Goal: Task Accomplishment & Management: Manage account settings

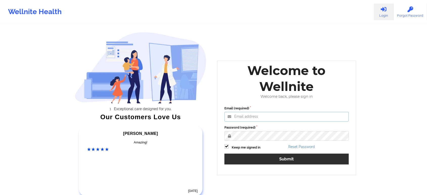
type input "[EMAIL_ADDRESS][DOMAIN_NAME]"
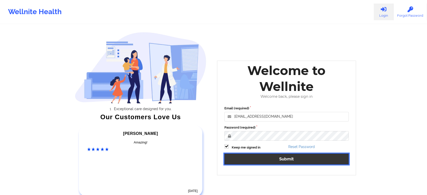
click at [250, 159] on button "Submit" at bounding box center [287, 159] width 124 height 11
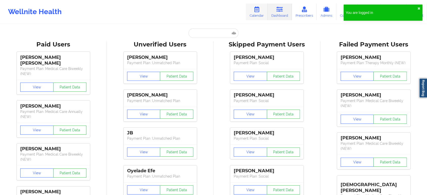
click at [257, 11] on icon at bounding box center [257, 10] width 7 height 6
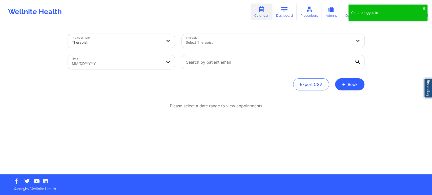
select select "2025-8"
select select "2025-9"
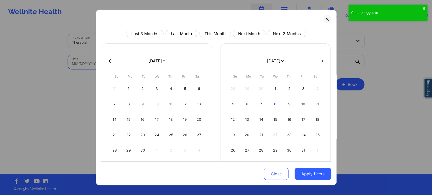
click at [154, 69] on body "You are logged in ✖︎ Wellnite Health Calendar Dashboard Prescribers Admins Coac…" at bounding box center [216, 97] width 432 height 195
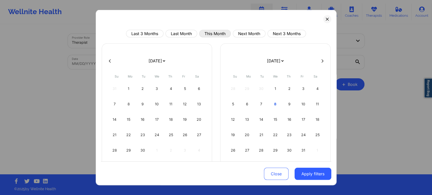
click at [215, 34] on button "This Month" at bounding box center [215, 34] width 32 height 8
select select "2025-9"
select select "2025-10"
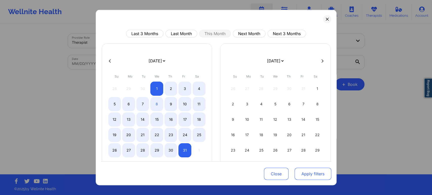
click at [302, 171] on button "Apply filters" at bounding box center [312, 174] width 37 height 12
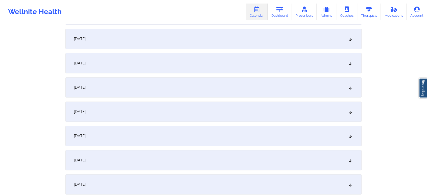
scroll to position [174, 0]
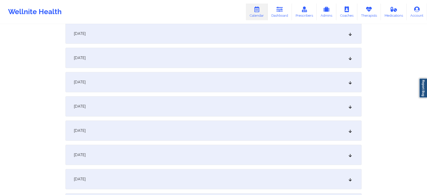
click at [156, 82] on div "[DATE]" at bounding box center [214, 82] width 296 height 20
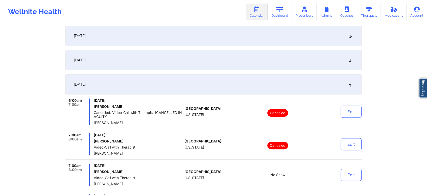
scroll to position [0, 0]
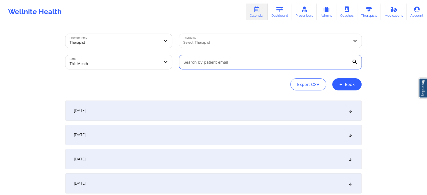
click at [212, 62] on input "text" at bounding box center [270, 62] width 183 height 14
paste input "[EMAIL_ADDRESS][PERSON_NAME][DOMAIN_NAME]"
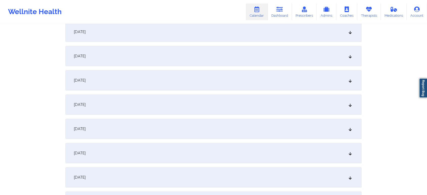
scroll to position [153, 0]
click at [211, 112] on div "[DATE]" at bounding box center [214, 104] width 296 height 20
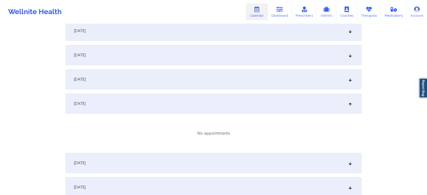
click at [205, 102] on div "[DATE]" at bounding box center [214, 104] width 296 height 20
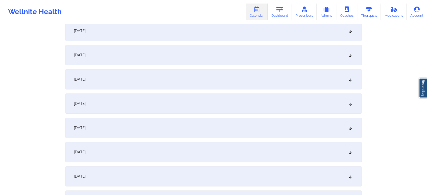
scroll to position [0, 0]
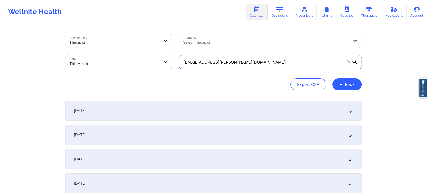
drag, startPoint x: 262, startPoint y: 58, endPoint x: 166, endPoint y: 50, distance: 95.7
click at [166, 50] on div "Provider Role Therapist Therapist Select Therapist Date This Month [EMAIL_ADDRE…" at bounding box center [214, 51] width 304 height 42
paste input "jkeenan777"
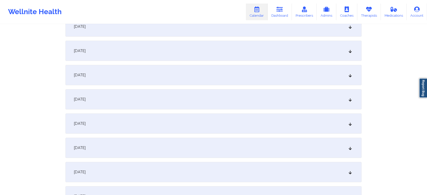
scroll to position [158, 0]
click at [169, 79] on div "[DATE]" at bounding box center [214, 74] width 296 height 20
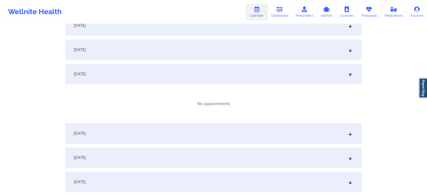
click at [168, 131] on div "[DATE]" at bounding box center [214, 133] width 296 height 20
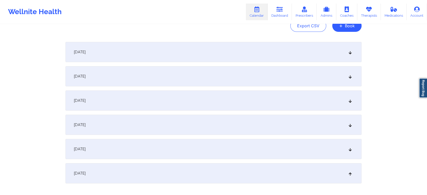
scroll to position [0, 0]
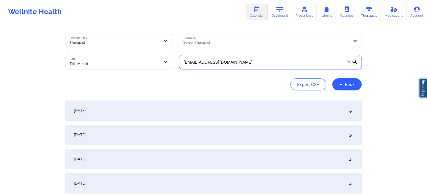
drag, startPoint x: 249, startPoint y: 60, endPoint x: 172, endPoint y: 59, distance: 77.7
click at [172, 59] on div "Provider Role Therapist Therapist Select Therapist Date This Month [EMAIL_ADDRE…" at bounding box center [214, 51] width 304 height 42
paste input "[EMAIL_ADDRESS]"
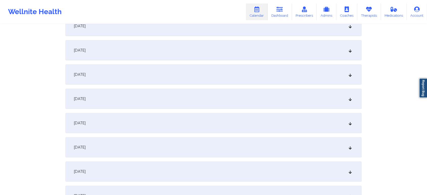
scroll to position [136, 0]
click at [201, 120] on div "[DATE]" at bounding box center [214, 121] width 296 height 20
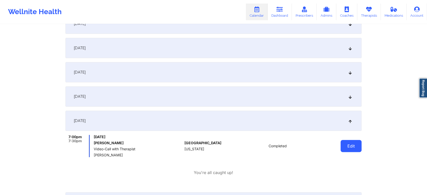
click at [342, 142] on button "Edit" at bounding box center [351, 146] width 21 height 12
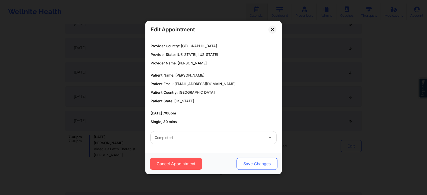
click at [260, 161] on button "Save Changes" at bounding box center [257, 164] width 41 height 12
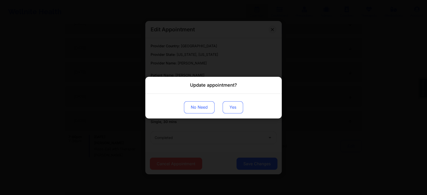
click at [225, 105] on button "Yes" at bounding box center [233, 107] width 20 height 12
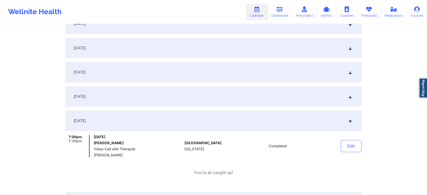
scroll to position [0, 0]
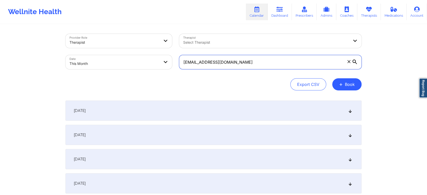
drag, startPoint x: 245, startPoint y: 61, endPoint x: 173, endPoint y: 48, distance: 73.2
click at [173, 48] on div "Provider Role Therapist Therapist Select Therapist Date This Month [EMAIL_ADDRE…" at bounding box center [214, 51] width 304 height 42
paste input "[EMAIL_ADDRESS]"
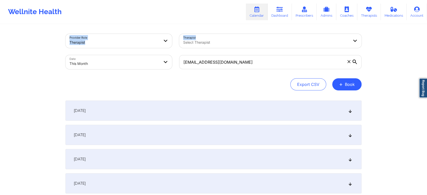
drag, startPoint x: 427, startPoint y: 23, endPoint x: 431, endPoint y: 22, distance: 4.5
click at [427, 22] on html "Wellnite Health Calendar Dashboard Prescribers Admins Coaches Therapists Medica…" at bounding box center [213, 97] width 427 height 195
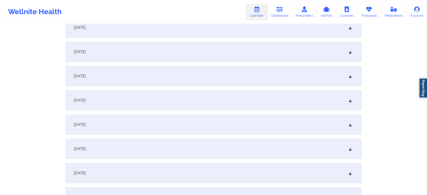
scroll to position [162, 0]
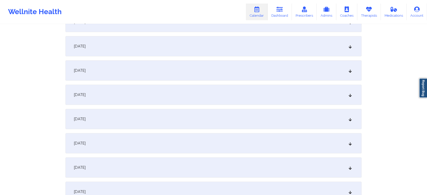
click at [182, 86] on div "[DATE]" at bounding box center [214, 95] width 296 height 20
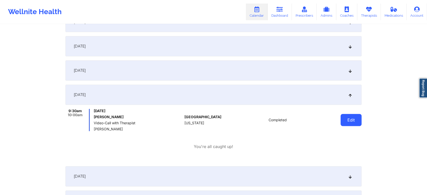
click at [344, 124] on button "Edit" at bounding box center [351, 120] width 21 height 12
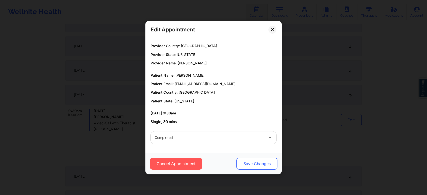
drag, startPoint x: 243, startPoint y: 157, endPoint x: 244, endPoint y: 163, distance: 5.8
click at [244, 163] on div "Cancel Appointment Save Changes" at bounding box center [213, 163] width 137 height 21
click at [244, 163] on button "Save Changes" at bounding box center [257, 164] width 41 height 12
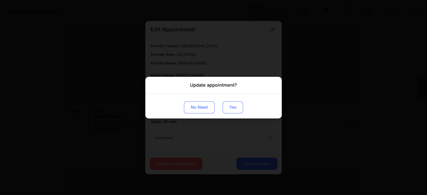
click at [229, 105] on button "Yes" at bounding box center [233, 107] width 20 height 12
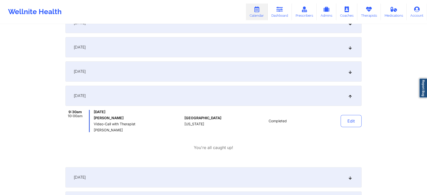
scroll to position [0, 0]
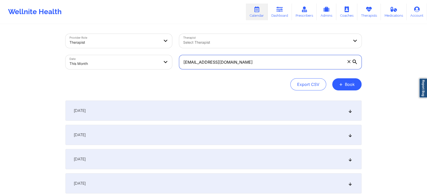
drag, startPoint x: 254, startPoint y: 65, endPoint x: 132, endPoint y: 54, distance: 122.6
click at [132, 54] on div "Provider Role Therapist Therapist Select Therapist Date This Month [EMAIL_ADDRE…" at bounding box center [214, 51] width 304 height 42
paste input "rickettsridge8"
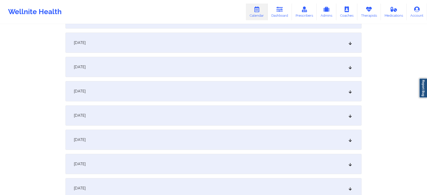
click at [149, 113] on div "[DATE]" at bounding box center [214, 115] width 296 height 20
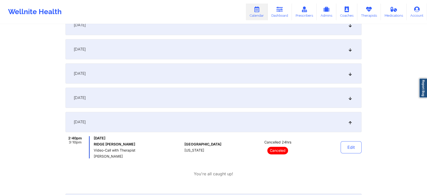
scroll to position [0, 0]
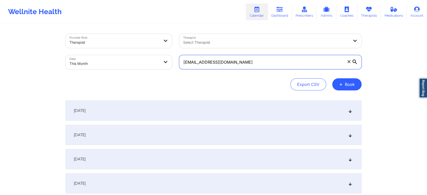
drag, startPoint x: 274, startPoint y: 61, endPoint x: 153, endPoint y: 43, distance: 122.5
click at [153, 43] on div "Provider Role Therapist Therapist Select Therapist Date This Month [EMAIL_ADDRE…" at bounding box center [214, 51] width 304 height 42
paste input "desmondlonglam"
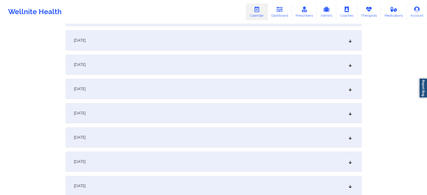
scroll to position [144, 0]
click at [204, 109] on div "[DATE]" at bounding box center [214, 112] width 296 height 20
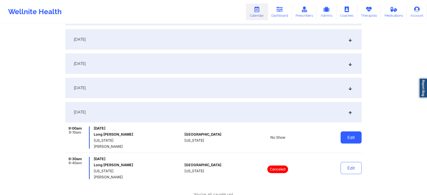
click at [352, 135] on button "Edit" at bounding box center [351, 138] width 21 height 12
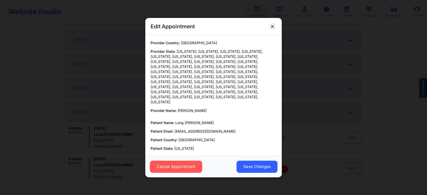
scroll to position [29, 0]
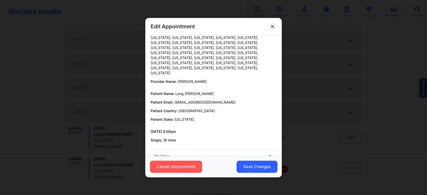
click at [165, 153] on div at bounding box center [209, 156] width 109 height 6
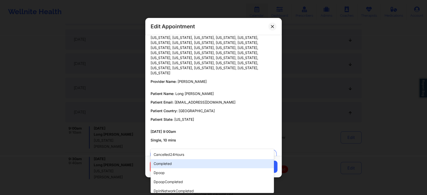
click at [165, 161] on div "completed" at bounding box center [212, 163] width 123 height 9
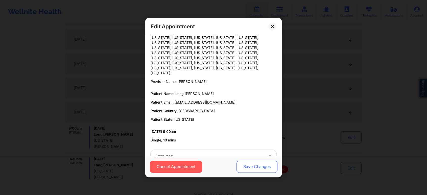
click at [255, 163] on button "Save Changes" at bounding box center [257, 167] width 41 height 12
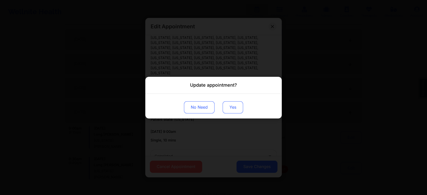
click at [234, 111] on button "Yes" at bounding box center [233, 107] width 20 height 12
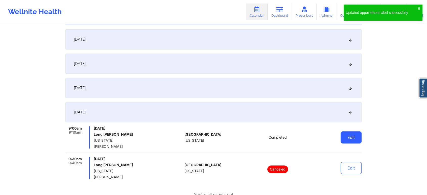
click at [352, 136] on button "Edit" at bounding box center [351, 138] width 21 height 12
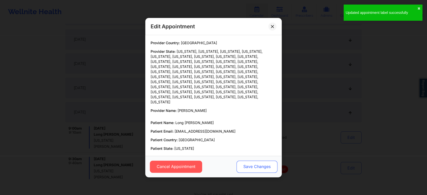
click at [251, 169] on button "Save Changes" at bounding box center [257, 167] width 41 height 12
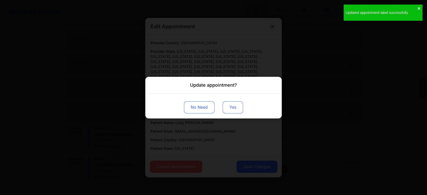
click at [233, 107] on button "Yes" at bounding box center [233, 107] width 20 height 12
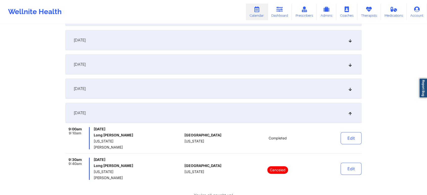
scroll to position [0, 0]
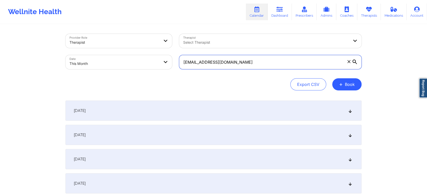
drag, startPoint x: 250, startPoint y: 66, endPoint x: 161, endPoint y: 46, distance: 91.8
click at [161, 46] on div "Provider Role Therapist Therapist Select Therapist Date This Month [EMAIL_ADDRE…" at bounding box center [214, 51] width 304 height 42
paste input "sarahnicollep"
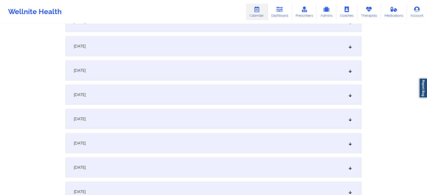
scroll to position [211, 0]
click at [227, 39] on div "[DATE]" at bounding box center [214, 45] width 296 height 20
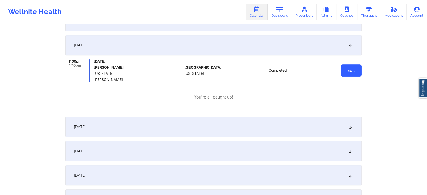
click at [354, 64] on button "Edit" at bounding box center [351, 70] width 21 height 12
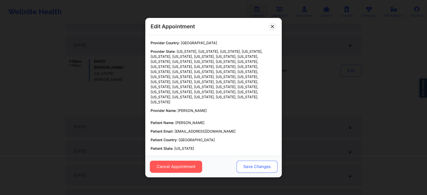
click at [245, 169] on button "Save Changes" at bounding box center [257, 167] width 41 height 12
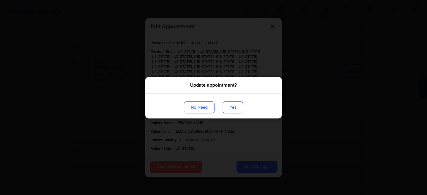
click at [228, 108] on button "Yes" at bounding box center [233, 107] width 20 height 12
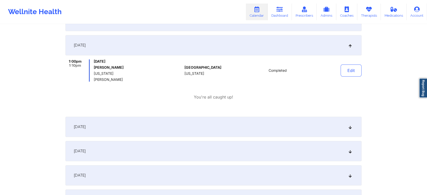
scroll to position [0, 0]
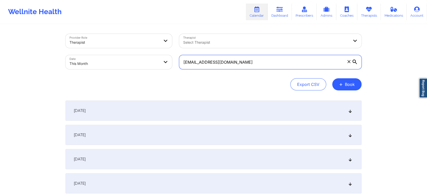
drag, startPoint x: 251, startPoint y: 61, endPoint x: 164, endPoint y: 58, distance: 86.8
click at [164, 58] on div "Provider Role Therapist Therapist Select Therapist Date This Month [EMAIL_ADDRE…" at bounding box center [214, 51] width 304 height 42
paste input "chaerz4@live"
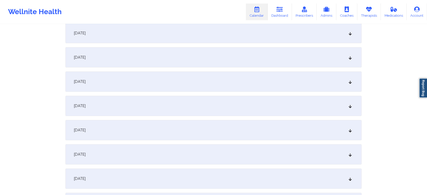
scroll to position [152, 0]
click at [194, 105] on div "[DATE]" at bounding box center [214, 105] width 296 height 20
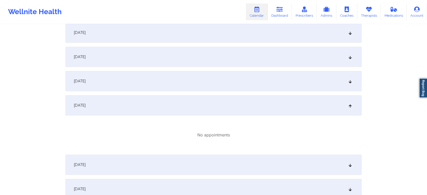
scroll to position [0, 0]
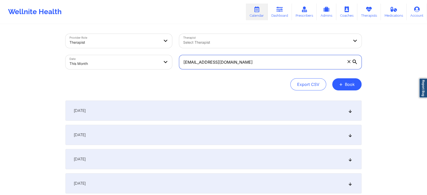
drag, startPoint x: 233, startPoint y: 61, endPoint x: 148, endPoint y: 51, distance: 85.2
click at [148, 51] on div "Provider Role Therapist Therapist Select Therapist Date This Month [EMAIL_ADDRE…" at bounding box center [214, 51] width 304 height 42
paste input "[PERSON_NAME][EMAIL_ADDRESS]"
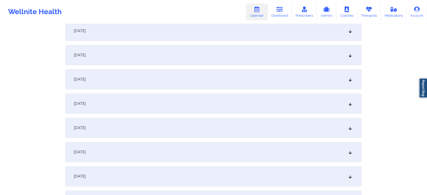
scroll to position [154, 0]
click at [237, 103] on div "[DATE]" at bounding box center [214, 103] width 296 height 20
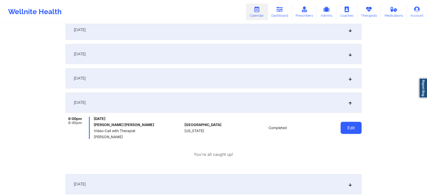
click at [346, 131] on button "Edit" at bounding box center [351, 128] width 21 height 12
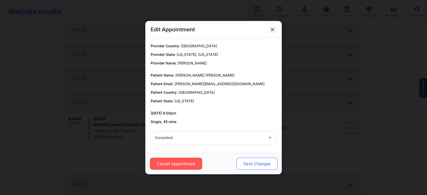
click at [248, 160] on button "Save Changes" at bounding box center [257, 164] width 41 height 12
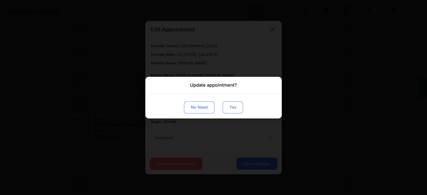
click at [228, 104] on button "Yes" at bounding box center [233, 107] width 20 height 12
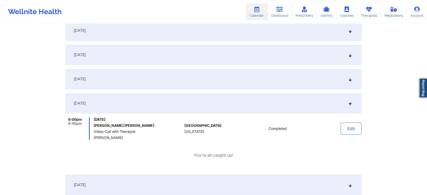
scroll to position [0, 0]
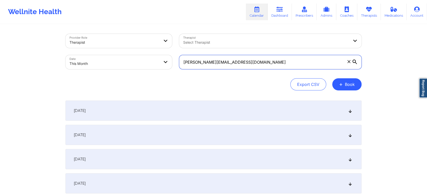
drag, startPoint x: 252, startPoint y: 61, endPoint x: 171, endPoint y: 58, distance: 81.7
click at [171, 58] on div "Provider Role Therapist Therapist Select Therapist Date This Month [PERSON_NAME…" at bounding box center [214, 51] width 304 height 42
paste input "[PERSON_NAME].glez3"
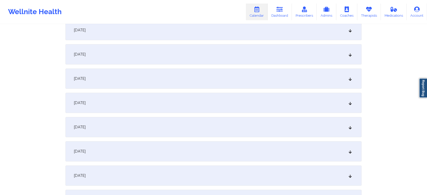
scroll to position [181, 0]
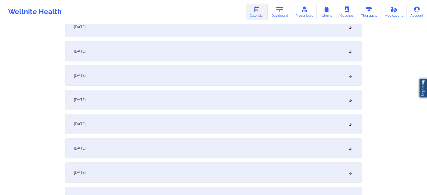
type input "[PERSON_NAME][EMAIL_ADDRESS][DOMAIN_NAME]"
click at [201, 78] on div "[DATE]" at bounding box center [214, 76] width 296 height 20
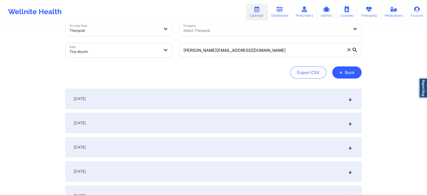
scroll to position [0, 0]
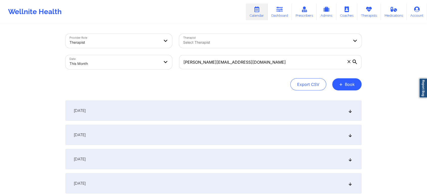
click at [319, 109] on div "[DATE]" at bounding box center [214, 111] width 296 height 20
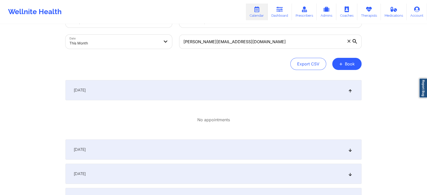
scroll to position [19, 0]
select select "2025-9"
select select "2025-10"
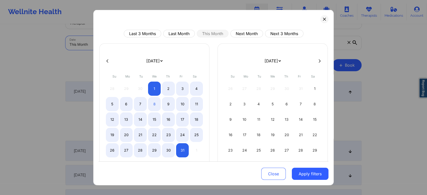
click at [136, 39] on body "Wellnite Health Calendar Dashboard Prescribers Admins Coaches Therapists Medica…" at bounding box center [213, 78] width 427 height 195
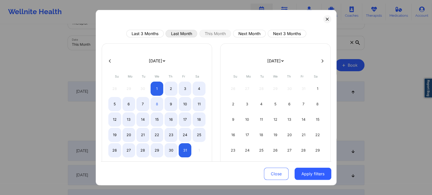
click at [191, 34] on button "Last Month" at bounding box center [181, 34] width 32 height 8
select select "2025-8"
select select "2025-9"
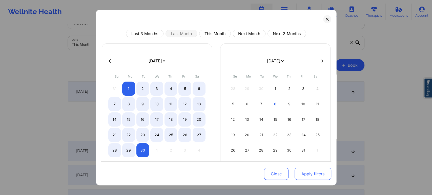
click at [314, 175] on button "Apply filters" at bounding box center [312, 174] width 37 height 12
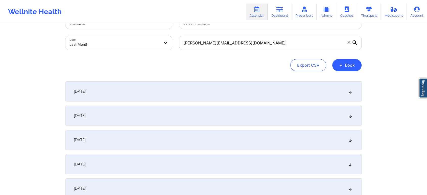
scroll to position [670, 0]
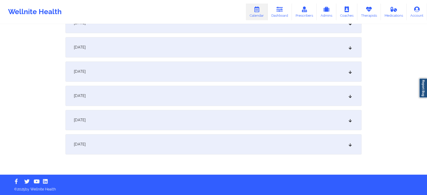
click at [269, 137] on div "[DATE]" at bounding box center [214, 144] width 296 height 20
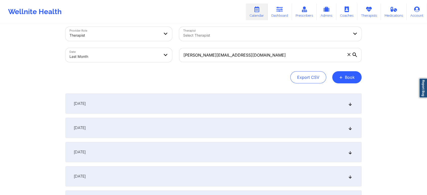
scroll to position [0, 0]
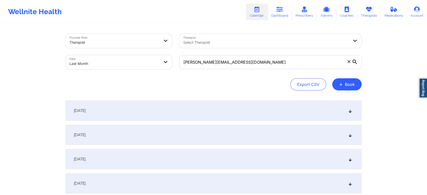
select select "2025-8"
select select "2025-9"
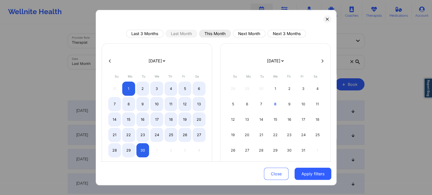
click at [207, 37] on button "This Month" at bounding box center [215, 34] width 32 height 8
select select "2025-9"
select select "2025-10"
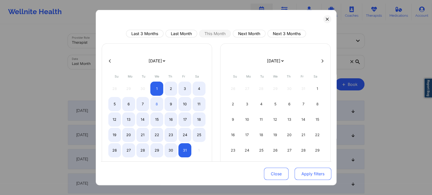
click at [314, 173] on button "Apply filters" at bounding box center [312, 174] width 37 height 12
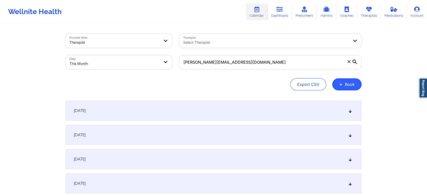
click at [241, 105] on div "[DATE]" at bounding box center [214, 111] width 296 height 20
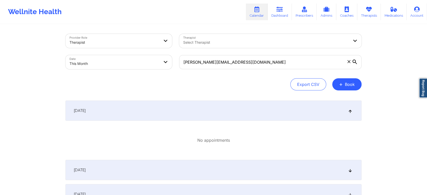
click at [144, 57] on body "Wellnite Health Calendar Dashboard Prescribers Admins Coaches Therapists Medica…" at bounding box center [213, 97] width 427 height 195
select select "2025-9"
select select "2025-10"
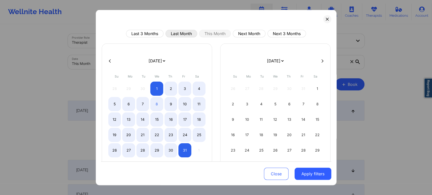
click at [180, 33] on button "Last Month" at bounding box center [181, 34] width 32 height 8
select select "2025-8"
select select "2025-9"
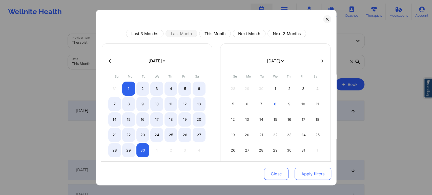
click at [319, 175] on button "Apply filters" at bounding box center [312, 174] width 37 height 12
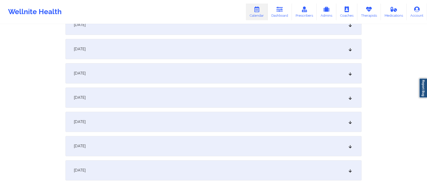
scroll to position [670, 0]
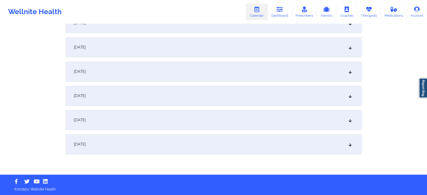
click at [235, 143] on div "[DATE]" at bounding box center [214, 144] width 296 height 20
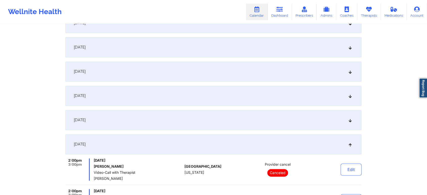
scroll to position [759, 0]
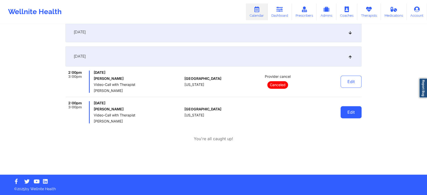
drag, startPoint x: 344, startPoint y: 105, endPoint x: 348, endPoint y: 109, distance: 5.7
click at [348, 109] on div "Edit" at bounding box center [338, 112] width 47 height 22
click at [348, 109] on button "Edit" at bounding box center [351, 112] width 21 height 12
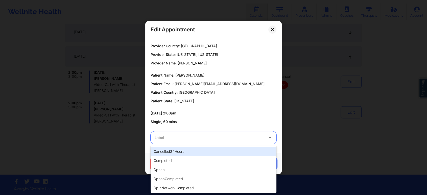
click at [186, 136] on div at bounding box center [209, 138] width 109 height 6
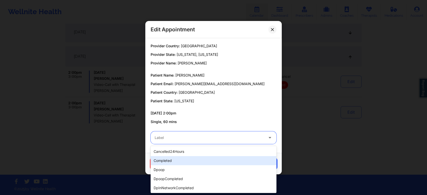
click at [173, 158] on div "completed" at bounding box center [214, 160] width 126 height 9
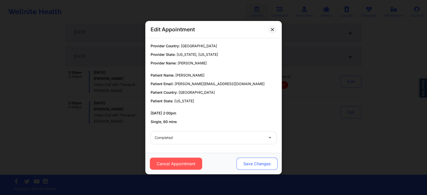
click at [246, 159] on button "Save Changes" at bounding box center [257, 164] width 41 height 12
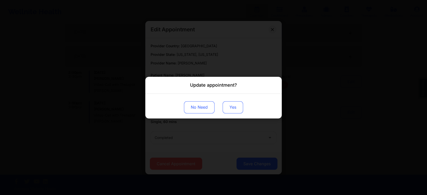
click at [228, 109] on button "Yes" at bounding box center [233, 107] width 20 height 12
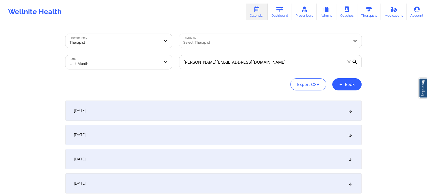
scroll to position [20, 0]
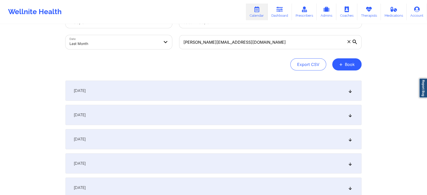
click at [145, 41] on body "Wellnite Health Calendar Dashboard Prescribers Admins Coaches Therapists Medica…" at bounding box center [213, 77] width 427 height 195
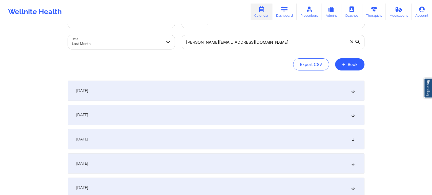
select select "2025-8"
select select "2025-9"
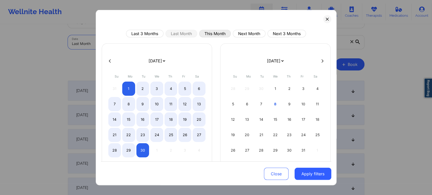
click at [214, 36] on button "This Month" at bounding box center [215, 34] width 32 height 8
select select "2025-9"
select select "2025-10"
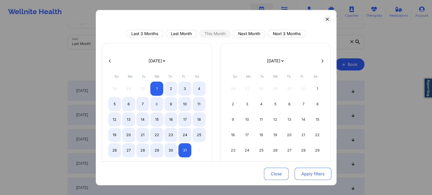
click at [308, 180] on button "Apply filters" at bounding box center [312, 174] width 37 height 12
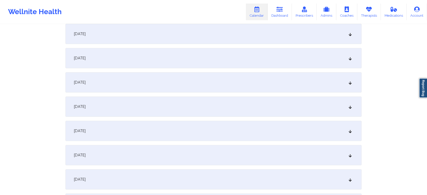
scroll to position [224, 0]
click at [250, 38] on div "[DATE]" at bounding box center [214, 33] width 296 height 20
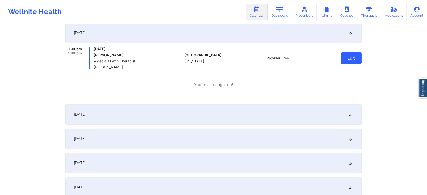
click at [343, 58] on button "Edit" at bounding box center [351, 58] width 21 height 12
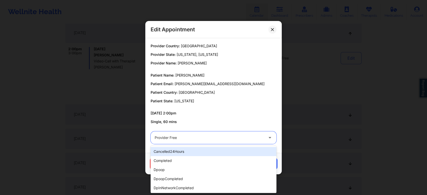
click at [188, 138] on div at bounding box center [209, 138] width 109 height 6
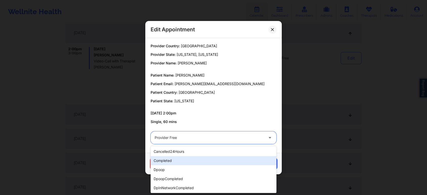
click at [178, 161] on div "completed" at bounding box center [214, 160] width 126 height 9
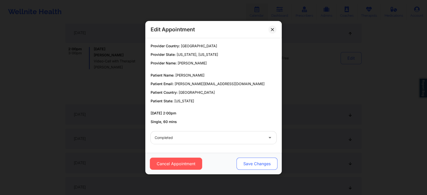
click at [249, 166] on button "Save Changes" at bounding box center [257, 164] width 41 height 12
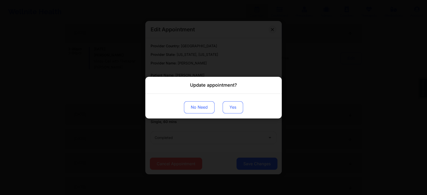
click at [231, 107] on button "Yes" at bounding box center [233, 107] width 20 height 12
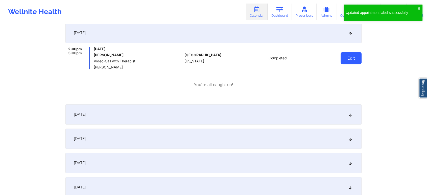
click at [354, 58] on button "Edit" at bounding box center [351, 58] width 21 height 12
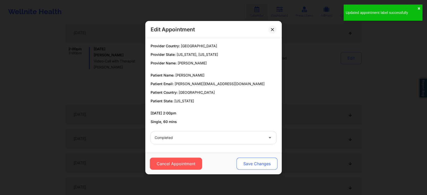
click at [263, 159] on button "Save Changes" at bounding box center [257, 164] width 41 height 12
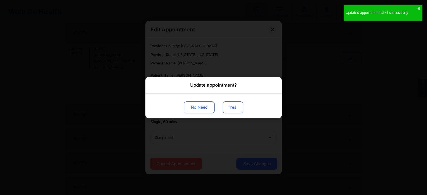
click at [233, 105] on button "Yes" at bounding box center [233, 107] width 20 height 12
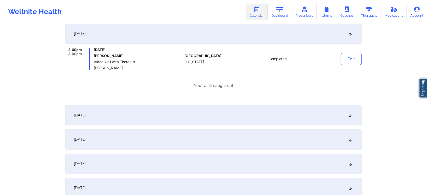
scroll to position [0, 0]
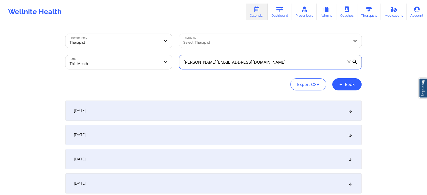
drag, startPoint x: 286, startPoint y: 63, endPoint x: 147, endPoint y: 61, distance: 138.4
click at [147, 61] on div "Provider Role Therapist Therapist Select Therapist Date This Month [PERSON_NAME…" at bounding box center [214, 51] width 304 height 42
paste input "anthonypastore38"
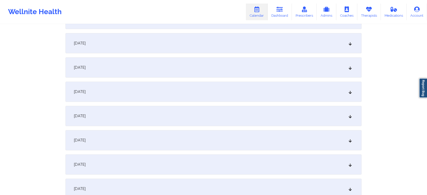
scroll to position [174, 0]
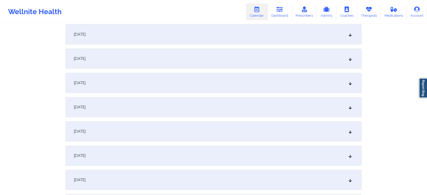
click at [174, 89] on div "[DATE]" at bounding box center [214, 83] width 296 height 20
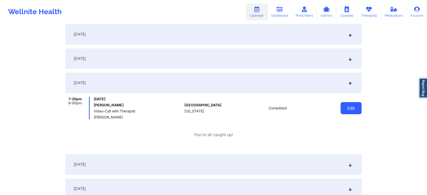
click at [348, 111] on button "Edit" at bounding box center [351, 108] width 21 height 12
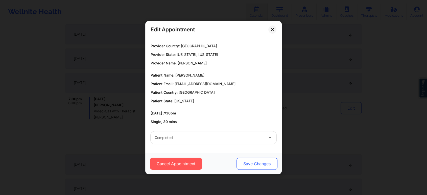
click at [254, 167] on button "Save Changes" at bounding box center [257, 164] width 41 height 12
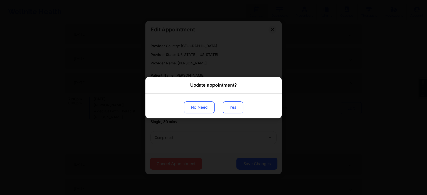
click at [229, 105] on button "Yes" at bounding box center [233, 107] width 20 height 12
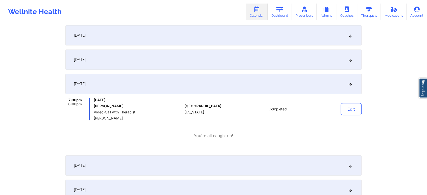
scroll to position [0, 0]
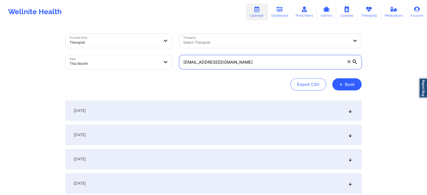
drag, startPoint x: 260, startPoint y: 68, endPoint x: 155, endPoint y: 53, distance: 106.2
click at [155, 53] on div "Provider Role Therapist Therapist Select Therapist Date This Month [EMAIL_ADDRE…" at bounding box center [214, 51] width 304 height 42
paste input "[EMAIL_ADDRESS]"
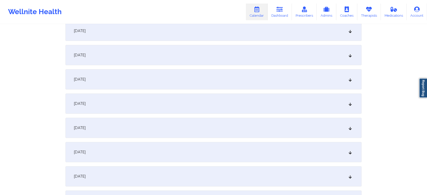
scroll to position [154, 0]
click at [211, 99] on div "[DATE]" at bounding box center [214, 103] width 296 height 20
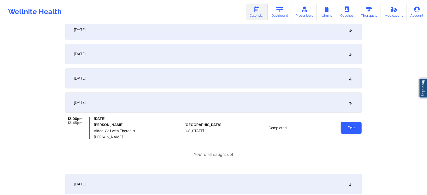
click at [354, 124] on button "Edit" at bounding box center [351, 128] width 21 height 12
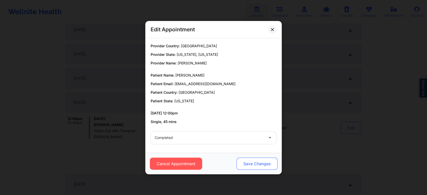
click at [256, 161] on button "Save Changes" at bounding box center [257, 164] width 41 height 12
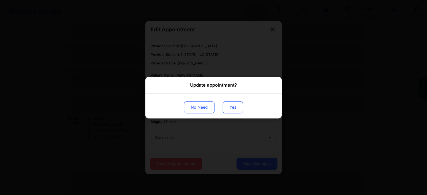
click at [236, 111] on button "Yes" at bounding box center [233, 107] width 20 height 12
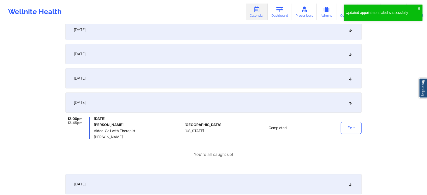
scroll to position [0, 0]
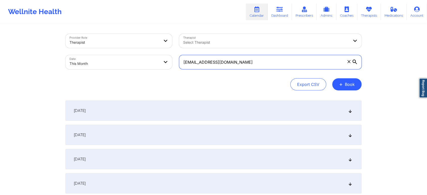
drag, startPoint x: 242, startPoint y: 62, endPoint x: 156, endPoint y: 53, distance: 86.9
click at [156, 53] on div "Provider Role Therapist Therapist Select Therapist Date This Month [EMAIL_ADDRE…" at bounding box center [214, 51] width 304 height 42
paste input "[EMAIL_ADDRESS]"
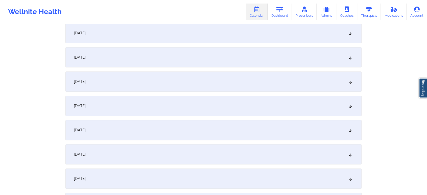
scroll to position [159, 0]
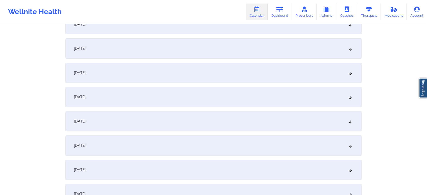
click at [244, 102] on div "[DATE]" at bounding box center [214, 97] width 296 height 20
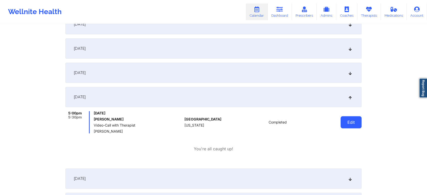
click at [346, 122] on button "Edit" at bounding box center [351, 122] width 21 height 12
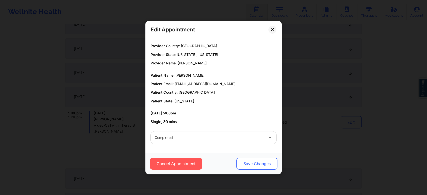
click at [247, 160] on button "Save Changes" at bounding box center [257, 164] width 41 height 12
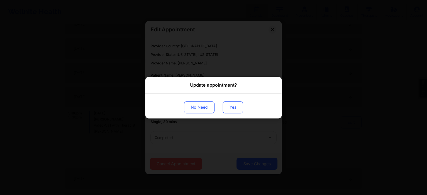
click at [232, 108] on button "Yes" at bounding box center [233, 107] width 20 height 12
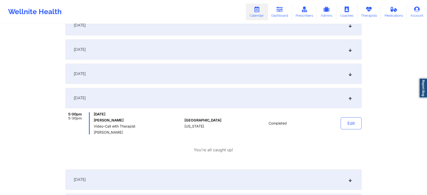
scroll to position [0, 0]
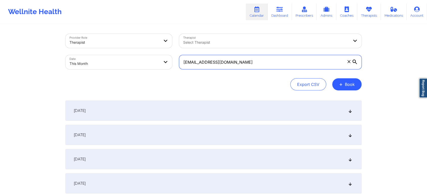
drag, startPoint x: 255, startPoint y: 60, endPoint x: 165, endPoint y: 45, distance: 90.8
click at [165, 45] on div "Provider Role Therapist Therapist Select Therapist Date This Month [EMAIL_ADDRE…" at bounding box center [214, 51] width 304 height 42
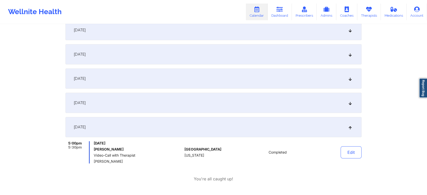
scroll to position [130, 0]
click at [350, 145] on div "Edit" at bounding box center [338, 151] width 47 height 22
drag, startPoint x: 426, startPoint y: 49, endPoint x: 431, endPoint y: 42, distance: 8.9
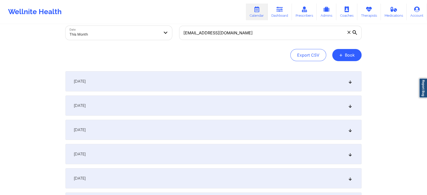
scroll to position [0, 0]
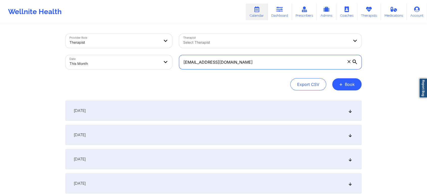
drag, startPoint x: 263, startPoint y: 61, endPoint x: 175, endPoint y: 55, distance: 89.0
click at [175, 55] on div "Provider Role Therapist Therapist Select Therapist Date This Month [EMAIL_ADDRE…" at bounding box center [214, 51] width 304 height 42
paste input "sindhu.nreddy"
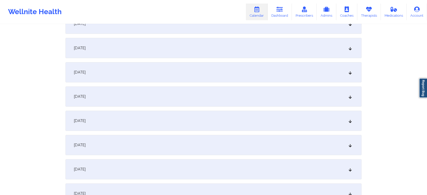
click at [289, 68] on div "[DATE]" at bounding box center [214, 72] width 296 height 20
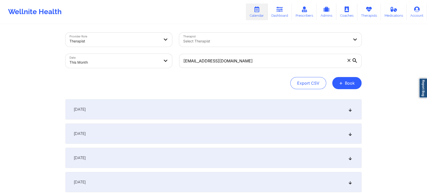
scroll to position [0, 0]
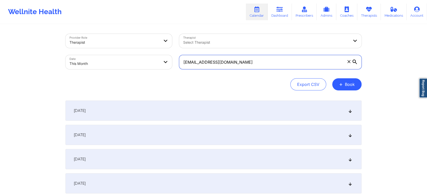
drag, startPoint x: 262, startPoint y: 66, endPoint x: 147, endPoint y: 45, distance: 117.1
click at [147, 45] on div "Provider Role Therapist Therapist Select Therapist Date This Month [EMAIL_ADDRE…" at bounding box center [214, 51] width 304 height 42
paste input "kmedranoshop"
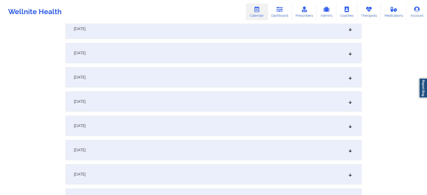
scroll to position [113, 0]
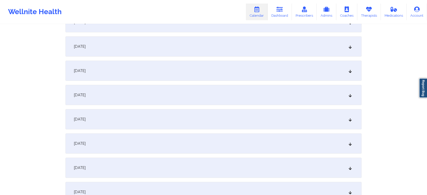
click at [235, 141] on div "[DATE]" at bounding box center [214, 144] width 296 height 20
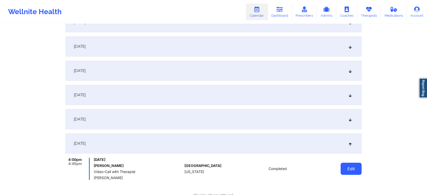
click at [348, 168] on button "Edit" at bounding box center [351, 169] width 21 height 12
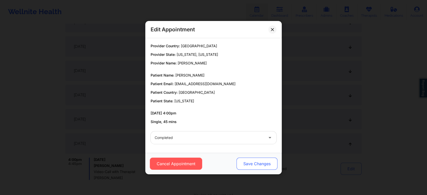
click at [251, 164] on button "Save Changes" at bounding box center [257, 164] width 41 height 12
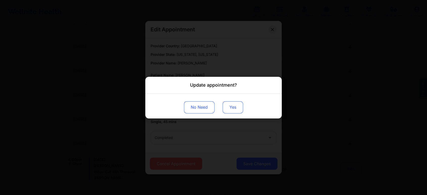
click at [228, 109] on button "Yes" at bounding box center [233, 107] width 20 height 12
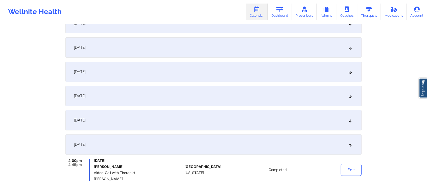
scroll to position [0, 0]
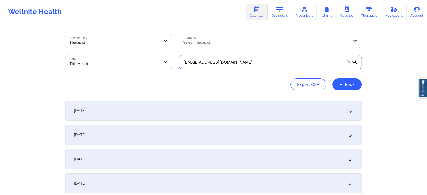
drag, startPoint x: 250, startPoint y: 62, endPoint x: 147, endPoint y: 49, distance: 103.6
click at [147, 49] on div "Provider Role Therapist Therapist Select Therapist Date This Month [EMAIL_ADDRE…" at bounding box center [214, 51] width 304 height 42
paste input "lyzkarinn14"
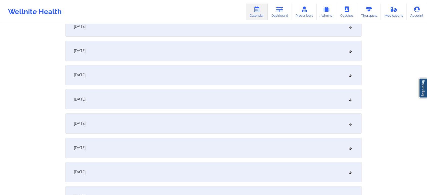
scroll to position [112, 0]
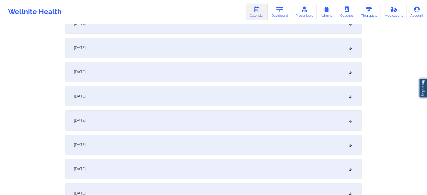
click at [163, 146] on div "[DATE]" at bounding box center [214, 145] width 296 height 20
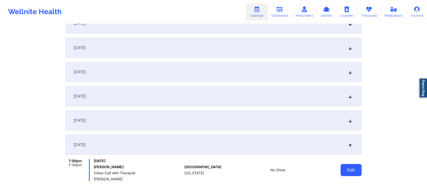
click at [357, 170] on button "Edit" at bounding box center [351, 170] width 21 height 12
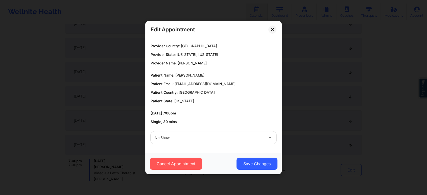
click at [200, 145] on div "No Show" at bounding box center [213, 138] width 133 height 20
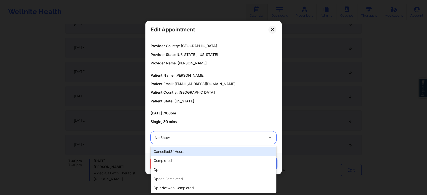
click at [202, 140] on div at bounding box center [209, 138] width 109 height 6
click at [189, 151] on div "cancelled24Hours" at bounding box center [214, 151] width 126 height 9
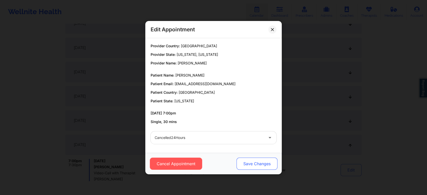
click at [243, 161] on button "Save Changes" at bounding box center [257, 164] width 41 height 12
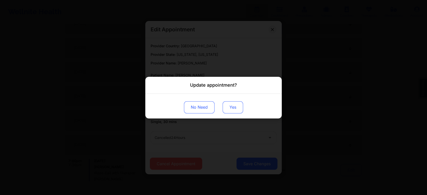
click at [234, 107] on button "Yes" at bounding box center [233, 107] width 20 height 12
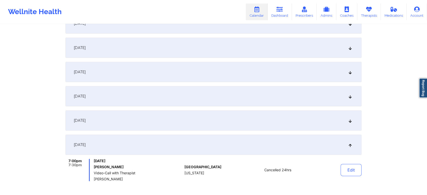
scroll to position [0, 0]
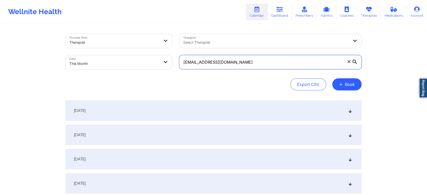
click at [273, 58] on input "[EMAIL_ADDRESS][DOMAIN_NAME]" at bounding box center [270, 62] width 183 height 14
drag, startPoint x: 232, startPoint y: 62, endPoint x: 165, endPoint y: 58, distance: 67.1
click at [165, 58] on div "Provider Role Therapist Therapist Select Therapist Date This Month [EMAIL_ADDRE…" at bounding box center [214, 51] width 304 height 42
paste input "rutheg723"
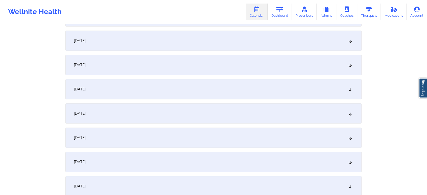
scroll to position [177, 0]
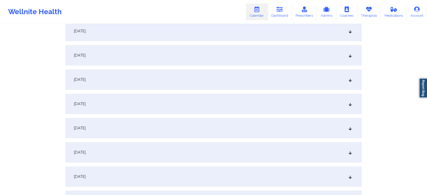
click at [255, 77] on div "[DATE]" at bounding box center [214, 80] width 296 height 20
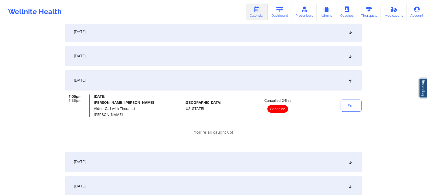
scroll to position [0, 0]
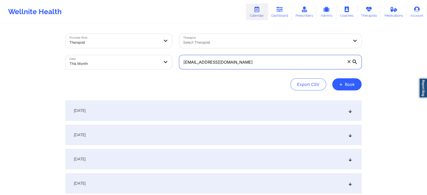
drag, startPoint x: 235, startPoint y: 62, endPoint x: 119, endPoint y: 60, distance: 115.3
click at [119, 60] on div "Provider Role Therapist Therapist Select Therapist Date This Month [EMAIL_ADDRE…" at bounding box center [214, 51] width 304 height 42
paste input "marielrhathaway"
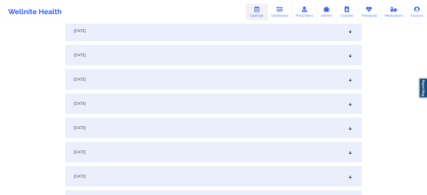
scroll to position [153, 0]
click at [155, 108] on div "[DATE]" at bounding box center [214, 104] width 296 height 20
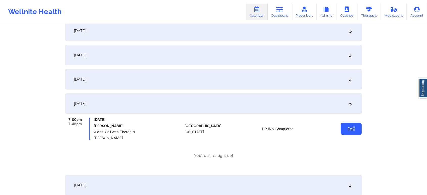
drag, startPoint x: 354, startPoint y: 135, endPoint x: 358, endPoint y: 127, distance: 9.3
click at [358, 127] on div "Edit" at bounding box center [338, 129] width 47 height 22
click at [358, 127] on button "Edit" at bounding box center [351, 129] width 21 height 12
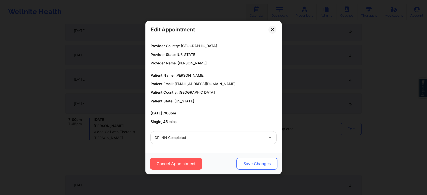
click at [262, 163] on button "Save Changes" at bounding box center [257, 164] width 41 height 12
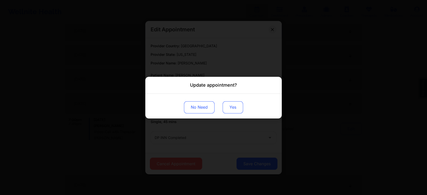
click at [229, 109] on button "Yes" at bounding box center [233, 107] width 20 height 12
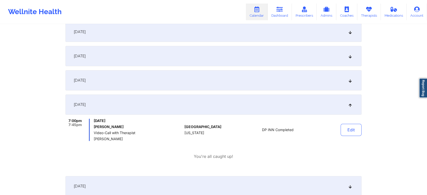
scroll to position [0, 0]
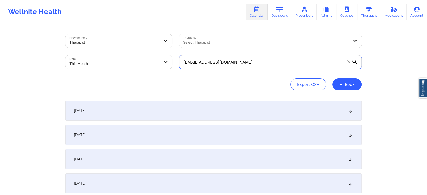
drag, startPoint x: 255, startPoint y: 64, endPoint x: 94, endPoint y: 55, distance: 162.2
click at [94, 55] on div "Provider Role Therapist Therapist Select Therapist Date This Month [EMAIL_ADDRE…" at bounding box center [214, 51] width 304 height 42
paste input "domeisy28"
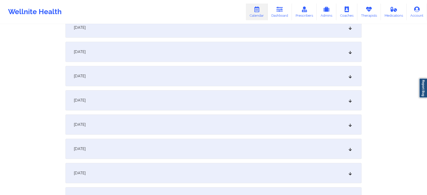
scroll to position [209, 0]
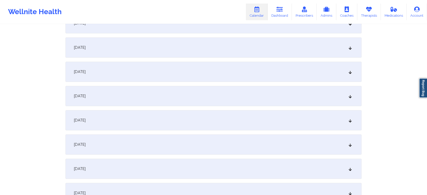
click at [218, 50] on div "[DATE]" at bounding box center [214, 47] width 296 height 20
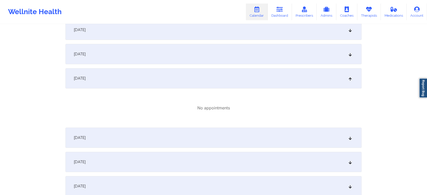
scroll to position [7, 0]
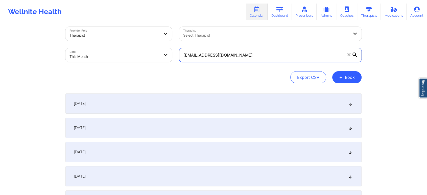
drag, startPoint x: 245, startPoint y: 56, endPoint x: 153, endPoint y: 43, distance: 93.7
click at [153, 43] on div "Provider Role Therapist Therapist Select Therapist Date This Month [EMAIL_ADDRE…" at bounding box center [214, 44] width 304 height 42
paste input "[PERSON_NAME].[PERSON_NAME]"
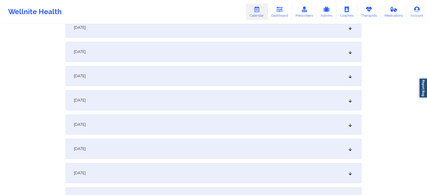
scroll to position [143, 0]
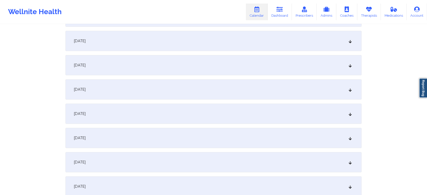
click at [174, 107] on div "[DATE]" at bounding box center [214, 114] width 296 height 20
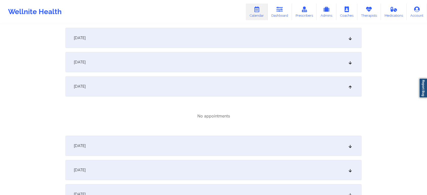
scroll to position [0, 0]
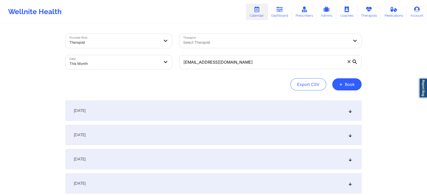
drag, startPoint x: 279, startPoint y: 53, endPoint x: 267, endPoint y: 63, distance: 15.8
click at [267, 63] on div "[EMAIL_ADDRESS][DOMAIN_NAME]" at bounding box center [271, 62] width 190 height 21
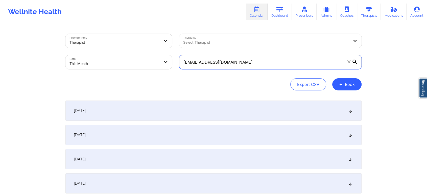
drag, startPoint x: 268, startPoint y: 63, endPoint x: 145, endPoint y: 41, distance: 125.5
click at [145, 41] on div "Provider Role Therapist Therapist Select Therapist Date This Month [EMAIL_ADDRE…" at bounding box center [214, 51] width 304 height 42
drag, startPoint x: 303, startPoint y: 61, endPoint x: 136, endPoint y: 65, distance: 167.2
click at [136, 65] on div "Provider Role Therapist Therapist Select Therapist Date This Month [EMAIL_ADDRE…" at bounding box center [214, 51] width 304 height 42
paste input "isiguenza9"
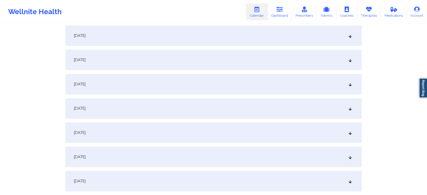
scroll to position [222, 0]
click at [186, 38] on div "[DATE]" at bounding box center [214, 34] width 296 height 20
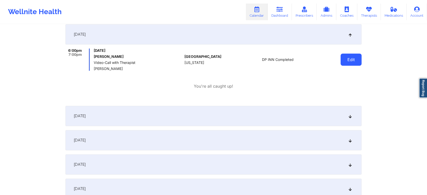
click at [350, 60] on button "Edit" at bounding box center [351, 60] width 21 height 12
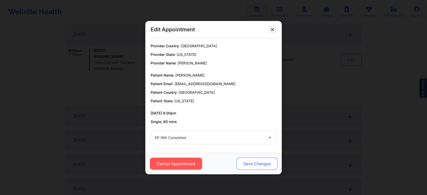
click at [254, 163] on button "Save Changes" at bounding box center [257, 164] width 41 height 12
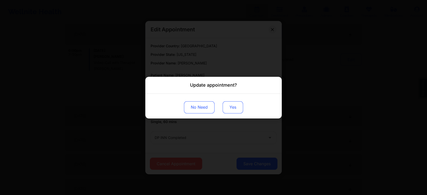
click at [238, 109] on button "Yes" at bounding box center [233, 107] width 20 height 12
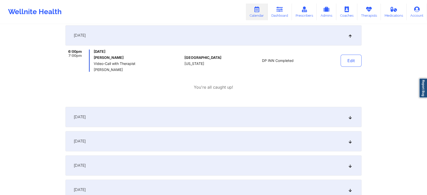
scroll to position [0, 0]
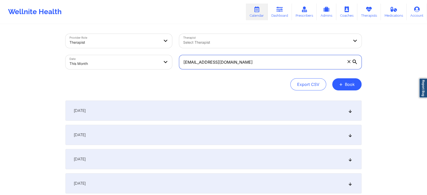
drag, startPoint x: 243, startPoint y: 67, endPoint x: 134, endPoint y: 68, distance: 109.8
click at [134, 68] on div "Provider Role Therapist Therapist Select Therapist Date This Month [EMAIL_ADDRE…" at bounding box center [214, 51] width 304 height 42
paste input "livgurman"
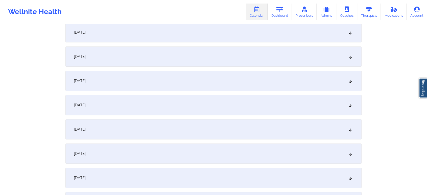
scroll to position [128, 0]
click at [259, 128] on div "[DATE]" at bounding box center [214, 129] width 296 height 20
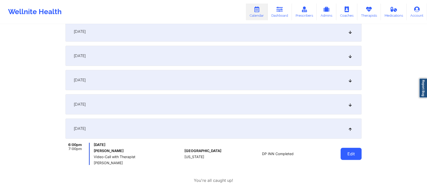
click at [355, 154] on button "Edit" at bounding box center [351, 154] width 21 height 12
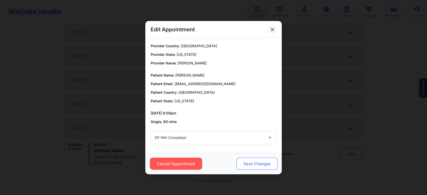
click at [246, 163] on button "Save Changes" at bounding box center [257, 164] width 41 height 12
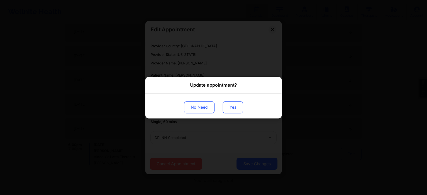
click at [231, 105] on button "Yes" at bounding box center [233, 107] width 20 height 12
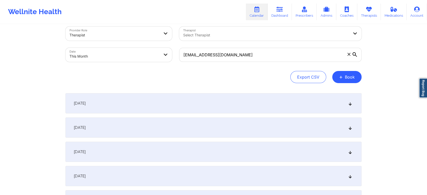
scroll to position [0, 0]
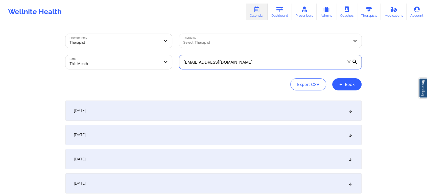
drag, startPoint x: 256, startPoint y: 62, endPoint x: 154, endPoint y: 61, distance: 102.9
click at [154, 61] on div "Provider Role Therapist Therapist Select Therapist Date This Month [EMAIL_ADDRE…" at bounding box center [214, 51] width 304 height 42
paste input "jbautist1"
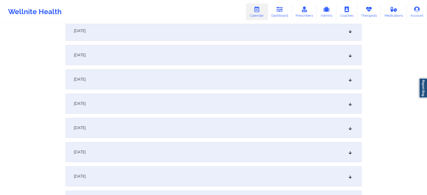
scroll to position [154, 0]
click at [229, 109] on div "[DATE]" at bounding box center [214, 103] width 296 height 20
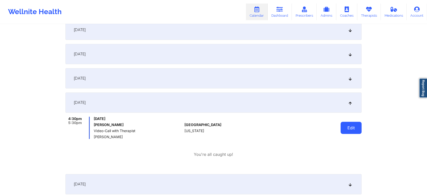
drag, startPoint x: 351, startPoint y: 134, endPoint x: 353, endPoint y: 130, distance: 4.0
click at [353, 130] on div "Edit" at bounding box center [338, 128] width 47 height 22
click at [353, 130] on button "Edit" at bounding box center [351, 128] width 21 height 12
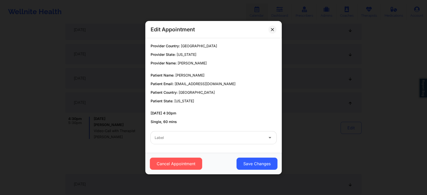
click at [234, 135] on div at bounding box center [209, 138] width 109 height 6
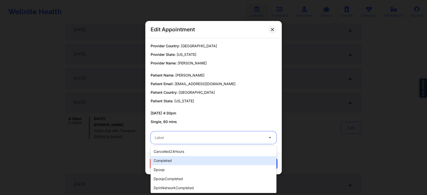
click at [193, 160] on div "completed" at bounding box center [214, 160] width 126 height 9
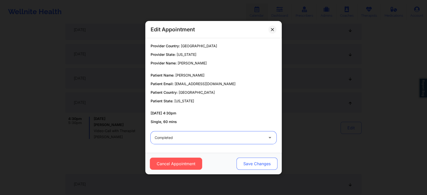
click at [252, 167] on button "Save Changes" at bounding box center [257, 164] width 41 height 12
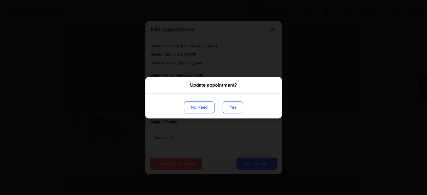
click at [229, 109] on button "Yes" at bounding box center [233, 107] width 20 height 12
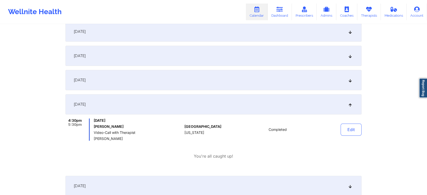
scroll to position [0, 0]
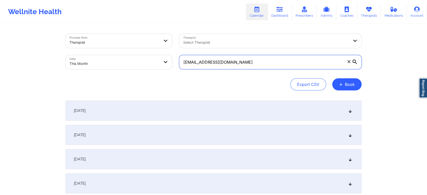
drag, startPoint x: 237, startPoint y: 66, endPoint x: 151, endPoint y: 66, distance: 85.2
click at [151, 66] on div "Provider Role Therapist Therapist Select Therapist Date This Month [EMAIL_ADDRE…" at bounding box center [214, 51] width 304 height 42
paste input "carolvgutierrez"
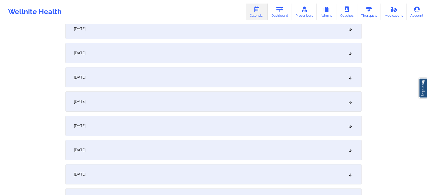
scroll to position [107, 0]
click at [343, 91] on div "[DATE]" at bounding box center [214, 101] width 296 height 20
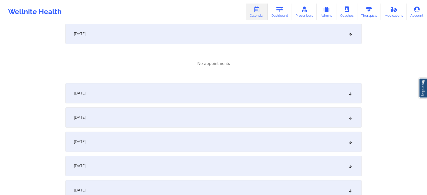
scroll to position [182, 0]
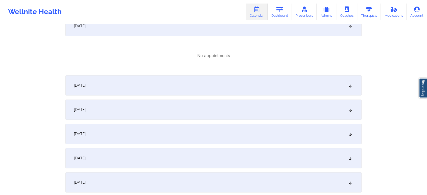
click at [190, 109] on div "[DATE]" at bounding box center [214, 110] width 296 height 20
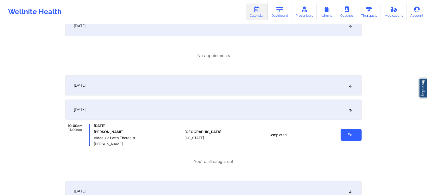
click at [351, 137] on button "Edit" at bounding box center [351, 135] width 21 height 12
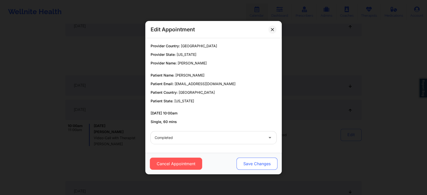
click at [266, 162] on button "Save Changes" at bounding box center [257, 164] width 41 height 12
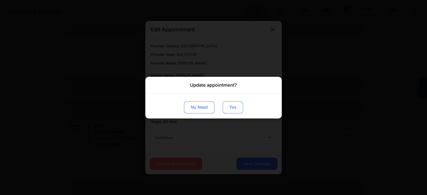
click at [231, 107] on button "Yes" at bounding box center [233, 107] width 20 height 12
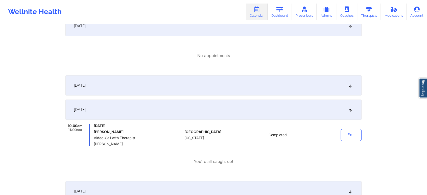
scroll to position [0, 0]
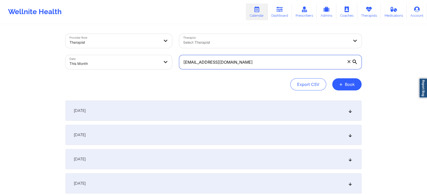
drag, startPoint x: 256, startPoint y: 66, endPoint x: 169, endPoint y: 69, distance: 87.3
click at [169, 69] on div "Provider Role Therapist Therapist Select Therapist Date This Month [EMAIL_ADDRE…" at bounding box center [214, 51] width 304 height 42
paste input "madridcarlos.a"
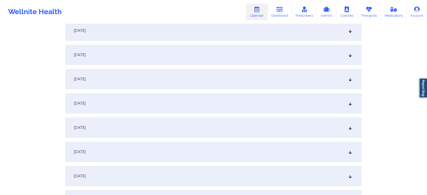
scroll to position [210, 0]
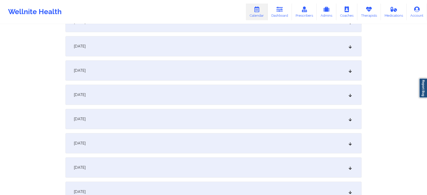
click at [224, 52] on div "[DATE]" at bounding box center [214, 46] width 296 height 20
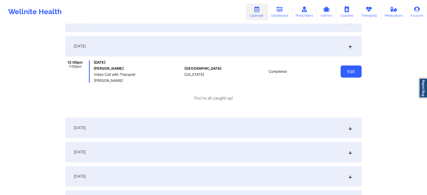
click at [353, 72] on button "Edit" at bounding box center [351, 72] width 21 height 12
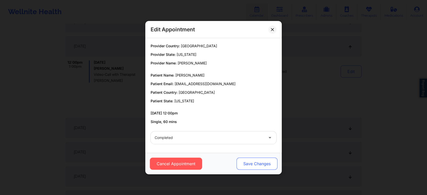
click at [256, 166] on button "Save Changes" at bounding box center [257, 164] width 41 height 12
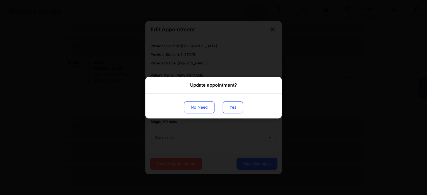
click at [239, 106] on button "Yes" at bounding box center [233, 107] width 20 height 12
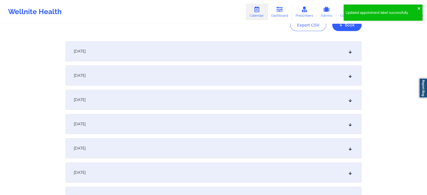
scroll to position [0, 0]
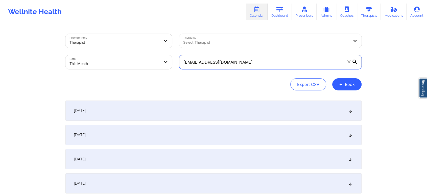
drag, startPoint x: 251, startPoint y: 67, endPoint x: 160, endPoint y: 55, distance: 92.1
click at [160, 55] on div "Provider Role Therapist Therapist Select Therapist Date This Month [EMAIL_ADDRE…" at bounding box center [214, 51] width 304 height 42
paste input "[PERSON_NAME].[PERSON_NAME]"
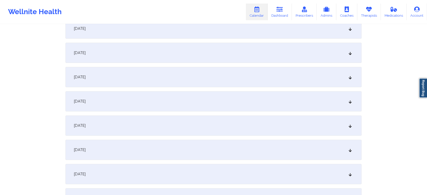
scroll to position [156, 0]
click at [211, 106] on div "[DATE]" at bounding box center [214, 100] width 296 height 20
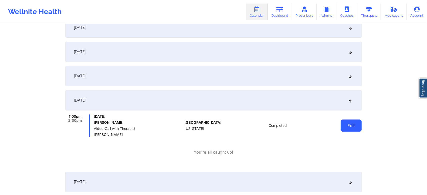
click at [343, 129] on button "Edit" at bounding box center [351, 126] width 21 height 12
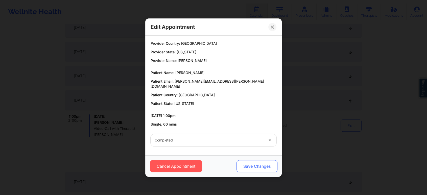
click at [249, 160] on button "Save Changes" at bounding box center [257, 166] width 41 height 12
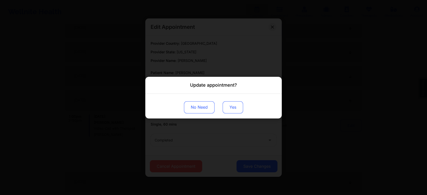
click at [230, 108] on button "Yes" at bounding box center [233, 107] width 20 height 12
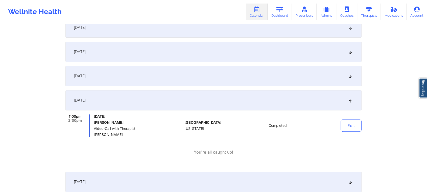
scroll to position [0, 0]
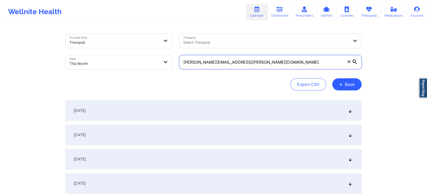
drag, startPoint x: 253, startPoint y: 56, endPoint x: 161, endPoint y: 81, distance: 95.8
click at [161, 81] on div "Provider Role Therapist Therapist Select Therapist Date This Month [PERSON_NAME…" at bounding box center [214, 62] width 296 height 57
paste input "fmartins1998"
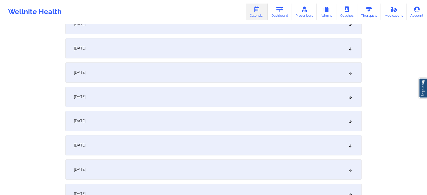
scroll to position [207, 0]
click at [251, 47] on div "[DATE]" at bounding box center [214, 49] width 296 height 20
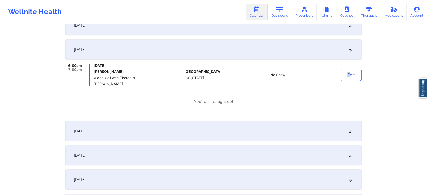
drag, startPoint x: 348, startPoint y: 60, endPoint x: 349, endPoint y: 82, distance: 22.8
click at [349, 82] on div "[DATE] 6:00pm 7:00pm [DATE] [PERSON_NAME] Video-Call with Therapist [PERSON_NAM…" at bounding box center [214, 78] width 296 height 78
click at [355, 70] on button "Edit" at bounding box center [351, 75] width 21 height 12
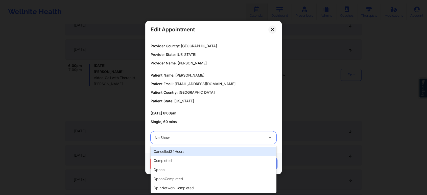
click at [227, 135] on div at bounding box center [209, 138] width 109 height 6
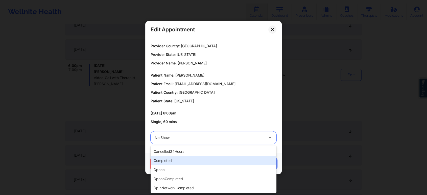
click at [193, 156] on div "completed" at bounding box center [214, 160] width 126 height 9
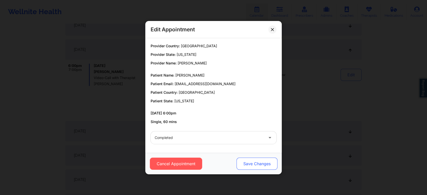
click at [246, 160] on button "Save Changes" at bounding box center [257, 164] width 41 height 12
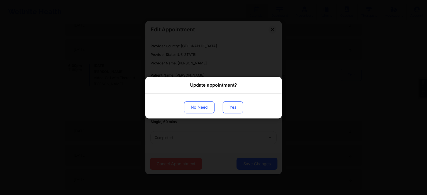
click at [230, 111] on button "Yes" at bounding box center [233, 107] width 20 height 12
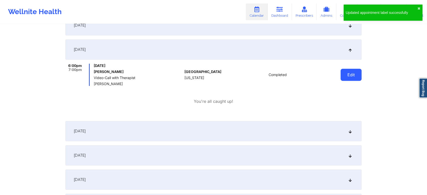
click at [356, 72] on button "Edit" at bounding box center [351, 75] width 21 height 12
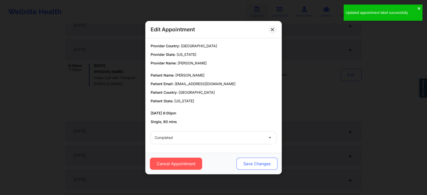
click at [266, 168] on button "Save Changes" at bounding box center [257, 164] width 41 height 12
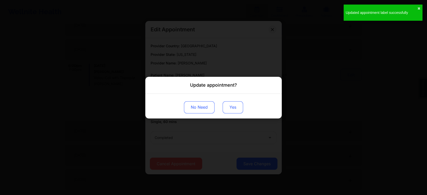
click at [226, 107] on button "Yes" at bounding box center [233, 107] width 20 height 12
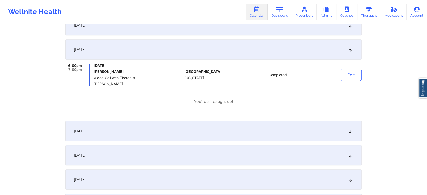
scroll to position [0, 0]
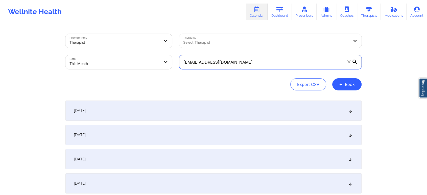
drag, startPoint x: 240, startPoint y: 63, endPoint x: 124, endPoint y: 73, distance: 115.8
click at [124, 73] on div "Provider Role Therapist Therapist Select Therapist Date This Month [EMAIL_ADDRE…" at bounding box center [214, 62] width 296 height 57
paste input "collenmoore7"
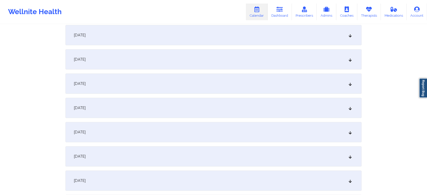
scroll to position [150, 0]
click at [279, 101] on div "[DATE]" at bounding box center [214, 107] width 296 height 20
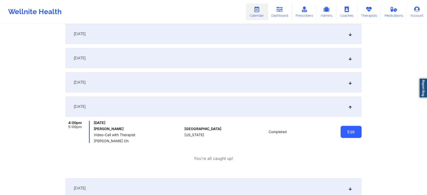
click at [351, 126] on button "Edit" at bounding box center [351, 132] width 21 height 12
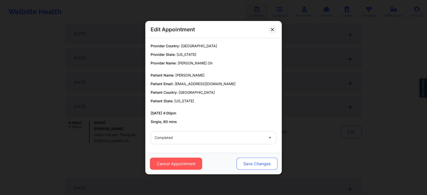
click at [252, 161] on button "Save Changes" at bounding box center [257, 164] width 41 height 12
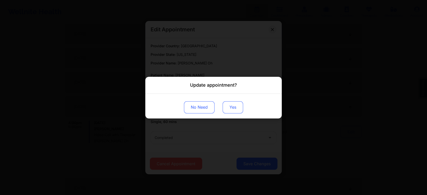
click at [236, 113] on button "Yes" at bounding box center [233, 107] width 20 height 12
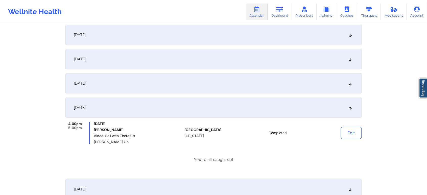
scroll to position [0, 0]
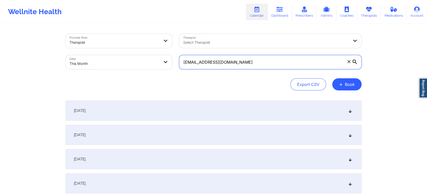
drag, startPoint x: 246, startPoint y: 61, endPoint x: 106, endPoint y: 72, distance: 140.0
click at [106, 72] on div "Provider Role Therapist Therapist Select Therapist Date This Month [EMAIL_ADDRE…" at bounding box center [214, 51] width 304 height 42
paste input "dorcas9"
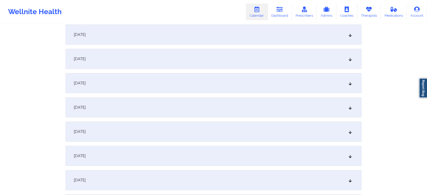
scroll to position [141, 0]
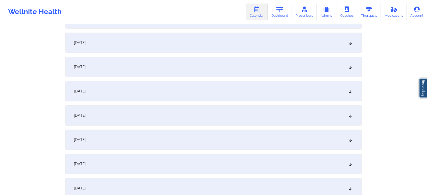
click at [258, 121] on div "[DATE]" at bounding box center [214, 115] width 296 height 20
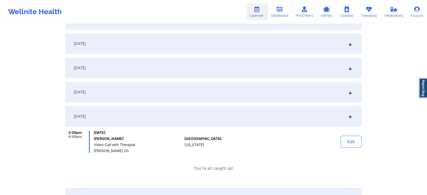
scroll to position [0, 0]
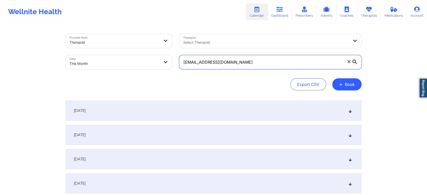
drag, startPoint x: 245, startPoint y: 65, endPoint x: 149, endPoint y: 73, distance: 95.9
click at [149, 73] on div "Provider Role Therapist Therapist Select Therapist Date This Month [EMAIL_ADDRE…" at bounding box center [214, 62] width 296 height 57
paste input "[EMAIL_ADDRESS]"
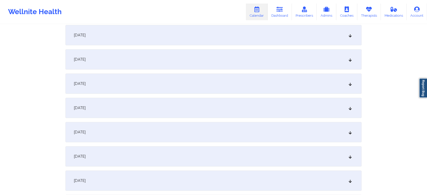
scroll to position [198, 0]
click at [267, 58] on div "[DATE]" at bounding box center [214, 58] width 296 height 20
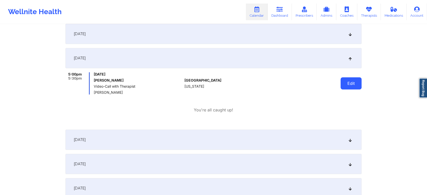
click at [350, 79] on button "Edit" at bounding box center [351, 83] width 21 height 12
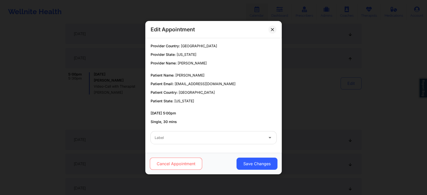
click at [159, 165] on button "Cancel Appointment" at bounding box center [176, 164] width 52 height 12
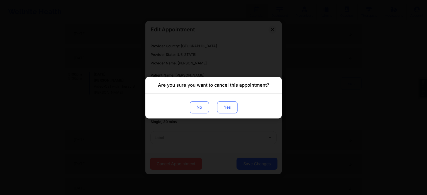
click at [221, 109] on button "Yes" at bounding box center [227, 107] width 20 height 12
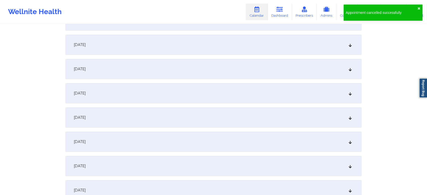
scroll to position [325, 0]
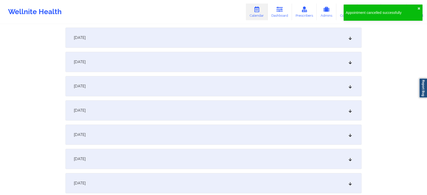
click at [305, 155] on div "[DATE]" at bounding box center [214, 159] width 296 height 20
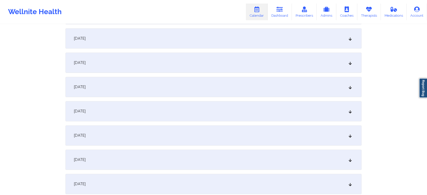
scroll to position [650, 0]
click at [260, 63] on div "[DATE]" at bounding box center [214, 61] width 296 height 20
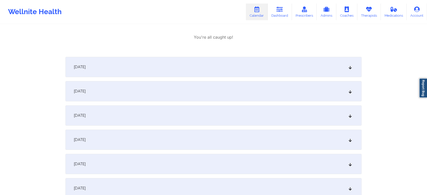
scroll to position [0, 0]
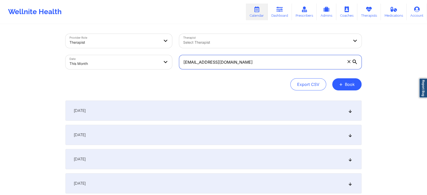
drag, startPoint x: 276, startPoint y: 62, endPoint x: 164, endPoint y: 52, distance: 112.5
click at [164, 52] on div "Provider Role Therapist Therapist Select Therapist Date This Month [EMAIL_ADDRE…" at bounding box center [214, 51] width 304 height 42
paste input "[EMAIL_ADDRESS]"
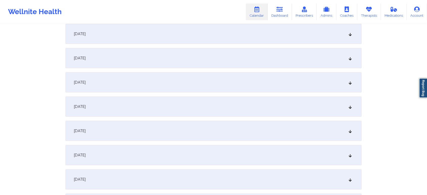
click at [265, 176] on div "[DATE]" at bounding box center [214, 179] width 296 height 20
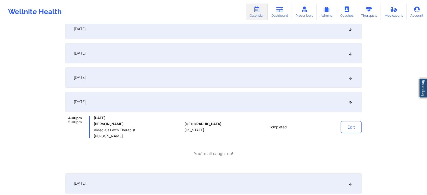
scroll to position [159, 0]
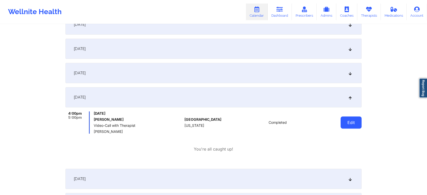
click at [350, 122] on button "Edit" at bounding box center [351, 123] width 21 height 12
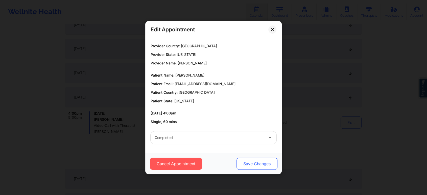
click at [256, 160] on button "Save Changes" at bounding box center [257, 164] width 41 height 12
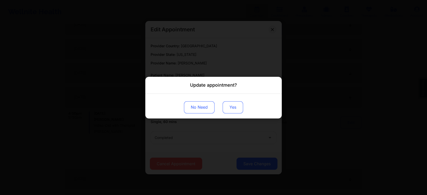
click at [226, 109] on button "Yes" at bounding box center [233, 107] width 20 height 12
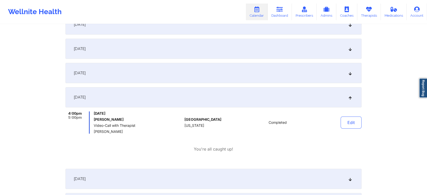
scroll to position [0, 0]
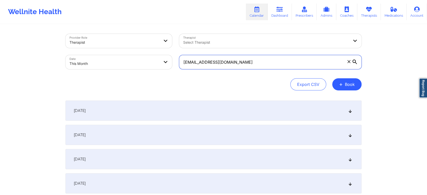
drag, startPoint x: 256, startPoint y: 56, endPoint x: 149, endPoint y: 61, distance: 107.3
click at [149, 61] on div "Provider Role Therapist Therapist Select Therapist Date This Month [EMAIL_ADDRE…" at bounding box center [214, 51] width 304 height 42
paste input "thaliaq27"
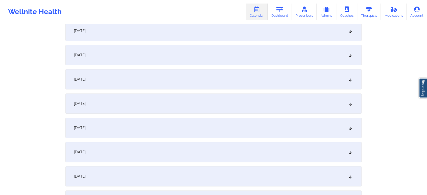
scroll to position [155, 0]
click at [239, 101] on div "[DATE]" at bounding box center [214, 101] width 296 height 20
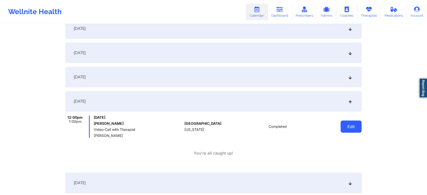
click at [341, 127] on button "Edit" at bounding box center [351, 127] width 21 height 12
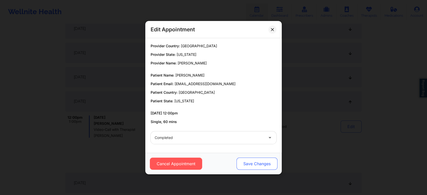
click at [247, 165] on button "Save Changes" at bounding box center [257, 164] width 41 height 12
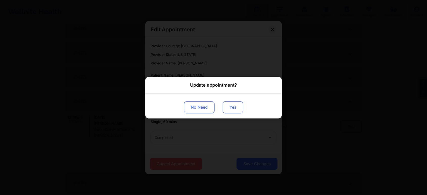
click at [236, 105] on button "Yes" at bounding box center [233, 107] width 20 height 12
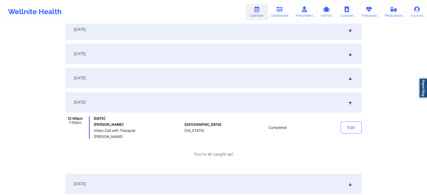
scroll to position [0, 0]
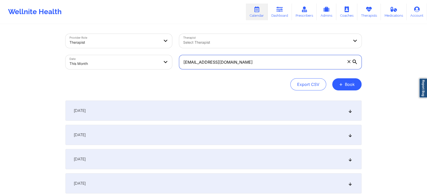
drag, startPoint x: 264, startPoint y: 59, endPoint x: 157, endPoint y: 59, distance: 107.0
click at [157, 59] on div "Provider Role Therapist Therapist Select Therapist Date This Month [EMAIL_ADDRE…" at bounding box center [214, 51] width 304 height 42
paste input "karina17lea"
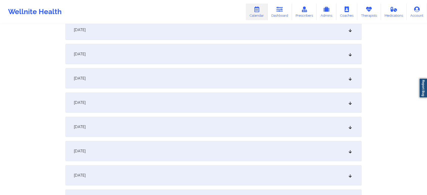
scroll to position [170, 0]
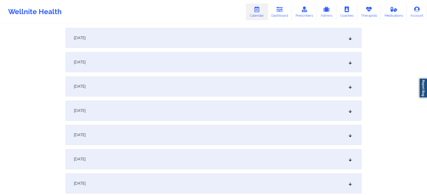
click at [261, 80] on div "[DATE]" at bounding box center [214, 86] width 296 height 20
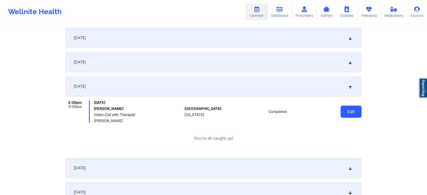
click at [354, 109] on button "Edit" at bounding box center [351, 112] width 21 height 12
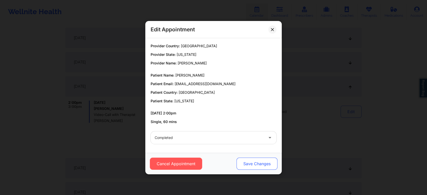
click at [247, 167] on button "Save Changes" at bounding box center [257, 164] width 41 height 12
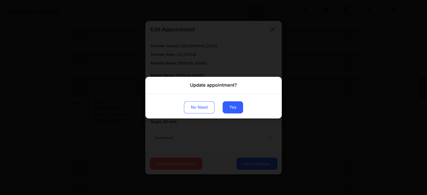
click at [226, 101] on div "No Need Yes" at bounding box center [213, 106] width 137 height 25
drag, startPoint x: 226, startPoint y: 101, endPoint x: 226, endPoint y: 104, distance: 3.5
click at [226, 104] on div "No Need Yes" at bounding box center [213, 106] width 137 height 25
click at [226, 104] on button "Yes" at bounding box center [233, 107] width 20 height 12
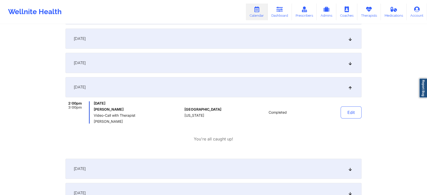
scroll to position [0, 0]
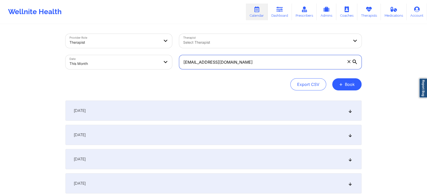
drag, startPoint x: 241, startPoint y: 60, endPoint x: 115, endPoint y: 46, distance: 127.0
click at [115, 46] on div "Provider Role Therapist Therapist Select Therapist Date This Month [EMAIL_ADDRE…" at bounding box center [214, 51] width 304 height 42
paste input "sand9512"
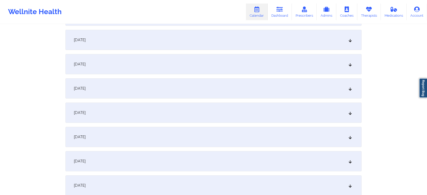
scroll to position [122, 0]
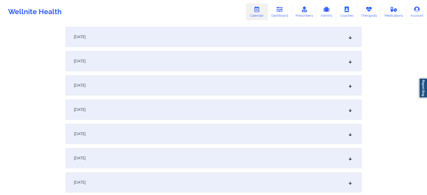
click at [210, 126] on div "[DATE]" at bounding box center [214, 134] width 296 height 20
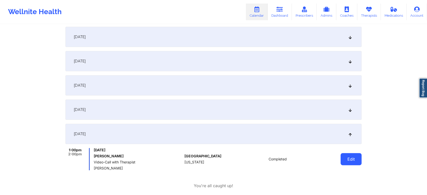
click at [352, 165] on button "Edit" at bounding box center [351, 159] width 21 height 12
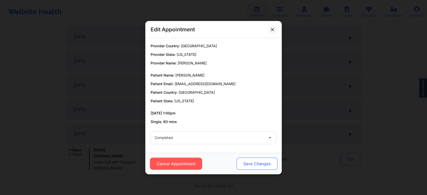
click at [246, 165] on button "Save Changes" at bounding box center [257, 164] width 41 height 12
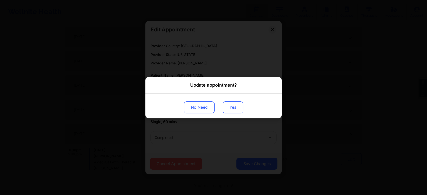
click at [227, 104] on button "Yes" at bounding box center [233, 107] width 20 height 12
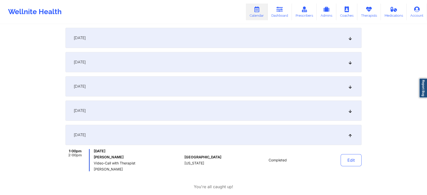
scroll to position [0, 0]
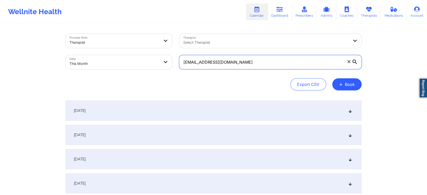
drag, startPoint x: 251, startPoint y: 62, endPoint x: 105, endPoint y: 63, distance: 146.2
click at [105, 63] on div "Provider Role Therapist Therapist Select Therapist Date This Month [EMAIL_ADDRE…" at bounding box center [214, 51] width 304 height 42
paste input "isaacnardi"
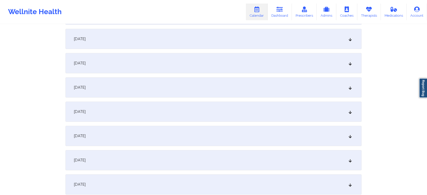
scroll to position [195, 0]
click at [233, 66] on div "[DATE]" at bounding box center [214, 61] width 296 height 20
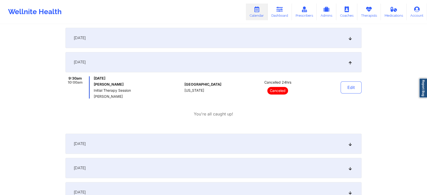
scroll to position [0, 0]
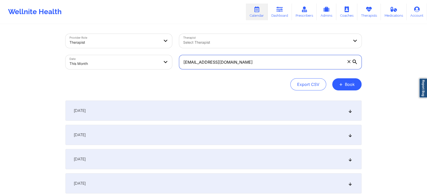
drag, startPoint x: 249, startPoint y: 64, endPoint x: 148, endPoint y: 64, distance: 101.2
click at [148, 64] on div "Provider Role Therapist Therapist Select Therapist Date This Month [EMAIL_ADDRE…" at bounding box center [214, 51] width 304 height 42
paste input "[PERSON_NAME].[PERSON_NAME]@hot"
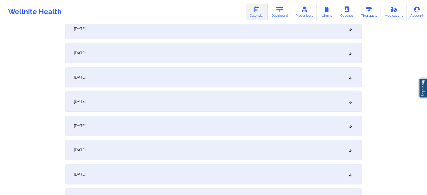
scroll to position [153, 0]
click at [266, 106] on div "[DATE]" at bounding box center [214, 103] width 296 height 20
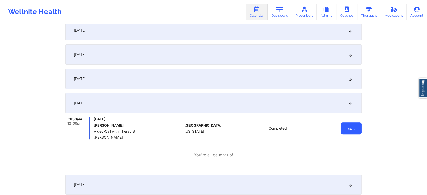
click at [352, 128] on button "Edit" at bounding box center [351, 128] width 21 height 12
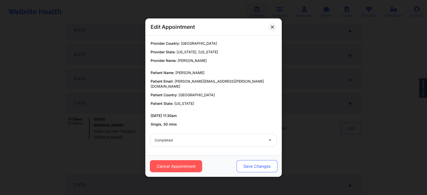
drag, startPoint x: 261, startPoint y: 168, endPoint x: 262, endPoint y: 164, distance: 3.8
click at [262, 164] on button "Save Changes" at bounding box center [257, 166] width 41 height 12
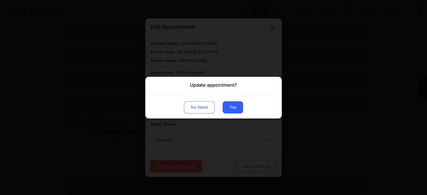
click at [262, 164] on div "Update appointment? No Need Yes" at bounding box center [213, 97] width 427 height 195
click at [233, 111] on button "Yes" at bounding box center [233, 107] width 20 height 12
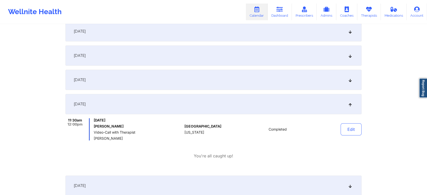
scroll to position [0, 0]
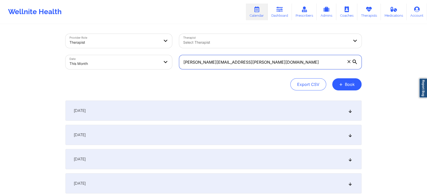
drag, startPoint x: 248, startPoint y: 64, endPoint x: 107, endPoint y: 62, distance: 140.6
click at [107, 62] on div "Provider Role Therapist Therapist Select Therapist Date This Month [PERSON_NAME…" at bounding box center [214, 51] width 304 height 42
paste input "jolvera0538@g"
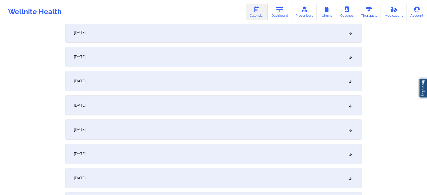
scroll to position [80, 0]
click at [209, 172] on div "[DATE]" at bounding box center [214, 176] width 296 height 20
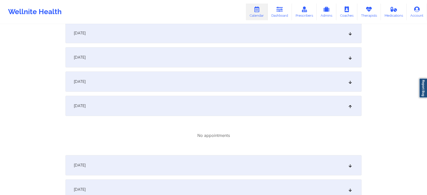
scroll to position [0, 0]
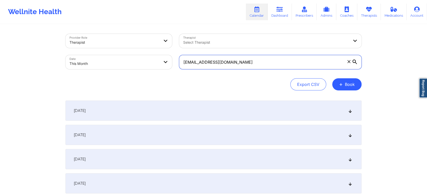
drag, startPoint x: 245, startPoint y: 58, endPoint x: 130, endPoint y: 61, distance: 115.1
click at [130, 61] on div "Provider Role Therapist Therapist Select Therapist Date This Month [EMAIL_ADDRE…" at bounding box center [214, 51] width 304 height 42
paste input "[EMAIL_ADDRESS]"
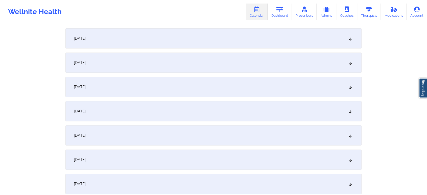
scroll to position [155, 0]
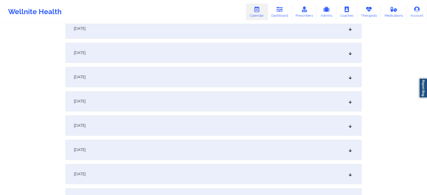
click at [127, 103] on div "[DATE]" at bounding box center [214, 101] width 296 height 20
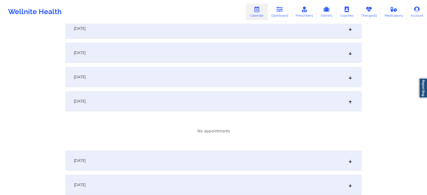
scroll to position [0, 0]
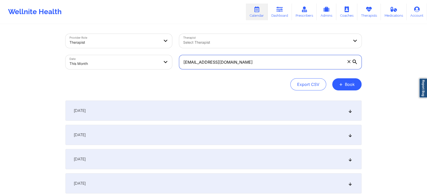
drag, startPoint x: 269, startPoint y: 55, endPoint x: 160, endPoint y: 54, distance: 109.5
click at [160, 54] on div "Provider Role Therapist Therapist Select Therapist Date This Month [EMAIL_ADDRE…" at bounding box center [214, 51] width 304 height 42
paste input "[DOMAIN_NAME]"
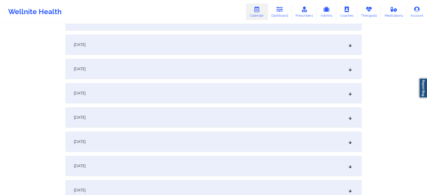
scroll to position [179, 0]
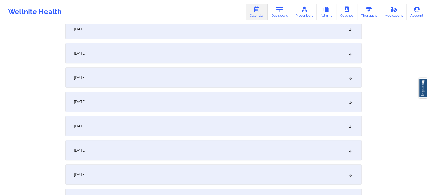
click at [324, 78] on div "[DATE]" at bounding box center [214, 78] width 296 height 20
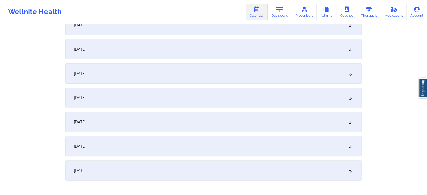
scroll to position [0, 0]
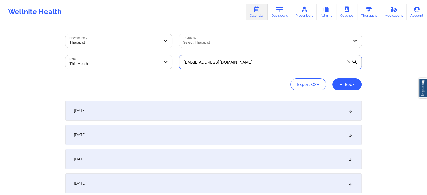
drag, startPoint x: 254, startPoint y: 60, endPoint x: 115, endPoint y: 69, distance: 138.9
click at [115, 69] on div "Provider Role Therapist Therapist Select Therapist Date This Month [EMAIL_ADDRE…" at bounding box center [214, 51] width 304 height 42
paste input "[EMAIL_ADDRESS][DOMAIN_NAME]"
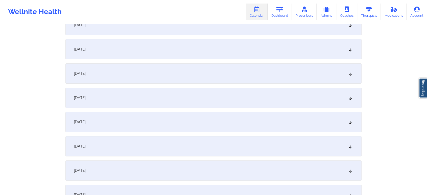
scroll to position [143, 0]
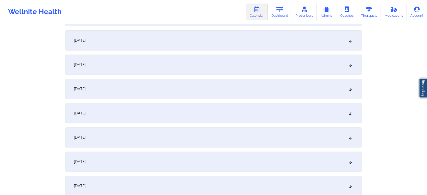
click at [299, 110] on div "[DATE]" at bounding box center [214, 113] width 296 height 20
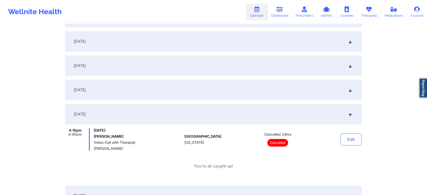
scroll to position [0, 0]
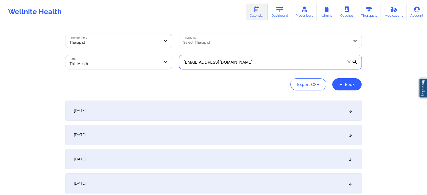
drag, startPoint x: 239, startPoint y: 59, endPoint x: 142, endPoint y: 62, distance: 96.7
click at [142, 62] on div "Provider Role Therapist Therapist Select Therapist Date This Month [EMAIL_ADDRE…" at bounding box center [214, 51] width 304 height 42
paste input "echeungwu"
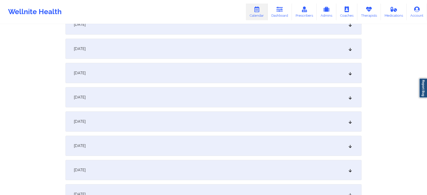
scroll to position [119, 0]
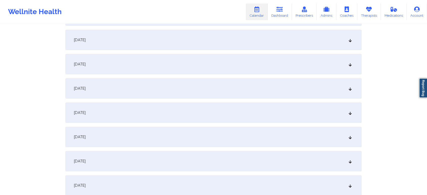
click at [234, 141] on div "[DATE]" at bounding box center [214, 137] width 296 height 20
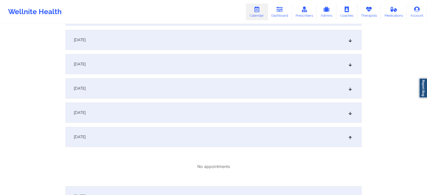
scroll to position [0, 0]
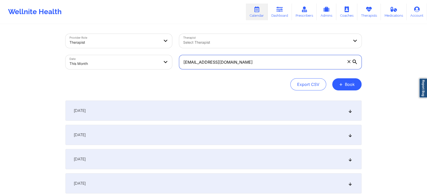
drag, startPoint x: 257, startPoint y: 62, endPoint x: 132, endPoint y: 55, distance: 124.9
click at [132, 55] on div "Provider Role Therapist Therapist Select Therapist Date This Month [EMAIL_ADDRE…" at bounding box center [214, 51] width 304 height 42
paste input "katelomedicomarriott"
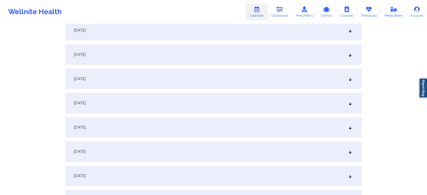
scroll to position [130, 0]
click at [276, 141] on div "[DATE]" at bounding box center [214, 151] width 296 height 20
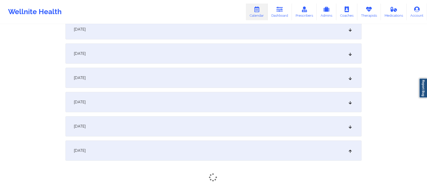
click at [264, 134] on div "[DATE]" at bounding box center [214, 126] width 296 height 20
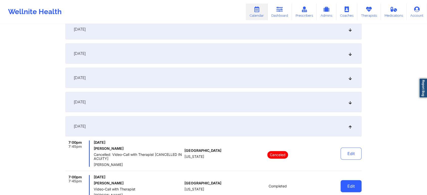
click at [350, 183] on button "Edit" at bounding box center [351, 186] width 21 height 12
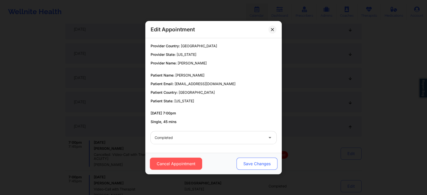
click at [240, 159] on button "Save Changes" at bounding box center [257, 164] width 41 height 12
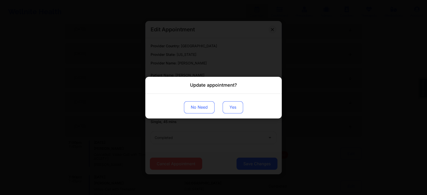
click at [234, 107] on button "Yes" at bounding box center [233, 107] width 20 height 12
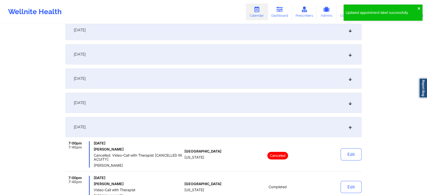
scroll to position [0, 0]
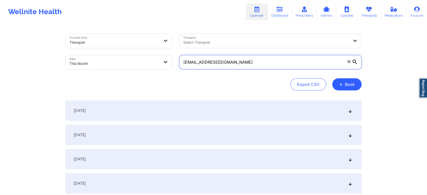
drag, startPoint x: 284, startPoint y: 62, endPoint x: 147, endPoint y: 63, distance: 136.6
click at [147, 63] on div "Provider Role Therapist Therapist Select Therapist Date This Month [EMAIL_ADDRE…" at bounding box center [214, 51] width 304 height 42
paste input "nicholasriverav2"
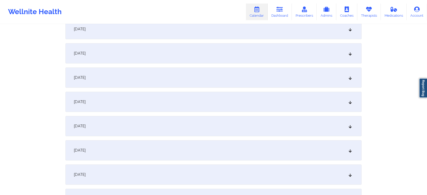
scroll to position [212, 0]
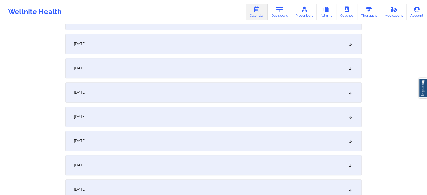
drag, startPoint x: 238, startPoint y: 56, endPoint x: 215, endPoint y: 46, distance: 24.9
click at [215, 46] on div "[DATE]" at bounding box center [214, 44] width 296 height 20
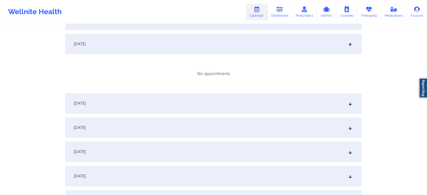
scroll to position [0, 0]
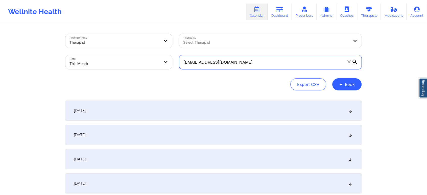
drag, startPoint x: 272, startPoint y: 58, endPoint x: 135, endPoint y: 33, distance: 139.9
click at [135, 33] on div "Provider Role Therapist Therapist Select Therapist Date This Month [EMAIL_ADDRE…" at bounding box center [214, 51] width 304 height 42
paste input "leyri1013"
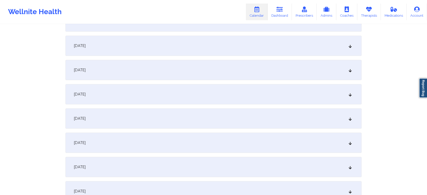
scroll to position [237, 0]
click at [290, 25] on div "[DATE]" at bounding box center [214, 19] width 296 height 20
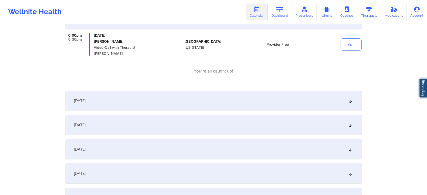
scroll to position [171, 0]
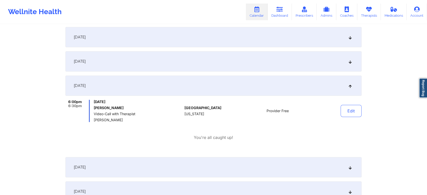
click at [300, 64] on div "[DATE]" at bounding box center [214, 61] width 296 height 20
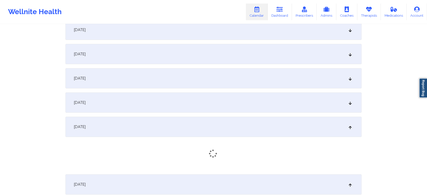
scroll to position [103, 0]
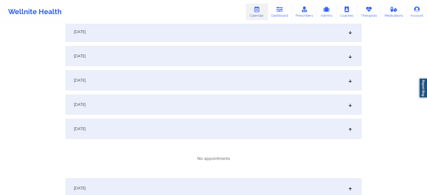
drag, startPoint x: 298, startPoint y: 123, endPoint x: 305, endPoint y: 115, distance: 10.6
click at [304, 82] on div "[DATE]" at bounding box center [214, 80] width 296 height 20
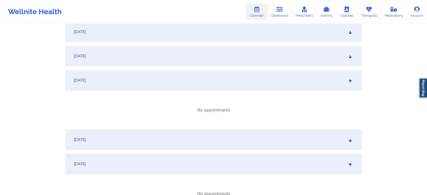
click at [318, 136] on div "[DATE]" at bounding box center [214, 140] width 296 height 20
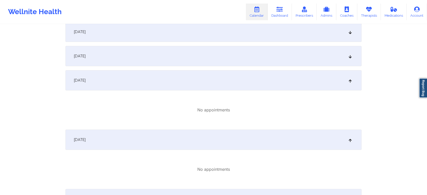
scroll to position [84, 0]
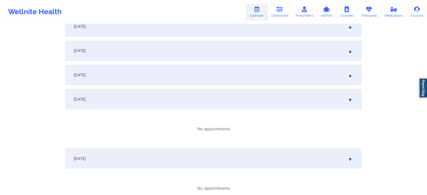
click at [264, 56] on div "[DATE]" at bounding box center [214, 51] width 296 height 20
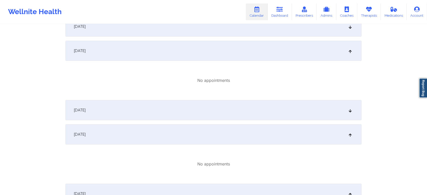
click at [253, 111] on div "[DATE]" at bounding box center [214, 110] width 296 height 20
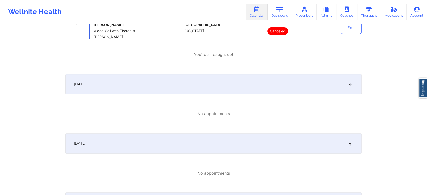
scroll to position [0, 0]
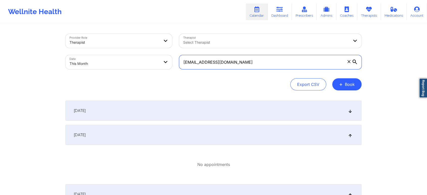
drag, startPoint x: 237, startPoint y: 69, endPoint x: 116, endPoint y: 51, distance: 123.2
click at [116, 51] on div "Provider Role Therapist Therapist Select Therapist Date This Month [EMAIL_ADDRE…" at bounding box center [214, 51] width 304 height 42
paste input "abigailg0512"
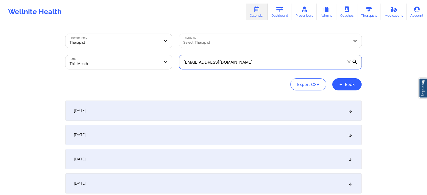
scroll to position [143, 0]
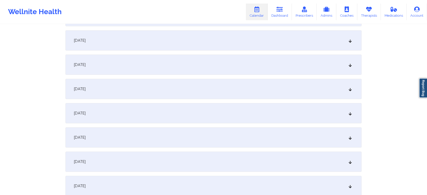
click at [256, 111] on div "[DATE]" at bounding box center [214, 113] width 296 height 20
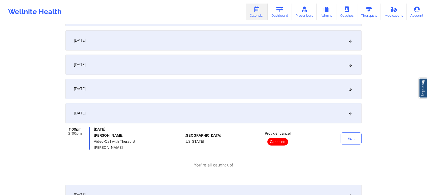
scroll to position [0, 0]
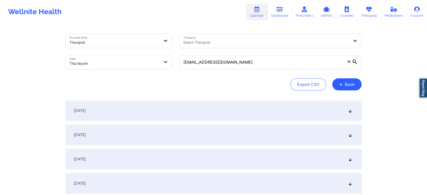
drag, startPoint x: 273, startPoint y: 70, endPoint x: 281, endPoint y: 66, distance: 8.8
click at [281, 66] on div "[EMAIL_ADDRESS][DOMAIN_NAME]" at bounding box center [271, 62] width 190 height 21
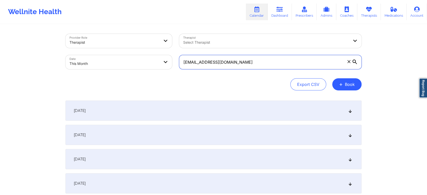
drag, startPoint x: 281, startPoint y: 66, endPoint x: 115, endPoint y: 52, distance: 166.5
click at [115, 52] on div "Provider Role Therapist Therapist Select Therapist Date This Month [EMAIL_ADDRE…" at bounding box center [214, 51] width 304 height 42
paste input "blueyedcin"
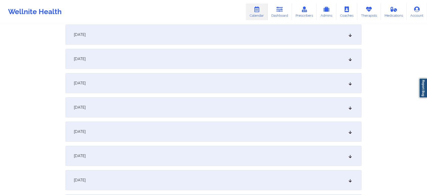
scroll to position [150, 0]
click at [257, 96] on div "[DATE]" at bounding box center [214, 106] width 296 height 20
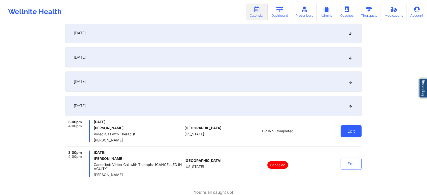
drag, startPoint x: 363, startPoint y: 128, endPoint x: 355, endPoint y: 132, distance: 8.2
click at [355, 132] on button "Edit" at bounding box center [351, 131] width 21 height 12
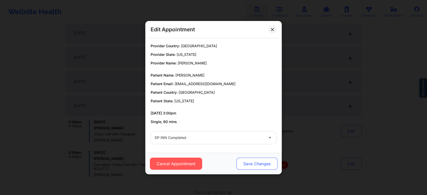
click at [253, 165] on button "Save Changes" at bounding box center [257, 164] width 41 height 12
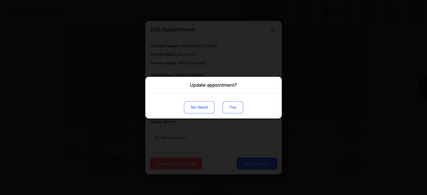
click at [231, 106] on button "Yes" at bounding box center [233, 107] width 20 height 12
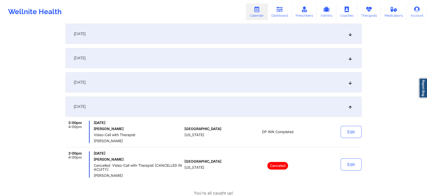
scroll to position [0, 0]
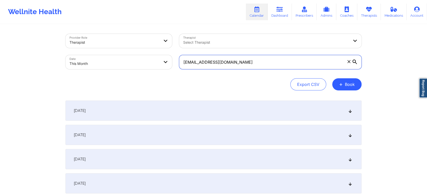
drag, startPoint x: 275, startPoint y: 60, endPoint x: 144, endPoint y: 57, distance: 131.1
click at [144, 57] on div "Provider Role Therapist Therapist Select Therapist Date This Month [EMAIL_ADDRE…" at bounding box center [214, 51] width 304 height 42
paste input "[PERSON_NAME].[PERSON_NAME]"
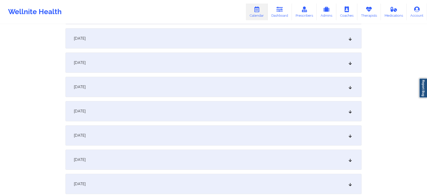
scroll to position [123, 0]
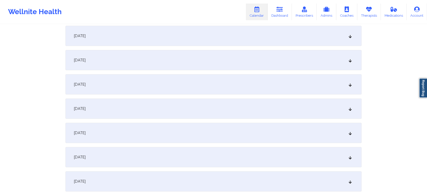
click at [259, 135] on div "[DATE]" at bounding box center [214, 133] width 296 height 20
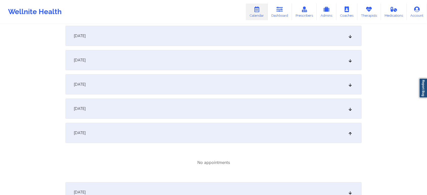
scroll to position [0, 0]
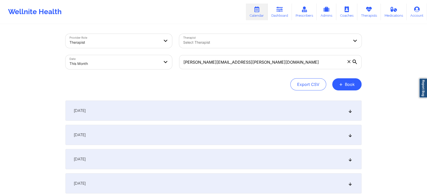
drag, startPoint x: 260, startPoint y: 54, endPoint x: 246, endPoint y: 64, distance: 16.6
click at [246, 64] on div "[PERSON_NAME][EMAIL_ADDRESS][PERSON_NAME][DOMAIN_NAME]" at bounding box center [271, 62] width 190 height 21
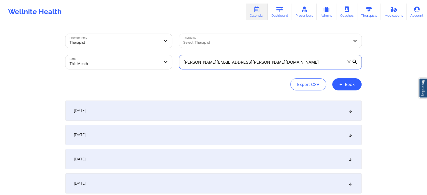
drag, startPoint x: 246, startPoint y: 64, endPoint x: 122, endPoint y: 80, distance: 125.5
click at [122, 80] on div "Provider Role Therapist Therapist Select Therapist Date This Month [PERSON_NAME…" at bounding box center [214, 62] width 296 height 57
drag, startPoint x: 266, startPoint y: 59, endPoint x: 150, endPoint y: 69, distance: 116.0
click at [150, 69] on div "Provider Role Therapist Therapist Select Therapist Date This Month [PERSON_NAME…" at bounding box center [214, 51] width 304 height 42
paste input "aysiablackman77"
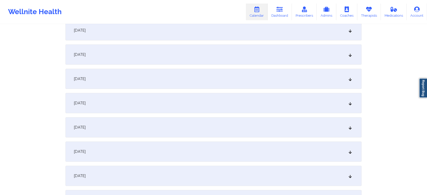
scroll to position [133, 0]
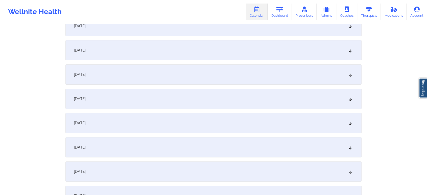
click at [244, 122] on div "[DATE]" at bounding box center [214, 123] width 296 height 20
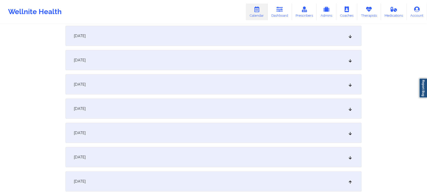
scroll to position [0, 0]
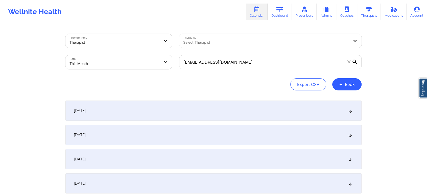
drag, startPoint x: 269, startPoint y: 70, endPoint x: 265, endPoint y: 60, distance: 10.2
click at [265, 60] on div "[EMAIL_ADDRESS][DOMAIN_NAME]" at bounding box center [271, 62] width 190 height 21
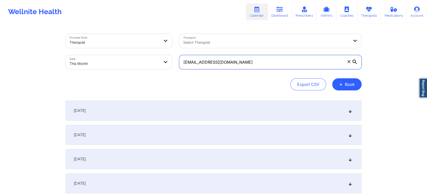
drag, startPoint x: 265, startPoint y: 60, endPoint x: 162, endPoint y: 70, distance: 103.4
click at [162, 70] on div "Provider Role Therapist Therapist Select Therapist Date This Month [EMAIL_ADDRE…" at bounding box center [214, 51] width 304 height 42
paste input "[PERSON_NAME]@live"
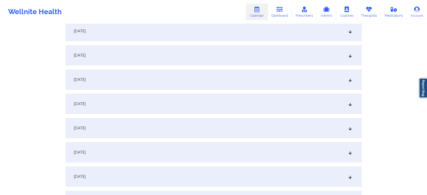
scroll to position [105, 0]
click at [334, 96] on div "[DATE]" at bounding box center [214, 103] width 296 height 20
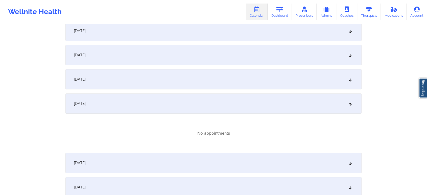
scroll to position [0, 0]
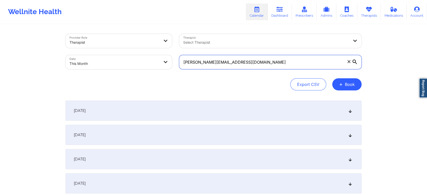
drag, startPoint x: 278, startPoint y: 59, endPoint x: 156, endPoint y: 74, distance: 122.9
click at [156, 74] on div "Provider Role Therapist Therapist Select Therapist Date This Month [PERSON_NAME…" at bounding box center [214, 62] width 296 height 57
paste input "[EMAIL_ADDRESS]"
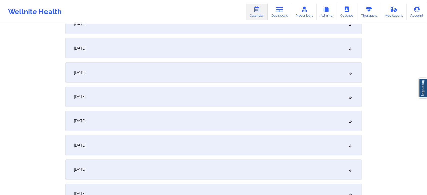
scroll to position [90, 0]
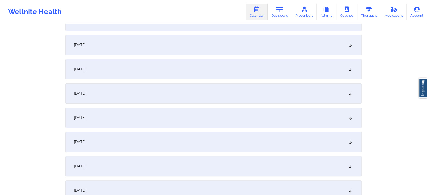
drag, startPoint x: 291, startPoint y: 152, endPoint x: 292, endPoint y: 157, distance: 5.2
click at [292, 157] on div "[DATE]" at bounding box center [214, 166] width 296 height 20
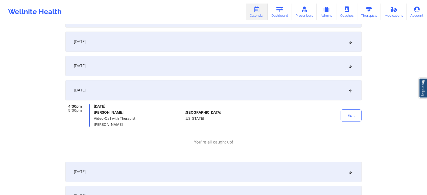
scroll to position [167, 0]
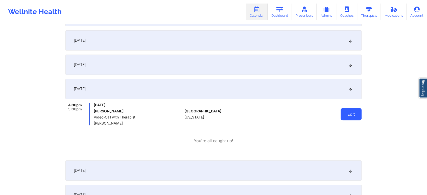
click at [353, 111] on button "Edit" at bounding box center [351, 114] width 21 height 12
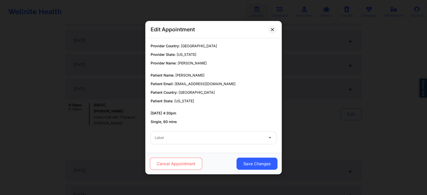
click at [173, 163] on button "Cancel Appointment" at bounding box center [176, 164] width 52 height 12
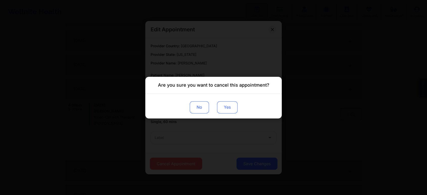
click at [228, 108] on button "Yes" at bounding box center [227, 107] width 20 height 12
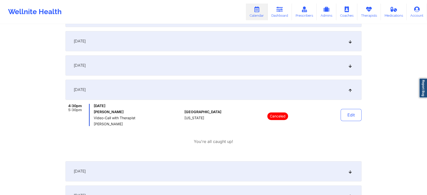
scroll to position [0, 0]
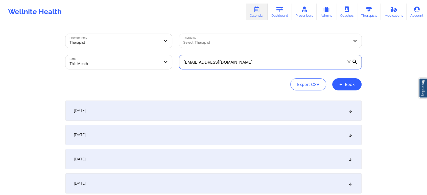
drag, startPoint x: 244, startPoint y: 58, endPoint x: 93, endPoint y: 31, distance: 153.1
click at [93, 31] on div "Provider Role Therapist Therapist Select Therapist Date This Month [EMAIL_ADDRE…" at bounding box center [214, 51] width 304 height 42
paste input "g.c.layman999"
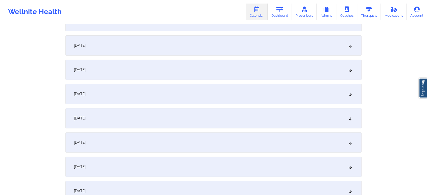
scroll to position [166, 0]
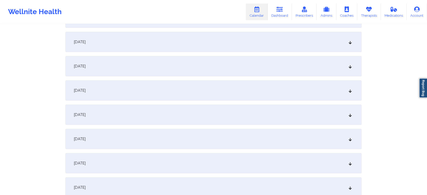
click at [205, 99] on div "[DATE]" at bounding box center [214, 90] width 296 height 20
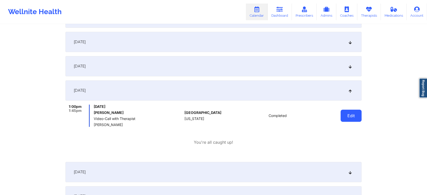
drag, startPoint x: 361, startPoint y: 105, endPoint x: 350, endPoint y: 116, distance: 15.0
click at [350, 116] on div "Edit" at bounding box center [338, 116] width 47 height 22
click at [350, 116] on button "Edit" at bounding box center [351, 116] width 21 height 12
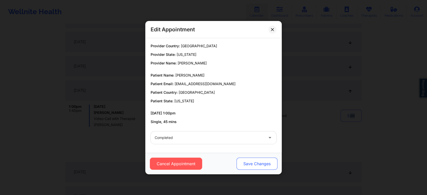
click at [256, 166] on button "Save Changes" at bounding box center [257, 164] width 41 height 12
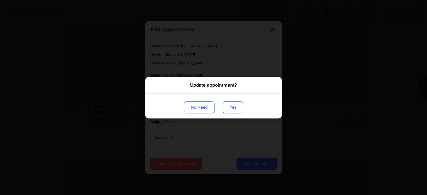
click at [236, 106] on button "Yes" at bounding box center [233, 107] width 20 height 12
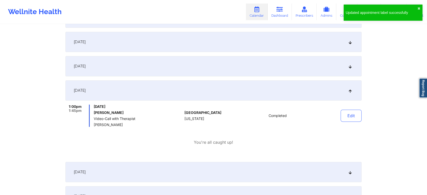
scroll to position [0, 0]
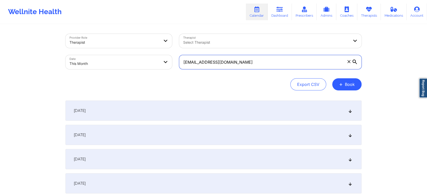
drag, startPoint x: 251, startPoint y: 65, endPoint x: 94, endPoint y: 56, distance: 157.1
click at [94, 56] on div "Provider Role Therapist Therapist Select Therapist Date This Month [EMAIL_ADDRE…" at bounding box center [214, 51] width 304 height 42
paste input "debbiepennock"
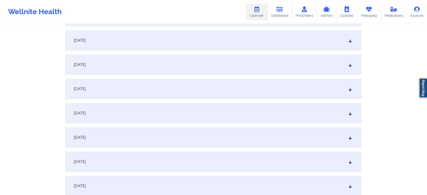
scroll to position [195, 0]
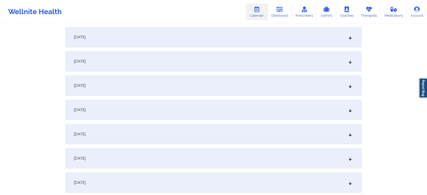
click at [193, 52] on div "[DATE]" at bounding box center [214, 61] width 296 height 20
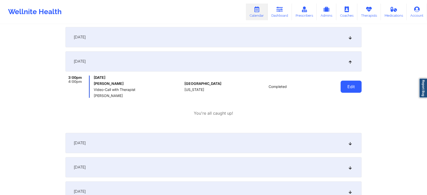
click at [348, 84] on button "Edit" at bounding box center [351, 87] width 21 height 12
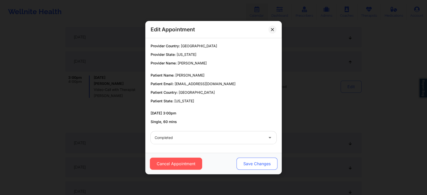
click at [273, 162] on button "Save Changes" at bounding box center [257, 164] width 41 height 12
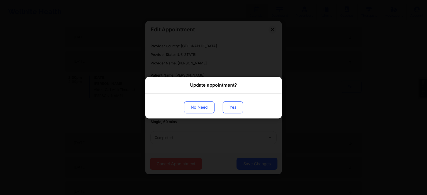
click at [234, 111] on button "Yes" at bounding box center [233, 107] width 20 height 12
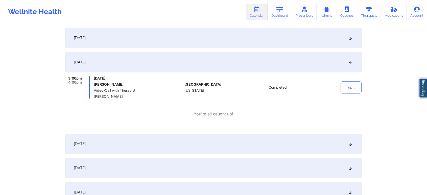
scroll to position [0, 0]
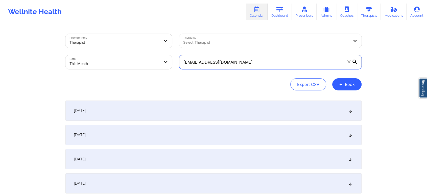
drag, startPoint x: 262, startPoint y: 63, endPoint x: 129, endPoint y: 61, distance: 132.8
click at [129, 61] on div "Provider Role Therapist Therapist Select Therapist Date This Month [EMAIL_ADDRE…" at bounding box center [214, 51] width 304 height 42
paste input "cgershengorn"
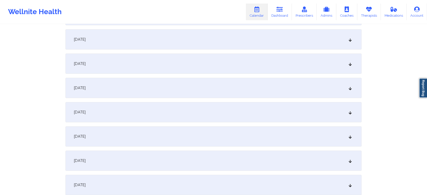
scroll to position [147, 0]
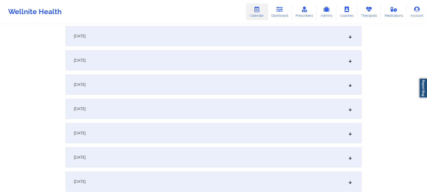
click at [256, 100] on div "[DATE]" at bounding box center [214, 109] width 296 height 20
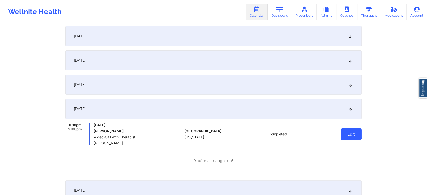
click at [348, 136] on button "Edit" at bounding box center [351, 134] width 21 height 12
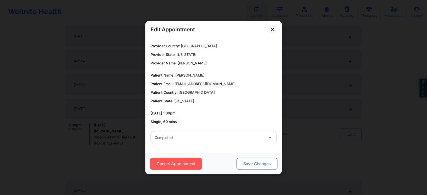
click at [255, 163] on button "Save Changes" at bounding box center [257, 164] width 41 height 12
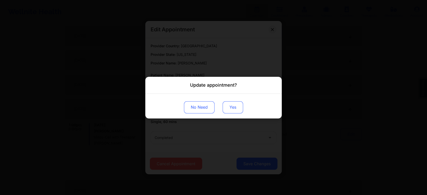
click at [225, 110] on button "Yes" at bounding box center [233, 107] width 20 height 12
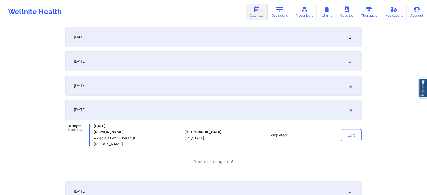
scroll to position [0, 0]
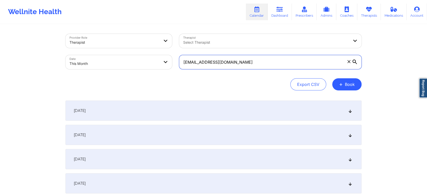
drag, startPoint x: 255, startPoint y: 63, endPoint x: 87, endPoint y: 61, distance: 168.0
click at [87, 61] on div "Provider Role Therapist Therapist Select Therapist Date This Month [EMAIL_ADDRE…" at bounding box center [214, 51] width 304 height 42
paste input "[PERSON_NAME][EMAIL_ADDRESS][DOMAIN_NAME]"
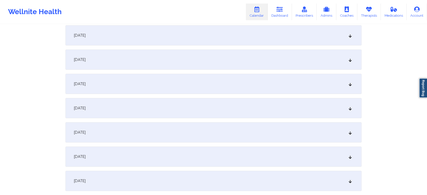
scroll to position [162, 0]
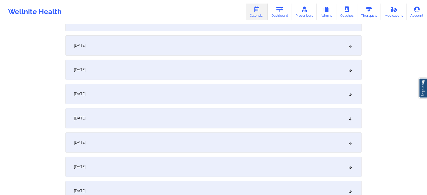
click at [268, 94] on div "[DATE]" at bounding box center [214, 94] width 296 height 20
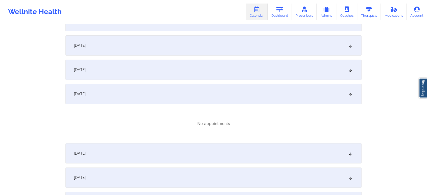
scroll to position [0, 0]
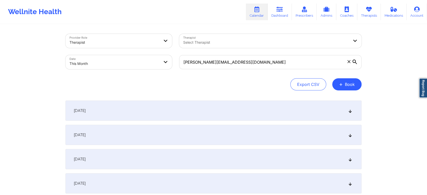
drag, startPoint x: 266, startPoint y: 71, endPoint x: 282, endPoint y: 62, distance: 18.3
click at [282, 62] on div "[PERSON_NAME][EMAIL_ADDRESS][DOMAIN_NAME]" at bounding box center [271, 62] width 190 height 21
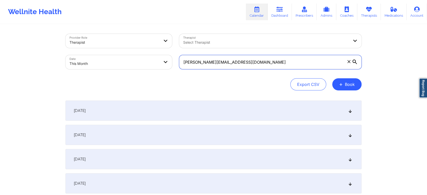
drag, startPoint x: 282, startPoint y: 62, endPoint x: 95, endPoint y: 43, distance: 187.6
click at [95, 43] on div "Provider Role Therapist Therapist Select Therapist Date This Month [PERSON_NAME…" at bounding box center [214, 51] width 304 height 42
paste input "[EMAIL_ADDRESS][DOMAIN_NAME]"
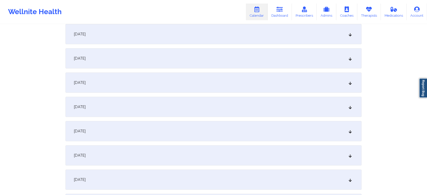
scroll to position [107, 0]
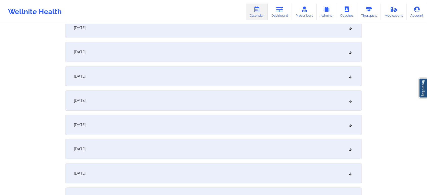
click at [262, 149] on div "[DATE]" at bounding box center [214, 149] width 296 height 20
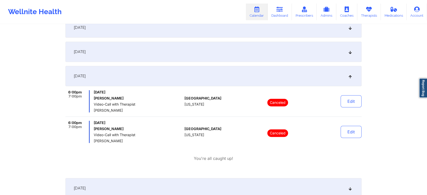
scroll to position [0, 0]
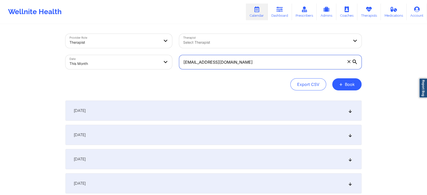
click at [255, 58] on input "[EMAIL_ADDRESS][DOMAIN_NAME]" at bounding box center [270, 62] width 183 height 14
drag, startPoint x: 255, startPoint y: 58, endPoint x: 142, endPoint y: 59, distance: 113.1
click at [142, 59] on div "Provider Role Therapist Therapist Select Therapist Date This Month [EMAIL_ADDRE…" at bounding box center [214, 51] width 304 height 42
paste input "[EMAIL_ADDRESS]"
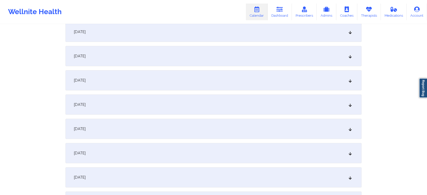
scroll to position [150, 0]
drag, startPoint x: 245, startPoint y: 129, endPoint x: 264, endPoint y: 110, distance: 27.0
click at [264, 110] on div "[DATE]" at bounding box center [214, 107] width 296 height 20
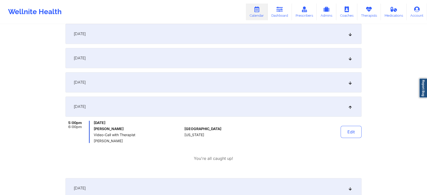
scroll to position [0, 0]
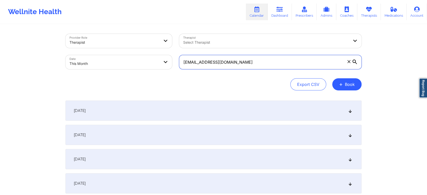
drag, startPoint x: 251, startPoint y: 63, endPoint x: 150, endPoint y: 54, distance: 101.5
click at [150, 54] on div "Provider Role Therapist Therapist Select Therapist Date This Month [EMAIL_ADDRE…" at bounding box center [214, 51] width 304 height 42
paste input "[EMAIL_ADDRESS]"
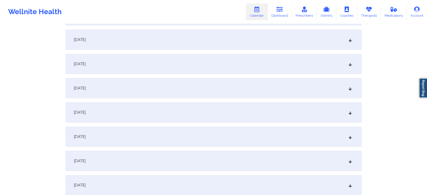
scroll to position [184, 0]
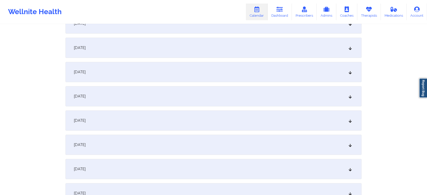
click at [184, 54] on div "[DATE]" at bounding box center [214, 48] width 296 height 20
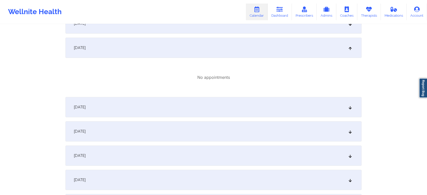
click at [140, 110] on div "[DATE]" at bounding box center [214, 107] width 296 height 20
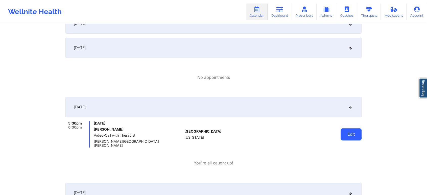
drag, startPoint x: 338, startPoint y: 127, endPoint x: 354, endPoint y: 129, distance: 16.1
click at [354, 129] on div "Edit" at bounding box center [338, 134] width 47 height 26
click at [354, 129] on button "Edit" at bounding box center [351, 134] width 21 height 12
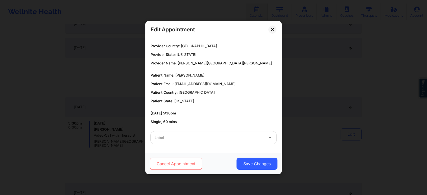
click at [190, 163] on button "Cancel Appointment" at bounding box center [176, 164] width 52 height 12
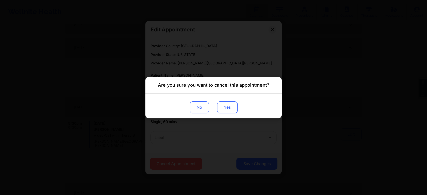
click at [223, 106] on button "Yes" at bounding box center [227, 107] width 20 height 12
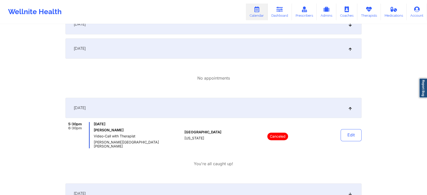
scroll to position [0, 0]
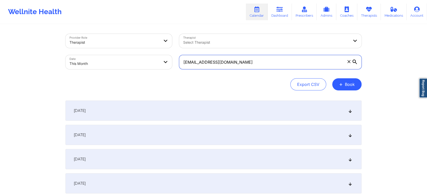
drag, startPoint x: 233, startPoint y: 66, endPoint x: 140, endPoint y: 50, distance: 94.4
click at [140, 50] on div "Provider Role Therapist Therapist Select Therapist Date This Month [EMAIL_ADDRE…" at bounding box center [214, 51] width 304 height 42
paste input "adcollins96@y"
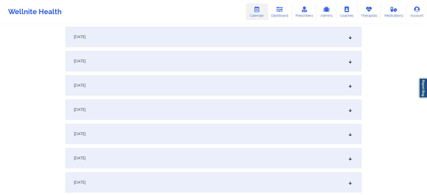
scroll to position [145, 0]
drag, startPoint x: 184, startPoint y: 104, endPoint x: 209, endPoint y: 86, distance: 30.3
click at [209, 86] on div "[DATE]" at bounding box center [214, 87] width 296 height 20
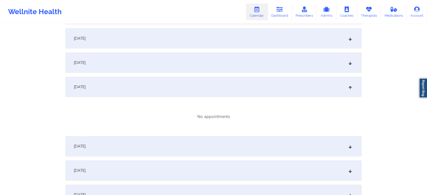
click at [207, 143] on div "[DATE]" at bounding box center [214, 146] width 296 height 20
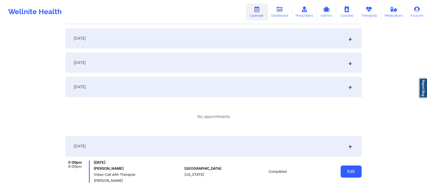
click at [355, 170] on button "Edit" at bounding box center [351, 172] width 21 height 12
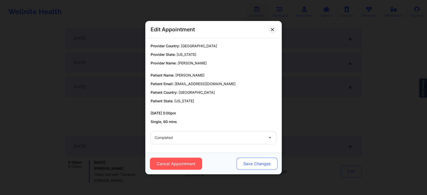
click at [243, 163] on button "Save Changes" at bounding box center [257, 164] width 41 height 12
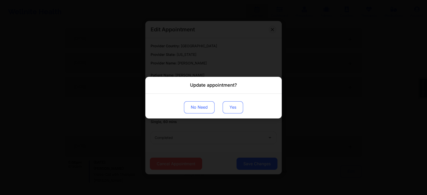
click at [233, 111] on button "Yes" at bounding box center [233, 107] width 20 height 12
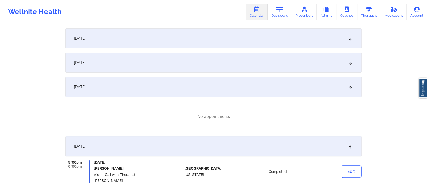
scroll to position [0, 0]
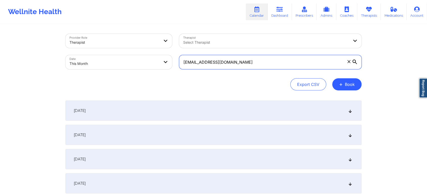
drag, startPoint x: 251, startPoint y: 64, endPoint x: 137, endPoint y: 52, distance: 114.2
click at [137, 52] on div "Provider Role Therapist Therapist Select Therapist Date This Month [EMAIL_ADDRE…" at bounding box center [214, 51] width 304 height 42
paste input "tiffaracampbell@g"
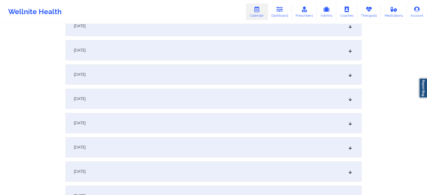
scroll to position [148, 0]
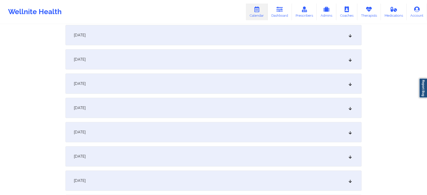
click at [275, 110] on div "[DATE]" at bounding box center [214, 108] width 296 height 20
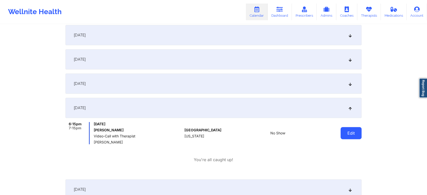
click at [348, 129] on button "Edit" at bounding box center [351, 133] width 21 height 12
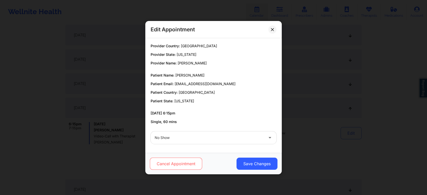
click at [188, 162] on button "Cancel Appointment" at bounding box center [176, 164] width 52 height 12
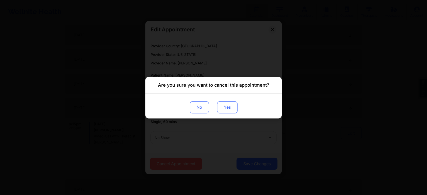
click at [223, 108] on button "Yes" at bounding box center [227, 107] width 20 height 12
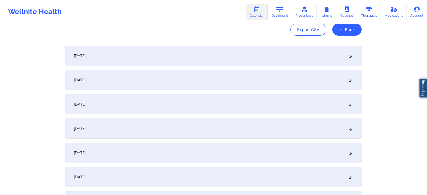
scroll to position [0, 0]
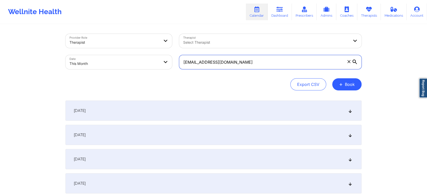
drag, startPoint x: 269, startPoint y: 60, endPoint x: 134, endPoint y: 30, distance: 138.1
paste input "suhaydee.[PERSON_NAME]"
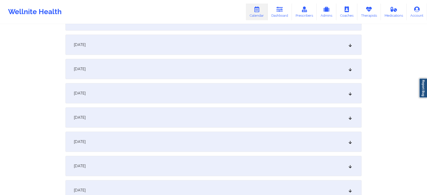
scroll to position [224, 0]
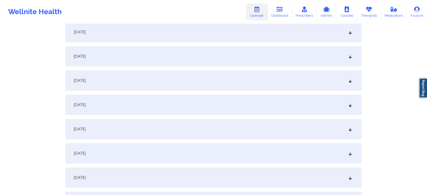
click at [208, 40] on div "[DATE]" at bounding box center [214, 32] width 296 height 20
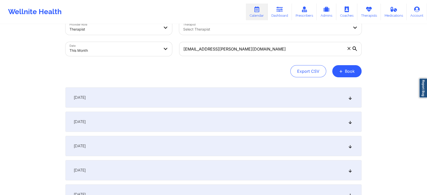
scroll to position [0, 0]
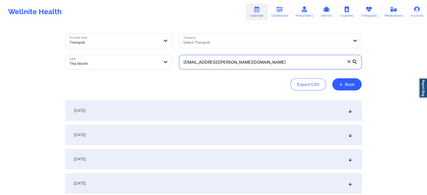
drag, startPoint x: 266, startPoint y: 66, endPoint x: 137, endPoint y: 47, distance: 130.5
click at [137, 47] on div "Provider Role Therapist Therapist Select Therapist Date This Month [EMAIL_ADDRE…" at bounding box center [214, 51] width 304 height 42
paste input "nreinhardt11"
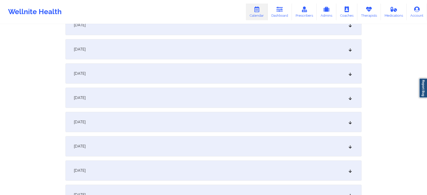
scroll to position [95, 0]
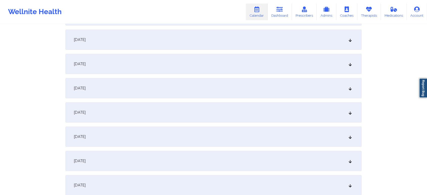
click at [210, 158] on div "[DATE]" at bounding box center [214, 161] width 296 height 20
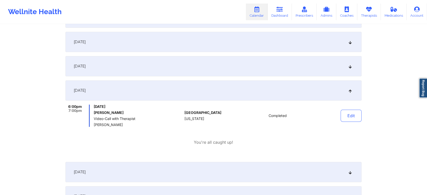
scroll to position [170, 0]
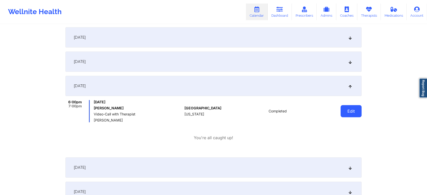
click at [356, 111] on button "Edit" at bounding box center [351, 111] width 21 height 12
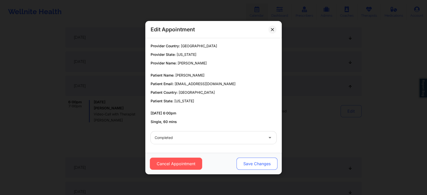
click at [247, 164] on button "Save Changes" at bounding box center [257, 164] width 41 height 12
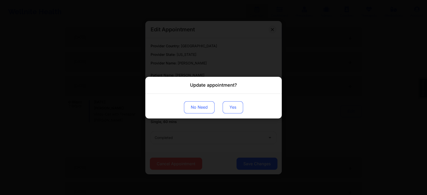
click at [233, 103] on button "Yes" at bounding box center [233, 107] width 20 height 12
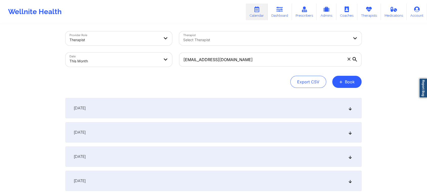
scroll to position [0, 0]
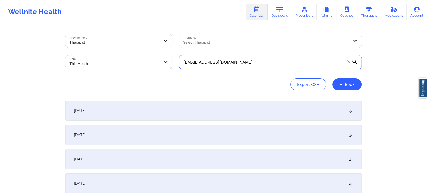
drag, startPoint x: 245, startPoint y: 64, endPoint x: 138, endPoint y: 53, distance: 107.3
click at [138, 53] on div "Provider Role Therapist Therapist Select Therapist Date This Month [EMAIL_ADDRE…" at bounding box center [214, 51] width 304 height 42
paste input "danielaramos2412"
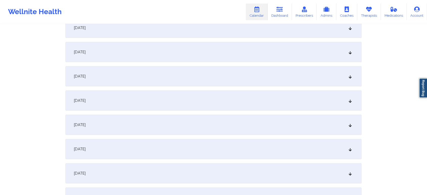
scroll to position [109, 0]
click at [212, 144] on div "[DATE]" at bounding box center [214, 148] width 296 height 20
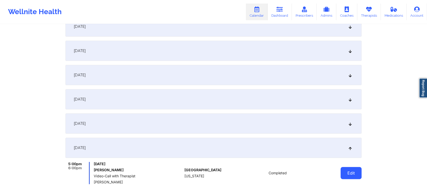
click at [357, 170] on button "Edit" at bounding box center [351, 173] width 21 height 12
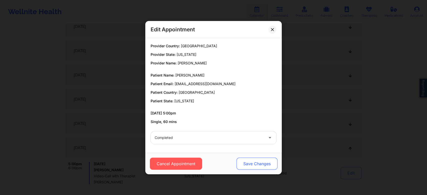
click at [264, 158] on button "Save Changes" at bounding box center [257, 164] width 41 height 12
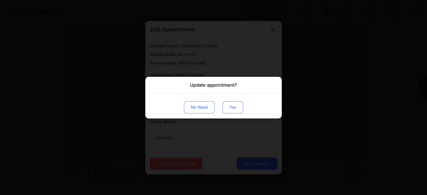
click at [236, 106] on button "Yes" at bounding box center [233, 107] width 20 height 12
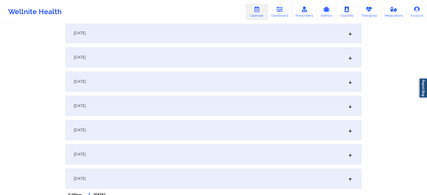
scroll to position [0, 0]
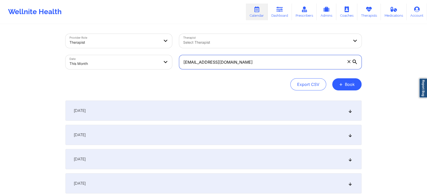
drag, startPoint x: 256, startPoint y: 63, endPoint x: 119, endPoint y: 38, distance: 139.6
click at [119, 38] on div "Provider Role Therapist Therapist Select Therapist Date This Month [EMAIL_ADDRE…" at bounding box center [214, 51] width 304 height 42
paste input "slagraym"
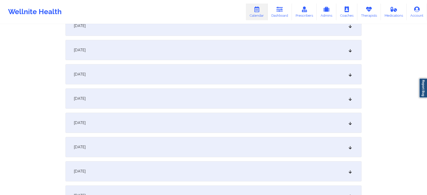
scroll to position [142, 0]
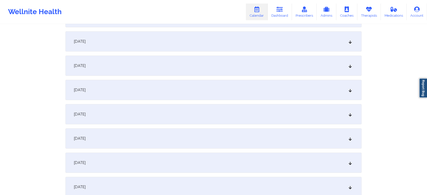
click at [216, 117] on div "[DATE]" at bounding box center [214, 114] width 296 height 20
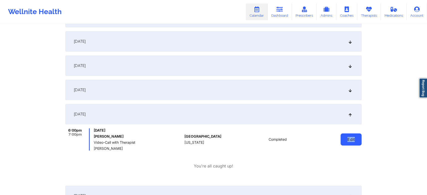
drag, startPoint x: 343, startPoint y: 147, endPoint x: 355, endPoint y: 139, distance: 14.7
click at [355, 139] on div "Edit" at bounding box center [338, 139] width 47 height 22
click at [355, 139] on button "Edit" at bounding box center [351, 140] width 21 height 12
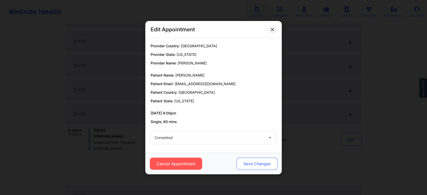
click at [254, 165] on button "Save Changes" at bounding box center [257, 164] width 41 height 12
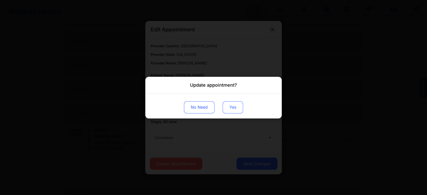
click at [235, 107] on button "Yes" at bounding box center [233, 107] width 20 height 12
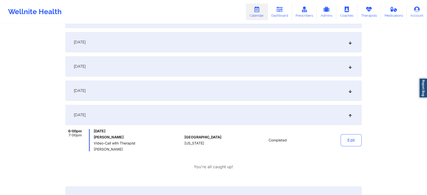
scroll to position [0, 0]
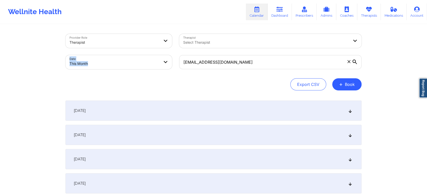
drag, startPoint x: 245, startPoint y: 72, endPoint x: 264, endPoint y: 47, distance: 31.4
click at [264, 47] on div "Provider Role Therapist Therapist Select Therapist Date This Month [EMAIL_ADDRE…" at bounding box center [214, 51] width 304 height 42
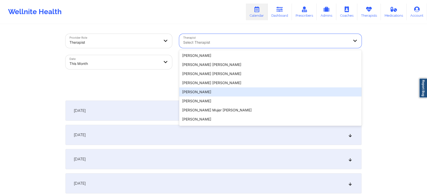
drag, startPoint x: 264, startPoint y: 47, endPoint x: 144, endPoint y: 91, distance: 127.4
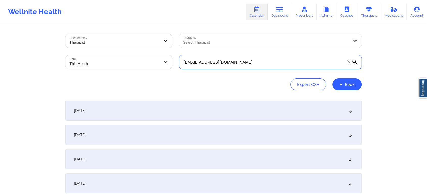
drag, startPoint x: 233, startPoint y: 59, endPoint x: 129, endPoint y: 73, distance: 104.6
click at [129, 73] on div "Provider Role Therapist Therapist Select Therapist Date This Month [EMAIL_ADDRE…" at bounding box center [214, 62] width 296 height 57
paste input "droplife228"
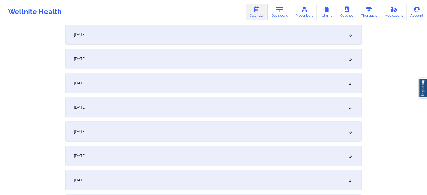
scroll to position [188, 0]
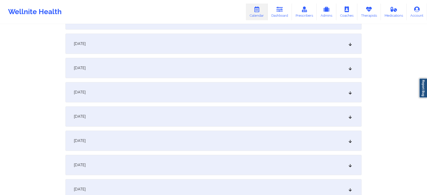
click at [270, 64] on div "[DATE]" at bounding box center [214, 68] width 296 height 20
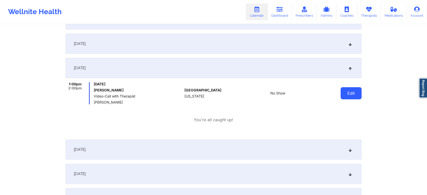
click at [347, 93] on button "Edit" at bounding box center [351, 93] width 21 height 12
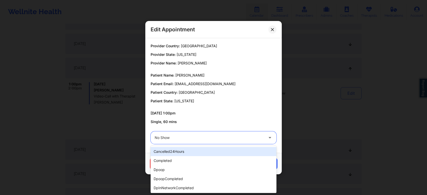
click at [183, 142] on div "No Show" at bounding box center [209, 138] width 109 height 13
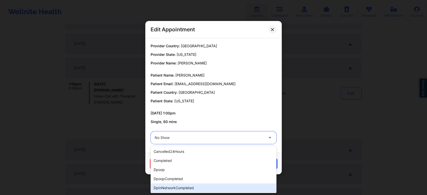
click at [176, 187] on div "dpInNetworkCompleted" at bounding box center [214, 188] width 126 height 9
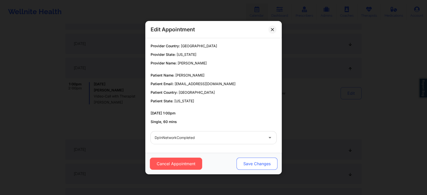
click at [261, 168] on button "Save Changes" at bounding box center [257, 164] width 41 height 12
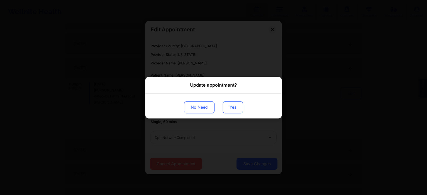
click at [227, 110] on button "Yes" at bounding box center [233, 107] width 20 height 12
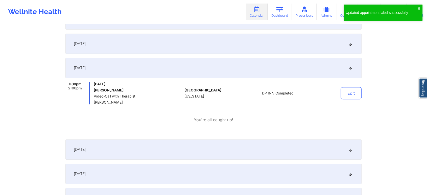
scroll to position [18, 0]
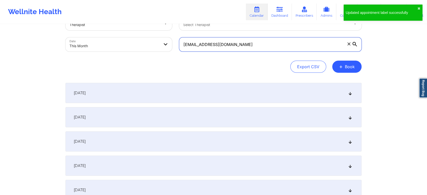
drag, startPoint x: 238, startPoint y: 44, endPoint x: 95, endPoint y: 21, distance: 144.5
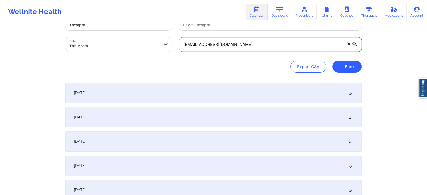
paste input "sheenacardona25"
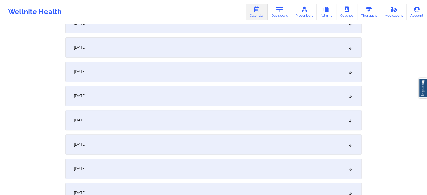
scroll to position [187, 0]
click at [230, 75] on div "[DATE]" at bounding box center [214, 70] width 296 height 20
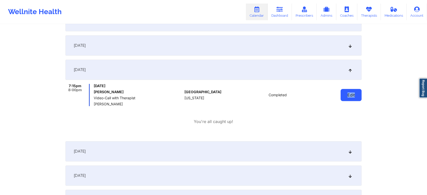
drag, startPoint x: 370, startPoint y: 93, endPoint x: 348, endPoint y: 95, distance: 21.6
click at [348, 95] on button "Edit" at bounding box center [351, 95] width 21 height 12
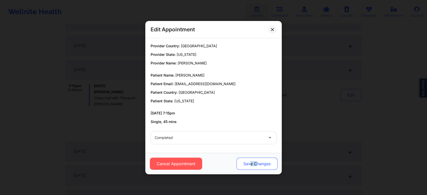
drag, startPoint x: 250, startPoint y: 172, endPoint x: 259, endPoint y: 165, distance: 11.7
click at [259, 165] on div "Cancel Appointment Save Changes" at bounding box center [213, 163] width 137 height 21
click at [259, 165] on button "Save Changes" at bounding box center [257, 164] width 41 height 12
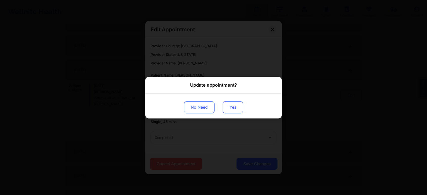
click at [232, 110] on button "Yes" at bounding box center [233, 107] width 20 height 12
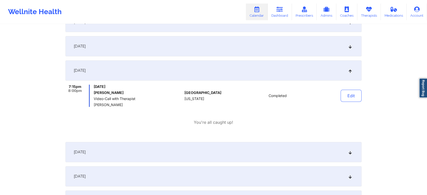
scroll to position [0, 0]
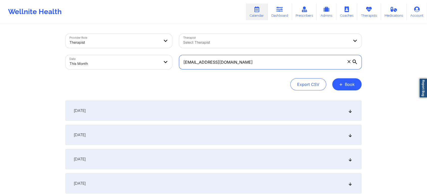
drag, startPoint x: 254, startPoint y: 64, endPoint x: 113, endPoint y: 44, distance: 142.1
click at [113, 44] on div "Provider Role Therapist Therapist Select Therapist Date This Month [EMAIL_ADDRE…" at bounding box center [214, 51] width 304 height 42
paste input "aniyac146"
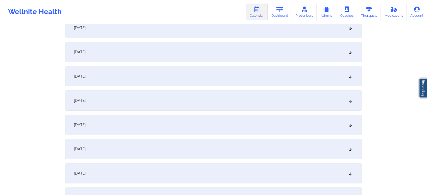
scroll to position [109, 0]
click at [190, 139] on div "[DATE]" at bounding box center [214, 147] width 296 height 20
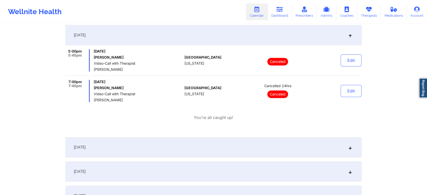
scroll to position [0, 0]
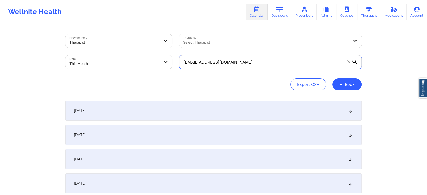
drag, startPoint x: 236, startPoint y: 56, endPoint x: 140, endPoint y: 49, distance: 96.2
click at [140, 49] on div "Provider Role Therapist Therapist Select Therapist Date This Month [EMAIL_ADDRE…" at bounding box center [214, 51] width 304 height 42
paste input "[EMAIL_ADDRESS]"
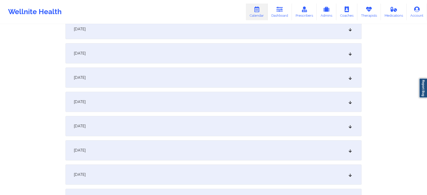
click at [229, 83] on div "[DATE]" at bounding box center [214, 78] width 296 height 20
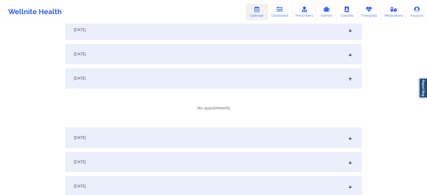
scroll to position [0, 0]
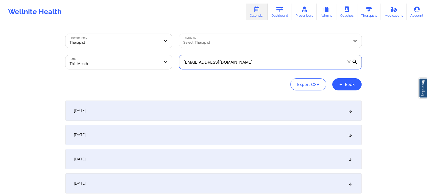
drag, startPoint x: 253, startPoint y: 61, endPoint x: 107, endPoint y: 68, distance: 145.8
click at [107, 68] on div "Provider Role Therapist Therapist Select Therapist Date This Month [EMAIL_ADDRE…" at bounding box center [214, 51] width 304 height 42
paste input "[EMAIL_ADDRESS]"
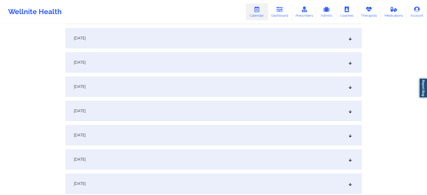
scroll to position [198, 0]
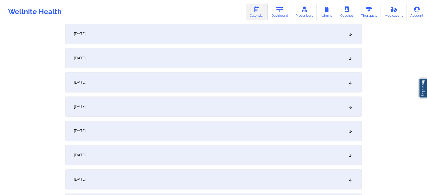
click at [217, 60] on div "[DATE]" at bounding box center [214, 58] width 296 height 20
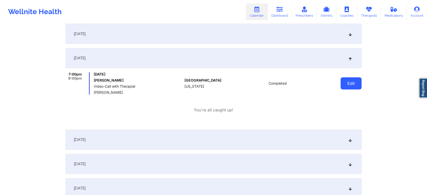
click at [354, 80] on button "Edit" at bounding box center [351, 83] width 21 height 12
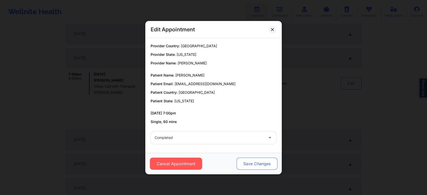
click at [242, 167] on button "Save Changes" at bounding box center [257, 164] width 41 height 12
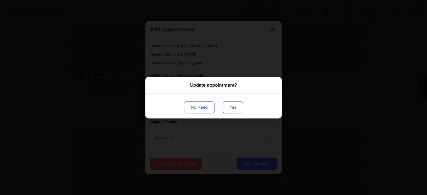
drag, startPoint x: 227, startPoint y: 101, endPoint x: 227, endPoint y: 110, distance: 9.1
click at [227, 110] on div "No Need Yes" at bounding box center [213, 106] width 137 height 25
click at [227, 110] on button "Yes" at bounding box center [233, 107] width 20 height 12
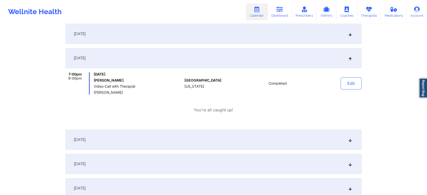
scroll to position [0, 0]
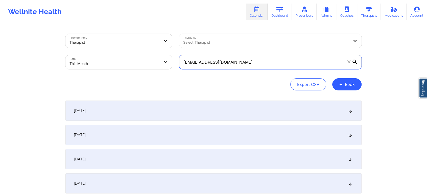
drag, startPoint x: 250, startPoint y: 64, endPoint x: 148, endPoint y: 60, distance: 102.0
click at [148, 60] on div "Provider Role Therapist Therapist Select Therapist Date This Month [EMAIL_ADDRE…" at bounding box center [214, 51] width 304 height 42
paste input "ayerlin_lc@hot"
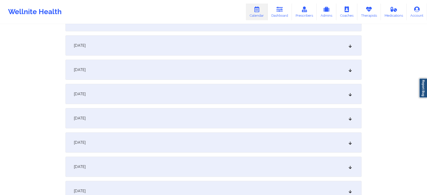
click at [275, 140] on div "[DATE]" at bounding box center [214, 143] width 296 height 20
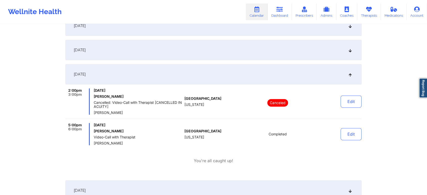
scroll to position [193, 0]
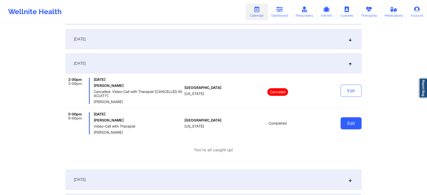
click at [349, 124] on button "Edit" at bounding box center [351, 123] width 21 height 12
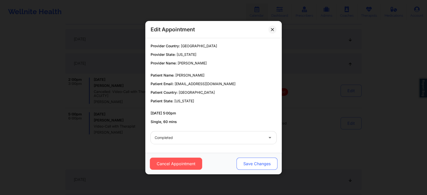
click at [249, 167] on button "Save Changes" at bounding box center [257, 164] width 41 height 12
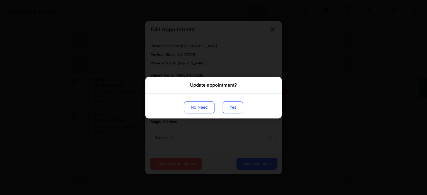
click at [235, 105] on button "Yes" at bounding box center [233, 107] width 20 height 12
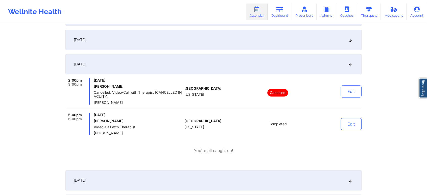
scroll to position [0, 0]
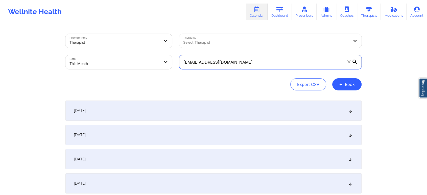
drag, startPoint x: 263, startPoint y: 64, endPoint x: 131, endPoint y: 31, distance: 136.7
click at [131, 31] on div "Provider Role Therapist Therapist Select Therapist Date This Month [EMAIL_ADDRE…" at bounding box center [214, 51] width 304 height 42
paste input "glowsfl@ao"
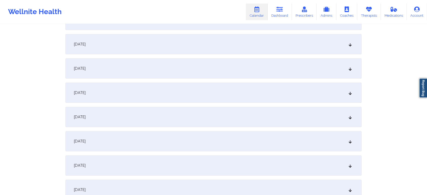
scroll to position [129, 0]
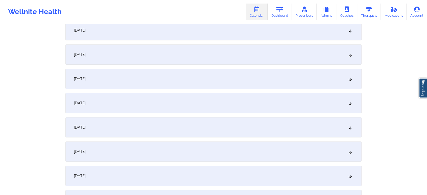
click at [230, 131] on div "[DATE]" at bounding box center [214, 127] width 296 height 20
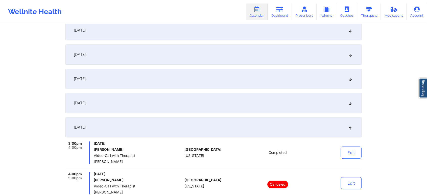
scroll to position [172, 0]
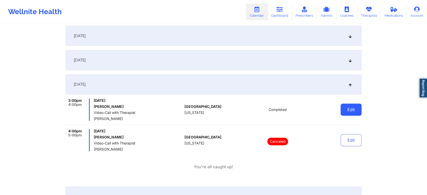
click at [348, 112] on button "Edit" at bounding box center [351, 110] width 21 height 12
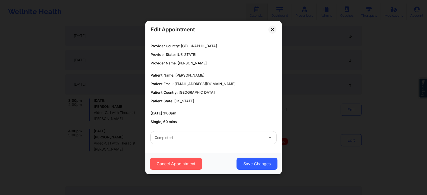
click at [253, 170] on div "Cancel Appointment Save Changes" at bounding box center [213, 163] width 137 height 21
click at [258, 160] on button "Save Changes" at bounding box center [257, 164] width 41 height 12
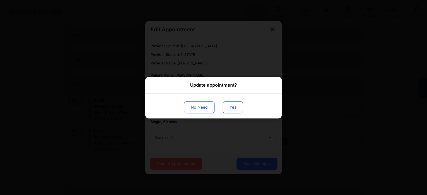
click at [234, 111] on button "Yes" at bounding box center [233, 107] width 20 height 12
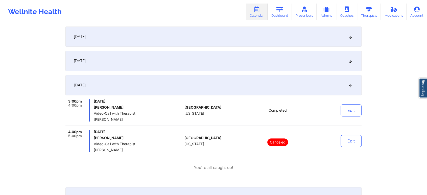
scroll to position [0, 0]
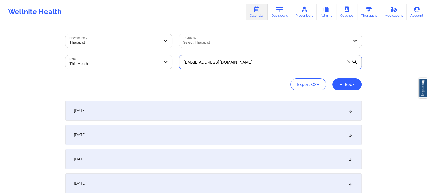
drag, startPoint x: 242, startPoint y: 66, endPoint x: 128, endPoint y: 56, distance: 114.3
click at [128, 56] on div "Provider Role Therapist Therapist Select Therapist Date This Month [EMAIL_ADDRE…" at bounding box center [214, 51] width 304 height 42
paste input "biancacarbone03@gmai"
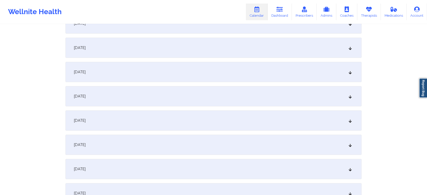
scroll to position [113, 0]
click at [229, 137] on div "[DATE]" at bounding box center [214, 144] width 296 height 20
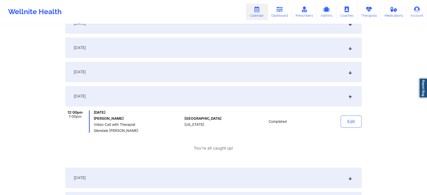
scroll to position [164, 0]
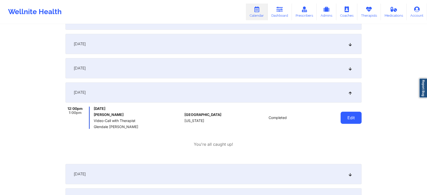
drag, startPoint x: 354, startPoint y: 103, endPoint x: 352, endPoint y: 113, distance: 10.6
click at [352, 113] on div "[DATE] 12:00pm 1:00pm [DATE] [PERSON_NAME] Video-Call with Therapist Glendale […" at bounding box center [214, 121] width 296 height 78
click at [352, 113] on button "Edit" at bounding box center [351, 118] width 21 height 12
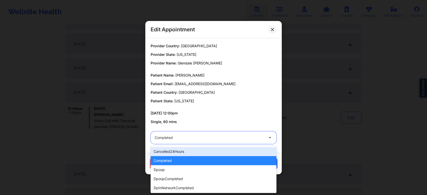
click at [206, 140] on div at bounding box center [209, 138] width 109 height 6
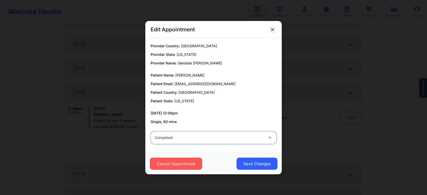
click at [206, 140] on div at bounding box center [209, 138] width 109 height 6
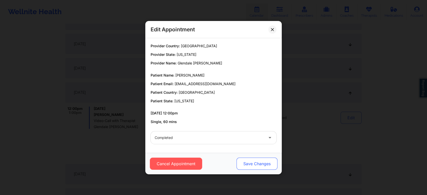
click at [245, 165] on button "Save Changes" at bounding box center [257, 164] width 41 height 12
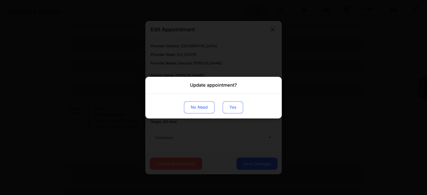
click at [225, 102] on button "Yes" at bounding box center [233, 107] width 20 height 12
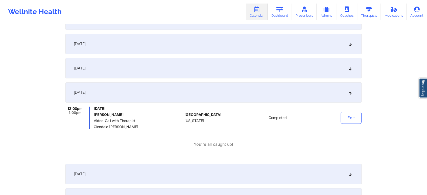
scroll to position [0, 0]
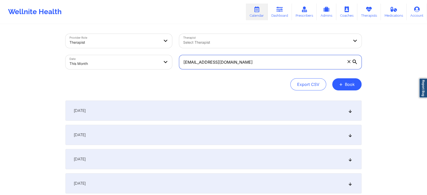
drag, startPoint x: 262, startPoint y: 67, endPoint x: 111, endPoint y: 64, distance: 150.5
click at [111, 64] on div "Provider Role Therapist Therapist Select Therapist Date This Month [EMAIL_ADDRE…" at bounding box center [214, 51] width 304 height 42
paste input "alainzagorin"
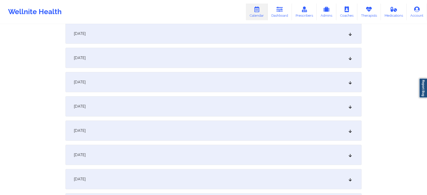
scroll to position [171, 0]
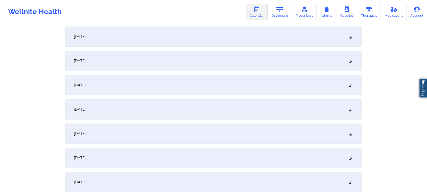
click at [235, 82] on div "[DATE]" at bounding box center [214, 85] width 296 height 20
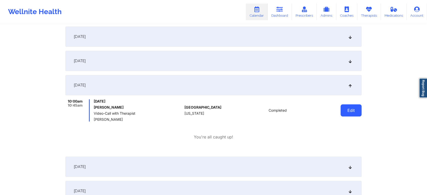
click at [354, 106] on button "Edit" at bounding box center [351, 110] width 21 height 12
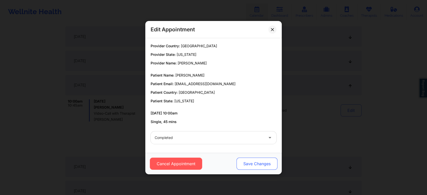
click at [243, 162] on button "Save Changes" at bounding box center [257, 164] width 41 height 12
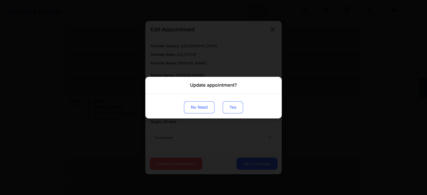
click at [232, 112] on button "Yes" at bounding box center [233, 107] width 20 height 12
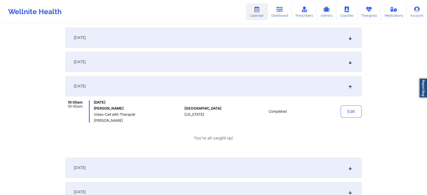
scroll to position [0, 0]
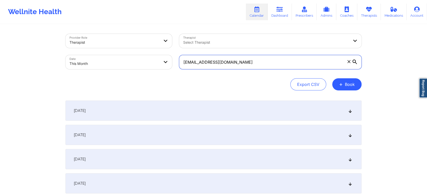
drag, startPoint x: 245, startPoint y: 62, endPoint x: 82, endPoint y: 59, distance: 162.9
click at [82, 59] on div "Provider Role Therapist Therapist Select Therapist Date This Month [EMAIL_ADDRE…" at bounding box center [214, 51] width 304 height 42
paste input "[EMAIL_ADDRESS]"
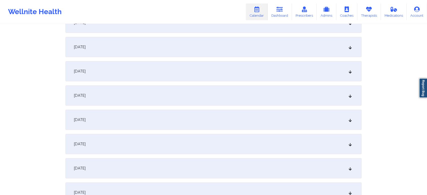
drag, startPoint x: 223, startPoint y: 107, endPoint x: 219, endPoint y: 118, distance: 11.3
click at [219, 118] on div "[DATE]" at bounding box center [214, 120] width 296 height 20
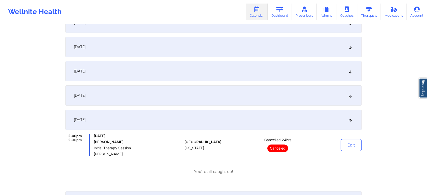
scroll to position [0, 0]
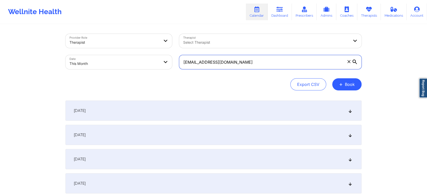
drag, startPoint x: 262, startPoint y: 58, endPoint x: 125, endPoint y: 46, distance: 137.1
click at [125, 46] on div "Provider Role Therapist Therapist Select Therapist Date This Month [EMAIL_ADDRE…" at bounding box center [214, 51] width 304 height 42
paste input "[EMAIL_ADDRESS][DOMAIN_NAME]"
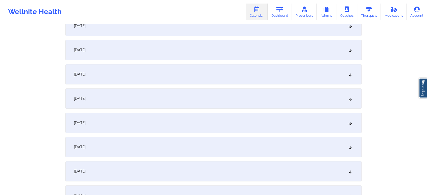
scroll to position [140, 0]
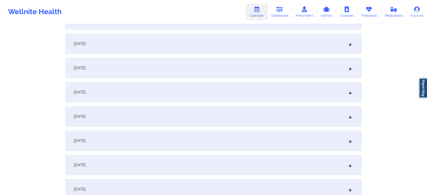
click at [212, 113] on div "[DATE]" at bounding box center [214, 116] width 296 height 20
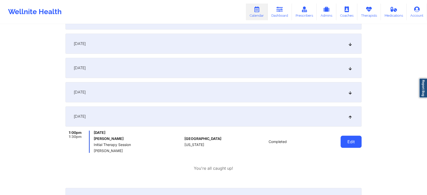
click at [343, 142] on button "Edit" at bounding box center [351, 142] width 21 height 12
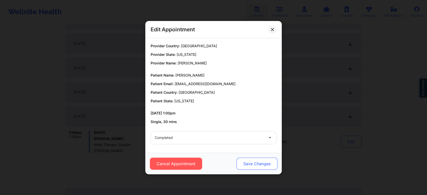
click at [263, 164] on button "Save Changes" at bounding box center [257, 164] width 41 height 12
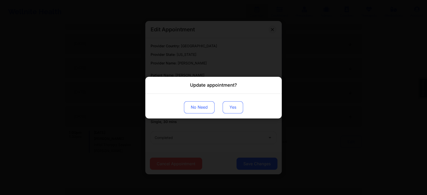
click at [225, 103] on button "Yes" at bounding box center [233, 107] width 20 height 12
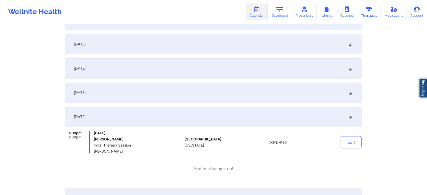
scroll to position [0, 0]
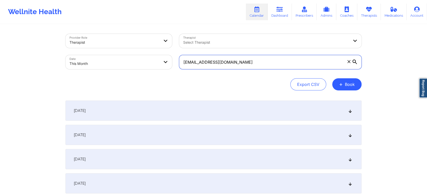
drag, startPoint x: 233, startPoint y: 69, endPoint x: 106, endPoint y: 36, distance: 131.4
click at [106, 36] on div "Provider Role Therapist Therapist Select Therapist Date This Month [EMAIL_ADDRE…" at bounding box center [214, 51] width 304 height 42
paste input "[EMAIL_ADDRESS][DOMAIN_NAME]"
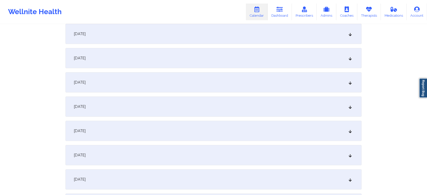
scroll to position [94, 0]
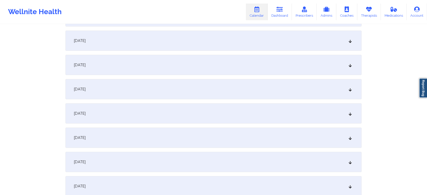
click at [194, 167] on div "[DATE]" at bounding box center [214, 162] width 296 height 20
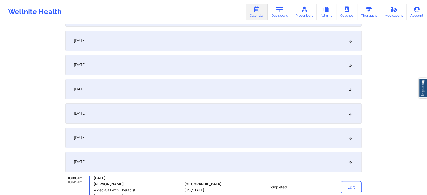
scroll to position [196, 0]
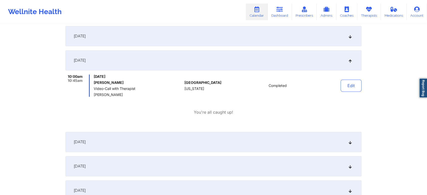
click at [352, 83] on button "Edit" at bounding box center [351, 86] width 21 height 12
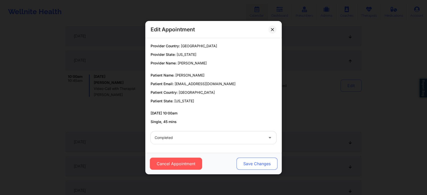
click at [266, 159] on button "Save Changes" at bounding box center [257, 164] width 41 height 12
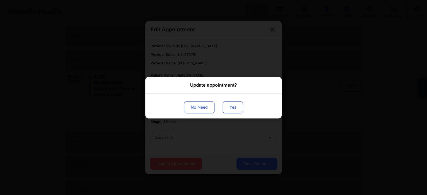
click at [234, 108] on button "Yes" at bounding box center [233, 107] width 20 height 12
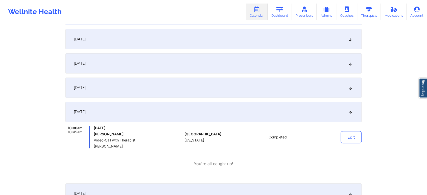
scroll to position [0, 0]
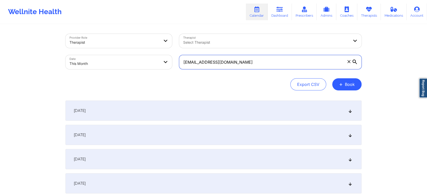
drag, startPoint x: 262, startPoint y: 62, endPoint x: 130, endPoint y: 47, distance: 132.1
click at [130, 47] on div "Provider Role Therapist Therapist Select Therapist Date This Month [EMAIL_ADDRE…" at bounding box center [214, 51] width 304 height 42
paste input "danielplajeunesse@g"
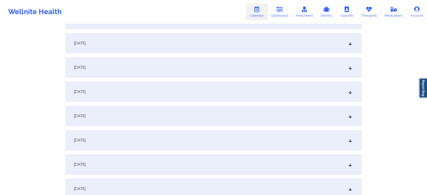
scroll to position [185, 0]
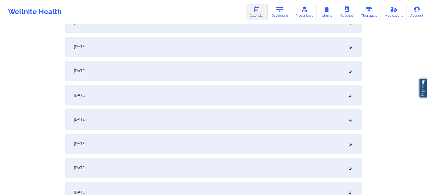
click at [257, 100] on div "[DATE]" at bounding box center [214, 95] width 296 height 20
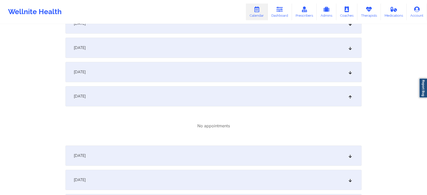
scroll to position [0, 0]
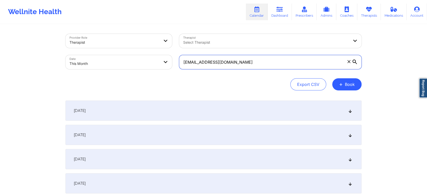
drag, startPoint x: 250, startPoint y: 56, endPoint x: 116, endPoint y: 47, distance: 134.4
click at [116, 47] on div "Provider Role Therapist Therapist Select Therapist Date This Month [EMAIL_ADDRE…" at bounding box center [214, 51] width 304 height 42
paste input "hill9871"
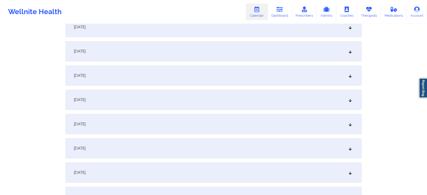
scroll to position [180, 0]
click at [184, 76] on div "[DATE]" at bounding box center [214, 77] width 296 height 20
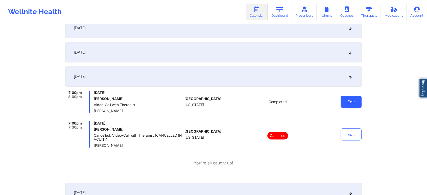
click at [355, 99] on button "Edit" at bounding box center [351, 102] width 21 height 12
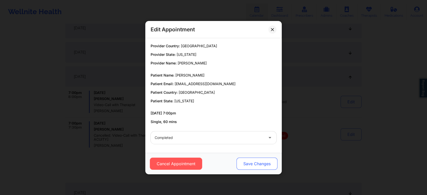
click at [255, 162] on button "Save Changes" at bounding box center [257, 164] width 41 height 12
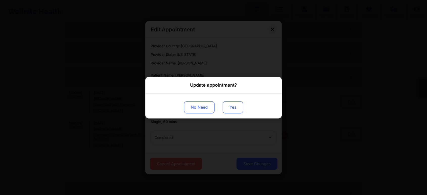
click at [231, 109] on button "Yes" at bounding box center [233, 107] width 20 height 12
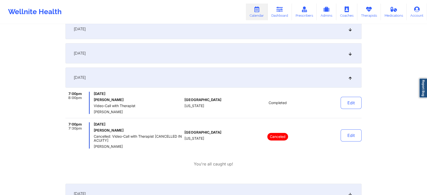
scroll to position [0, 0]
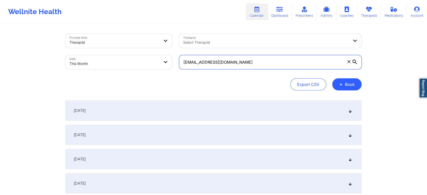
drag, startPoint x: 236, startPoint y: 62, endPoint x: 95, endPoint y: 73, distance: 141.5
click at [95, 73] on div "Provider Role Therapist Therapist Select Therapist Date This Month [EMAIL_ADDRE…" at bounding box center [214, 62] width 296 height 57
paste input "vgranny79@ao"
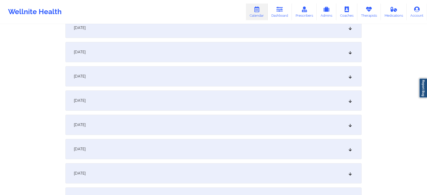
scroll to position [230, 0]
click at [245, 32] on div "[DATE]" at bounding box center [214, 27] width 296 height 20
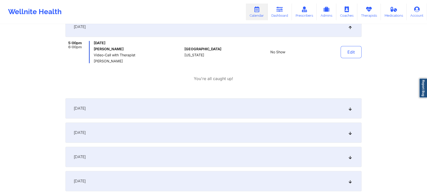
click at [359, 44] on div "Edit" at bounding box center [338, 52] width 47 height 22
drag, startPoint x: 367, startPoint y: 51, endPoint x: 354, endPoint y: 52, distance: 13.9
click at [359, 49] on button "Edit" at bounding box center [351, 52] width 21 height 12
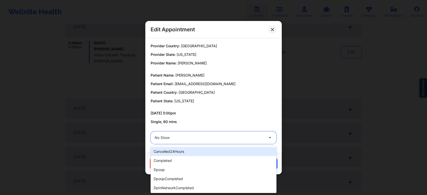
click at [216, 138] on div at bounding box center [209, 138] width 109 height 6
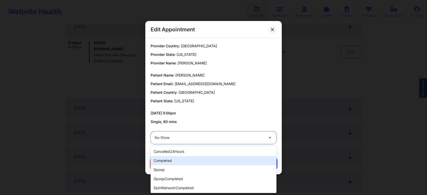
click at [212, 157] on div "completed" at bounding box center [214, 160] width 126 height 9
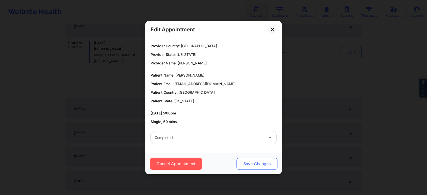
drag, startPoint x: 245, startPoint y: 156, endPoint x: 246, endPoint y: 167, distance: 11.7
click at [246, 167] on div "Cancel Appointment Save Changes" at bounding box center [213, 163] width 137 height 21
click at [246, 167] on button "Save Changes" at bounding box center [257, 164] width 41 height 12
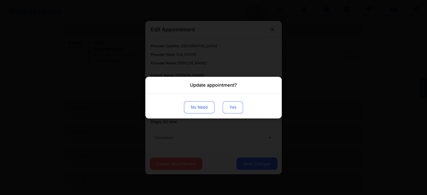
click at [229, 110] on button "Yes" at bounding box center [233, 107] width 20 height 12
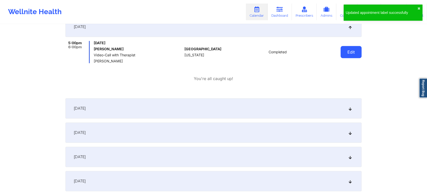
click at [354, 55] on button "Edit" at bounding box center [351, 52] width 21 height 12
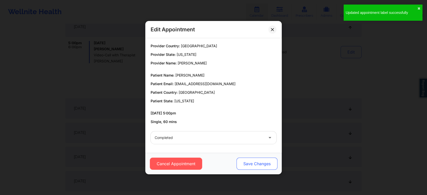
click at [250, 161] on button "Save Changes" at bounding box center [257, 164] width 41 height 12
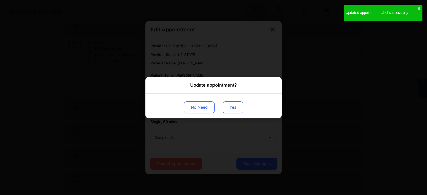
click at [234, 109] on button "Yes" at bounding box center [233, 107] width 20 height 12
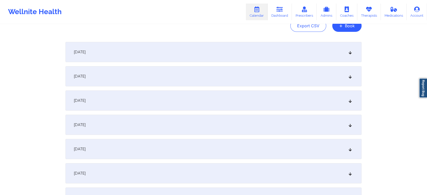
scroll to position [0, 0]
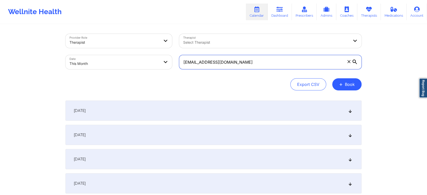
drag, startPoint x: 243, startPoint y: 67, endPoint x: 122, endPoint y: 56, distance: 121.1
click at [122, 56] on div "Provider Role Therapist Therapist Select Therapist Date This Month [EMAIL_ADDRE…" at bounding box center [214, 51] width 304 height 42
paste input "kareemgor@gmai"
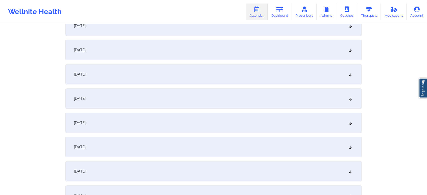
click at [202, 52] on div "[DATE]" at bounding box center [214, 50] width 296 height 20
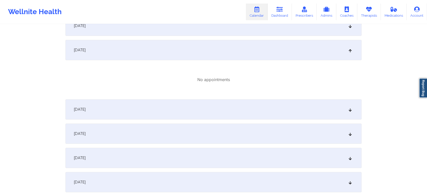
click at [306, 117] on div "[DATE]" at bounding box center [214, 109] width 296 height 20
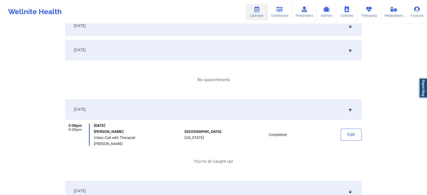
scroll to position [201, 0]
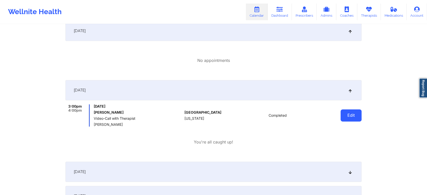
click at [341, 114] on button "Edit" at bounding box center [351, 116] width 21 height 12
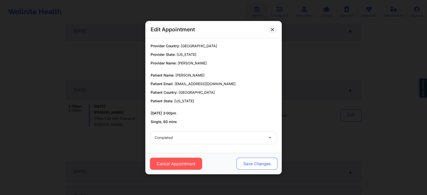
click at [247, 166] on button "Save Changes" at bounding box center [257, 164] width 41 height 12
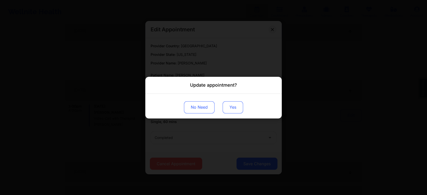
click at [229, 105] on button "Yes" at bounding box center [233, 107] width 20 height 12
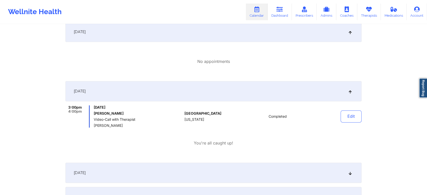
scroll to position [0, 0]
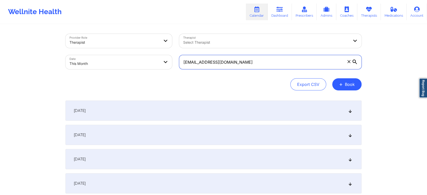
drag, startPoint x: 246, startPoint y: 61, endPoint x: 148, endPoint y: 62, distance: 97.6
click at [148, 62] on div "Provider Role Therapist Therapist Select Therapist Date This Month [EMAIL_ADDRE…" at bounding box center [214, 51] width 304 height 42
paste input "sn.[PERSON_NAME]"
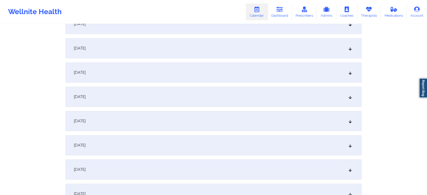
scroll to position [211, 0]
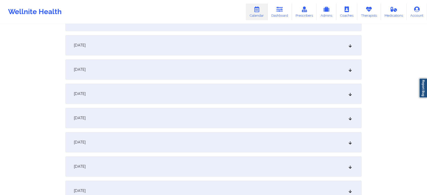
click at [238, 39] on div "[DATE]" at bounding box center [214, 45] width 296 height 20
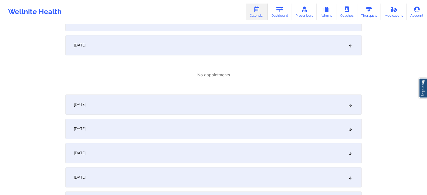
scroll to position [0, 0]
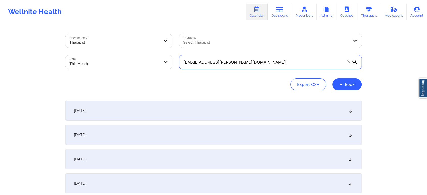
drag, startPoint x: 260, startPoint y: 62, endPoint x: 100, endPoint y: 78, distance: 160.6
click at [100, 78] on div "Provider Role Therapist Therapist Select Therapist Date This Month [EMAIL_ADDRE…" at bounding box center [214, 62] width 296 height 57
paste input "[EMAIL_ADDRESS]"
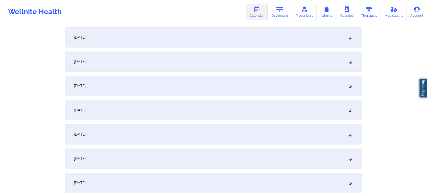
scroll to position [120, 0]
click at [184, 145] on div "[DATE]" at bounding box center [214, 136] width 296 height 20
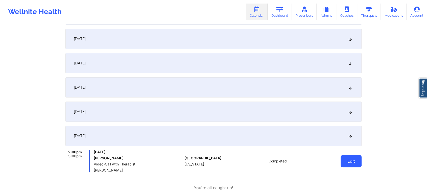
click at [351, 162] on button "Edit" at bounding box center [351, 161] width 21 height 12
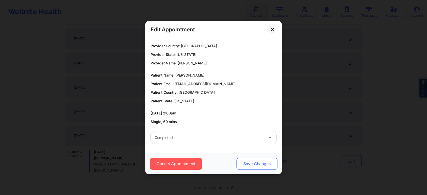
click at [241, 167] on button "Save Changes" at bounding box center [257, 164] width 41 height 12
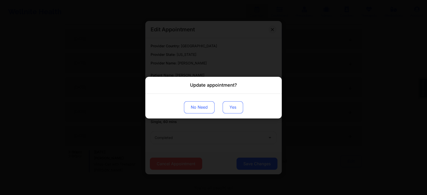
click at [227, 107] on button "Yes" at bounding box center [233, 107] width 20 height 12
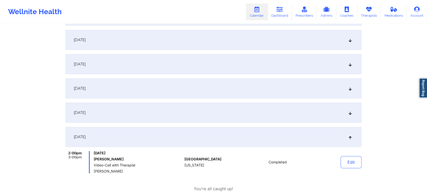
scroll to position [0, 0]
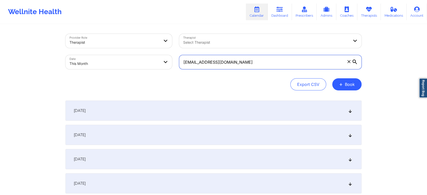
drag, startPoint x: 244, startPoint y: 57, endPoint x: 150, endPoint y: 67, distance: 94.9
click at [150, 67] on div "Provider Role Therapist Therapist Select Therapist Date This Month [EMAIL_ADDRE…" at bounding box center [214, 51] width 304 height 42
paste input "[PERSON_NAME][EMAIL_ADDRESS]"
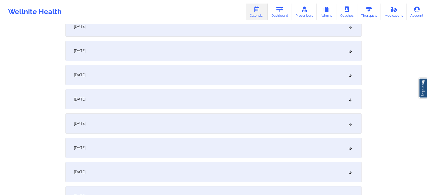
scroll to position [109, 0]
click at [252, 114] on div "[DATE]" at bounding box center [214, 123] width 296 height 20
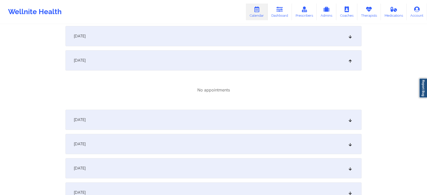
scroll to position [177, 0]
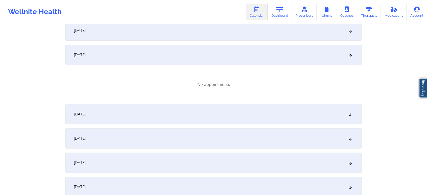
click at [293, 113] on div "[DATE]" at bounding box center [214, 114] width 296 height 20
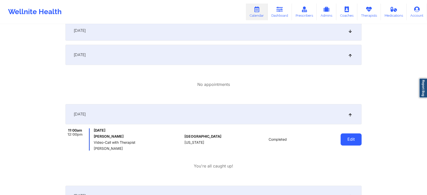
click at [353, 143] on button "Edit" at bounding box center [351, 140] width 21 height 12
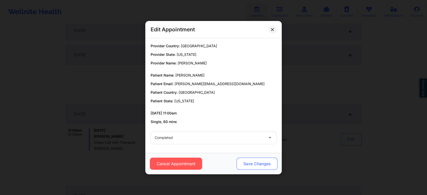
click at [248, 158] on button "Save Changes" at bounding box center [257, 164] width 41 height 12
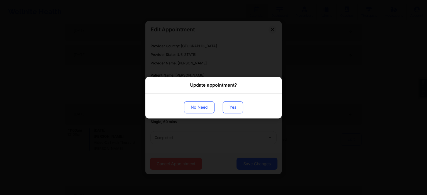
click at [234, 103] on button "Yes" at bounding box center [233, 107] width 20 height 12
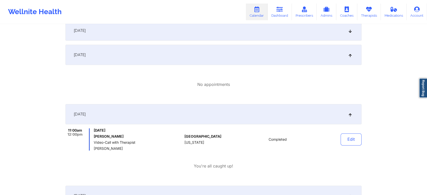
scroll to position [0, 0]
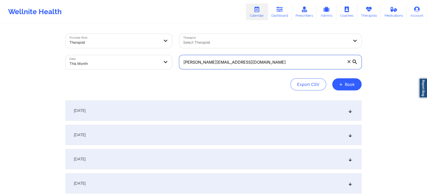
drag, startPoint x: 254, startPoint y: 60, endPoint x: 78, endPoint y: 66, distance: 175.9
click at [78, 66] on div "Provider Role Therapist Therapist Select Therapist Date This Month [PERSON_NAME…" at bounding box center [214, 51] width 304 height 42
paste input "davidnanci"
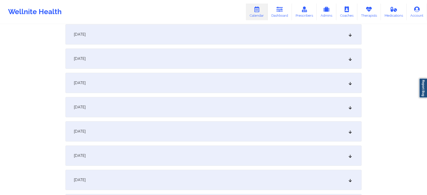
scroll to position [224, 0]
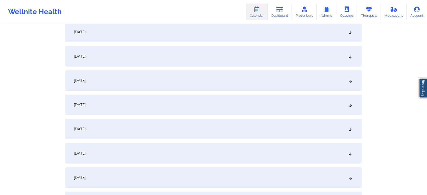
click at [221, 30] on div "[DATE]" at bounding box center [214, 32] width 296 height 20
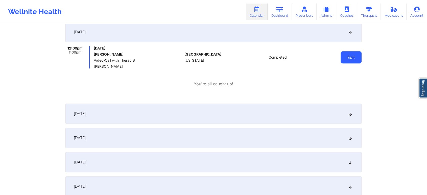
click at [358, 62] on button "Edit" at bounding box center [351, 57] width 21 height 12
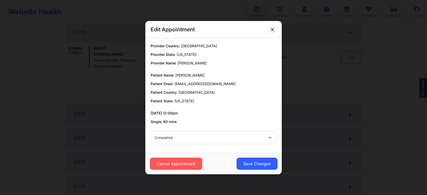
click at [265, 155] on div "Cancel Appointment Save Changes" at bounding box center [213, 163] width 137 height 21
click at [258, 163] on button "Save Changes" at bounding box center [257, 164] width 41 height 12
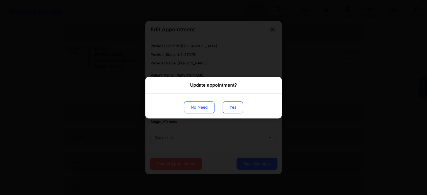
click at [231, 103] on button "Yes" at bounding box center [233, 107] width 20 height 12
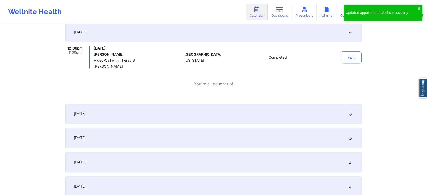
scroll to position [0, 0]
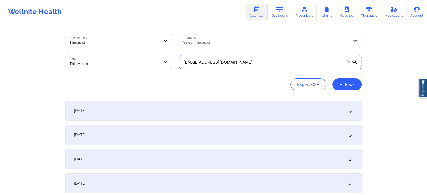
click at [259, 57] on input "[EMAIL_ADDRESS][DOMAIN_NAME]" at bounding box center [270, 62] width 183 height 14
drag, startPoint x: 249, startPoint y: 62, endPoint x: 100, endPoint y: 68, distance: 148.3
click at [100, 68] on div "Provider Role Therapist Therapist Select Therapist Date This Month [EMAIL_ADDRE…" at bounding box center [214, 51] width 304 height 42
paste input "pierreval.brianna"
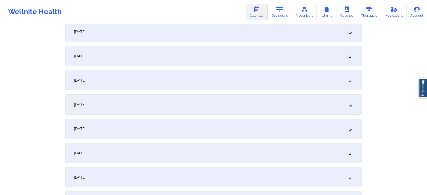
scroll to position [137, 0]
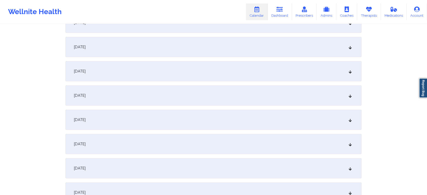
click at [191, 111] on div "[DATE]" at bounding box center [214, 120] width 296 height 20
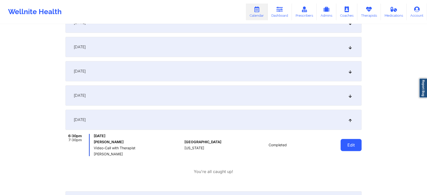
click at [362, 144] on button "Edit" at bounding box center [351, 145] width 21 height 12
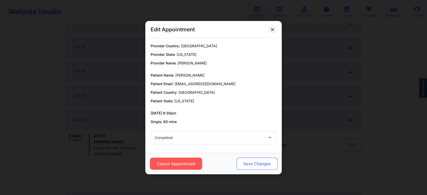
click at [249, 169] on button "Save Changes" at bounding box center [257, 164] width 41 height 12
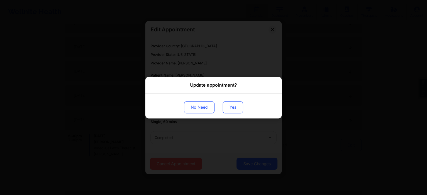
drag, startPoint x: 266, startPoint y: 164, endPoint x: 235, endPoint y: 107, distance: 64.6
click at [235, 107] on div "Update appointment? No Need Yes" at bounding box center [213, 97] width 427 height 195
click at [235, 107] on button "Yes" at bounding box center [233, 107] width 20 height 12
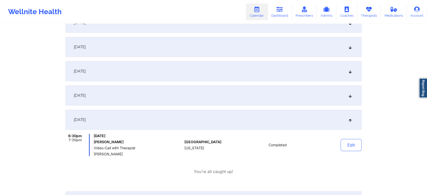
scroll to position [0, 0]
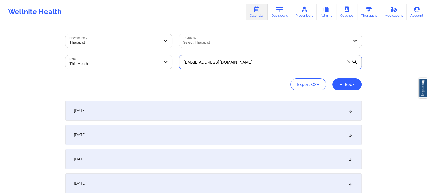
drag, startPoint x: 259, startPoint y: 61, endPoint x: 119, endPoint y: 57, distance: 139.9
click at [119, 57] on div "Provider Role Therapist Therapist Select Therapist Date This Month [EMAIL_ADDRE…" at bounding box center [214, 51] width 304 height 42
paste input "[EMAIL_ADDRESS]"
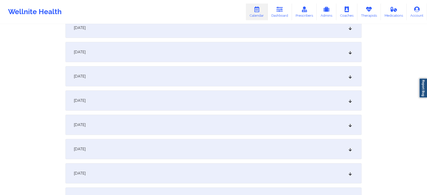
scroll to position [111, 0]
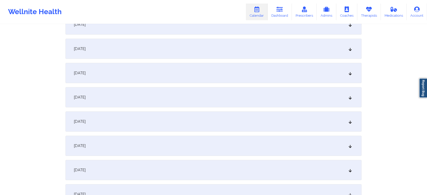
click at [206, 143] on div "[DATE]" at bounding box center [214, 146] width 296 height 20
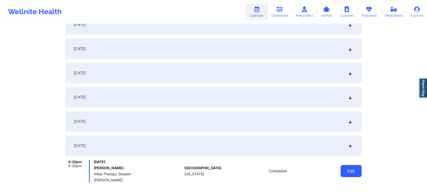
click at [350, 168] on button "Edit" at bounding box center [351, 171] width 21 height 12
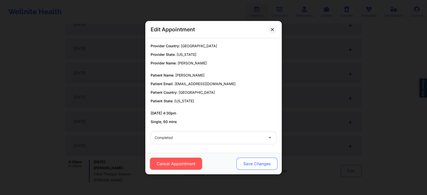
click at [256, 162] on button "Save Changes" at bounding box center [257, 164] width 41 height 12
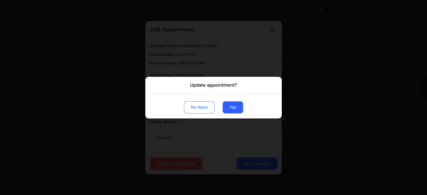
click at [230, 114] on div "No Need Yes" at bounding box center [213, 106] width 137 height 25
drag, startPoint x: 233, startPoint y: 109, endPoint x: 63, endPoint y: -34, distance: 221.8
click at [235, 106] on button "Yes" at bounding box center [233, 107] width 20 height 12
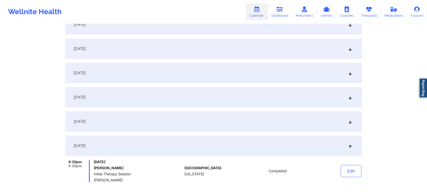
scroll to position [0, 0]
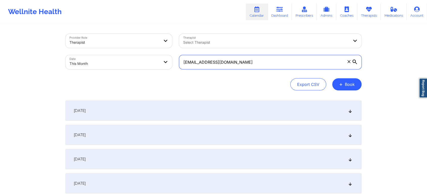
drag, startPoint x: 258, startPoint y: 66, endPoint x: 110, endPoint y: 63, distance: 148.8
click at [110, 63] on div "Provider Role Therapist Therapist Select Therapist Date This Month [EMAIL_ADDRE…" at bounding box center [214, 51] width 304 height 42
paste input "[EMAIL_ADDRESS][DOMAIN_NAME] [EMAIL_ADDRESS]"
paste input "[EMAIL_ADDRESS]"
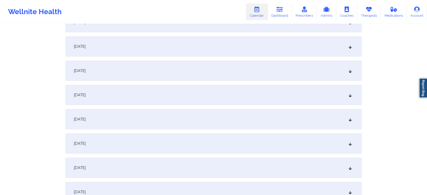
scroll to position [118, 0]
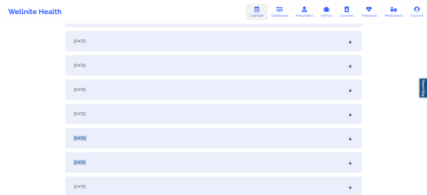
drag, startPoint x: 229, startPoint y: 151, endPoint x: 232, endPoint y: 129, distance: 22.4
click at [232, 129] on div "[DATE]" at bounding box center [214, 138] width 296 height 20
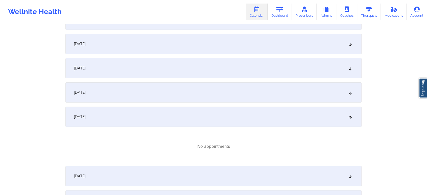
scroll to position [0, 0]
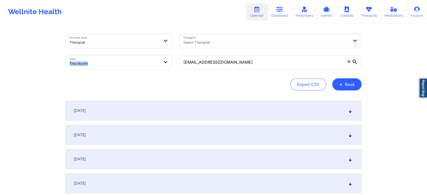
drag, startPoint x: 254, startPoint y: 55, endPoint x: 106, endPoint y: 54, distance: 147.2
click at [106, 54] on div "Provider Role Therapist Therapist Select Therapist Date This Month [EMAIL_ADDRE…" at bounding box center [214, 51] width 304 height 42
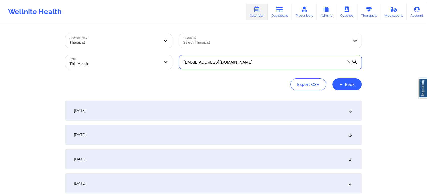
drag, startPoint x: 239, startPoint y: 58, endPoint x: 130, endPoint y: 63, distance: 109.1
click at [130, 63] on div "Provider Role Therapist Therapist Select Therapist Date This Month [EMAIL_ADDRE…" at bounding box center [214, 51] width 304 height 42
paste input "dyleyiaabram"
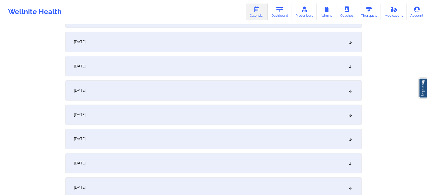
scroll to position [172, 0]
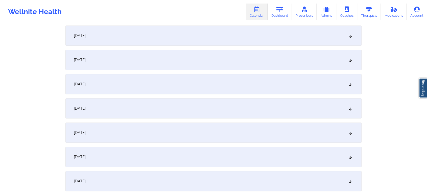
drag, startPoint x: 201, startPoint y: 64, endPoint x: 192, endPoint y: 101, distance: 37.7
click at [206, 89] on div "[DATE]" at bounding box center [214, 84] width 296 height 20
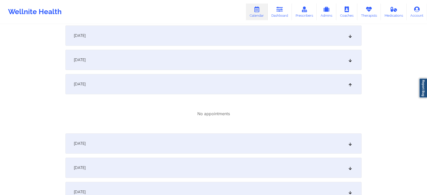
scroll to position [0, 0]
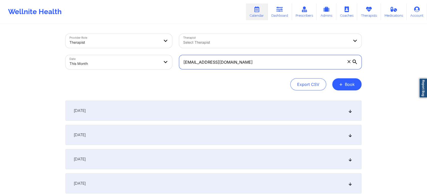
drag, startPoint x: 254, startPoint y: 61, endPoint x: 101, endPoint y: 67, distance: 152.6
click at [101, 67] on div "Provider Role Therapist Therapist Select Therapist Date This Month [EMAIL_ADDRE…" at bounding box center [214, 51] width 304 height 42
paste input "joiagibble"
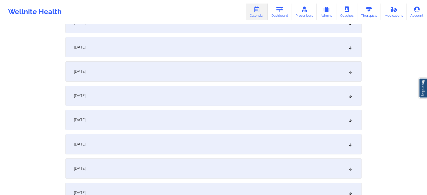
scroll to position [113, 0]
click at [226, 144] on div "[DATE]" at bounding box center [214, 144] width 296 height 20
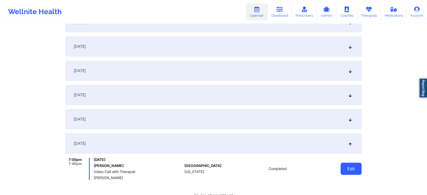
click at [343, 172] on button "Edit" at bounding box center [351, 169] width 21 height 12
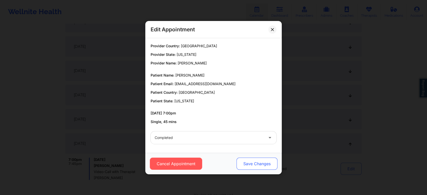
click at [248, 164] on button "Save Changes" at bounding box center [257, 164] width 41 height 12
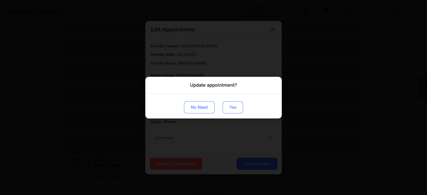
click at [235, 111] on button "Yes" at bounding box center [233, 107] width 20 height 12
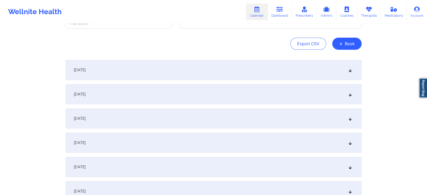
scroll to position [0, 0]
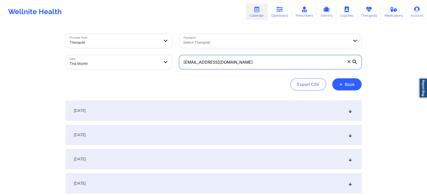
drag, startPoint x: 232, startPoint y: 66, endPoint x: 115, endPoint y: 50, distance: 118.5
click at [115, 50] on div "Provider Role Therapist Therapist Select Therapist Date This Month [EMAIL_ADDRE…" at bounding box center [214, 51] width 304 height 42
paste input "kdfgulliver"
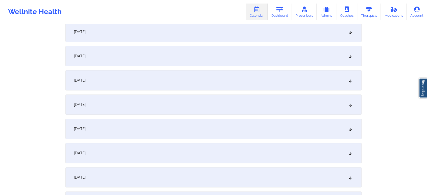
scroll to position [180, 0]
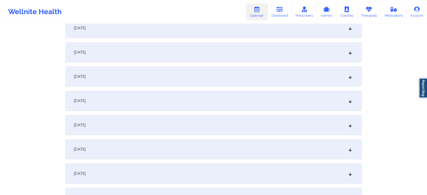
click at [255, 71] on div "[DATE]" at bounding box center [214, 77] width 296 height 20
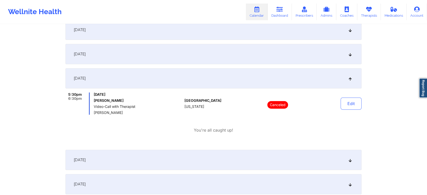
scroll to position [0, 0]
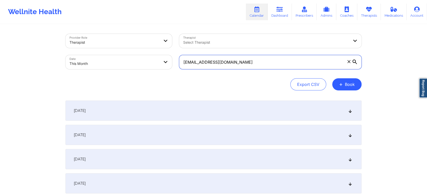
drag, startPoint x: 246, startPoint y: 66, endPoint x: 116, endPoint y: 37, distance: 132.9
click at [116, 37] on div "Provider Role Therapist Therapist Select Therapist Date This Month [EMAIL_ADDRE…" at bounding box center [214, 51] width 304 height 42
paste input "cassie.[PERSON_NAME]"
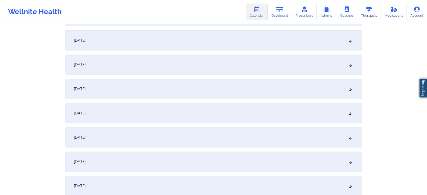
scroll to position [142, 0]
click at [217, 119] on div "[DATE]" at bounding box center [214, 114] width 296 height 20
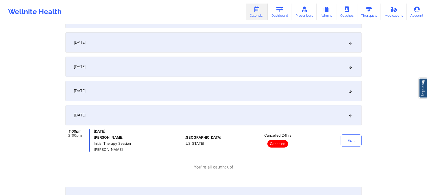
scroll to position [0, 0]
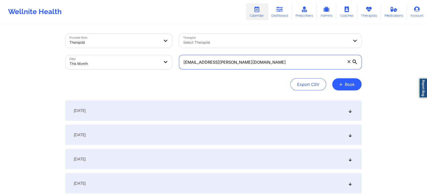
drag, startPoint x: 257, startPoint y: 67, endPoint x: 106, endPoint y: 67, distance: 150.7
click at [106, 67] on div "Provider Role Therapist Therapist Select Therapist Date This Month [EMAIL_ADDRE…" at bounding box center [214, 51] width 304 height 42
paste input "[EMAIL_ADDRESS]"
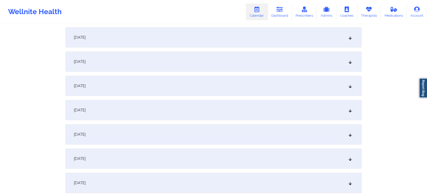
scroll to position [120, 0]
click at [208, 142] on div "[DATE]" at bounding box center [214, 136] width 296 height 20
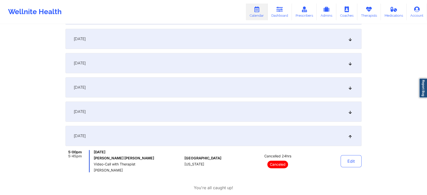
scroll to position [0, 0]
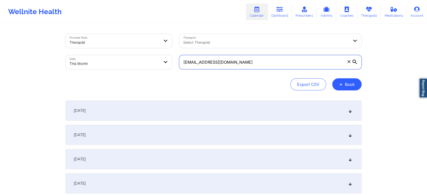
drag, startPoint x: 248, startPoint y: 63, endPoint x: 136, endPoint y: 60, distance: 112.1
click at [136, 60] on div "Provider Role Therapist Therapist Select Therapist Date This Month [EMAIL_ADDRE…" at bounding box center [214, 51] width 304 height 42
paste input "[EMAIL_ADDRESS]"
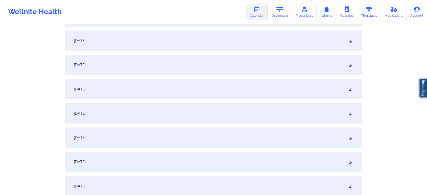
scroll to position [103, 0]
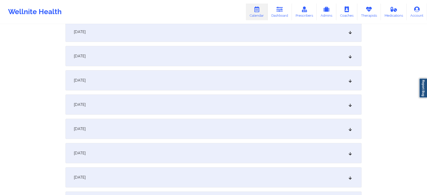
click at [211, 152] on div "[DATE]" at bounding box center [214, 153] width 296 height 20
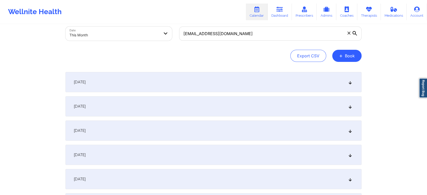
scroll to position [0, 0]
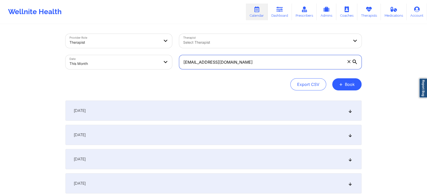
drag, startPoint x: 262, startPoint y: 60, endPoint x: 115, endPoint y: 66, distance: 147.0
click at [115, 66] on div "Provider Role Therapist Therapist Select Therapist Date This Month [EMAIL_ADDRE…" at bounding box center [214, 51] width 304 height 42
paste input "austinmllewellyn"
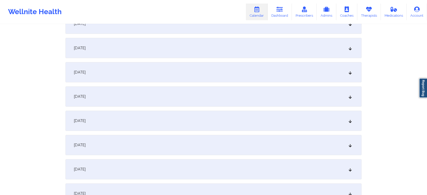
scroll to position [145, 0]
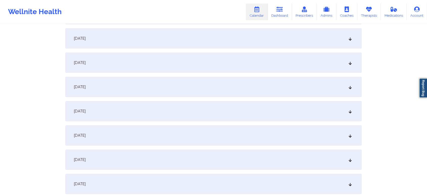
click at [221, 109] on div "[DATE]" at bounding box center [214, 111] width 296 height 20
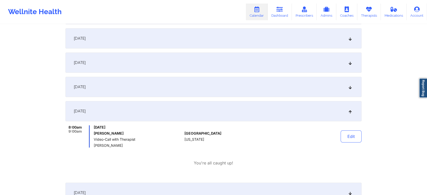
scroll to position [0, 0]
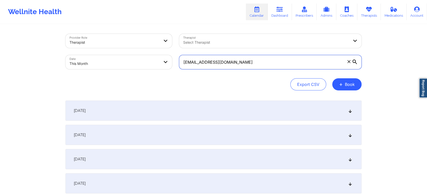
drag, startPoint x: 255, startPoint y: 62, endPoint x: 121, endPoint y: 64, distance: 134.1
click at [121, 64] on div "Provider Role Therapist Therapist Select Therapist Date This Month [EMAIL_ADDRE…" at bounding box center [214, 51] width 304 height 42
paste input "chrismonopoli1030"
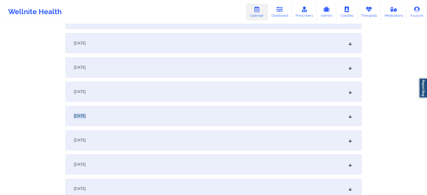
drag, startPoint x: 232, startPoint y: 118, endPoint x: 236, endPoint y: 79, distance: 39.1
click at [214, 91] on div "[DATE]" at bounding box center [214, 92] width 296 height 20
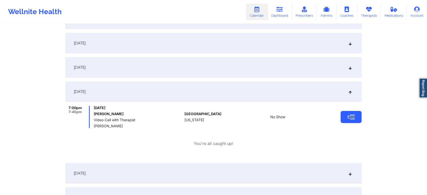
drag, startPoint x: 363, startPoint y: 111, endPoint x: 349, endPoint y: 121, distance: 17.7
click at [349, 121] on button "Edit" at bounding box center [351, 117] width 21 height 12
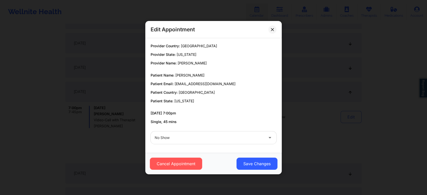
click at [249, 139] on div at bounding box center [209, 138] width 109 height 6
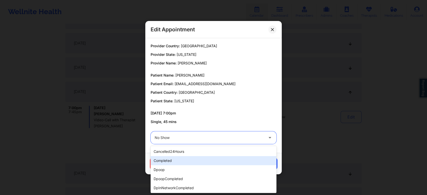
click at [212, 157] on div "completed" at bounding box center [214, 160] width 126 height 9
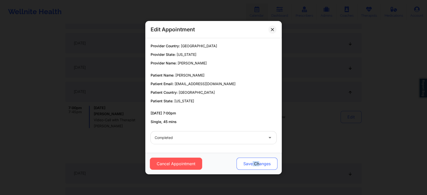
drag, startPoint x: 253, startPoint y: 172, endPoint x: 259, endPoint y: 161, distance: 12.6
click at [259, 161] on div "Cancel Appointment Save Changes" at bounding box center [213, 163] width 137 height 21
click at [259, 161] on button "Save Changes" at bounding box center [257, 164] width 41 height 12
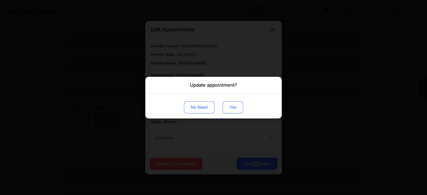
click at [237, 107] on button "Yes" at bounding box center [233, 107] width 20 height 12
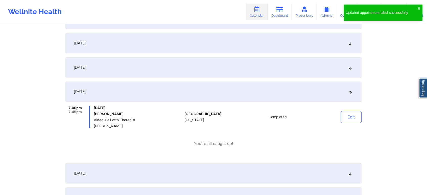
click at [356, 120] on button "Edit" at bounding box center [351, 117] width 21 height 12
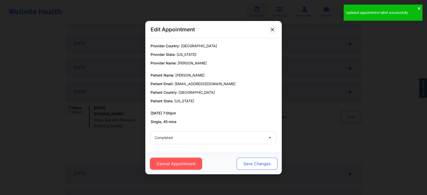
click at [263, 164] on button "Save Changes" at bounding box center [257, 164] width 41 height 12
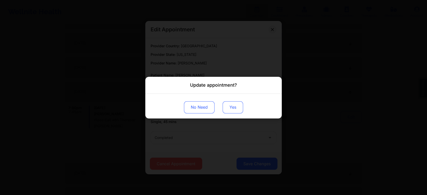
click at [232, 107] on button "Yes" at bounding box center [233, 107] width 20 height 12
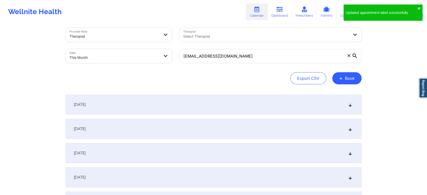
scroll to position [0, 0]
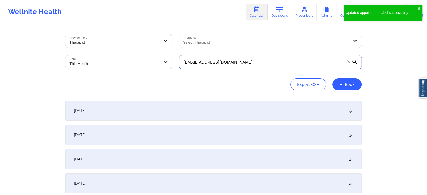
drag, startPoint x: 262, startPoint y: 60, endPoint x: 123, endPoint y: 70, distance: 138.9
click at [123, 70] on div "Provider Role Therapist Therapist Select Therapist Date This Month [EMAIL_ADDRE…" at bounding box center [214, 51] width 304 height 42
paste input "laudiabarrios813"
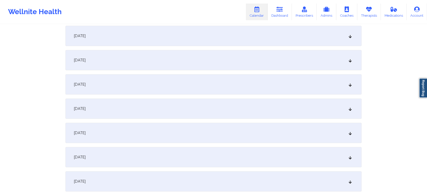
scroll to position [199, 0]
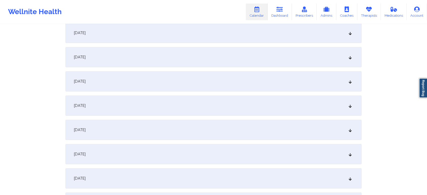
click at [261, 63] on div "[DATE]" at bounding box center [214, 57] width 296 height 20
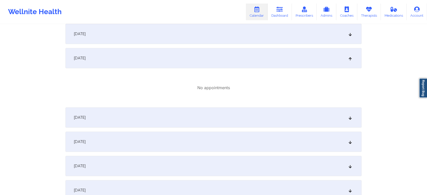
scroll to position [0, 0]
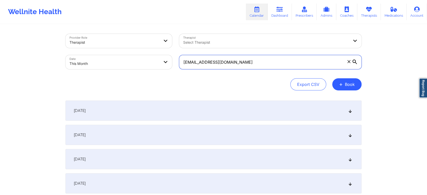
drag, startPoint x: 257, startPoint y: 63, endPoint x: 118, endPoint y: 65, distance: 138.9
click at [118, 65] on div "Provider Role Therapist Therapist Select Therapist Date This Month [EMAIL_ADDRE…" at bounding box center [214, 51] width 304 height 42
paste input "mjusten84"
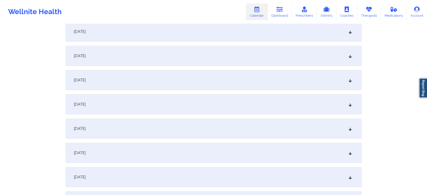
click at [255, 131] on div "[DATE]" at bounding box center [214, 129] width 296 height 20
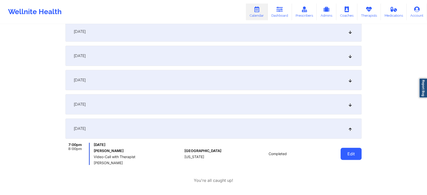
click at [355, 149] on button "Edit" at bounding box center [351, 154] width 21 height 12
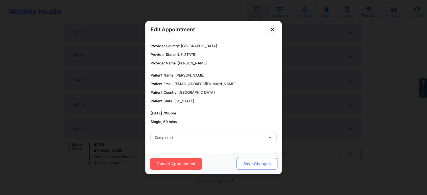
click at [252, 163] on button "Save Changes" at bounding box center [257, 164] width 41 height 12
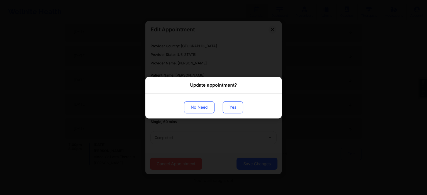
click at [227, 107] on button "Yes" at bounding box center [233, 107] width 20 height 12
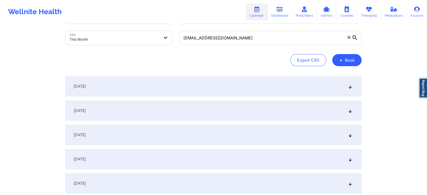
scroll to position [0, 0]
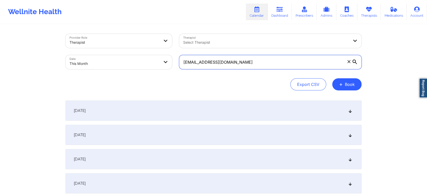
drag, startPoint x: 264, startPoint y: 56, endPoint x: 129, endPoint y: 48, distance: 135.3
click at [129, 48] on div "Provider Role Therapist Therapist Select Therapist Date This Month [EMAIL_ADDRE…" at bounding box center [214, 51] width 304 height 42
paste input "[PERSON_NAME][EMAIL_ADDRESS][DOMAIN_NAME]"
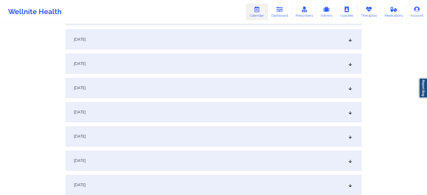
scroll to position [154, 0]
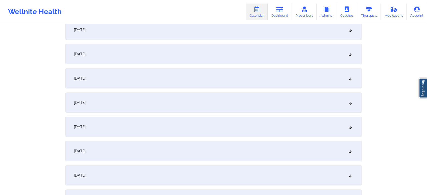
click at [208, 104] on div "[DATE]" at bounding box center [214, 103] width 296 height 20
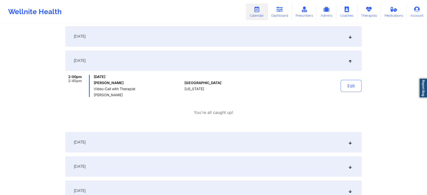
scroll to position [197, 0]
drag, startPoint x: 356, startPoint y: 78, endPoint x: 352, endPoint y: 83, distance: 6.4
click at [352, 83] on div "Edit" at bounding box center [338, 85] width 47 height 22
click at [352, 83] on button "Edit" at bounding box center [351, 85] width 21 height 12
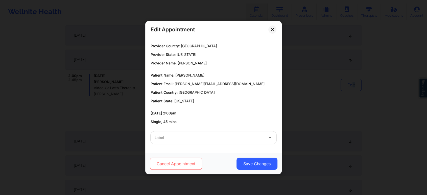
click at [177, 161] on button "Cancel Appointment" at bounding box center [176, 164] width 52 height 12
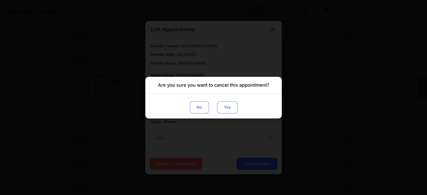
click at [225, 109] on button "Yes" at bounding box center [227, 107] width 20 height 12
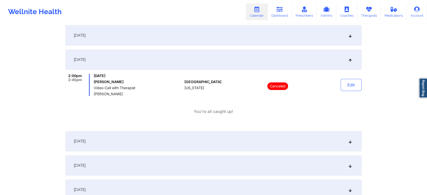
drag, startPoint x: 421, startPoint y: 48, endPoint x: 431, endPoint y: 53, distance: 11.2
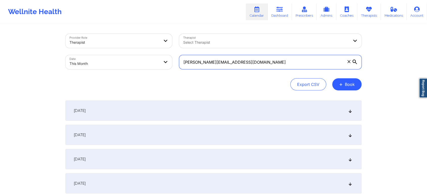
drag, startPoint x: 256, startPoint y: 59, endPoint x: 122, endPoint y: 53, distance: 134.7
click at [122, 53] on div "Provider Role Therapist Therapist Select Therapist Date This Month [PERSON_NAME…" at bounding box center [214, 51] width 304 height 42
paste input "[EMAIL_ADDRESS][DOMAIN_NAME]"
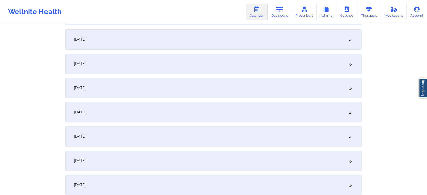
scroll to position [157, 0]
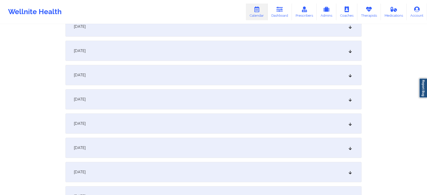
click at [185, 96] on div "[DATE]" at bounding box center [214, 99] width 296 height 20
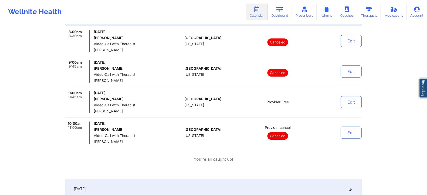
scroll to position [242, 0]
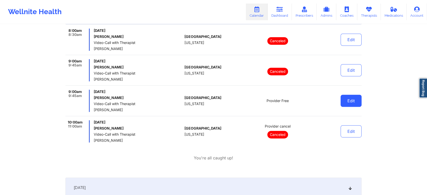
click at [351, 103] on button "Edit" at bounding box center [351, 101] width 21 height 12
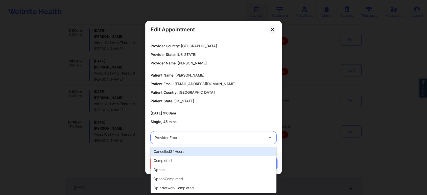
click at [214, 138] on div at bounding box center [209, 138] width 109 height 6
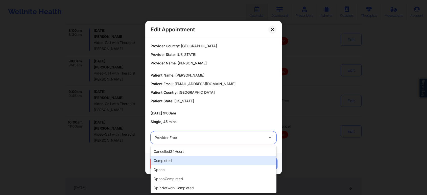
click at [185, 161] on div "completed" at bounding box center [214, 160] width 126 height 9
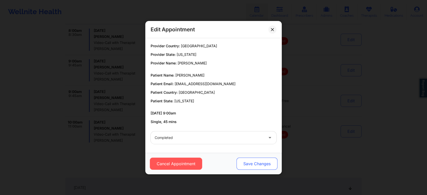
click at [249, 167] on button "Save Changes" at bounding box center [257, 164] width 41 height 12
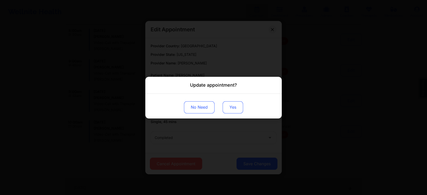
click at [233, 108] on button "Yes" at bounding box center [233, 107] width 20 height 12
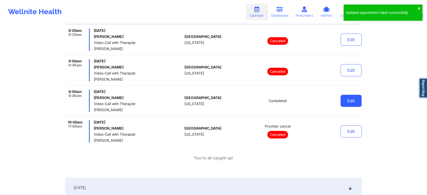
drag, startPoint x: 347, startPoint y: 108, endPoint x: 350, endPoint y: 104, distance: 4.4
click at [350, 104] on div "Edit" at bounding box center [338, 101] width 47 height 22
click at [350, 104] on button "Edit" at bounding box center [351, 101] width 21 height 12
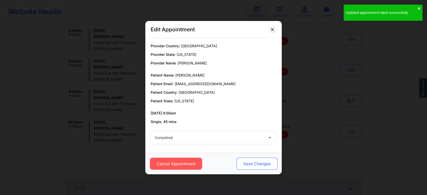
click at [253, 166] on button "Save Changes" at bounding box center [257, 164] width 41 height 12
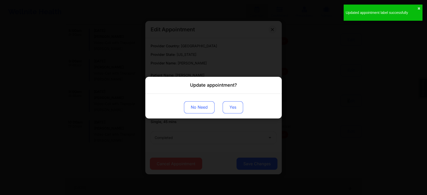
click at [231, 110] on button "Yes" at bounding box center [233, 107] width 20 height 12
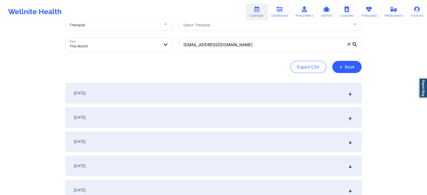
scroll to position [11, 0]
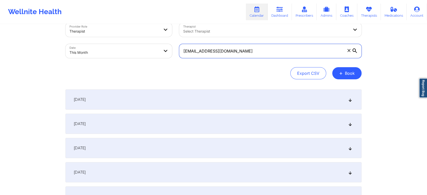
drag, startPoint x: 265, startPoint y: 49, endPoint x: 142, endPoint y: 38, distance: 123.1
click at [142, 38] on div "Provider Role Therapist Therapist Select Therapist Date This Month [EMAIL_ADDRE…" at bounding box center [214, 40] width 304 height 42
paste input "[PERSON_NAME]"
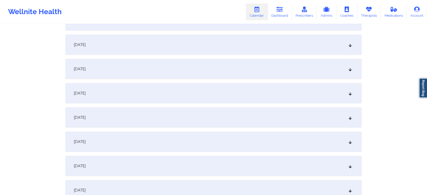
scroll to position [200, 0]
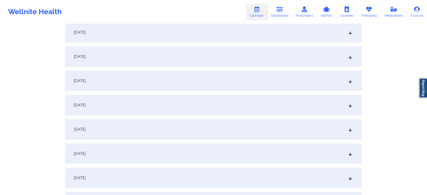
click at [222, 55] on div "[DATE]" at bounding box center [214, 57] width 296 height 20
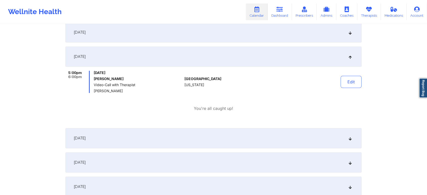
click at [339, 80] on div "Edit" at bounding box center [338, 82] width 47 height 22
click at [349, 80] on button "Edit" at bounding box center [351, 82] width 21 height 12
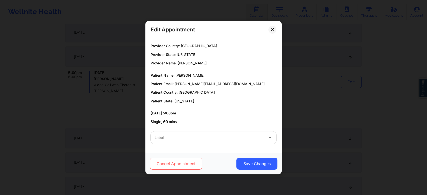
click at [188, 165] on button "Cancel Appointment" at bounding box center [176, 164] width 52 height 12
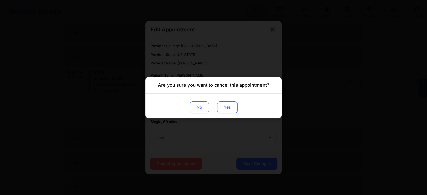
click at [232, 113] on button "Yes" at bounding box center [227, 107] width 20 height 12
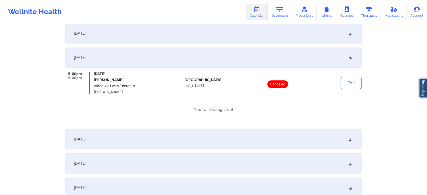
scroll to position [350, 0]
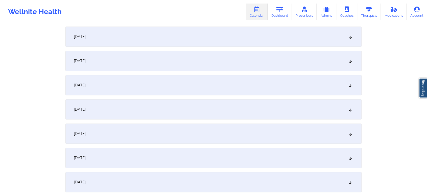
click at [221, 127] on div "[DATE]" at bounding box center [214, 134] width 296 height 20
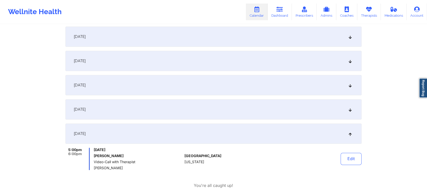
scroll to position [371, 0]
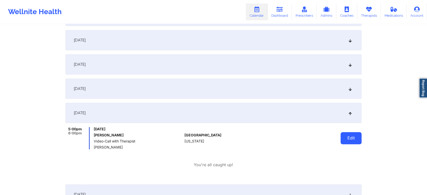
click at [356, 133] on button "Edit" at bounding box center [351, 138] width 21 height 12
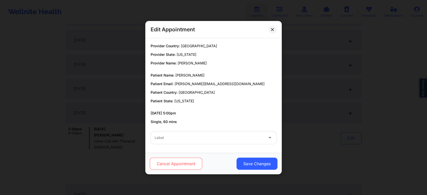
click at [184, 159] on button "Cancel Appointment" at bounding box center [176, 164] width 52 height 12
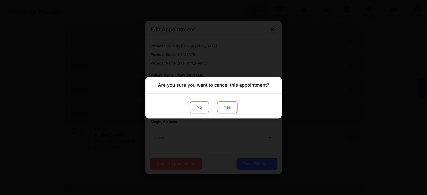
click at [228, 108] on button "Yes" at bounding box center [227, 107] width 20 height 12
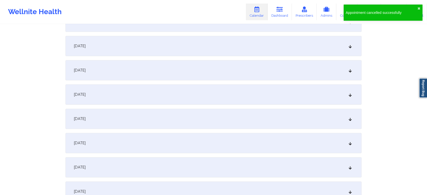
scroll to position [620, 0]
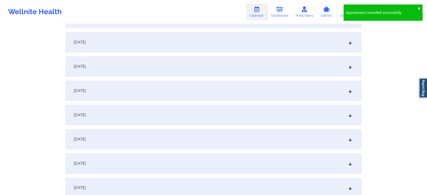
click at [209, 99] on div "[DATE]" at bounding box center [214, 91] width 296 height 20
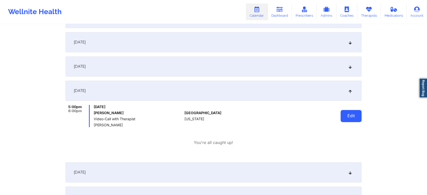
click at [347, 117] on button "Edit" at bounding box center [351, 116] width 21 height 12
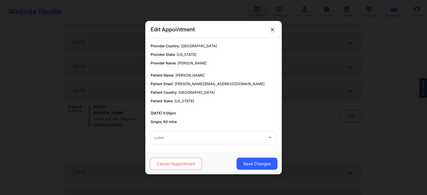
click at [182, 158] on button "Cancel Appointment" at bounding box center [176, 164] width 52 height 12
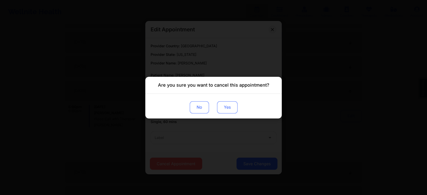
click at [228, 103] on div "No Yes" at bounding box center [213, 106] width 137 height 25
click at [228, 103] on button "Yes" at bounding box center [227, 107] width 20 height 12
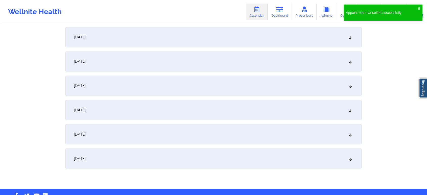
scroll to position [854, 0]
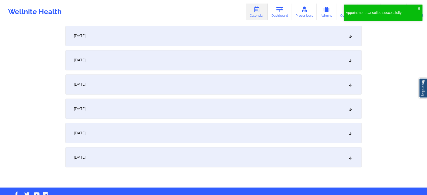
drag, startPoint x: 204, startPoint y: 104, endPoint x: 176, endPoint y: 84, distance: 33.8
click at [176, 84] on div "[DATE]" at bounding box center [214, 84] width 296 height 20
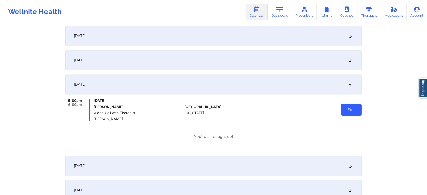
click at [356, 110] on button "Edit" at bounding box center [351, 110] width 21 height 12
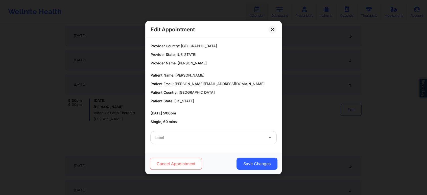
click at [193, 166] on button "Cancel Appointment" at bounding box center [176, 164] width 52 height 12
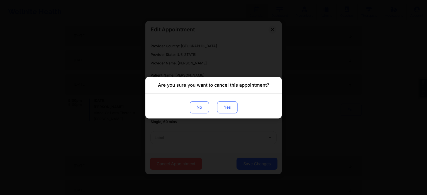
click at [227, 109] on button "Yes" at bounding box center [227, 107] width 20 height 12
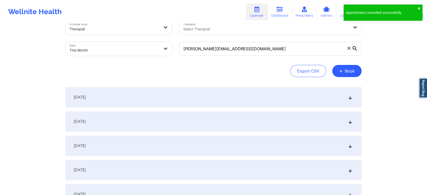
scroll to position [0, 0]
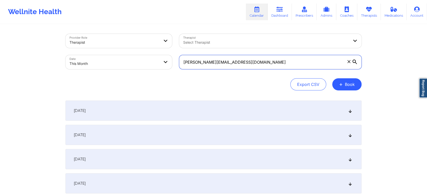
drag, startPoint x: 261, startPoint y: 68, endPoint x: 125, endPoint y: 49, distance: 137.4
click at [125, 49] on div "Provider Role Therapist Therapist Select Therapist Date This Month [PERSON_NAME…" at bounding box center [214, 51] width 304 height 42
paste
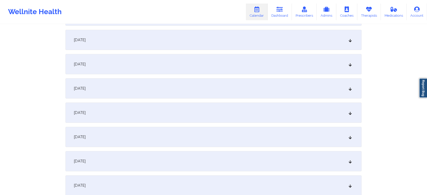
scroll to position [143, 0]
type input "[EMAIL_ADDRESS][DOMAIN_NAME]"
click at [192, 113] on div "[DATE]" at bounding box center [214, 113] width 296 height 20
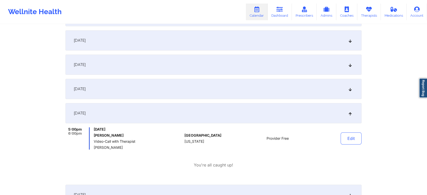
click at [202, 96] on div "[DATE]" at bounding box center [214, 89] width 296 height 20
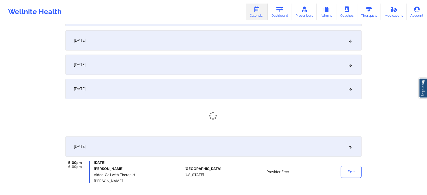
click at [229, 73] on div "[DATE]" at bounding box center [214, 65] width 296 height 20
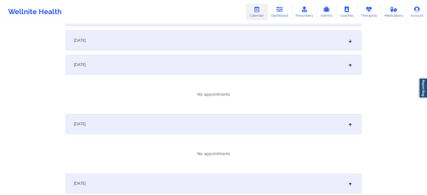
click at [240, 45] on div "[DATE]" at bounding box center [214, 40] width 296 height 20
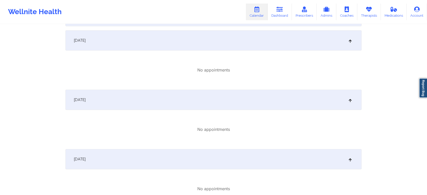
scroll to position [63, 0]
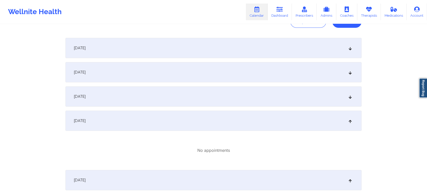
click at [260, 43] on div "[DATE]" at bounding box center [214, 48] width 296 height 20
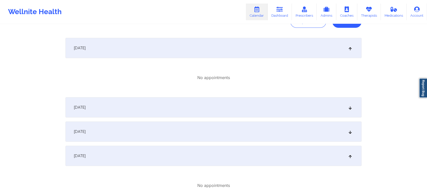
click at [234, 99] on div "[DATE]" at bounding box center [214, 107] width 296 height 20
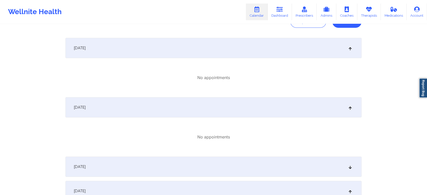
click at [234, 162] on div "[DATE]" at bounding box center [214, 167] width 296 height 20
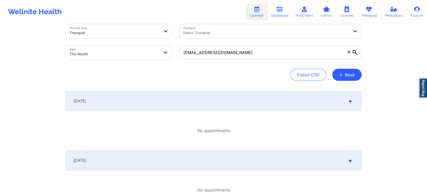
scroll to position [0, 0]
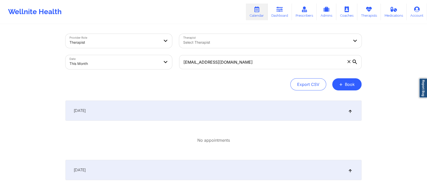
click at [139, 61] on body "Wellnite Health Calendar Dashboard Prescribers Admins Coaches Therapists Medica…" at bounding box center [213, 97] width 427 height 195
select select "2025-9"
select select "2025-10"
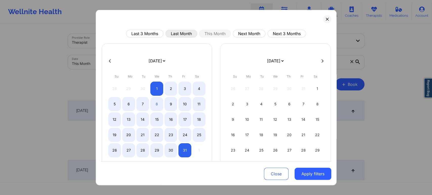
click at [178, 31] on button "Last Month" at bounding box center [181, 34] width 32 height 8
select select "2025-8"
select select "2025-9"
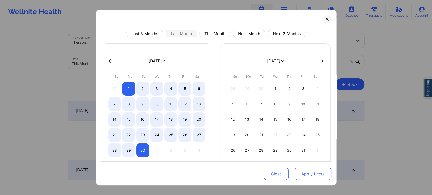
click at [295, 174] on button "Apply filters" at bounding box center [312, 174] width 37 height 12
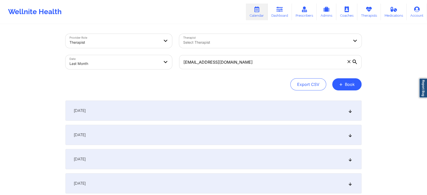
scroll to position [670, 0]
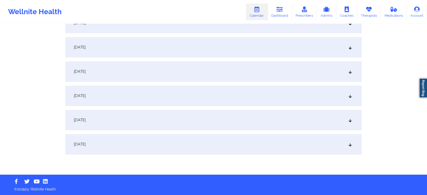
click at [229, 154] on div "[DATE]" at bounding box center [214, 144] width 296 height 20
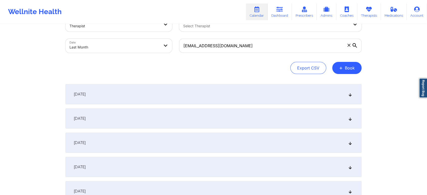
scroll to position [0, 0]
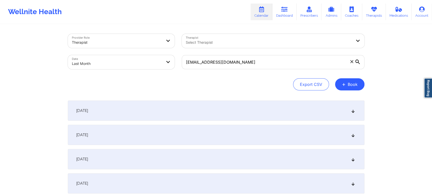
click at [129, 65] on body "Wellnite Health Calendar Dashboard Prescribers Admins Coaches Therapists Medica…" at bounding box center [216, 97] width 432 height 195
select select "2025-8"
select select "2025-9"
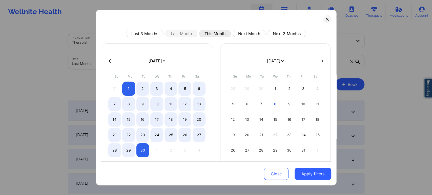
click at [217, 34] on button "This Month" at bounding box center [215, 34] width 32 height 8
select select "2025-9"
select select "2025-10"
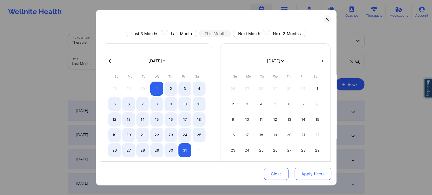
click at [298, 171] on button "Apply filters" at bounding box center [312, 174] width 37 height 12
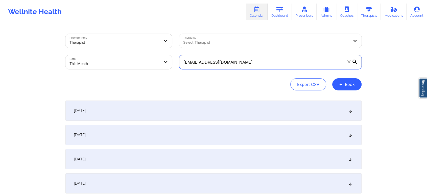
click at [253, 59] on input "[EMAIL_ADDRESS][DOMAIN_NAME]" at bounding box center [270, 62] width 183 height 14
drag, startPoint x: 253, startPoint y: 59, endPoint x: 191, endPoint y: 50, distance: 62.6
click at [191, 50] on div "Provider Role Therapist Therapist Select Therapist Date This Month [EMAIL_ADDRE…" at bounding box center [214, 51] width 304 height 42
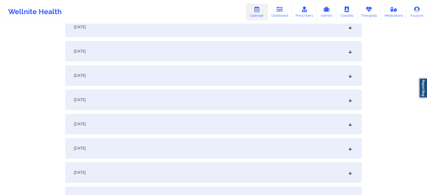
scroll to position [134, 0]
click at [146, 128] on div "[DATE]" at bounding box center [214, 122] width 296 height 20
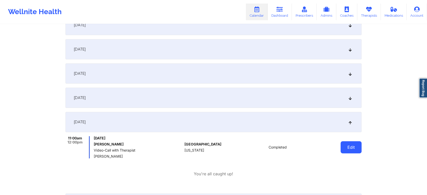
click at [348, 147] on button "Edit" at bounding box center [351, 147] width 21 height 12
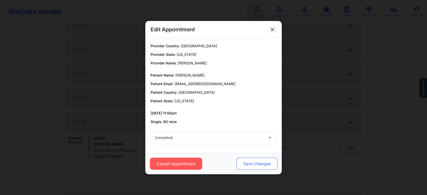
click at [261, 163] on button "Save Changes" at bounding box center [257, 164] width 41 height 12
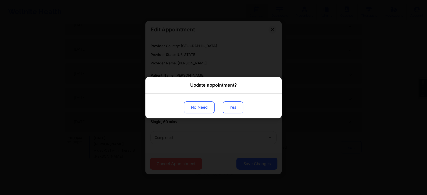
click at [234, 108] on button "Yes" at bounding box center [233, 107] width 20 height 12
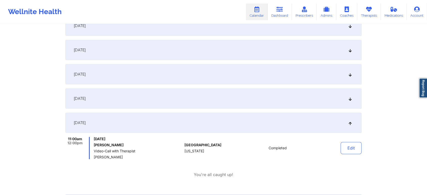
scroll to position [0, 0]
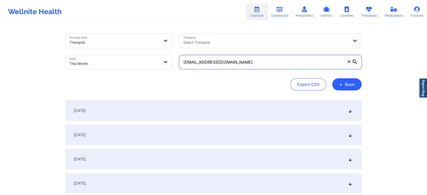
drag, startPoint x: 263, startPoint y: 62, endPoint x: 100, endPoint y: 49, distance: 163.9
click at [100, 49] on div "Provider Role Therapist Therapist Select Therapist Date This Month [PERSON_NAME…" at bounding box center [214, 51] width 304 height 42
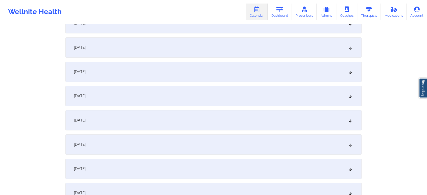
scroll to position [210, 0]
click at [105, 44] on div "[DATE]" at bounding box center [214, 46] width 296 height 20
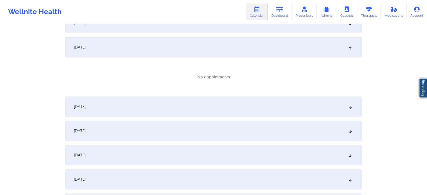
scroll to position [0, 0]
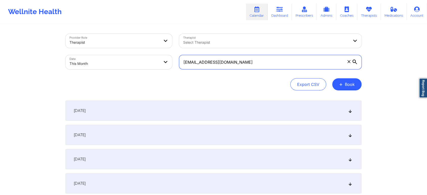
drag, startPoint x: 238, startPoint y: 59, endPoint x: 124, endPoint y: 39, distance: 116.1
click at [124, 39] on div "Provider Role Therapist Therapist Select Therapist Date This Month [EMAIL_ADDRE…" at bounding box center [214, 51] width 304 height 42
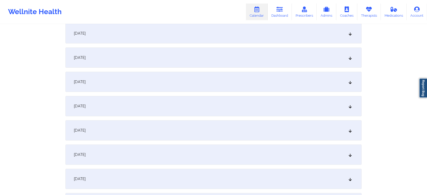
scroll to position [129, 0]
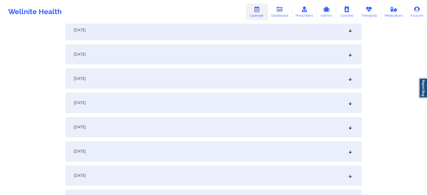
click at [190, 135] on div "[DATE]" at bounding box center [214, 127] width 296 height 20
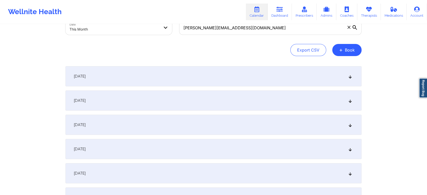
scroll to position [0, 0]
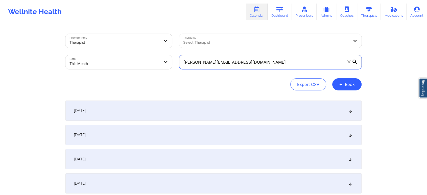
drag, startPoint x: 242, startPoint y: 64, endPoint x: 189, endPoint y: 64, distance: 52.9
click at [189, 64] on input "[PERSON_NAME][EMAIL_ADDRESS][DOMAIN_NAME]" at bounding box center [270, 62] width 183 height 14
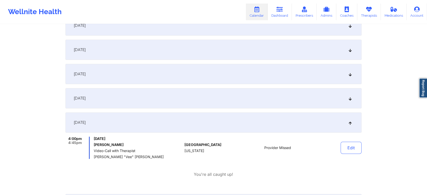
scroll to position [140, 0]
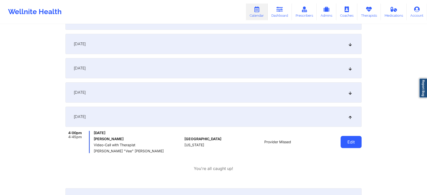
click at [348, 140] on button "Edit" at bounding box center [351, 142] width 21 height 12
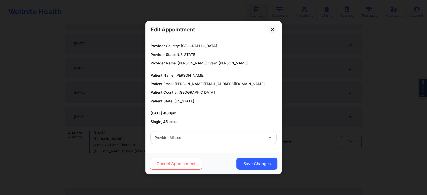
click at [184, 167] on button "Cancel Appointment" at bounding box center [176, 164] width 52 height 12
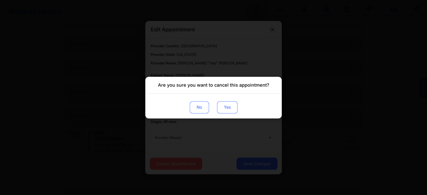
click at [234, 103] on button "Yes" at bounding box center [227, 107] width 20 height 12
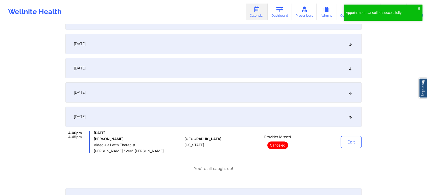
scroll to position [29, 0]
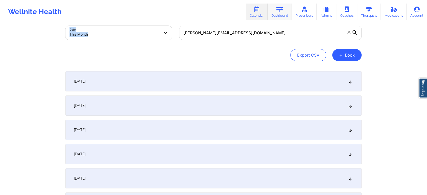
drag, startPoint x: 266, startPoint y: 40, endPoint x: 288, endPoint y: 20, distance: 29.9
click at [275, 37] on input "[PERSON_NAME][EMAIL_ADDRESS][DOMAIN_NAME]" at bounding box center [270, 33] width 183 height 14
drag, startPoint x: 275, startPoint y: 37, endPoint x: 171, endPoint y: 23, distance: 104.9
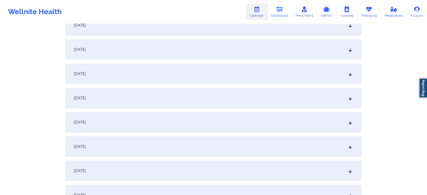
scroll to position [162, 0]
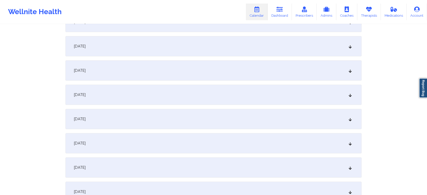
click at [171, 90] on div "[DATE]" at bounding box center [214, 95] width 296 height 20
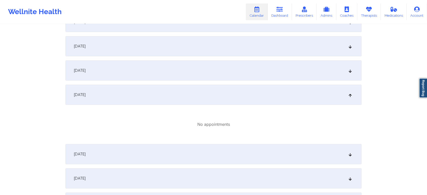
click at [286, 151] on div "[DATE]" at bounding box center [214, 154] width 296 height 20
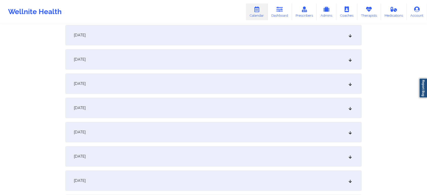
scroll to position [476, 0]
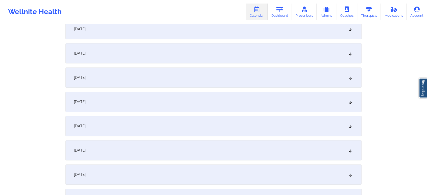
click at [261, 102] on div "[DATE]" at bounding box center [214, 102] width 296 height 20
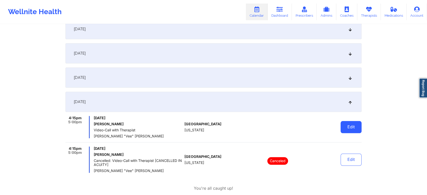
click at [352, 126] on button "Edit" at bounding box center [351, 127] width 21 height 12
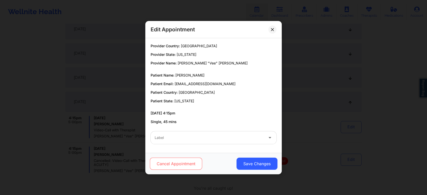
click at [186, 164] on button "Cancel Appointment" at bounding box center [176, 164] width 52 height 12
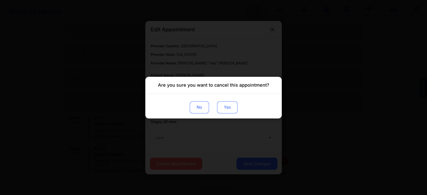
click at [236, 112] on button "Yes" at bounding box center [227, 107] width 20 height 12
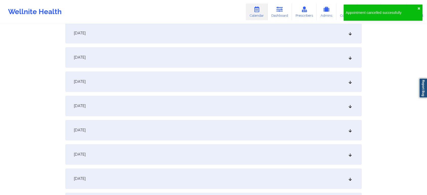
scroll to position [711, 0]
click at [240, 130] on div "[DATE]" at bounding box center [214, 129] width 296 height 20
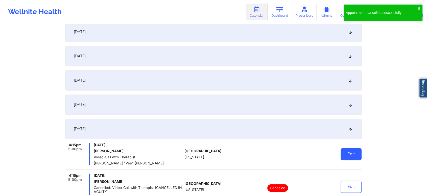
click at [350, 151] on button "Edit" at bounding box center [351, 154] width 21 height 12
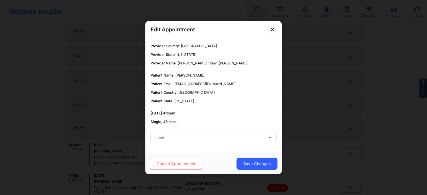
click at [181, 164] on button "Cancel Appointment" at bounding box center [176, 164] width 52 height 12
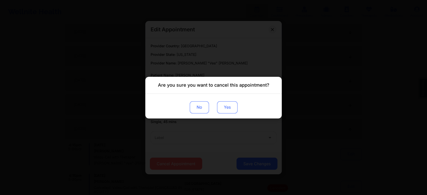
click at [227, 109] on button "Yes" at bounding box center [227, 107] width 20 height 12
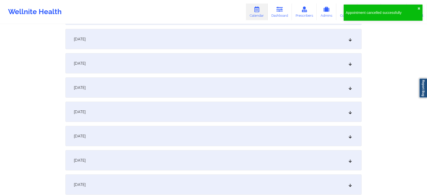
scroll to position [968, 0]
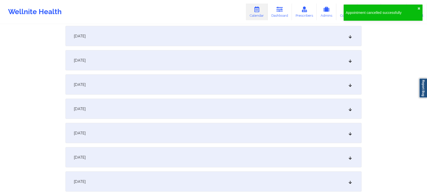
click at [182, 137] on div "[DATE]" at bounding box center [214, 133] width 296 height 20
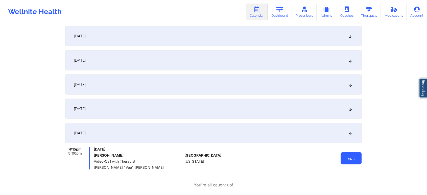
click at [352, 156] on button "Edit" at bounding box center [351, 159] width 21 height 12
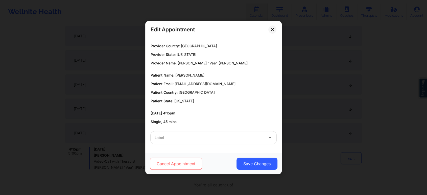
click at [200, 164] on button "Cancel Appointment" at bounding box center [176, 164] width 52 height 12
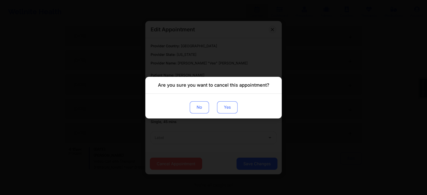
click at [230, 107] on button "Yes" at bounding box center [227, 107] width 20 height 12
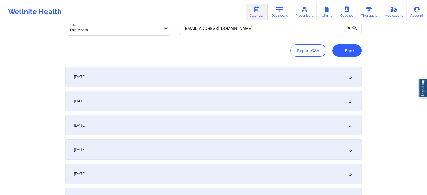
scroll to position [0, 0]
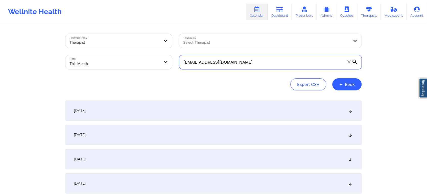
drag, startPoint x: 239, startPoint y: 59, endPoint x: 149, endPoint y: 48, distance: 90.5
click at [149, 48] on div "Provider Role Therapist Therapist Select Therapist Date This Month [EMAIL_ADDRE…" at bounding box center [214, 51] width 304 height 42
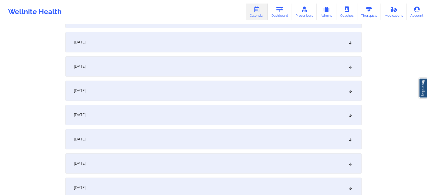
scroll to position [188, 0]
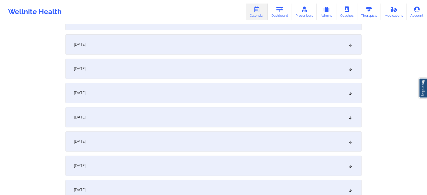
click at [283, 59] on div "[DATE]" at bounding box center [214, 69] width 296 height 20
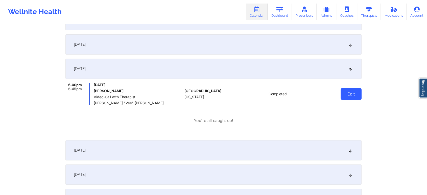
click at [354, 97] on button "Edit" at bounding box center [351, 94] width 21 height 12
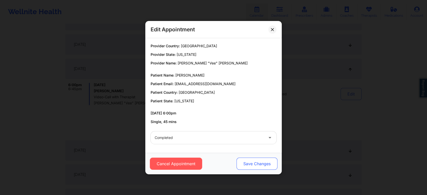
click at [250, 168] on button "Save Changes" at bounding box center [257, 164] width 41 height 12
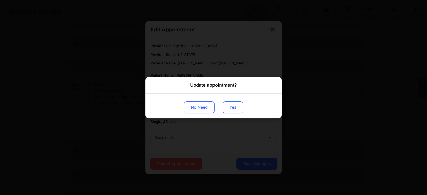
click at [231, 104] on button "Yes" at bounding box center [233, 107] width 20 height 12
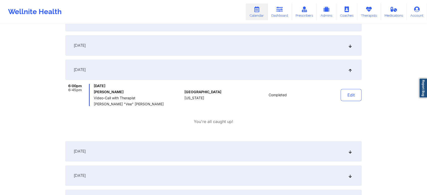
scroll to position [0, 0]
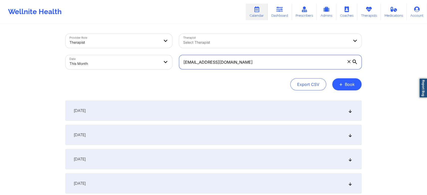
drag, startPoint x: 262, startPoint y: 56, endPoint x: 149, endPoint y: 40, distance: 113.6
click at [149, 40] on div "Provider Role Therapist Therapist Select Therapist Date This Month [EMAIL_ADDRE…" at bounding box center [214, 51] width 304 height 42
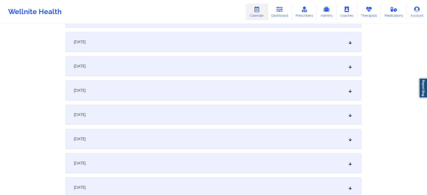
scroll to position [215, 0]
type input "[EMAIL_ADDRESS][DOMAIN_NAME]"
click at [157, 32] on div "[DATE]" at bounding box center [214, 41] width 296 height 20
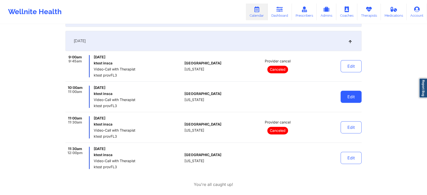
drag, startPoint x: 350, startPoint y: 103, endPoint x: 352, endPoint y: 99, distance: 4.5
click at [352, 99] on div "Edit" at bounding box center [338, 97] width 47 height 22
click at [352, 99] on button "Edit" at bounding box center [351, 97] width 21 height 12
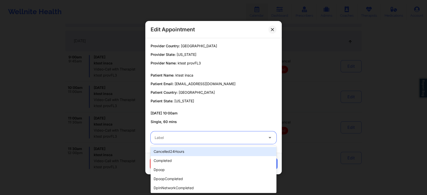
click at [210, 139] on div at bounding box center [209, 138] width 109 height 6
type input "test"
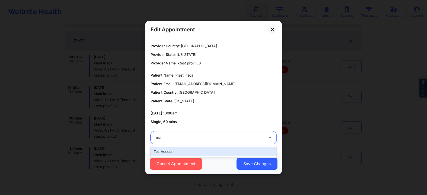
click at [194, 149] on div "testAccount" at bounding box center [214, 151] width 126 height 9
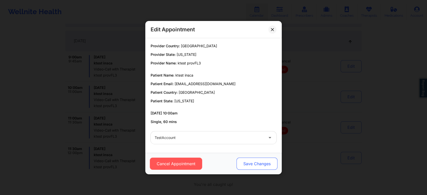
click at [266, 166] on button "Save Changes" at bounding box center [257, 164] width 41 height 12
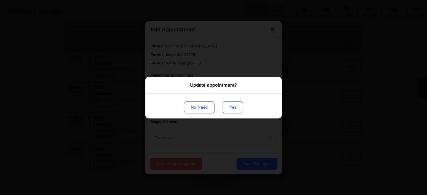
click at [234, 105] on button "Yes" at bounding box center [233, 107] width 20 height 12
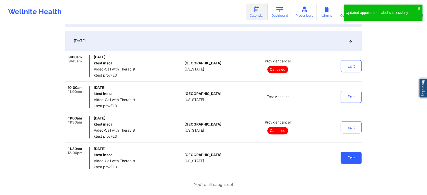
click at [346, 160] on button "Edit" at bounding box center [351, 158] width 21 height 12
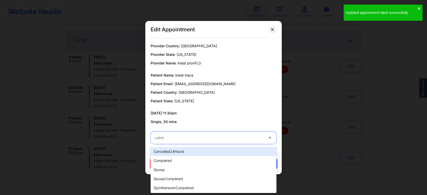
click at [210, 137] on div at bounding box center [209, 138] width 109 height 6
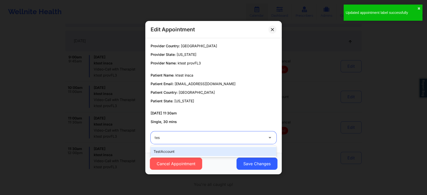
type input "test"
click at [176, 149] on div "testAccount" at bounding box center [214, 151] width 126 height 9
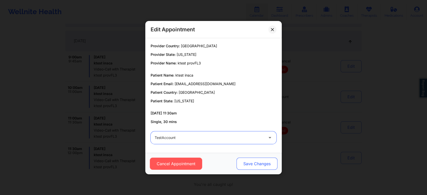
click at [257, 158] on button "Save Changes" at bounding box center [257, 164] width 41 height 12
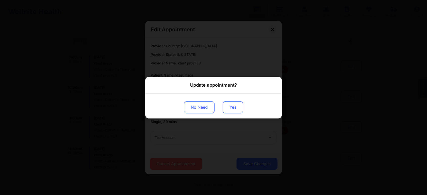
click at [233, 105] on button "Yes" at bounding box center [233, 107] width 20 height 12
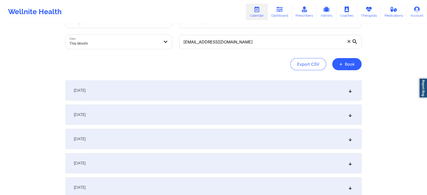
scroll to position [0, 0]
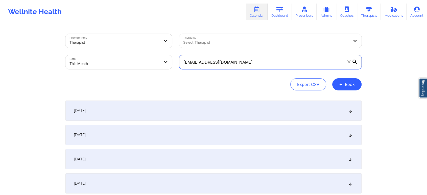
drag, startPoint x: 250, startPoint y: 63, endPoint x: 114, endPoint y: 45, distance: 136.8
click at [114, 45] on div "Provider Role Therapist Therapist Select Therapist Date This Month [EMAIL_ADDRE…" at bounding box center [214, 51] width 304 height 42
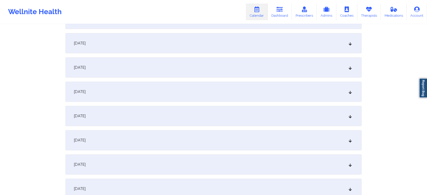
scroll to position [167, 0]
click at [179, 89] on div "[DATE]" at bounding box center [214, 89] width 296 height 20
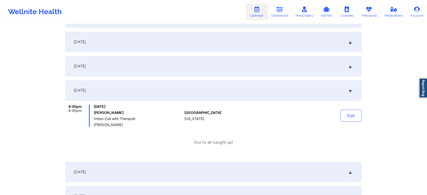
scroll to position [0, 0]
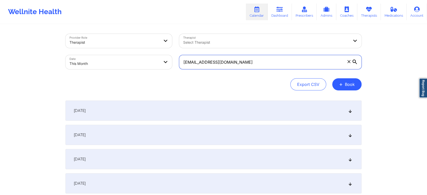
drag, startPoint x: 243, startPoint y: 62, endPoint x: 107, endPoint y: 12, distance: 144.4
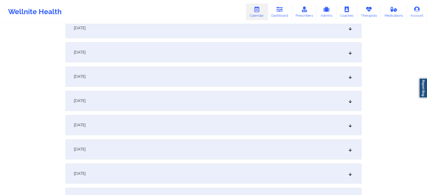
scroll to position [181, 0]
click at [219, 77] on div "[DATE]" at bounding box center [214, 76] width 296 height 20
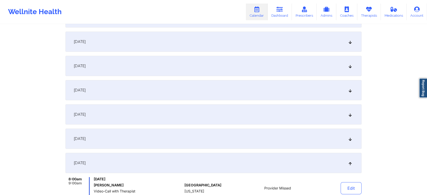
scroll to position [0, 0]
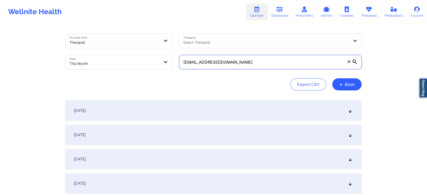
drag, startPoint x: 247, startPoint y: 64, endPoint x: 145, endPoint y: 54, distance: 101.7
click at [145, 54] on div "Provider Role Therapist Therapist Select Therapist Date This Month [EMAIL_ADDRE…" at bounding box center [214, 51] width 304 height 42
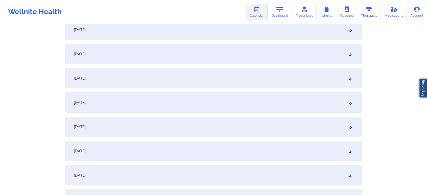
scroll to position [140, 0]
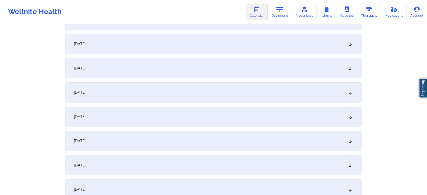
click at [169, 115] on div "[DATE]" at bounding box center [214, 117] width 296 height 20
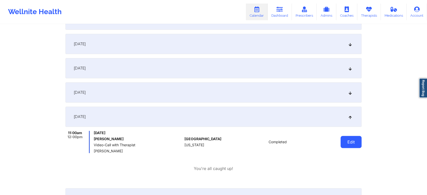
drag, startPoint x: 332, startPoint y: 145, endPoint x: 351, endPoint y: 144, distance: 18.5
click at [351, 144] on div "Edit" at bounding box center [338, 142] width 47 height 22
click at [351, 144] on button "Edit" at bounding box center [351, 142] width 21 height 12
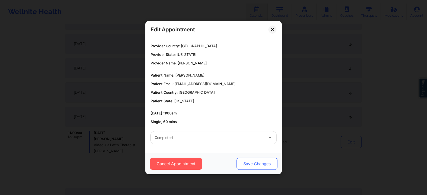
click at [247, 163] on button "Save Changes" at bounding box center [257, 164] width 41 height 12
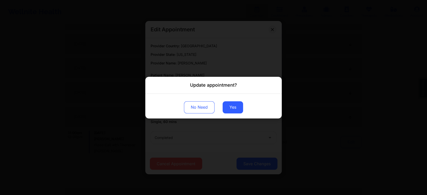
drag, startPoint x: 227, startPoint y: 109, endPoint x: 46, endPoint y: -34, distance: 230.5
click at [230, 105] on button "Yes" at bounding box center [233, 107] width 20 height 12
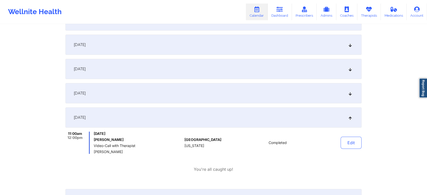
scroll to position [5, 0]
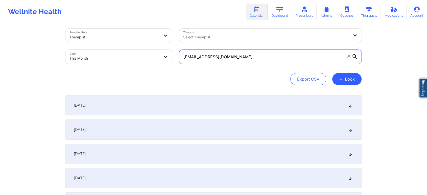
drag, startPoint x: 257, startPoint y: 64, endPoint x: 187, endPoint y: 48, distance: 71.6
click at [187, 48] on div "[EMAIL_ADDRESS][DOMAIN_NAME]" at bounding box center [271, 56] width 190 height 21
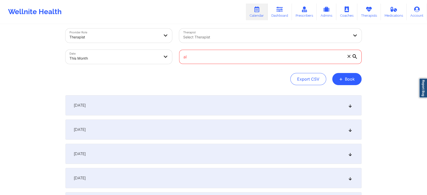
type input "a"
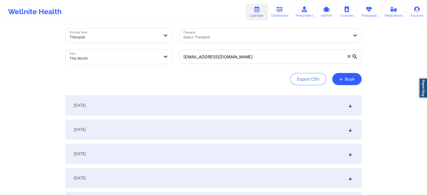
click at [187, 48] on div "[EMAIL_ADDRESS][DOMAIN_NAME]" at bounding box center [271, 56] width 190 height 21
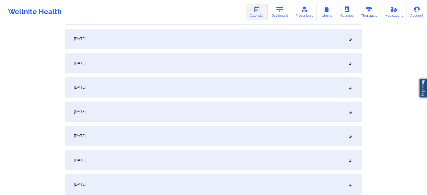
scroll to position [229, 0]
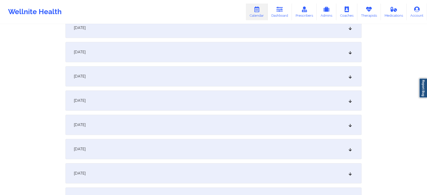
click at [198, 29] on div "[DATE]" at bounding box center [214, 28] width 296 height 20
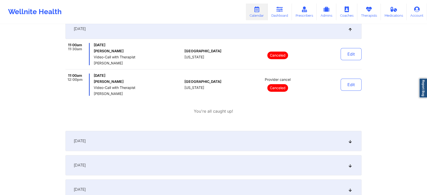
scroll to position [16, 0]
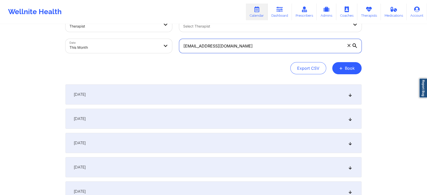
drag, startPoint x: 247, startPoint y: 51, endPoint x: 105, endPoint y: -7, distance: 153.5
click at [105, 0] on html "Wellnite Health Calendar Dashboard Prescribers Admins Coaches Therapists Medica…" at bounding box center [213, 81] width 427 height 195
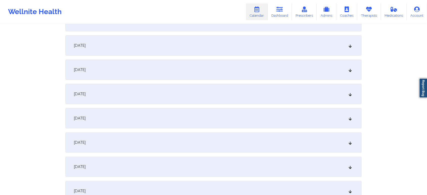
scroll to position [115, 0]
click at [205, 169] on div "[DATE]" at bounding box center [214, 166] width 296 height 20
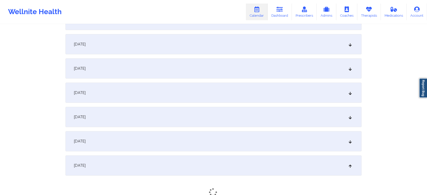
click at [222, 138] on div "[DATE]" at bounding box center [214, 141] width 296 height 20
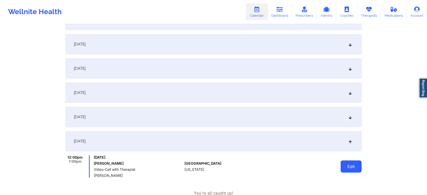
click at [350, 163] on button "Edit" at bounding box center [351, 167] width 21 height 12
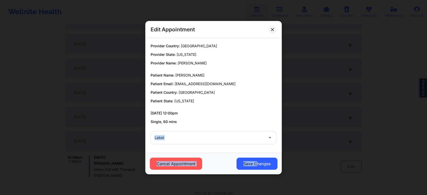
drag, startPoint x: 257, startPoint y: 164, endPoint x: 224, endPoint y: 120, distance: 54.8
click at [224, 120] on div "Edit Appointment Provider Country: [GEOGRAPHIC_DATA] Provider State: [US_STATE]…" at bounding box center [213, 98] width 137 height 154
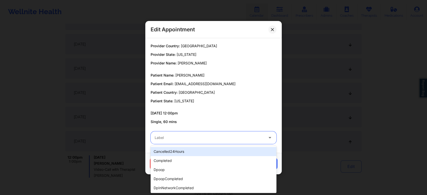
click at [218, 143] on div "Label" at bounding box center [208, 138] width 114 height 13
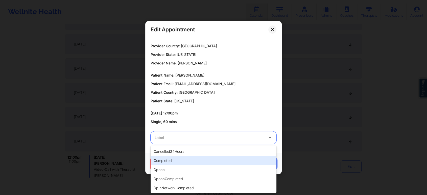
click at [188, 157] on div "completed" at bounding box center [214, 160] width 126 height 9
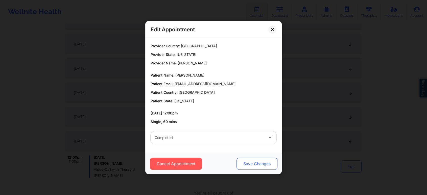
click at [238, 159] on button "Save Changes" at bounding box center [257, 164] width 41 height 12
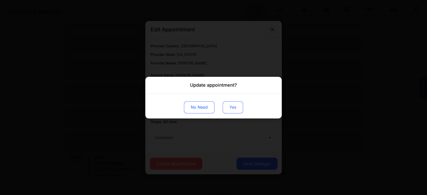
click at [228, 105] on button "Yes" at bounding box center [233, 107] width 20 height 12
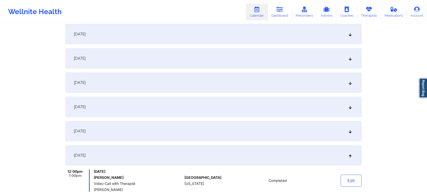
scroll to position [0, 0]
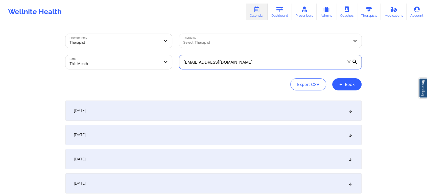
drag, startPoint x: 245, startPoint y: 63, endPoint x: 119, endPoint y: 54, distance: 126.5
click at [119, 54] on div "Provider Role Therapist Therapist Select Therapist Date This Month [EMAIL_ADDRE…" at bounding box center [214, 51] width 304 height 42
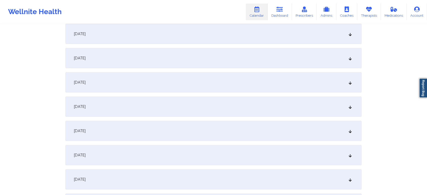
scroll to position [179, 0]
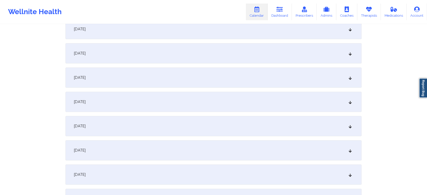
drag, startPoint x: 191, startPoint y: 96, endPoint x: 160, endPoint y: 77, distance: 36.0
click at [160, 77] on div "[DATE]" at bounding box center [214, 78] width 296 height 20
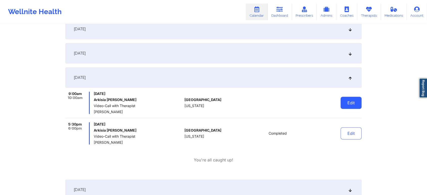
click at [351, 100] on button "Edit" at bounding box center [351, 103] width 21 height 12
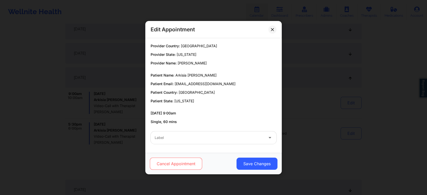
click at [190, 165] on button "Cancel Appointment" at bounding box center [176, 164] width 52 height 12
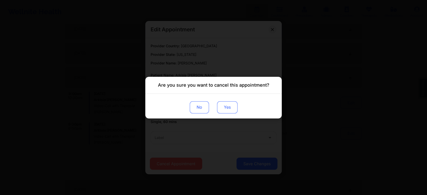
click at [224, 106] on button "Yes" at bounding box center [227, 107] width 20 height 12
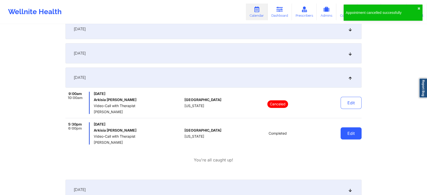
click at [351, 135] on button "Edit" at bounding box center [351, 133] width 21 height 12
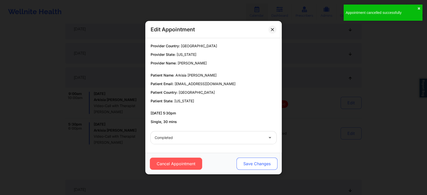
click at [252, 165] on button "Save Changes" at bounding box center [257, 164] width 41 height 12
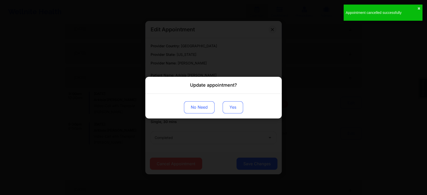
click at [237, 110] on button "Yes" at bounding box center [233, 107] width 20 height 12
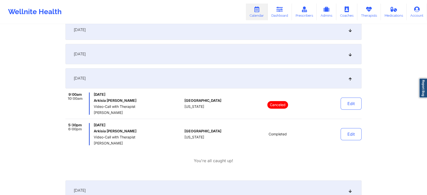
scroll to position [0, 0]
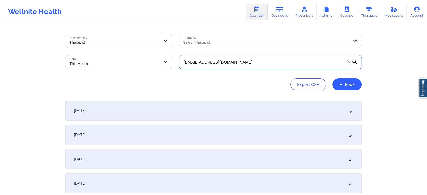
drag, startPoint x: 259, startPoint y: 60, endPoint x: 159, endPoint y: 43, distance: 101.9
click at [159, 43] on div "Provider Role Therapist Therapist Select Therapist Date This Month [EMAIL_ADDRE…" at bounding box center [214, 51] width 304 height 42
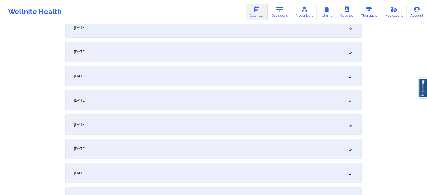
scroll to position [158, 0]
click at [211, 105] on div "[DATE]" at bounding box center [214, 98] width 296 height 20
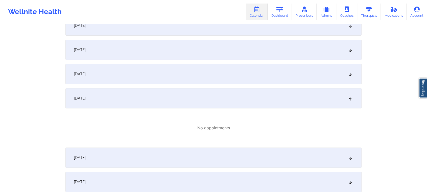
click at [172, 51] on div "[DATE]" at bounding box center [214, 50] width 296 height 20
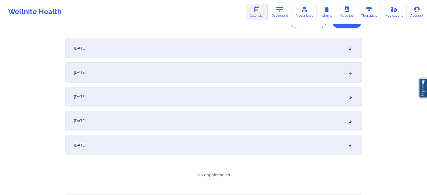
scroll to position [0, 0]
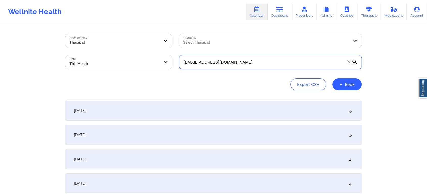
drag, startPoint x: 237, startPoint y: 59, endPoint x: 168, endPoint y: 48, distance: 69.7
click at [168, 48] on div "Provider Role Therapist Therapist Select Therapist Date This Month [EMAIL_ADDRE…" at bounding box center [214, 51] width 304 height 42
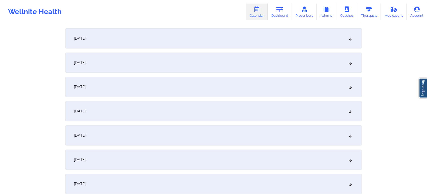
scroll to position [146, 0]
click at [289, 134] on div "[DATE]" at bounding box center [214, 134] width 296 height 20
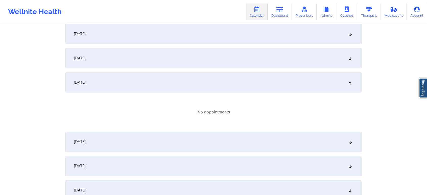
scroll to position [202, 0]
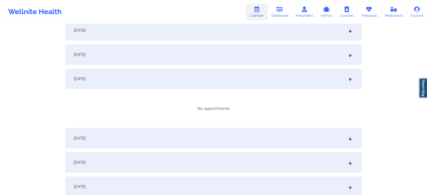
click at [199, 55] on div "[DATE]" at bounding box center [214, 55] width 296 height 20
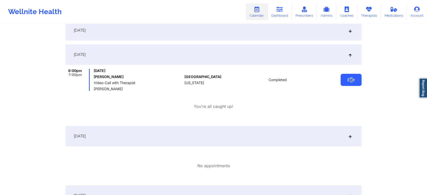
drag, startPoint x: 352, startPoint y: 73, endPoint x: 350, endPoint y: 79, distance: 7.0
click at [350, 79] on div "Edit" at bounding box center [338, 80] width 47 height 22
click at [350, 79] on button "Edit" at bounding box center [351, 80] width 21 height 12
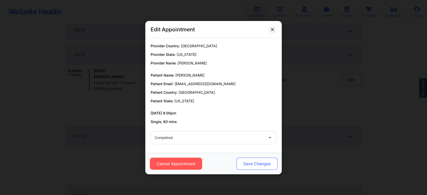
click at [247, 160] on button "Save Changes" at bounding box center [257, 164] width 41 height 12
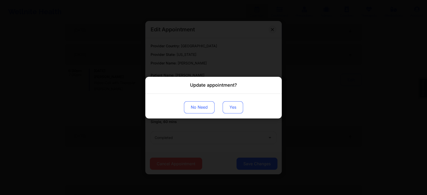
click at [232, 108] on button "Yes" at bounding box center [233, 107] width 20 height 12
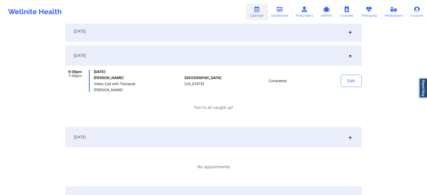
scroll to position [0, 0]
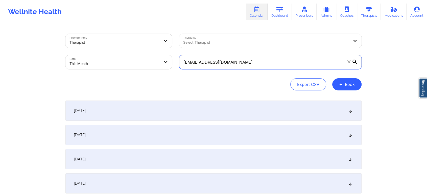
drag, startPoint x: 247, startPoint y: 67, endPoint x: 130, endPoint y: 72, distance: 117.2
click at [130, 72] on div "Provider Role Therapist Therapist Select Therapist Date This Month [EMAIL_ADDRE…" at bounding box center [214, 51] width 304 height 42
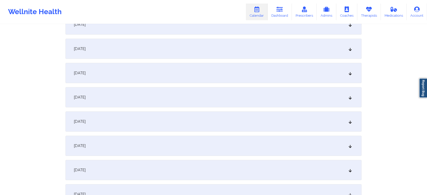
scroll to position [132, 0]
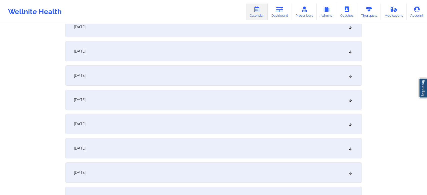
click at [184, 129] on div "[DATE]" at bounding box center [214, 124] width 296 height 20
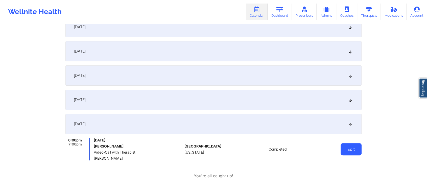
click at [349, 147] on button "Edit" at bounding box center [351, 149] width 21 height 12
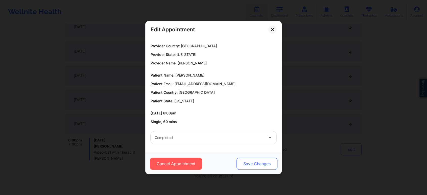
click at [265, 165] on button "Save Changes" at bounding box center [257, 164] width 41 height 12
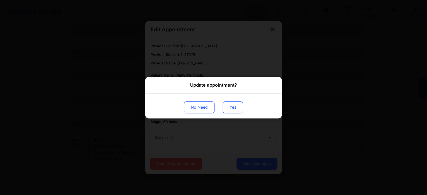
click at [233, 112] on button "Yes" at bounding box center [233, 107] width 20 height 12
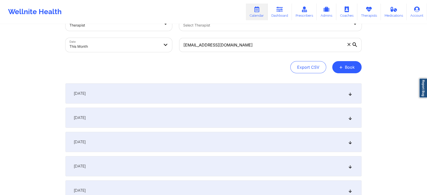
scroll to position [0, 0]
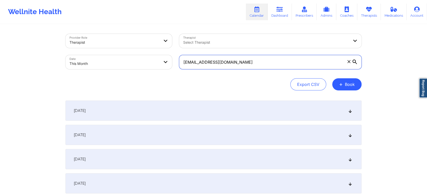
drag, startPoint x: 254, startPoint y: 66, endPoint x: 150, endPoint y: 54, distance: 105.1
click at [150, 54] on div "Provider Role Therapist Therapist Select Therapist Date This Month [EMAIL_ADDRE…" at bounding box center [214, 51] width 304 height 42
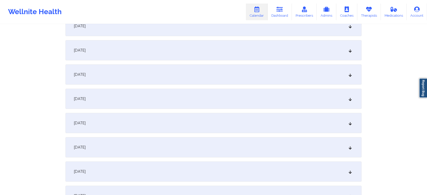
scroll to position [118, 0]
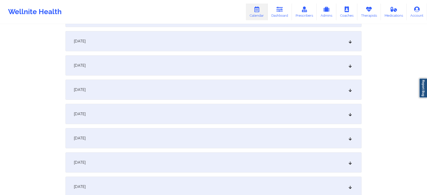
click at [223, 141] on div "[DATE]" at bounding box center [214, 138] width 296 height 20
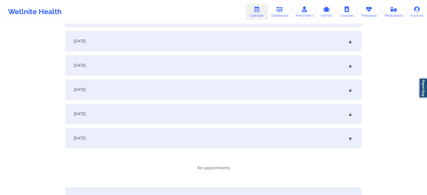
scroll to position [0, 0]
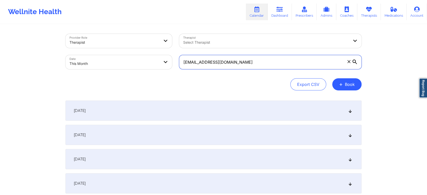
drag, startPoint x: 263, startPoint y: 64, endPoint x: 170, endPoint y: 67, distance: 93.4
click at [170, 67] on div "Provider Role Therapist Therapist Select Therapist Date This Month [EMAIL_ADDRE…" at bounding box center [214, 51] width 304 height 42
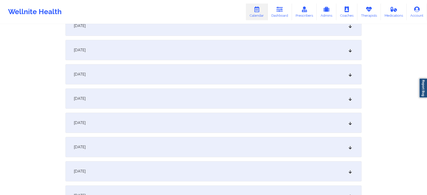
scroll to position [183, 0]
click at [257, 68] on div "[DATE]" at bounding box center [214, 73] width 296 height 20
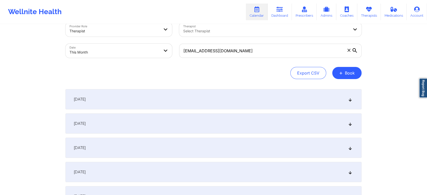
scroll to position [0, 0]
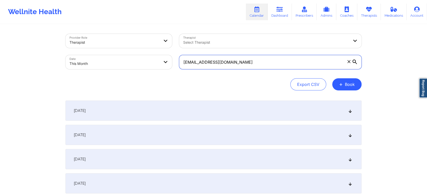
drag, startPoint x: 264, startPoint y: 67, endPoint x: 155, endPoint y: 60, distance: 109.2
click at [155, 60] on div "Provider Role Therapist Therapist Select Therapist Date This Month [EMAIL_ADDRE…" at bounding box center [214, 51] width 304 height 42
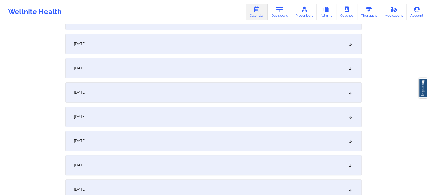
scroll to position [142, 0]
click at [194, 120] on div "[DATE]" at bounding box center [214, 114] width 296 height 20
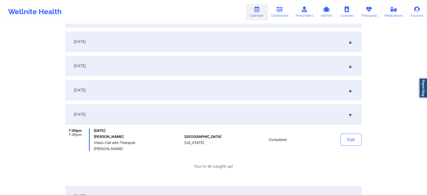
drag, startPoint x: 334, startPoint y: 138, endPoint x: 363, endPoint y: 141, distance: 29.8
click at [347, 142] on button "Edit" at bounding box center [351, 140] width 21 height 12
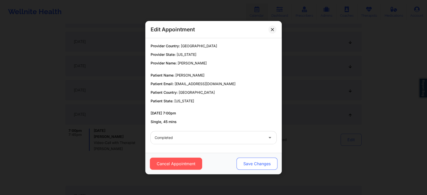
click at [244, 162] on button "Save Changes" at bounding box center [257, 164] width 41 height 12
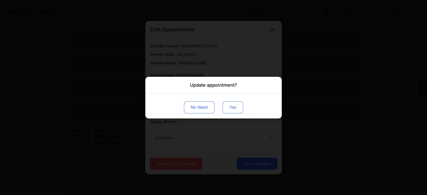
click at [229, 103] on button "Yes" at bounding box center [233, 107] width 20 height 12
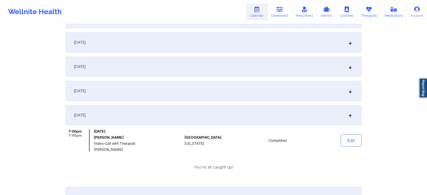
scroll to position [0, 0]
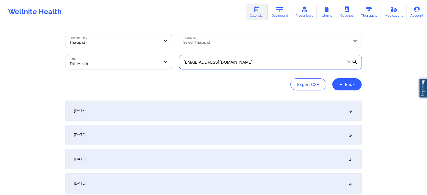
drag, startPoint x: 250, startPoint y: 59, endPoint x: 148, endPoint y: 60, distance: 102.4
click at [148, 60] on div "Provider Role Therapist Therapist Select Therapist Date This Month [EMAIL_ADDRE…" at bounding box center [214, 51] width 304 height 42
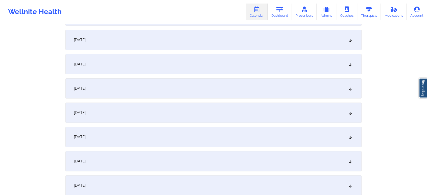
scroll to position [125, 0]
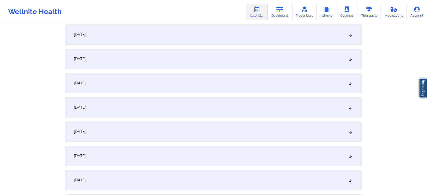
click at [169, 128] on div "[DATE]" at bounding box center [214, 132] width 296 height 20
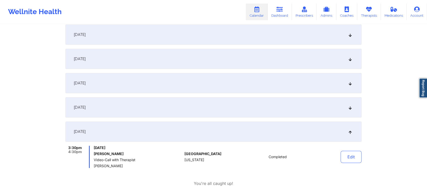
click at [351, 158] on button "Edit" at bounding box center [351, 157] width 21 height 12
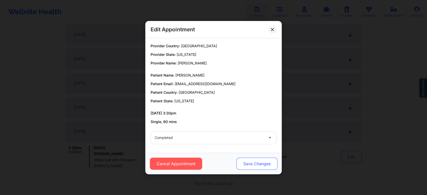
click at [245, 165] on button "Save Changes" at bounding box center [257, 164] width 41 height 12
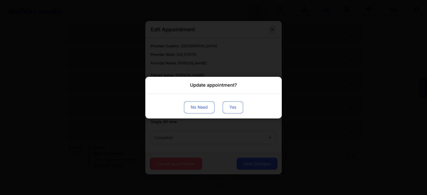
drag, startPoint x: 227, startPoint y: 115, endPoint x: 234, endPoint y: 108, distance: 9.8
click at [234, 108] on div "No Need Yes" at bounding box center [213, 106] width 137 height 25
click at [234, 108] on button "Yes" at bounding box center [233, 107] width 20 height 12
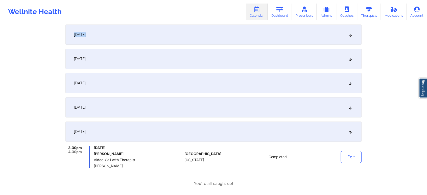
drag, startPoint x: 425, startPoint y: 45, endPoint x: 431, endPoint y: 19, distance: 26.6
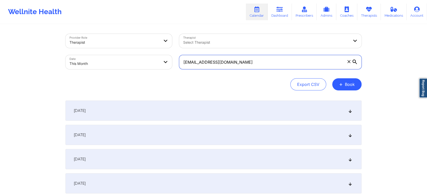
drag, startPoint x: 239, startPoint y: 64, endPoint x: 142, endPoint y: 50, distance: 97.4
click at [142, 50] on div "Provider Role Therapist Therapist Select Therapist Date This Month [EMAIL_ADDRE…" at bounding box center [214, 51] width 304 height 42
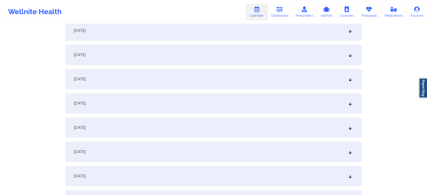
scroll to position [200, 0]
type input "[EMAIL_ADDRESS][DOMAIN_NAME]"
click at [208, 56] on div "[DATE]" at bounding box center [214, 56] width 296 height 20
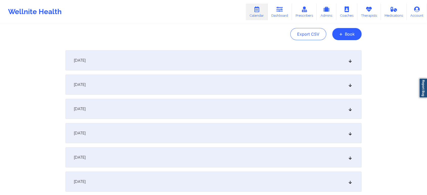
scroll to position [27, 0]
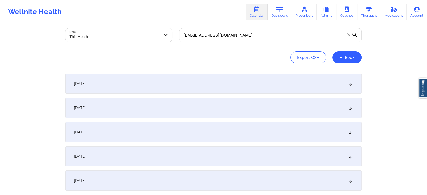
click at [306, 74] on div "[DATE]" at bounding box center [214, 84] width 296 height 20
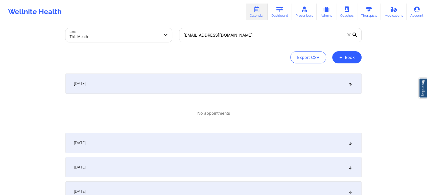
click at [256, 138] on div "[DATE]" at bounding box center [214, 143] width 296 height 20
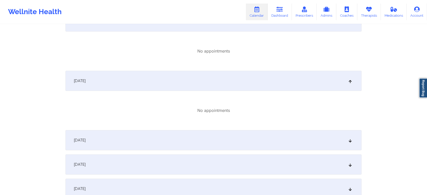
scroll to position [100, 0]
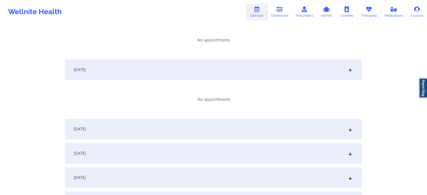
click at [292, 122] on div "[DATE]" at bounding box center [214, 129] width 296 height 20
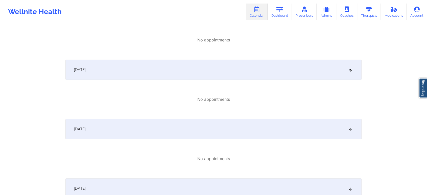
scroll to position [178, 0]
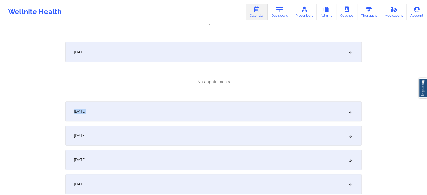
drag, startPoint x: 311, startPoint y: 99, endPoint x: 295, endPoint y: 111, distance: 19.9
click at [295, 111] on div "[DATE]" at bounding box center [214, 111] width 296 height 20
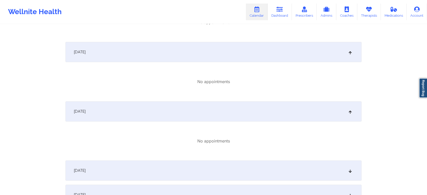
click at [262, 169] on div "[DATE]" at bounding box center [214, 171] width 296 height 20
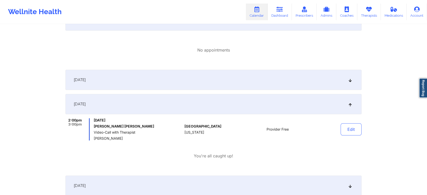
scroll to position [335, 0]
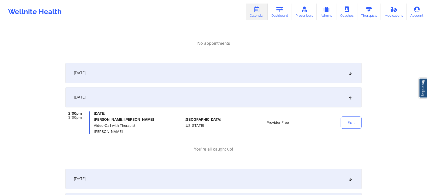
click at [259, 75] on div "[DATE]" at bounding box center [214, 73] width 296 height 20
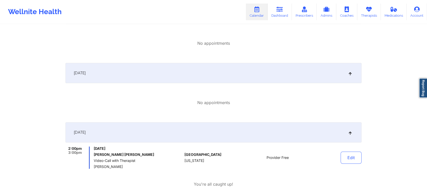
scroll to position [0, 0]
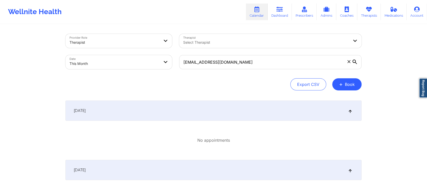
select select "2025-9"
select select "2025-10"
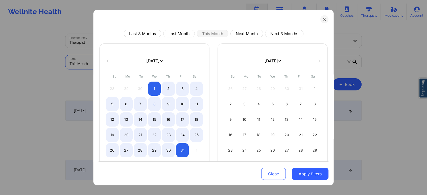
click at [95, 60] on body "Wellnite Health Calendar Dashboard Prescribers Admins Coaches Therapists Medica…" at bounding box center [213, 97] width 427 height 195
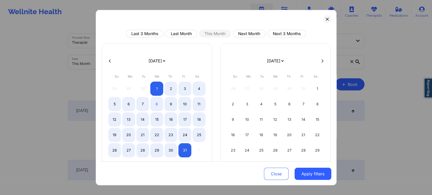
click at [176, 28] on div "Last 3 Months Last Month This Month Next Month Next 3 Months [DATE] [DATE] [DAT…" at bounding box center [216, 98] width 241 height 176
click at [175, 32] on button "Last Month" at bounding box center [181, 34] width 32 height 8
select select "2025-8"
select select "2025-9"
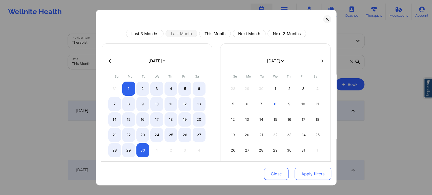
click at [295, 172] on button "Apply filters" at bounding box center [312, 174] width 37 height 12
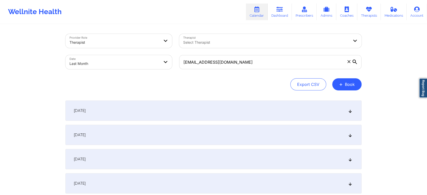
scroll to position [670, 0]
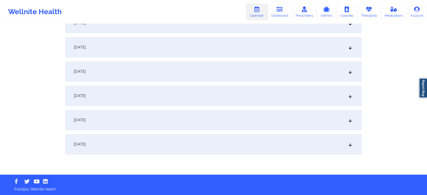
click at [204, 152] on div "[DATE]" at bounding box center [214, 144] width 296 height 20
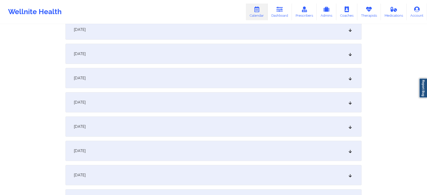
scroll to position [0, 0]
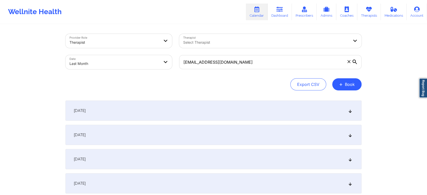
select select "2025-8"
select select "2025-9"
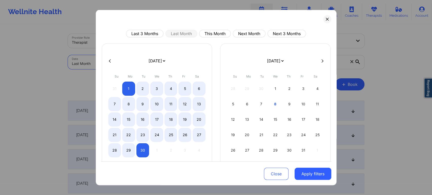
click at [128, 65] on body "Wellnite Health Calendar Dashboard Prescribers Admins Coaches Therapists Medica…" at bounding box center [216, 97] width 432 height 195
click at [216, 35] on button "This Month" at bounding box center [215, 34] width 32 height 8
select select "2025-9"
select select "2025-10"
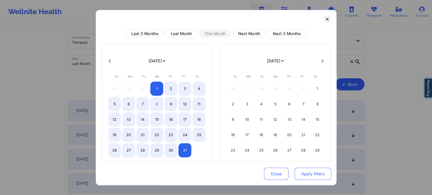
click at [299, 178] on button "Apply filters" at bounding box center [312, 174] width 37 height 12
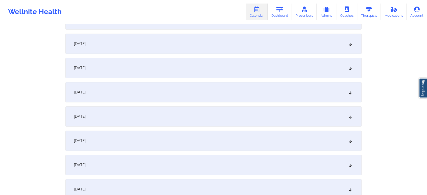
scroll to position [190, 0]
click at [291, 67] on div "[DATE]" at bounding box center [214, 67] width 296 height 20
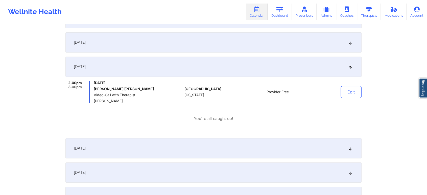
click at [344, 98] on div "Edit" at bounding box center [338, 92] width 47 height 22
click at [350, 95] on button "Edit" at bounding box center [351, 92] width 21 height 12
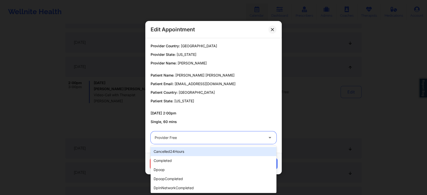
click at [221, 144] on div "Provider Free" at bounding box center [209, 138] width 109 height 13
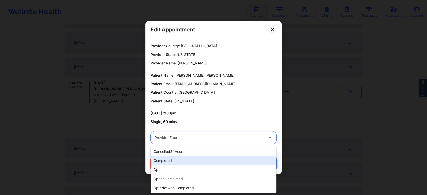
click at [177, 159] on div "completed" at bounding box center [214, 160] width 126 height 9
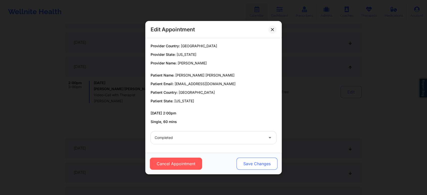
click at [260, 162] on button "Save Changes" at bounding box center [257, 164] width 41 height 12
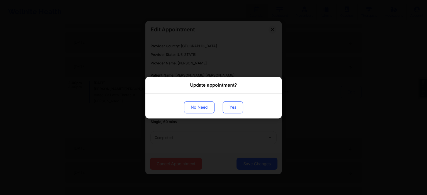
click at [235, 103] on button "Yes" at bounding box center [233, 107] width 20 height 12
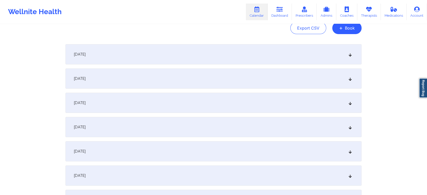
scroll to position [0, 0]
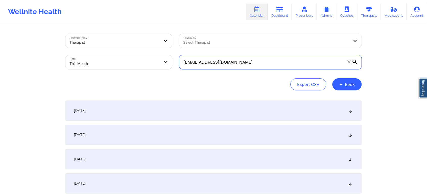
drag, startPoint x: 237, startPoint y: 66, endPoint x: 131, endPoint y: 50, distance: 107.4
click at [131, 50] on div "Provider Role Therapist Therapist Select Therapist Date This Month [EMAIL_ADDRE…" at bounding box center [214, 51] width 304 height 42
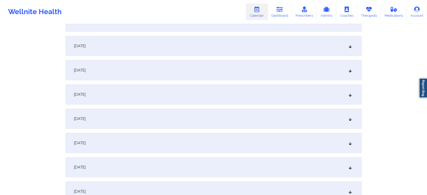
scroll to position [143, 0]
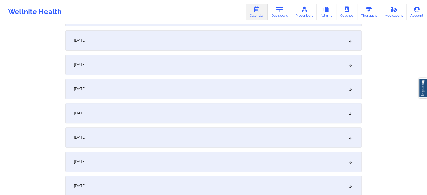
type input "[DEMOGRAPHIC_DATA][DOMAIN_NAME]"
click at [242, 108] on div "[DATE]" at bounding box center [214, 113] width 296 height 20
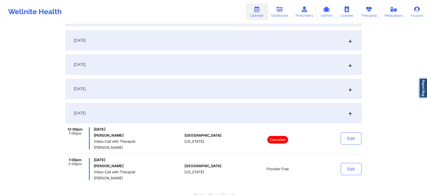
click at [231, 70] on div "[DATE]" at bounding box center [214, 65] width 296 height 20
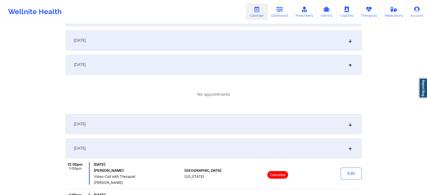
click at [239, 129] on div "[DATE]" at bounding box center [214, 124] width 296 height 20
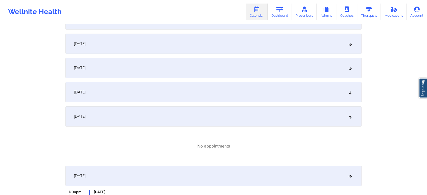
scroll to position [75, 0]
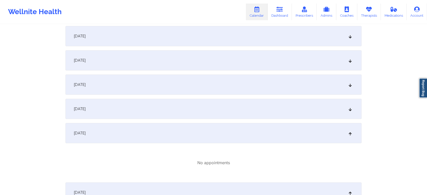
click at [301, 41] on div "[DATE]" at bounding box center [214, 36] width 296 height 20
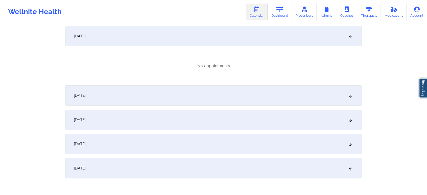
click at [289, 93] on div "[DATE]" at bounding box center [214, 95] width 296 height 20
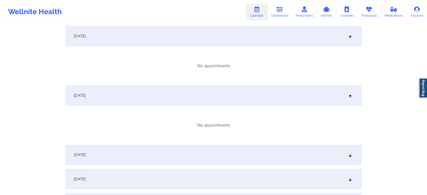
click at [280, 156] on div "[DATE]" at bounding box center [214, 155] width 296 height 20
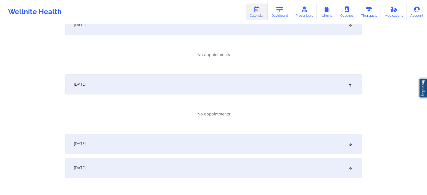
scroll to position [144, 0]
click at [319, 122] on div "No appointments" at bounding box center [214, 115] width 296 height 31
click at [315, 145] on div "[DATE]" at bounding box center [214, 145] width 296 height 20
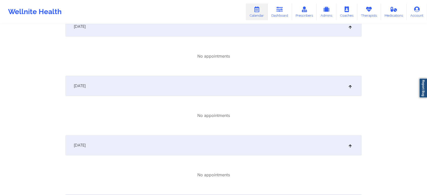
scroll to position [0, 0]
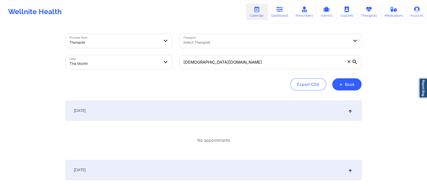
select select "2025-9"
select select "2025-10"
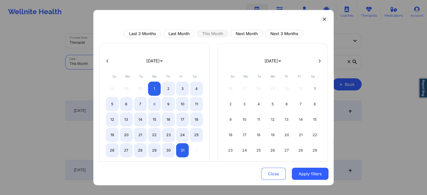
click at [139, 57] on body "Wellnite Health Calendar Dashboard Prescribers Admins Coaches Therapists Medica…" at bounding box center [213, 97] width 427 height 195
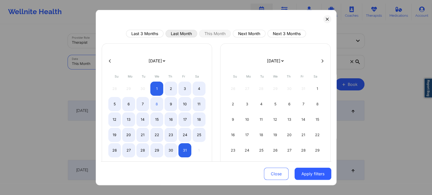
click at [182, 33] on button "Last Month" at bounding box center [181, 34] width 32 height 8
select select "2025-8"
select select "2025-9"
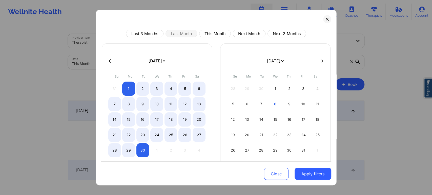
click at [299, 180] on div "Close Apply filters" at bounding box center [216, 174] width 230 height 24
click at [319, 167] on div "Close Apply filters" at bounding box center [216, 174] width 230 height 24
click at [315, 173] on button "Apply filters" at bounding box center [312, 174] width 37 height 12
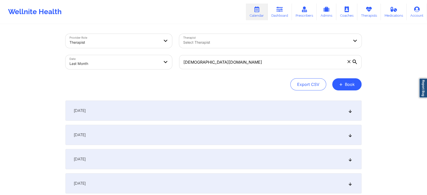
scroll to position [670, 0]
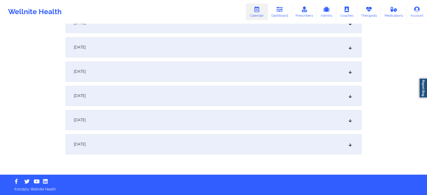
click at [235, 143] on div "[DATE]" at bounding box center [214, 144] width 296 height 20
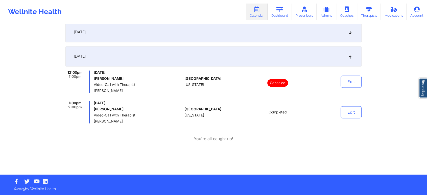
scroll to position [586, 0]
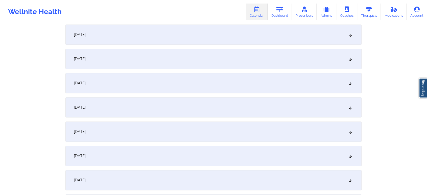
click at [210, 89] on div "[DATE]" at bounding box center [214, 83] width 296 height 20
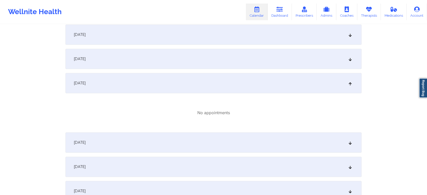
click at [261, 58] on div "[DATE]" at bounding box center [214, 59] width 296 height 20
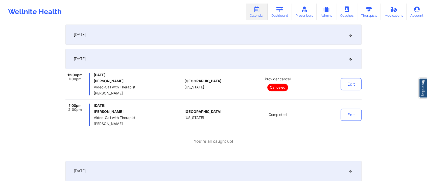
click at [284, 179] on div "[DATE]" at bounding box center [214, 171] width 296 height 20
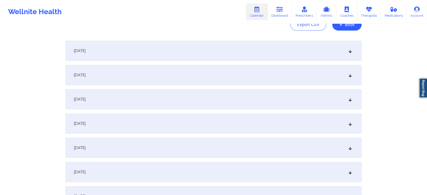
scroll to position [0, 0]
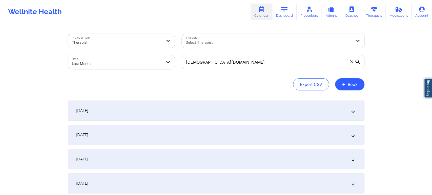
select select "2025-8"
select select "2025-9"
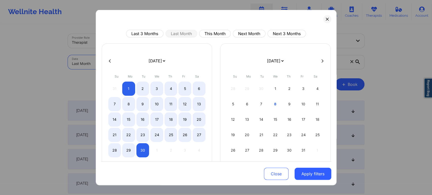
click at [145, 62] on body "Wellnite Health Calendar Dashboard Prescribers Admins Coaches Therapists Medica…" at bounding box center [216, 97] width 432 height 195
click at [219, 32] on button "This Month" at bounding box center [215, 34] width 32 height 8
select select "2025-9"
select select "2025-10"
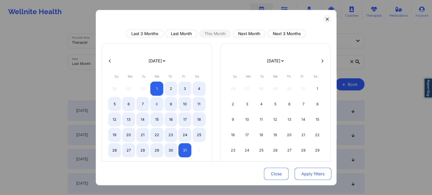
click at [306, 178] on button "Apply filters" at bounding box center [312, 174] width 37 height 12
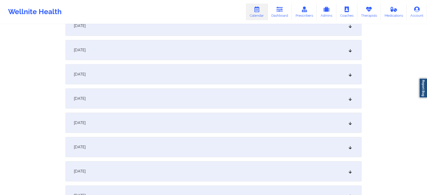
scroll to position [130, 0]
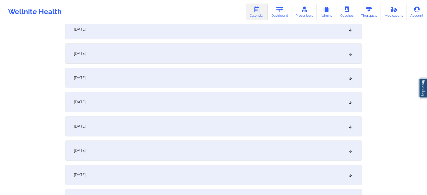
click at [266, 125] on div "[DATE]" at bounding box center [214, 126] width 296 height 20
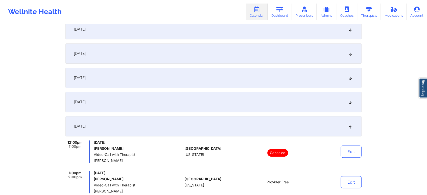
click at [356, 185] on button "Edit" at bounding box center [351, 182] width 21 height 12
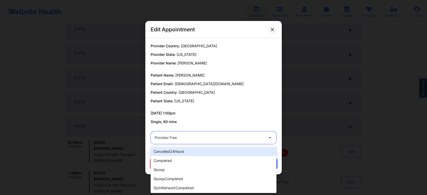
click at [189, 140] on div at bounding box center [209, 138] width 109 height 6
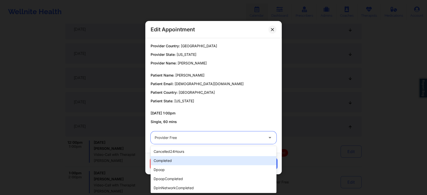
click at [188, 160] on div "completed" at bounding box center [214, 160] width 126 height 9
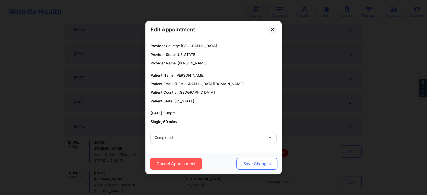
click at [254, 162] on button "Save Changes" at bounding box center [257, 164] width 41 height 12
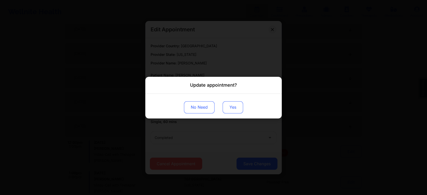
click at [233, 107] on button "Yes" at bounding box center [233, 107] width 20 height 12
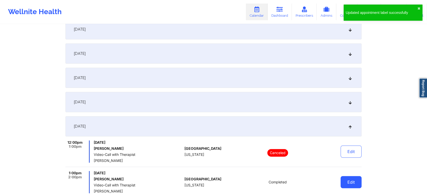
click at [347, 182] on button "Edit" at bounding box center [351, 182] width 21 height 12
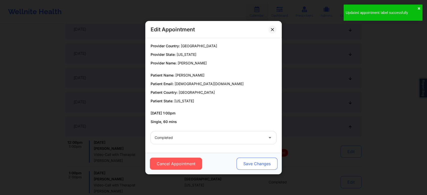
click at [247, 162] on button "Save Changes" at bounding box center [257, 164] width 41 height 12
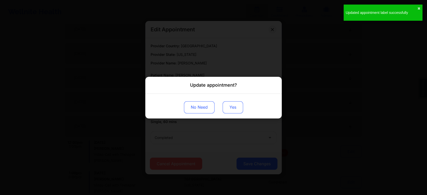
click at [233, 108] on button "Yes" at bounding box center [233, 107] width 20 height 12
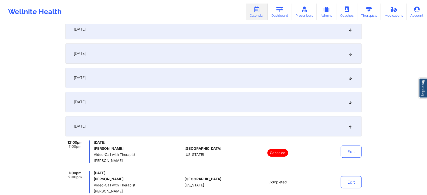
scroll to position [0, 0]
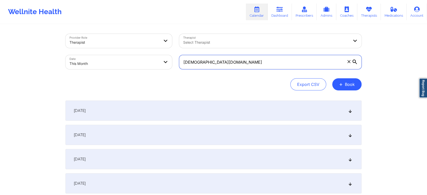
drag, startPoint x: 255, startPoint y: 69, endPoint x: 123, endPoint y: 59, distance: 132.1
click at [123, 59] on div "Provider Role Therapist Therapist Select Therapist Date This Month [EMAIL_ADDRE…" at bounding box center [214, 51] width 304 height 42
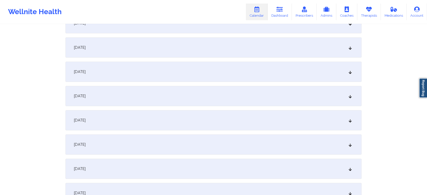
scroll to position [179, 0]
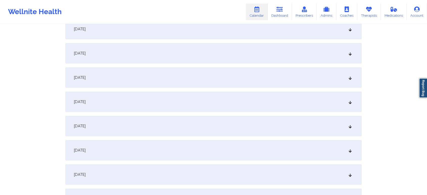
click at [211, 82] on div "[DATE]" at bounding box center [214, 78] width 296 height 20
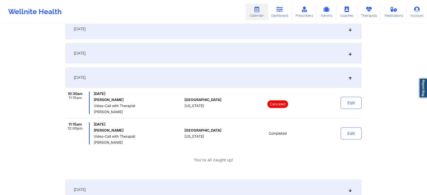
click at [352, 145] on div "10:30am 11:15am [DATE] [PERSON_NAME] Video-Call with Therapist [PERSON_NAME] [G…" at bounding box center [214, 127] width 296 height 71
click at [358, 133] on button "Edit" at bounding box center [351, 133] width 21 height 12
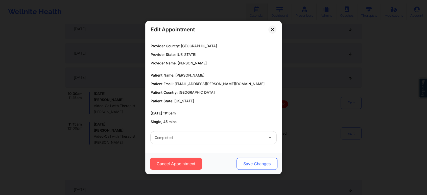
click at [246, 166] on button "Save Changes" at bounding box center [257, 164] width 41 height 12
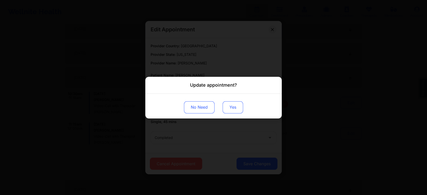
click at [233, 109] on button "Yes" at bounding box center [233, 107] width 20 height 12
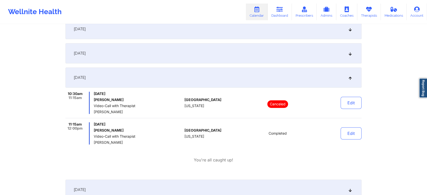
scroll to position [0, 0]
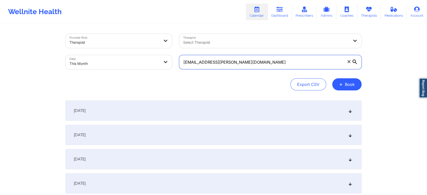
click at [244, 65] on input "[EMAIL_ADDRESS][PERSON_NAME][DOMAIN_NAME]" at bounding box center [270, 62] width 183 height 14
drag, startPoint x: 244, startPoint y: 65, endPoint x: 132, endPoint y: 46, distance: 113.6
click at [132, 46] on div "Provider Role Therapist Therapist Select Therapist Date This Month [EMAIL_ADDRE…" at bounding box center [214, 51] width 304 height 42
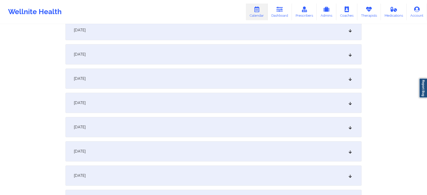
click at [237, 96] on div "[DATE]" at bounding box center [214, 103] width 296 height 20
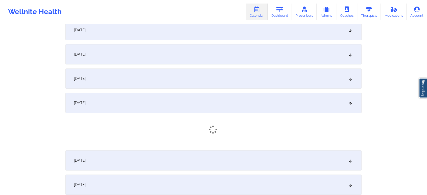
click at [216, 81] on div "[DATE]" at bounding box center [214, 79] width 296 height 20
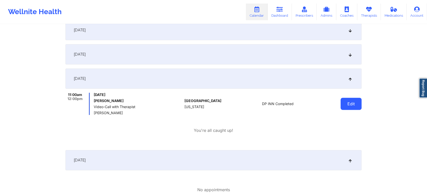
click at [346, 98] on button "Edit" at bounding box center [351, 104] width 21 height 12
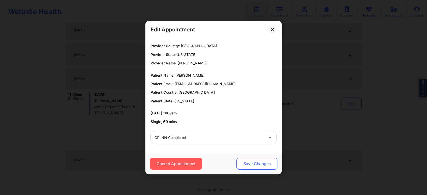
click at [252, 165] on button "Save Changes" at bounding box center [257, 164] width 41 height 12
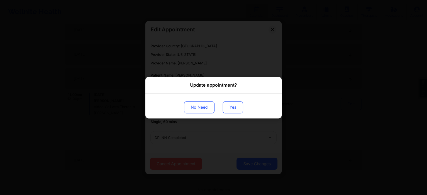
click at [229, 109] on button "Yes" at bounding box center [233, 107] width 20 height 12
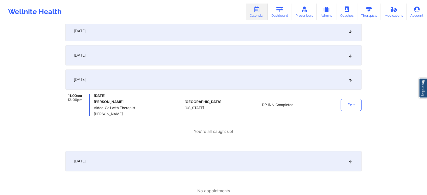
scroll to position [0, 0]
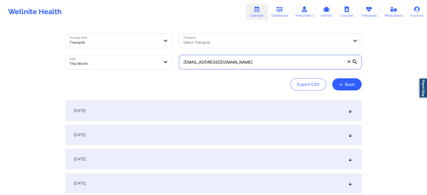
drag, startPoint x: 251, startPoint y: 60, endPoint x: 94, endPoint y: 33, distance: 159.5
click at [94, 33] on div "Provider Role Therapist Therapist Select Therapist Date This Month [EMAIL_ADDRE…" at bounding box center [214, 51] width 304 height 42
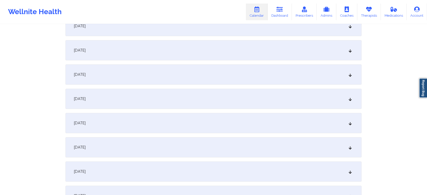
scroll to position [158, 0]
drag, startPoint x: 273, startPoint y: 78, endPoint x: 232, endPoint y: 102, distance: 47.6
click at [232, 102] on div "[DATE]" at bounding box center [214, 98] width 296 height 20
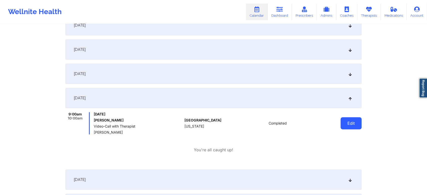
drag, startPoint x: 340, startPoint y: 130, endPoint x: 356, endPoint y: 122, distance: 17.8
click at [356, 122] on div "Edit" at bounding box center [338, 123] width 47 height 22
click at [356, 122] on button "Edit" at bounding box center [351, 123] width 21 height 12
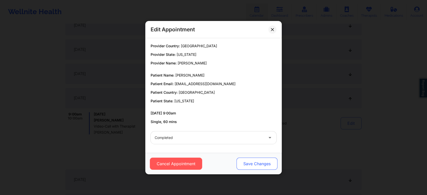
click at [247, 164] on button "Save Changes" at bounding box center [257, 164] width 41 height 12
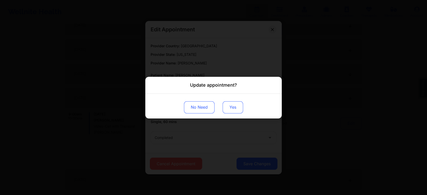
click at [228, 109] on button "Yes" at bounding box center [233, 107] width 20 height 12
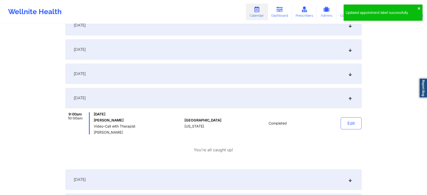
scroll to position [0, 0]
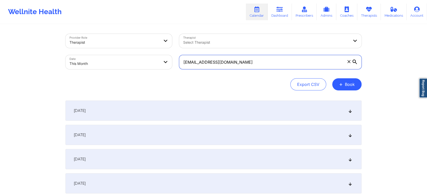
drag, startPoint x: 258, startPoint y: 62, endPoint x: 110, endPoint y: 61, distance: 148.0
click at [110, 61] on div "Provider Role Therapist Therapist Select Therapist Date This Month [EMAIL_ADDRE…" at bounding box center [214, 51] width 304 height 42
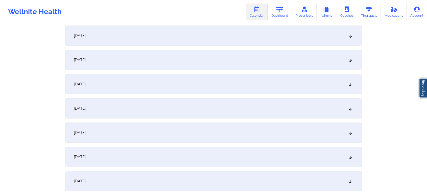
click at [237, 27] on div "[DATE]" at bounding box center [214, 36] width 296 height 20
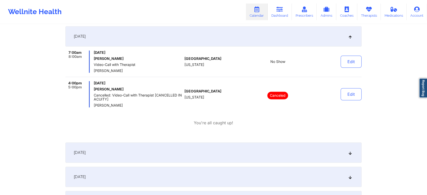
scroll to position [0, 0]
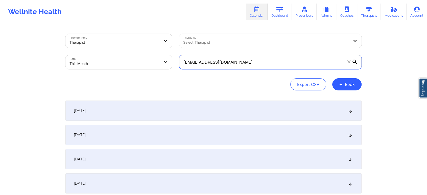
drag, startPoint x: 267, startPoint y: 69, endPoint x: 134, endPoint y: 32, distance: 137.6
click at [134, 32] on div "Provider Role Therapist Therapist Select Therapist Date This Month [EMAIL_ADDRE…" at bounding box center [214, 51] width 304 height 42
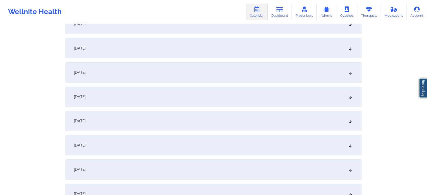
scroll to position [122, 0]
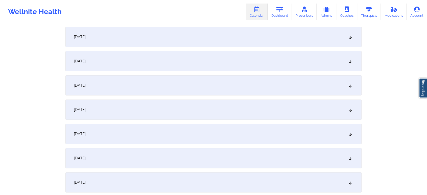
drag, startPoint x: 196, startPoint y: 96, endPoint x: 195, endPoint y: 103, distance: 7.2
click at [195, 103] on div "[DATE]" at bounding box center [214, 110] width 296 height 20
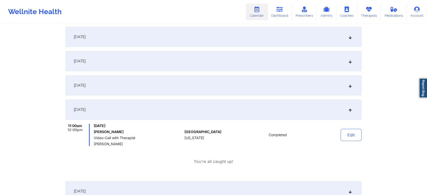
drag, startPoint x: 248, startPoint y: 110, endPoint x: 281, endPoint y: 117, distance: 33.4
click at [281, 117] on div "[DATE]" at bounding box center [214, 110] width 296 height 20
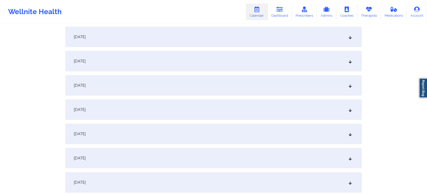
click at [337, 117] on div "[DATE]" at bounding box center [214, 110] width 296 height 20
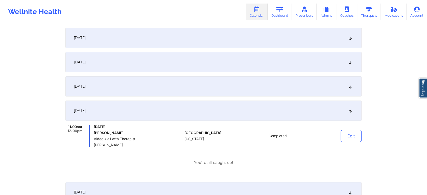
scroll to position [0, 0]
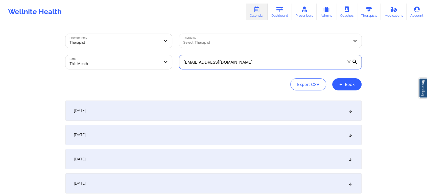
drag, startPoint x: 255, startPoint y: 61, endPoint x: 135, endPoint y: 55, distance: 120.3
click at [135, 55] on div "Provider Role Therapist Therapist Select Therapist Date This Month [EMAIL_ADDRE…" at bounding box center [214, 51] width 304 height 42
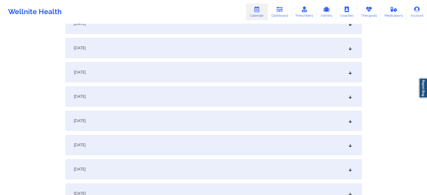
click at [239, 94] on div "[DATE]" at bounding box center [214, 96] width 296 height 20
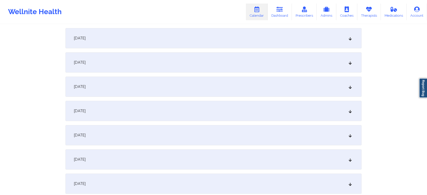
scroll to position [0, 0]
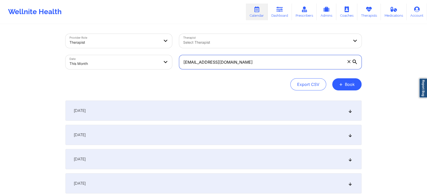
drag, startPoint x: 247, startPoint y: 60, endPoint x: 132, endPoint y: 55, distance: 115.5
click at [132, 55] on div "Provider Role Therapist Therapist Select Therapist Date This Month [EMAIL_ADDRE…" at bounding box center [214, 51] width 304 height 42
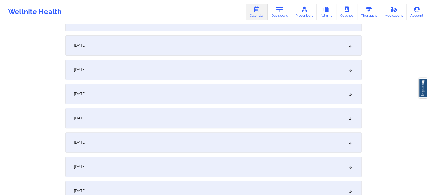
scroll to position [118, 0]
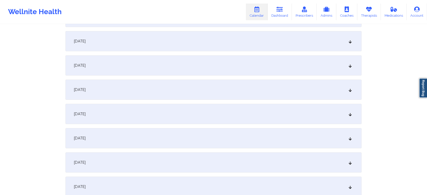
click at [177, 138] on div "[DATE]" at bounding box center [214, 138] width 296 height 20
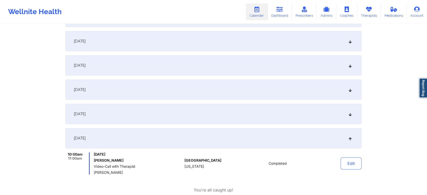
click at [338, 160] on div "Edit" at bounding box center [338, 164] width 47 height 22
click at [347, 162] on button "Edit" at bounding box center [351, 164] width 21 height 12
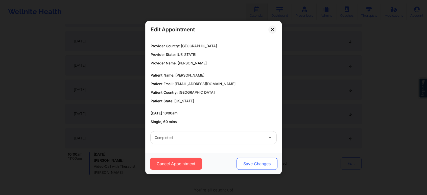
click at [247, 165] on button "Save Changes" at bounding box center [257, 164] width 41 height 12
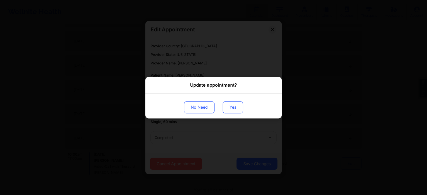
click at [232, 104] on button "Yes" at bounding box center [233, 107] width 20 height 12
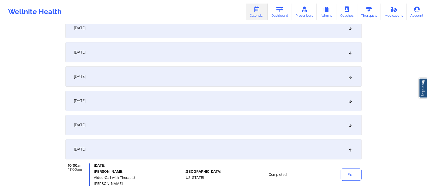
scroll to position [0, 0]
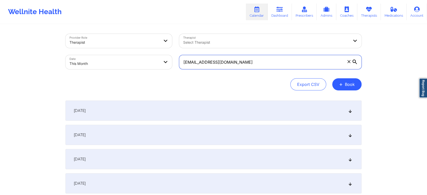
drag, startPoint x: 256, startPoint y: 60, endPoint x: 109, endPoint y: 61, distance: 146.4
click at [109, 61] on div "Provider Role Therapist Therapist Select Therapist Date This Month [EMAIL_ADDRE…" at bounding box center [214, 51] width 304 height 42
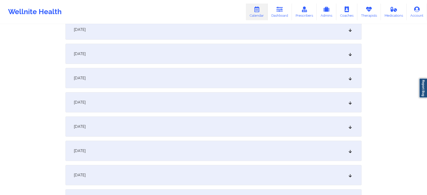
scroll to position [105, 0]
click at [133, 157] on div "[DATE]" at bounding box center [214, 151] width 296 height 20
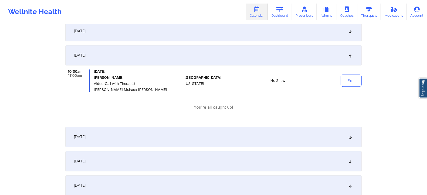
scroll to position [0, 0]
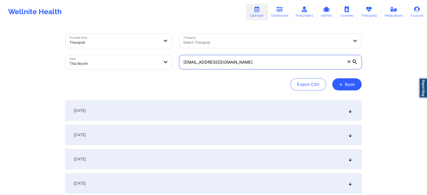
drag, startPoint x: 266, startPoint y: 68, endPoint x: 148, endPoint y: 60, distance: 117.3
click at [148, 60] on div "Provider Role Therapist Therapist Select Therapist Date This Month [EMAIL_ADDRE…" at bounding box center [214, 51] width 304 height 42
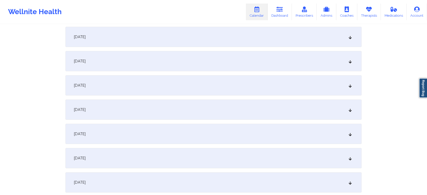
scroll to position [80, 0]
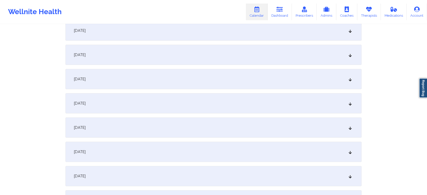
click at [162, 151] on div "[DATE]" at bounding box center [214, 152] width 296 height 20
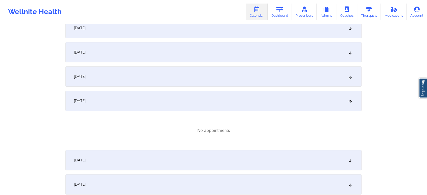
scroll to position [153, 0]
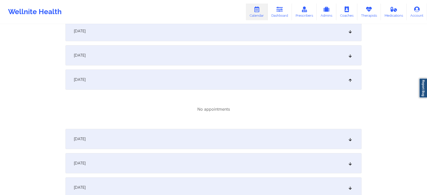
click at [168, 135] on div "[DATE]" at bounding box center [214, 139] width 296 height 20
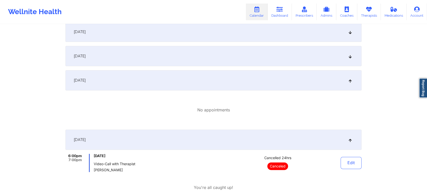
scroll to position [0, 0]
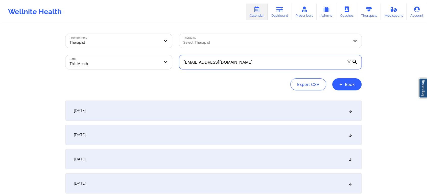
drag, startPoint x: 240, startPoint y: 66, endPoint x: 109, endPoint y: 61, distance: 130.6
click at [109, 61] on div "Provider Role Therapist Therapist Select Therapist Date This Month [EMAIL_ADDRE…" at bounding box center [214, 51] width 304 height 42
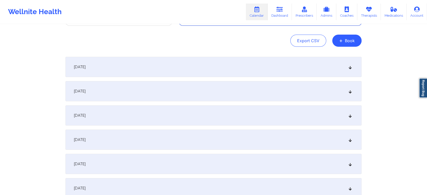
scroll to position [144, 0]
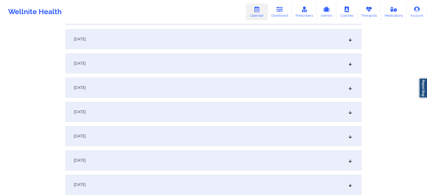
click at [206, 109] on div "[DATE]" at bounding box center [214, 112] width 296 height 20
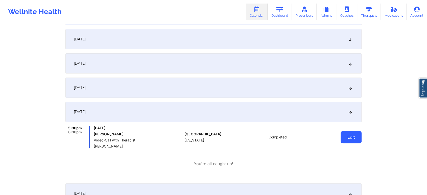
click at [350, 137] on button "Edit" at bounding box center [351, 137] width 21 height 12
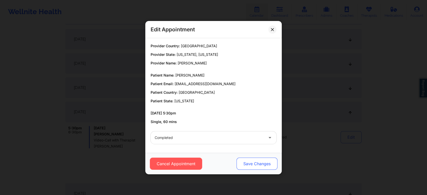
click at [247, 168] on button "Save Changes" at bounding box center [257, 164] width 41 height 12
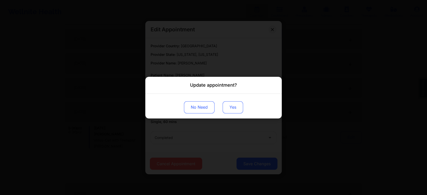
click at [225, 112] on button "Yes" at bounding box center [233, 107] width 20 height 12
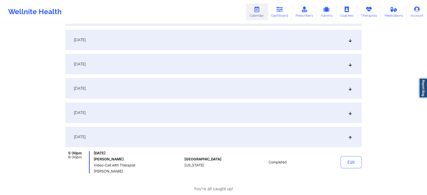
scroll to position [0, 0]
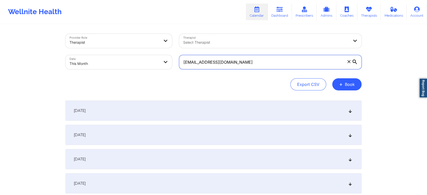
drag, startPoint x: 251, startPoint y: 60, endPoint x: 127, endPoint y: 57, distance: 123.4
click at [127, 57] on div "Provider Role Therapist Therapist Select Therapist Date This Month [EMAIL_ADDRE…" at bounding box center [214, 51] width 304 height 42
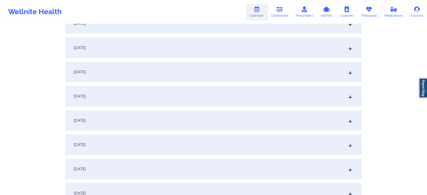
click at [151, 144] on div "[DATE]" at bounding box center [214, 145] width 296 height 20
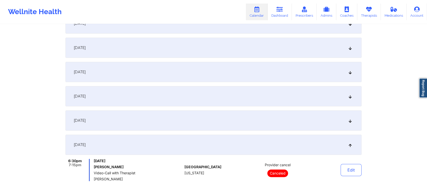
scroll to position [0, 0]
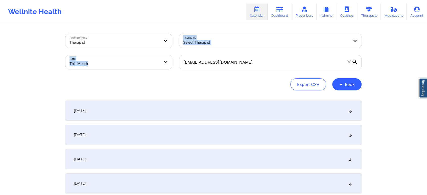
drag, startPoint x: 248, startPoint y: 70, endPoint x: 128, endPoint y: 49, distance: 121.6
click at [128, 49] on div "Provider Role Therapist Therapist Select Therapist Date This Month [EMAIL_ADDRE…" at bounding box center [214, 51] width 304 height 42
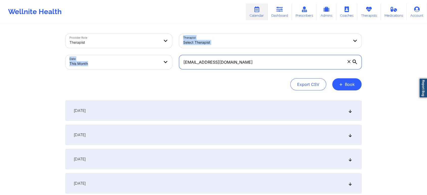
click at [249, 63] on input "[EMAIL_ADDRESS][DOMAIN_NAME]" at bounding box center [270, 62] width 183 height 14
drag, startPoint x: 249, startPoint y: 63, endPoint x: 148, endPoint y: 61, distance: 101.2
click at [148, 61] on div "Provider Role Therapist Therapist Select Therapist Date This Month [EMAIL_ADDRE…" at bounding box center [214, 51] width 304 height 42
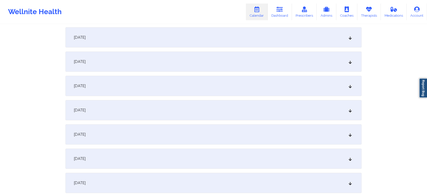
scroll to position [171, 0]
click at [164, 85] on div "[DATE]" at bounding box center [214, 85] width 296 height 20
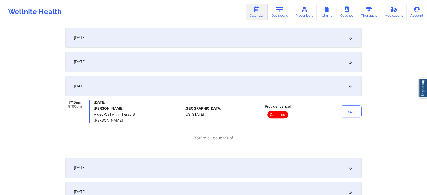
scroll to position [0, 0]
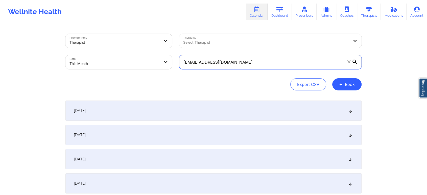
click at [253, 64] on input "[EMAIL_ADDRESS][DOMAIN_NAME]" at bounding box center [270, 62] width 183 height 14
drag, startPoint x: 253, startPoint y: 64, endPoint x: 138, endPoint y: 53, distance: 115.8
click at [138, 53] on div "Provider Role Therapist Therapist Select Therapist Date This Month [EMAIL_ADDRE…" at bounding box center [214, 51] width 304 height 42
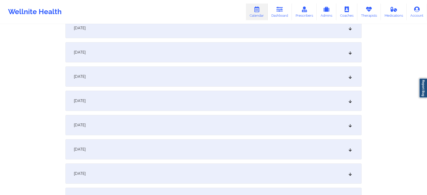
scroll to position [133, 0]
click at [160, 127] on div "[DATE]" at bounding box center [214, 123] width 296 height 20
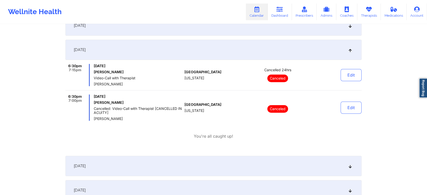
scroll to position [0, 0]
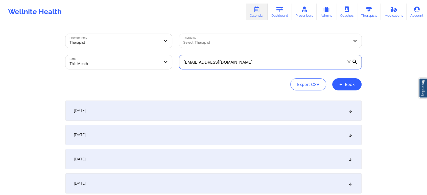
drag, startPoint x: 263, startPoint y: 55, endPoint x: 94, endPoint y: 62, distance: 169.4
click at [94, 62] on div "Provider Role Therapist Therapist Select Therapist Date This Month [EMAIL_ADDRE…" at bounding box center [214, 51] width 304 height 42
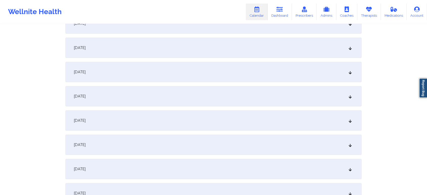
click at [159, 150] on div "[DATE]" at bounding box center [214, 145] width 296 height 20
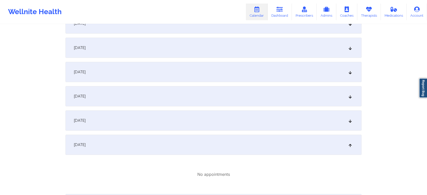
scroll to position [0, 0]
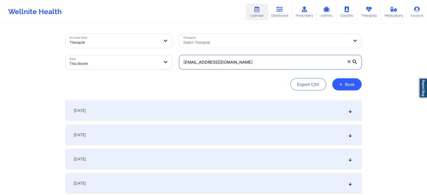
drag, startPoint x: 247, startPoint y: 60, endPoint x: 144, endPoint y: 64, distance: 103.3
click at [144, 64] on div "Provider Role Therapist Therapist Select Therapist Date This Month [PERSON_NAME…" at bounding box center [214, 51] width 304 height 42
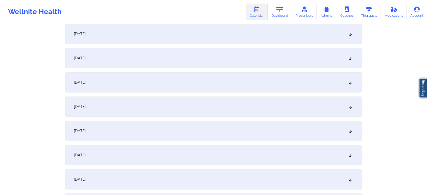
scroll to position [160, 0]
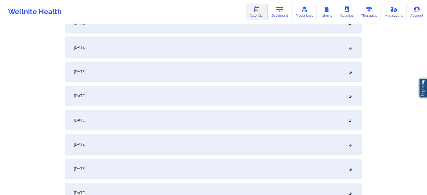
click at [177, 99] on div "[DATE]" at bounding box center [214, 96] width 296 height 20
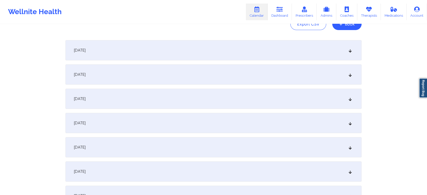
scroll to position [0, 0]
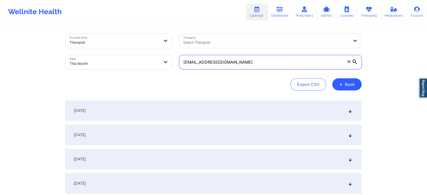
drag, startPoint x: 239, startPoint y: 59, endPoint x: 109, endPoint y: 51, distance: 130.0
click at [109, 51] on div "Provider Role Therapist Therapist Select Therapist Date This Month [EMAIL_ADDRE…" at bounding box center [214, 51] width 304 height 42
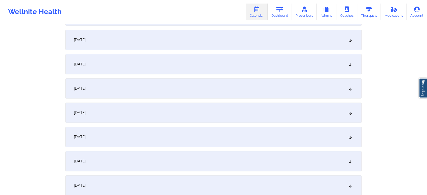
click at [139, 92] on div "[DATE]" at bounding box center [214, 88] width 296 height 20
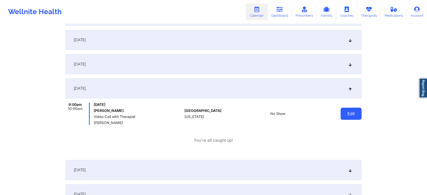
click at [346, 116] on button "Edit" at bounding box center [351, 114] width 21 height 12
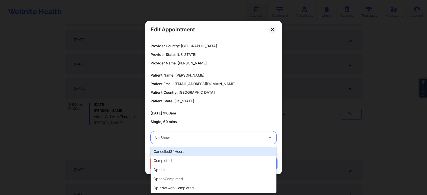
click at [211, 139] on div at bounding box center [209, 138] width 109 height 6
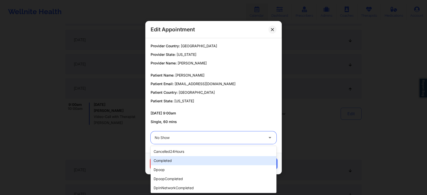
click at [191, 162] on div "completed" at bounding box center [214, 160] width 126 height 9
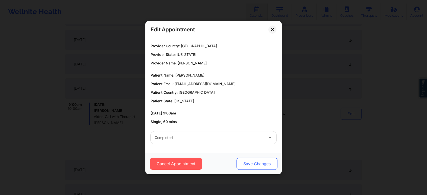
click at [258, 162] on button "Save Changes" at bounding box center [257, 164] width 41 height 12
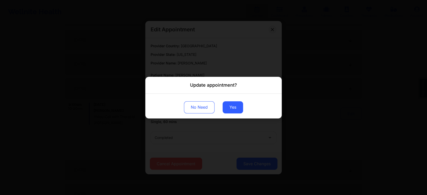
click at [228, 114] on div "No Need Yes" at bounding box center [213, 106] width 137 height 25
click at [234, 109] on button "Yes" at bounding box center [233, 107] width 20 height 12
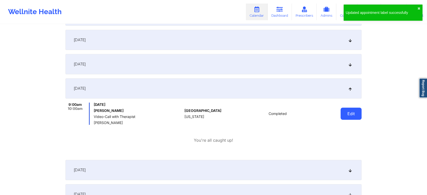
click at [351, 112] on button "Edit" at bounding box center [351, 114] width 21 height 12
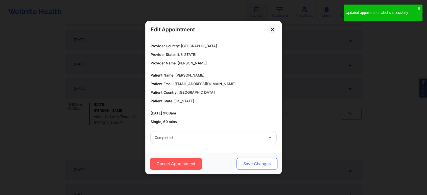
click at [259, 166] on button "Save Changes" at bounding box center [257, 164] width 41 height 12
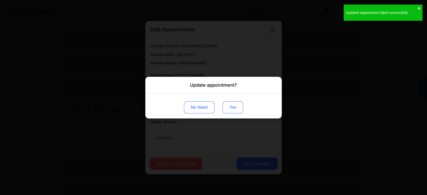
click at [234, 104] on button "Yes" at bounding box center [233, 107] width 20 height 12
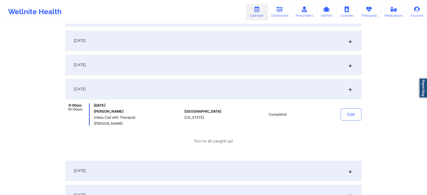
scroll to position [0, 0]
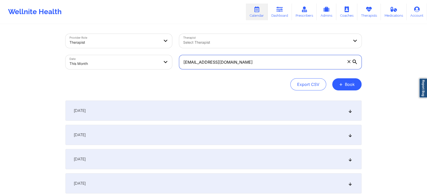
drag, startPoint x: 262, startPoint y: 62, endPoint x: 93, endPoint y: 59, distance: 168.5
click at [93, 59] on div "Provider Role Therapist Therapist Select Therapist Date This Month [EMAIL_ADDRE…" at bounding box center [214, 51] width 304 height 42
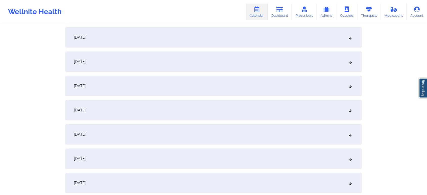
click at [166, 112] on div "[DATE]" at bounding box center [214, 110] width 296 height 20
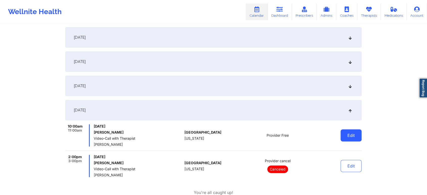
drag, startPoint x: 344, startPoint y: 147, endPoint x: 349, endPoint y: 139, distance: 10.1
click at [349, 139] on div "10:00am 11:00am [DATE] [PERSON_NAME] Video-Call with Therapist [PERSON_NAME] [G…" at bounding box center [214, 137] width 296 height 27
click at [349, 139] on button "Edit" at bounding box center [351, 135] width 21 height 12
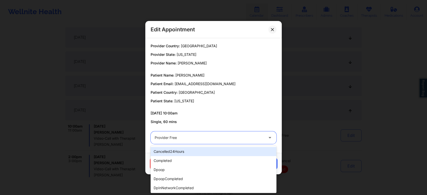
click at [210, 132] on div "Provider Free" at bounding box center [209, 138] width 109 height 13
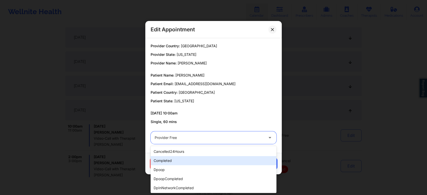
click at [183, 158] on div "completed" at bounding box center [214, 160] width 126 height 9
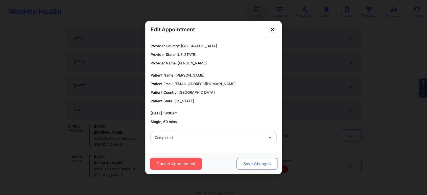
drag, startPoint x: 224, startPoint y: 165, endPoint x: 248, endPoint y: 161, distance: 24.4
click at [248, 161] on div "Cancel Appointment Save Changes" at bounding box center [213, 164] width 129 height 12
click at [248, 161] on button "Save Changes" at bounding box center [257, 164] width 41 height 12
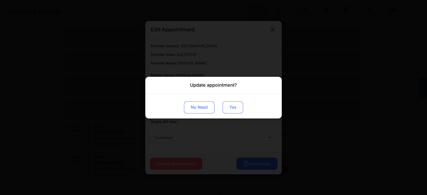
click at [223, 106] on button "Yes" at bounding box center [233, 107] width 20 height 12
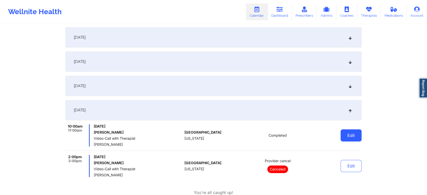
click at [355, 134] on button "Edit" at bounding box center [351, 135] width 21 height 12
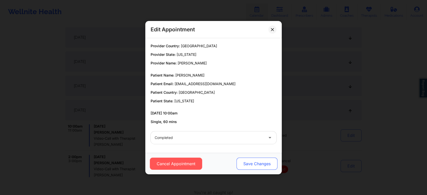
click at [253, 168] on button "Save Changes" at bounding box center [257, 164] width 41 height 12
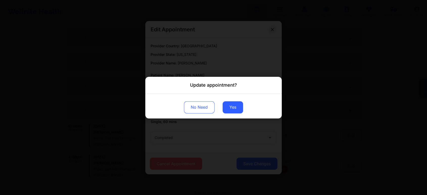
click at [259, 158] on div "Update appointment? No Need Yes" at bounding box center [213, 97] width 427 height 195
click at [236, 103] on button "Yes" at bounding box center [233, 107] width 20 height 12
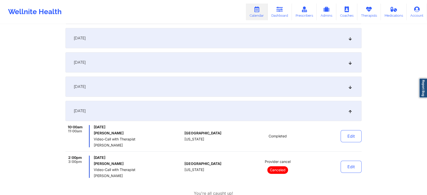
scroll to position [0, 0]
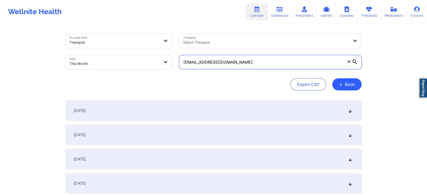
drag, startPoint x: 247, startPoint y: 66, endPoint x: 85, endPoint y: 68, distance: 162.4
click at [85, 68] on div "Provider Role Therapist Therapist Select Therapist Date This Month [EMAIL_ADDRE…" at bounding box center [214, 51] width 304 height 42
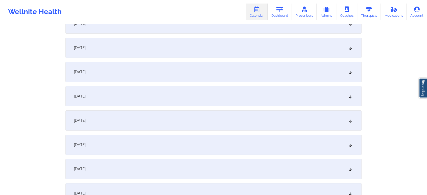
click at [216, 136] on div "[DATE]" at bounding box center [214, 145] width 296 height 20
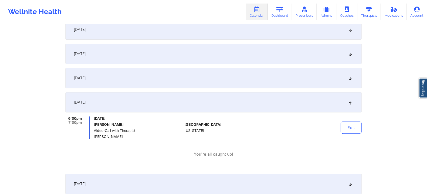
scroll to position [0, 0]
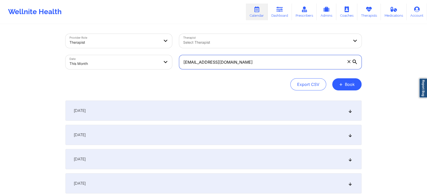
drag, startPoint x: 269, startPoint y: 61, endPoint x: 133, endPoint y: 57, distance: 136.4
click at [133, 57] on div "Provider Role Therapist Therapist Select Therapist Date This Month [EMAIL_ADDRE…" at bounding box center [214, 51] width 304 height 42
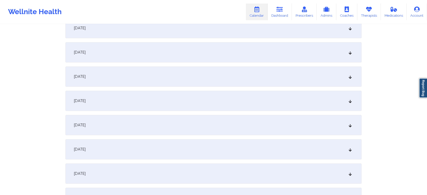
scroll to position [204, 0]
drag, startPoint x: 151, startPoint y: 49, endPoint x: 248, endPoint y: 123, distance: 122.0
click at [134, 59] on div "[DATE]" at bounding box center [214, 52] width 296 height 20
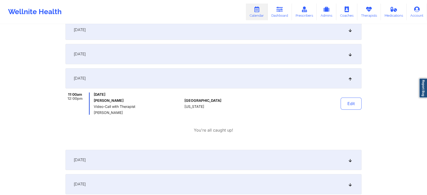
scroll to position [0, 0]
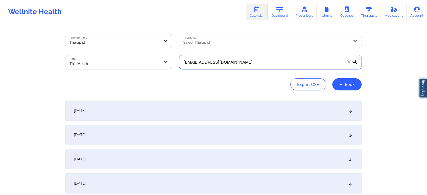
drag, startPoint x: 261, startPoint y: 66, endPoint x: 114, endPoint y: 47, distance: 147.3
click at [114, 47] on div "Provider Role Therapist Therapist Select Therapist Date This Month [EMAIL_ADDRE…" at bounding box center [214, 51] width 304 height 42
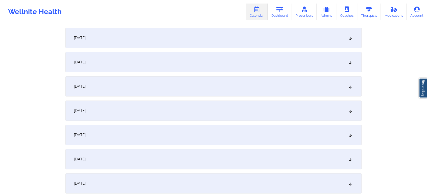
click at [168, 143] on div "[DATE]" at bounding box center [214, 135] width 296 height 20
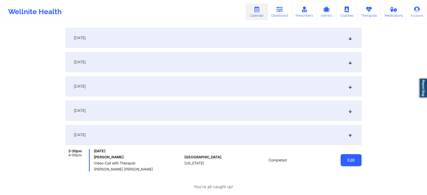
click at [353, 157] on button "Edit" at bounding box center [351, 160] width 21 height 12
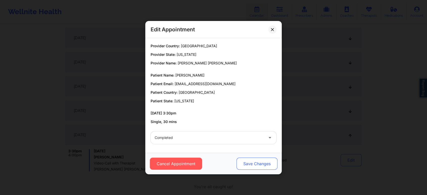
drag, startPoint x: 236, startPoint y: 157, endPoint x: 249, endPoint y: 163, distance: 13.6
click at [249, 163] on div "Cancel Appointment Save Changes" at bounding box center [213, 164] width 129 height 12
click at [249, 163] on button "Save Changes" at bounding box center [257, 164] width 41 height 12
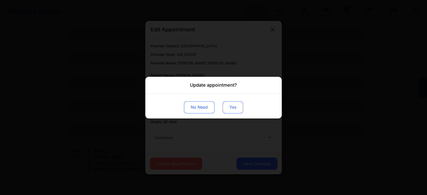
click at [230, 103] on button "Yes" at bounding box center [233, 107] width 20 height 12
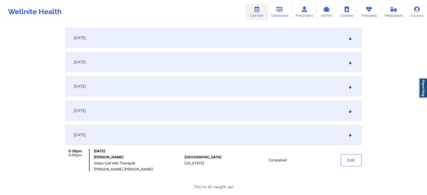
scroll to position [0, 0]
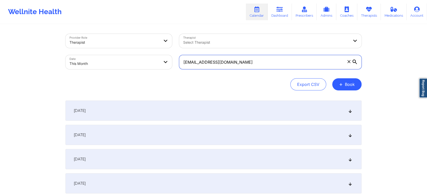
drag, startPoint x: 250, startPoint y: 64, endPoint x: 143, endPoint y: 48, distance: 108.0
click at [143, 48] on div "Provider Role Therapist Therapist Select Therapist Date This Month [EMAIL_ADDRE…" at bounding box center [214, 51] width 304 height 42
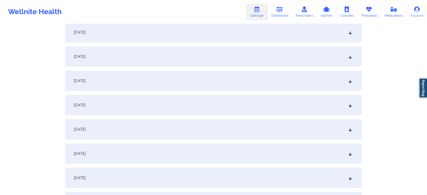
drag, startPoint x: 184, startPoint y: 118, endPoint x: 180, endPoint y: 124, distance: 6.9
click at [180, 124] on div "[DATE]" at bounding box center [214, 129] width 296 height 20
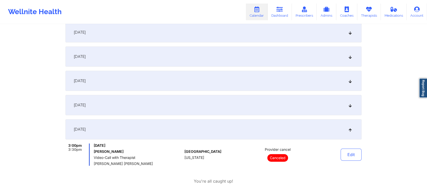
scroll to position [0, 0]
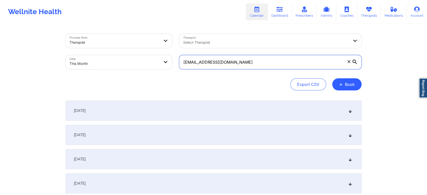
drag, startPoint x: 245, startPoint y: 63, endPoint x: 93, endPoint y: 63, distance: 152.0
click at [93, 63] on div "Provider Role Therapist Therapist Select Therapist Date This Month [EMAIL_ADDRE…" at bounding box center [214, 51] width 304 height 42
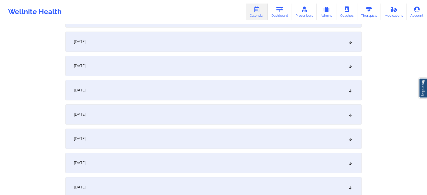
scroll to position [158, 0]
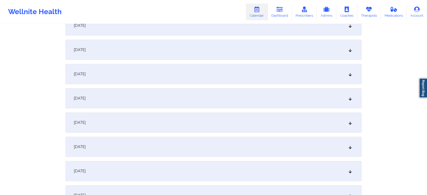
click at [157, 96] on div "[DATE]" at bounding box center [214, 98] width 296 height 20
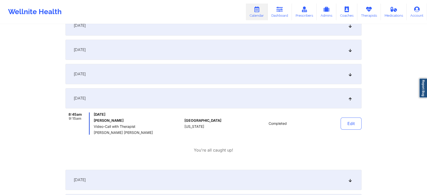
click at [360, 130] on div "Edit" at bounding box center [338, 124] width 47 height 22
click at [351, 127] on button "Edit" at bounding box center [351, 124] width 21 height 12
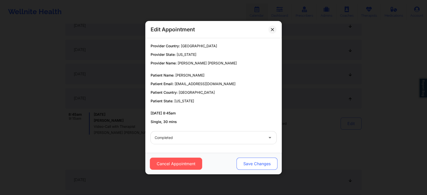
click at [256, 162] on button "Save Changes" at bounding box center [257, 164] width 41 height 12
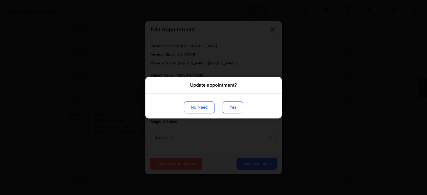
click at [236, 109] on button "Yes" at bounding box center [233, 107] width 20 height 12
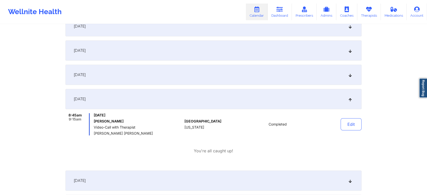
scroll to position [0, 0]
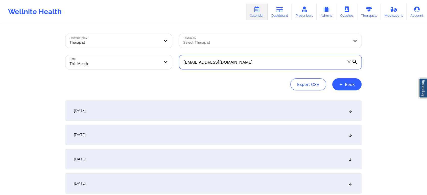
drag, startPoint x: 263, startPoint y: 60, endPoint x: 82, endPoint y: 43, distance: 181.4
click at [82, 43] on div "Provider Role Therapist Therapist Select Therapist Date This Month [EMAIL_ADDRE…" at bounding box center [214, 51] width 304 height 42
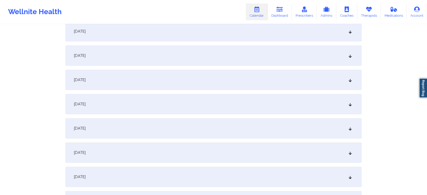
click at [158, 80] on div "[DATE]" at bounding box center [214, 80] width 296 height 20
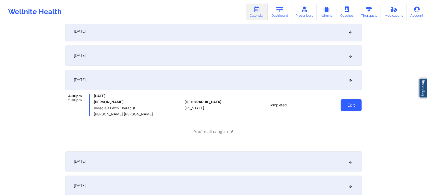
click at [353, 108] on button "Edit" at bounding box center [351, 105] width 21 height 12
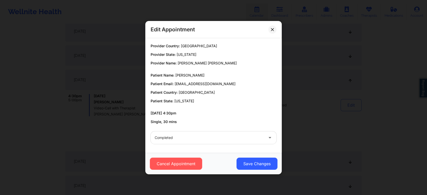
click at [261, 170] on div "Cancel Appointment Save Changes" at bounding box center [213, 163] width 137 height 21
click at [242, 163] on button "Save Changes" at bounding box center [257, 164] width 41 height 12
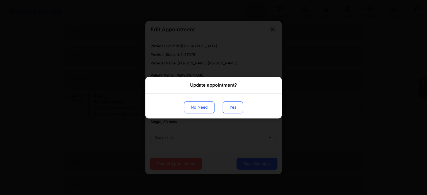
click at [234, 109] on button "Yes" at bounding box center [233, 107] width 20 height 12
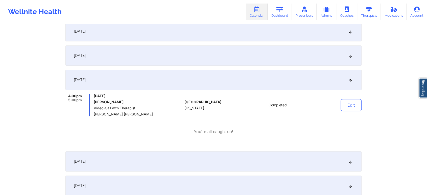
scroll to position [0, 0]
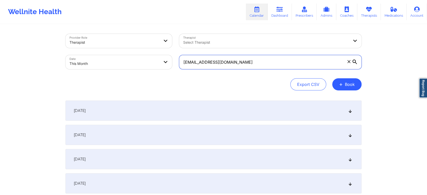
drag, startPoint x: 246, startPoint y: 59, endPoint x: 124, endPoint y: 56, distance: 122.7
click at [124, 56] on div "Provider Role Therapist Therapist Select Therapist Date This Month [EMAIL_ADDRE…" at bounding box center [214, 51] width 304 height 42
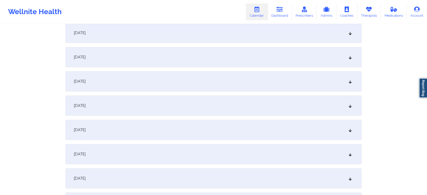
click at [215, 48] on div "[DATE]" at bounding box center [214, 57] width 296 height 20
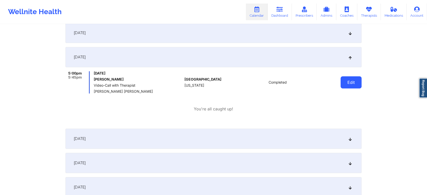
click at [360, 84] on button "Edit" at bounding box center [351, 82] width 21 height 12
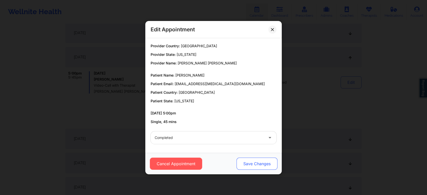
click at [267, 158] on button "Save Changes" at bounding box center [257, 164] width 41 height 12
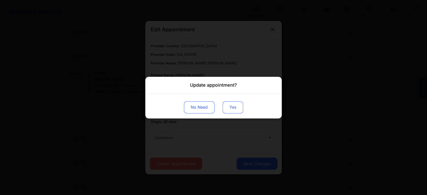
click at [231, 109] on button "Yes" at bounding box center [233, 107] width 20 height 12
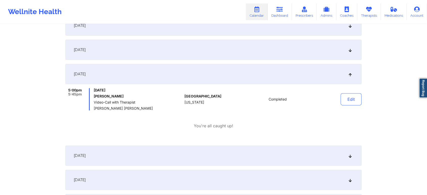
scroll to position [0, 0]
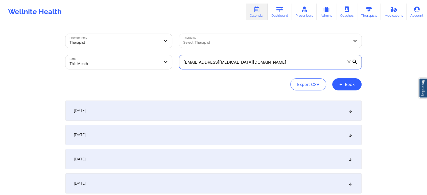
drag, startPoint x: 271, startPoint y: 61, endPoint x: 113, endPoint y: 59, distance: 158.1
click at [113, 59] on div "Provider Role Therapist Therapist Select Therapist Date This Month [EMAIL_ADDRE…" at bounding box center [214, 51] width 304 height 42
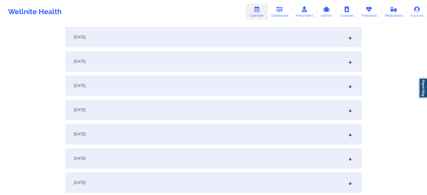
click at [168, 83] on div "[DATE]" at bounding box center [214, 86] width 296 height 20
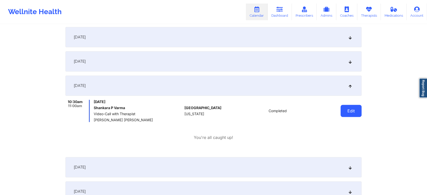
click at [348, 111] on button "Edit" at bounding box center [351, 111] width 21 height 12
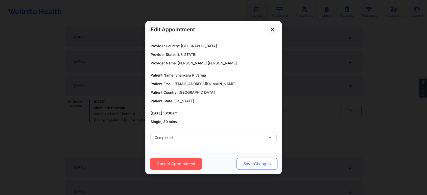
click at [252, 163] on button "Save Changes" at bounding box center [257, 164] width 41 height 12
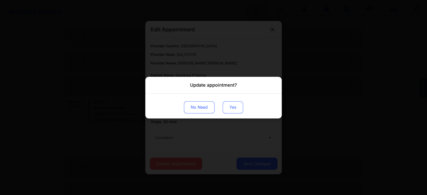
click at [238, 103] on button "Yes" at bounding box center [233, 107] width 20 height 12
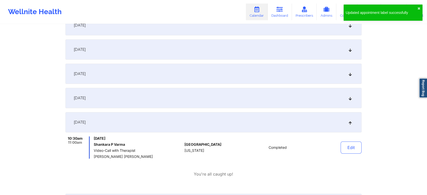
scroll to position [0, 0]
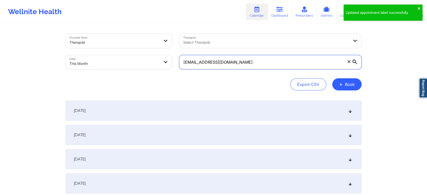
drag, startPoint x: 239, startPoint y: 58, endPoint x: 134, endPoint y: 63, distance: 105.3
click at [134, 63] on div "Provider Role Therapist Therapist Select Therapist Date This Month [EMAIL_ADDRE…" at bounding box center [214, 51] width 304 height 42
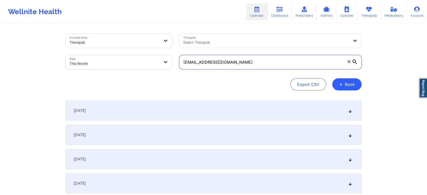
scroll to position [91, 0]
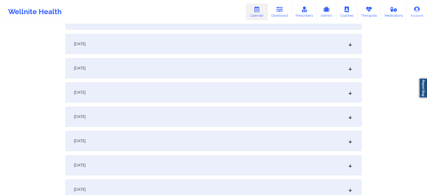
click at [248, 157] on div "[DATE]" at bounding box center [214, 165] width 296 height 20
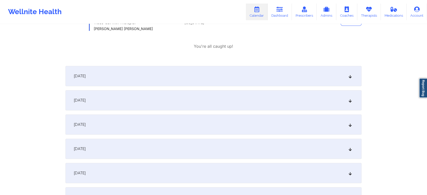
scroll to position [200, 0]
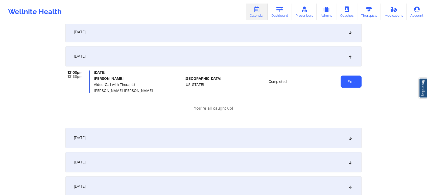
click at [341, 83] on button "Edit" at bounding box center [351, 82] width 21 height 12
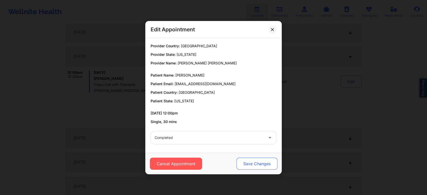
click at [251, 160] on button "Save Changes" at bounding box center [257, 164] width 41 height 12
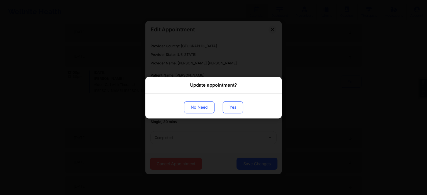
click at [235, 112] on button "Yes" at bounding box center [233, 107] width 20 height 12
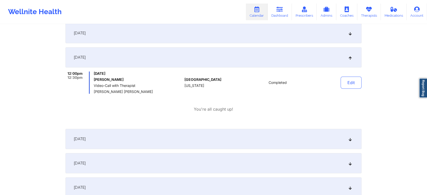
scroll to position [0, 0]
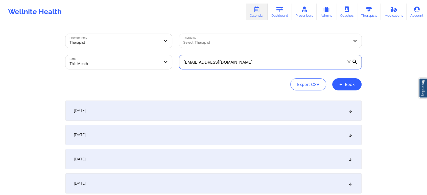
drag, startPoint x: 247, startPoint y: 65, endPoint x: 118, endPoint y: 49, distance: 129.5
click at [118, 49] on div "Provider Role Therapist Therapist Select Therapist Date This Month [EMAIL_ADDRE…" at bounding box center [214, 51] width 304 height 42
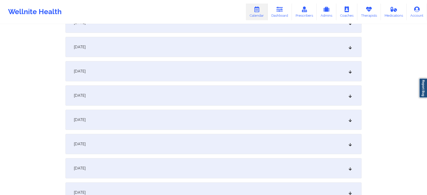
scroll to position [145, 0]
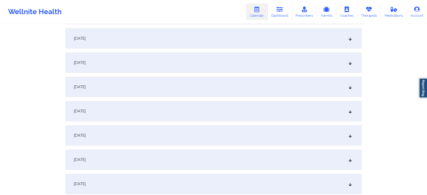
click at [178, 112] on div "[DATE]" at bounding box center [214, 111] width 296 height 20
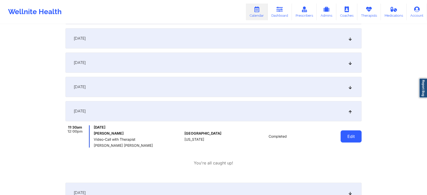
click at [342, 141] on button "Edit" at bounding box center [351, 137] width 21 height 12
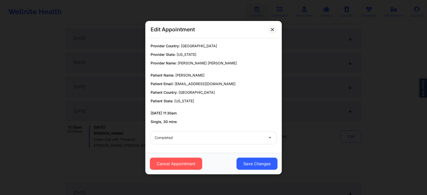
click at [255, 171] on div "Cancel Appointment Save Changes" at bounding box center [213, 163] width 137 height 21
drag, startPoint x: 255, startPoint y: 171, endPoint x: 263, endPoint y: 167, distance: 8.9
click at [263, 167] on div "Cancel Appointment Save Changes" at bounding box center [213, 163] width 137 height 21
click at [263, 167] on button "Save Changes" at bounding box center [257, 164] width 41 height 12
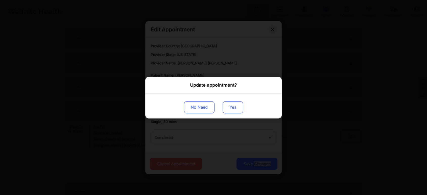
click at [239, 106] on button "Yes" at bounding box center [233, 107] width 20 height 12
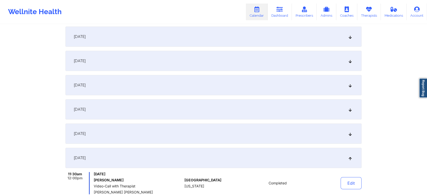
scroll to position [0, 0]
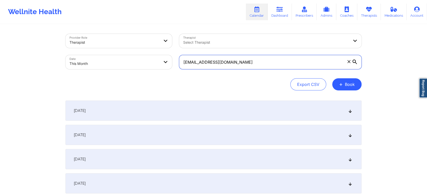
drag, startPoint x: 240, startPoint y: 67, endPoint x: 133, endPoint y: 48, distance: 108.7
click at [133, 48] on div "Provider Role Therapist Therapist Select Therapist Date This Month [EMAIL_ADDRE…" at bounding box center [214, 51] width 304 height 42
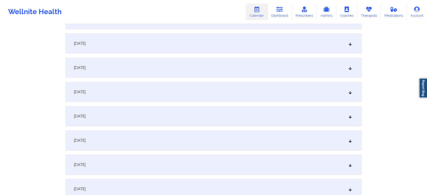
scroll to position [127, 0]
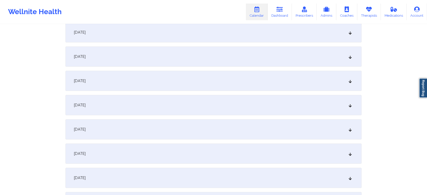
click at [191, 128] on div "[DATE]" at bounding box center [214, 129] width 296 height 20
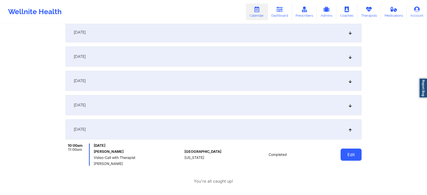
drag, startPoint x: 367, startPoint y: 161, endPoint x: 344, endPoint y: 155, distance: 23.6
click at [344, 155] on button "Edit" at bounding box center [351, 155] width 21 height 12
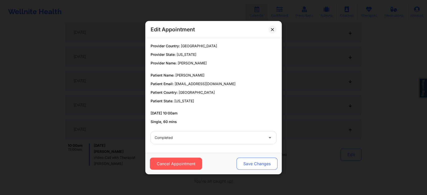
click at [252, 162] on button "Save Changes" at bounding box center [257, 164] width 41 height 12
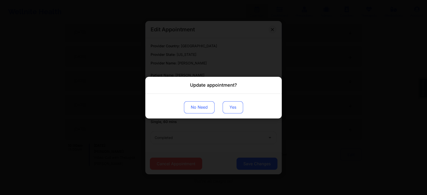
click at [227, 105] on button "Yes" at bounding box center [233, 107] width 20 height 12
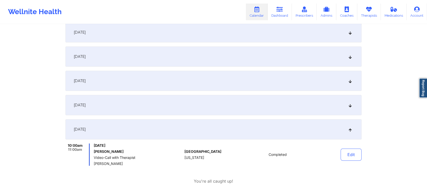
scroll to position [0, 0]
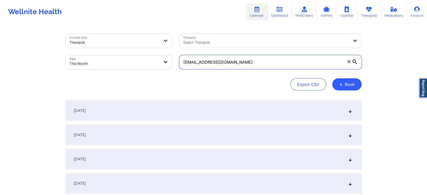
drag, startPoint x: 263, startPoint y: 58, endPoint x: 134, endPoint y: 64, distance: 128.6
click at [134, 64] on div "Provider Role Therapist Therapist Select Therapist Date This Month [EMAIL_ADDRE…" at bounding box center [214, 51] width 304 height 42
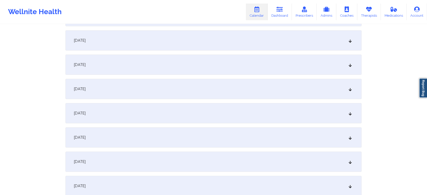
click at [194, 94] on div "[DATE]" at bounding box center [214, 89] width 296 height 20
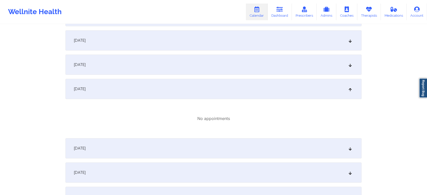
drag, startPoint x: 185, startPoint y: 161, endPoint x: 216, endPoint y: 141, distance: 37.6
click at [216, 141] on div "[DATE]" at bounding box center [214, 148] width 296 height 20
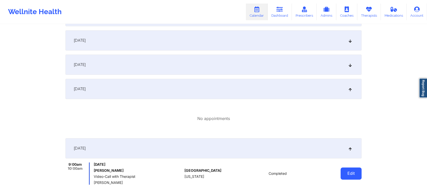
click at [358, 171] on button "Edit" at bounding box center [351, 174] width 21 height 12
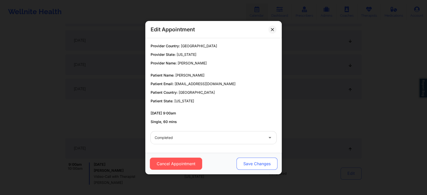
click at [259, 162] on button "Save Changes" at bounding box center [257, 164] width 41 height 12
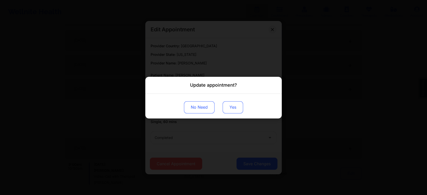
click at [231, 112] on button "Yes" at bounding box center [233, 107] width 20 height 12
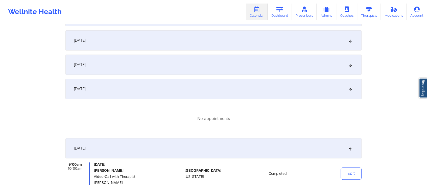
scroll to position [0, 0]
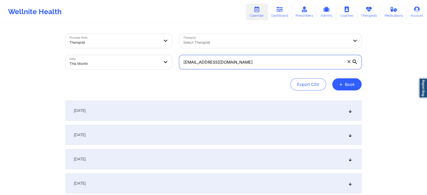
drag, startPoint x: 271, startPoint y: 67, endPoint x: 159, endPoint y: 56, distance: 112.5
click at [159, 56] on div "Provider Role Therapist Therapist Select Therapist Date This Month [EMAIL_ADDRE…" at bounding box center [214, 51] width 304 height 42
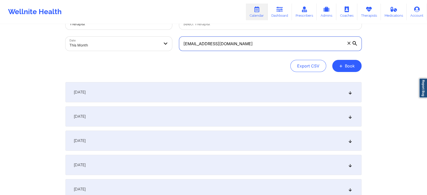
scroll to position [109, 0]
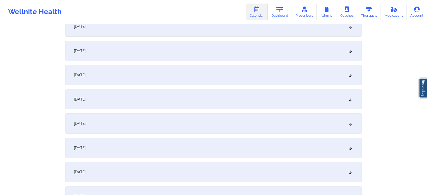
click at [206, 144] on div "[DATE]" at bounding box center [214, 148] width 296 height 20
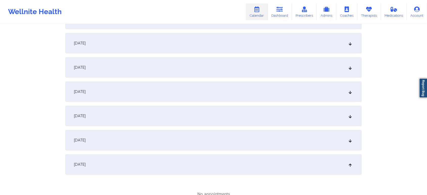
scroll to position [0, 0]
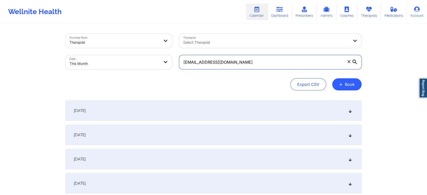
click at [234, 68] on input "[EMAIL_ADDRESS][DOMAIN_NAME]" at bounding box center [270, 62] width 183 height 14
drag, startPoint x: 234, startPoint y: 68, endPoint x: 148, endPoint y: 64, distance: 85.8
click at [148, 64] on div "Provider Role Therapist Therapist Select Therapist Date This Month [EMAIL_ADDRE…" at bounding box center [214, 51] width 304 height 42
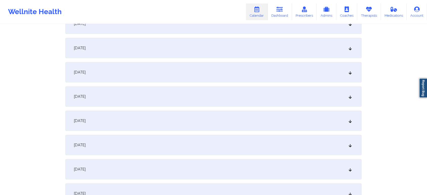
scroll to position [68, 0]
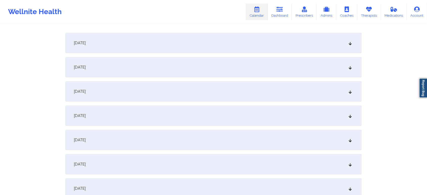
click at [236, 180] on div "[DATE]" at bounding box center [214, 189] width 296 height 20
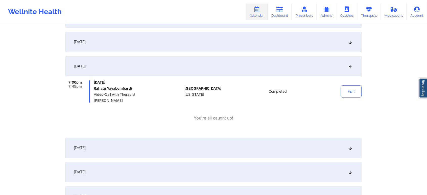
scroll to position [205, 0]
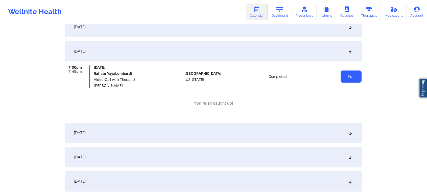
click at [355, 76] on button "Edit" at bounding box center [351, 77] width 21 height 12
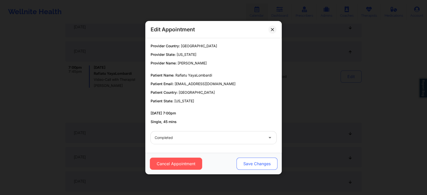
click at [247, 167] on button "Save Changes" at bounding box center [257, 164] width 41 height 12
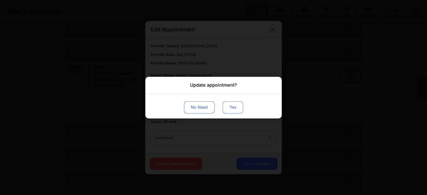
click at [237, 112] on button "Yes" at bounding box center [233, 107] width 20 height 12
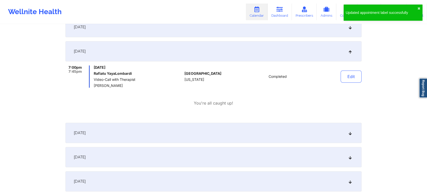
scroll to position [0, 0]
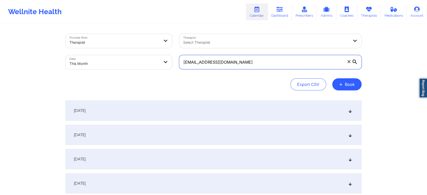
drag, startPoint x: 249, startPoint y: 67, endPoint x: 150, endPoint y: 45, distance: 102.2
click at [150, 45] on div "Provider Role Therapist Therapist Select Therapist Date This Month [EMAIL_ADDRE…" at bounding box center [214, 51] width 304 height 42
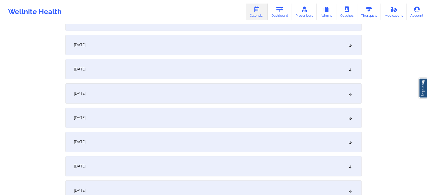
scroll to position [133, 0]
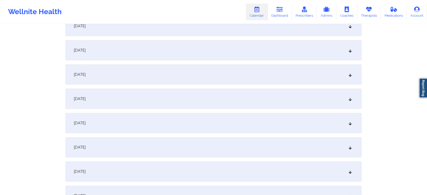
click at [227, 123] on div "[DATE]" at bounding box center [214, 123] width 296 height 20
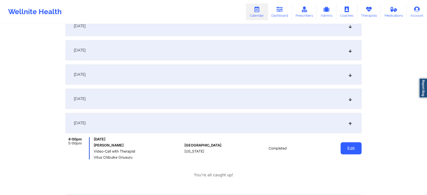
click at [350, 144] on button "Edit" at bounding box center [351, 148] width 21 height 12
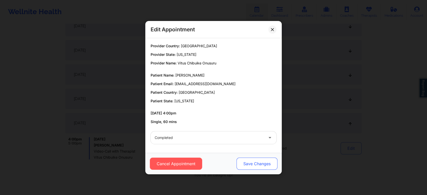
click at [262, 159] on button "Save Changes" at bounding box center [257, 164] width 41 height 12
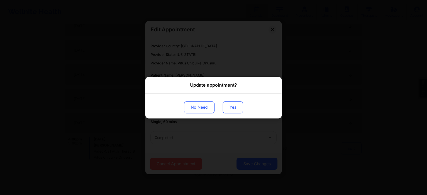
click at [228, 107] on button "Yes" at bounding box center [233, 107] width 20 height 12
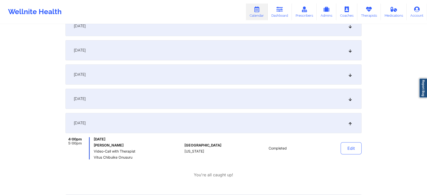
scroll to position [0, 0]
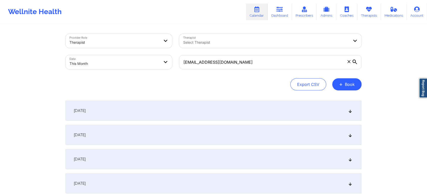
drag, startPoint x: 247, startPoint y: 71, endPoint x: 260, endPoint y: 66, distance: 14.3
click at [260, 66] on div "[EMAIL_ADDRESS][DOMAIN_NAME]" at bounding box center [271, 62] width 190 height 21
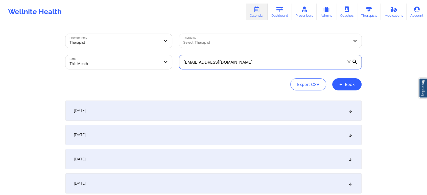
drag, startPoint x: 260, startPoint y: 66, endPoint x: 114, endPoint y: 60, distance: 146.3
click at [114, 60] on div "Provider Role Therapist Therapist Select Therapist Date This Month [EMAIL_ADDRE…" at bounding box center [214, 51] width 304 height 42
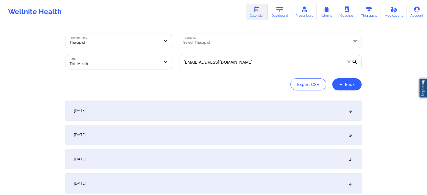
drag, startPoint x: 427, startPoint y: 40, endPoint x: 431, endPoint y: 34, distance: 7.0
click at [427, 34] on html "Wellnite Health Calendar Dashboard Prescribers Admins Coaches Therapists Medica…" at bounding box center [213, 97] width 427 height 195
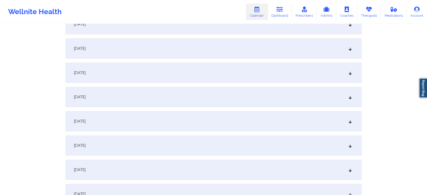
scroll to position [169, 0]
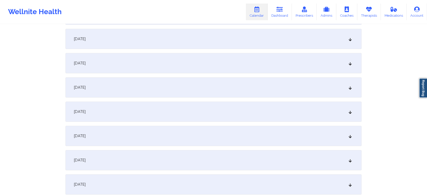
click at [168, 91] on div "[DATE]" at bounding box center [214, 87] width 296 height 20
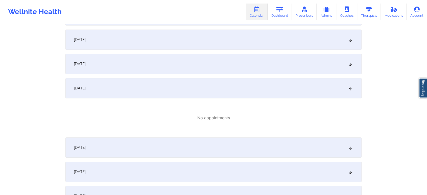
scroll to position [0, 0]
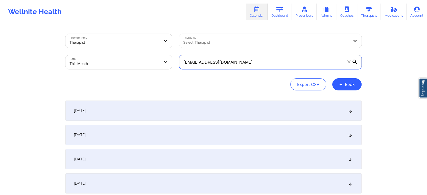
drag, startPoint x: 245, startPoint y: 67, endPoint x: 141, endPoint y: 55, distance: 104.1
click at [141, 55] on div "Provider Role Therapist Therapist Select Therapist Date This Month [EMAIL_ADDRE…" at bounding box center [214, 51] width 304 height 42
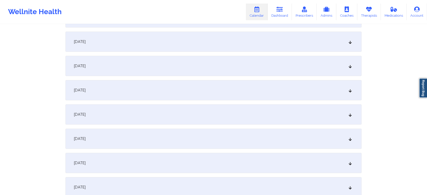
scroll to position [136, 0]
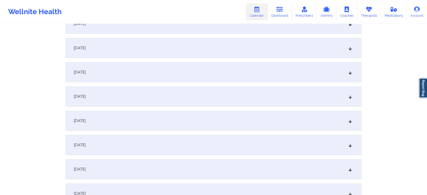
click at [249, 121] on div "[DATE]" at bounding box center [214, 121] width 296 height 20
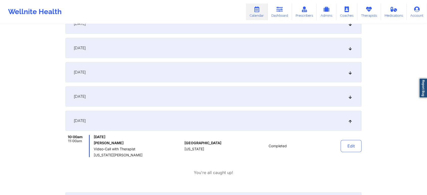
click at [342, 147] on button "Edit" at bounding box center [351, 146] width 21 height 12
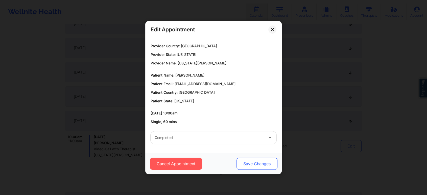
click at [255, 165] on button "Save Changes" at bounding box center [257, 164] width 41 height 12
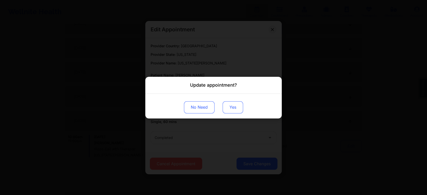
click at [233, 107] on button "Yes" at bounding box center [233, 107] width 20 height 12
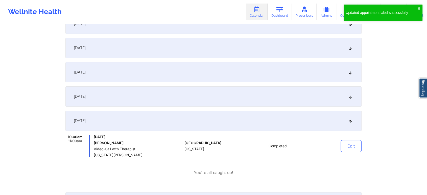
scroll to position [0, 0]
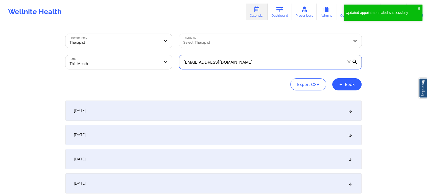
drag, startPoint x: 242, startPoint y: 64, endPoint x: 141, endPoint y: 71, distance: 101.6
click at [141, 71] on div "Provider Role Therapist Therapist Select Therapist Date This Month [EMAIL_ADDRE…" at bounding box center [214, 51] width 304 height 42
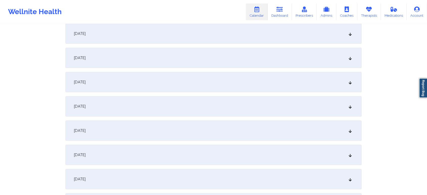
scroll to position [125, 0]
click at [268, 123] on div "[DATE]" at bounding box center [214, 132] width 296 height 20
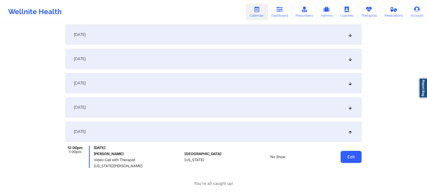
click at [359, 159] on button "Edit" at bounding box center [351, 157] width 21 height 12
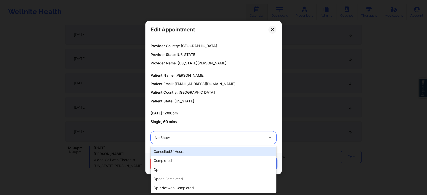
click at [216, 141] on div "No Show" at bounding box center [209, 138] width 109 height 13
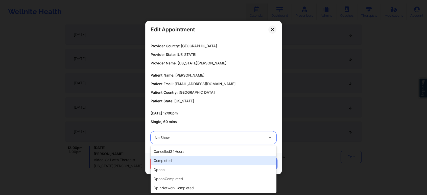
click at [193, 162] on div "completed" at bounding box center [214, 160] width 126 height 9
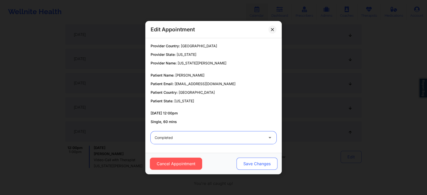
click at [261, 164] on button "Save Changes" at bounding box center [257, 164] width 41 height 12
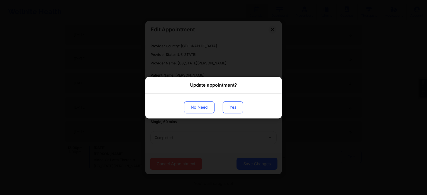
click at [231, 106] on button "Yes" at bounding box center [233, 107] width 20 height 12
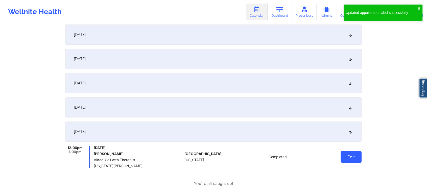
click at [354, 158] on button "Edit" at bounding box center [351, 157] width 21 height 12
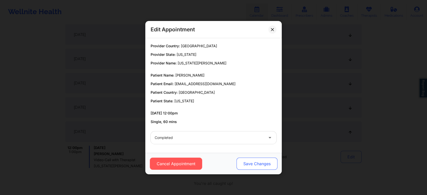
click at [263, 162] on button "Save Changes" at bounding box center [257, 164] width 41 height 12
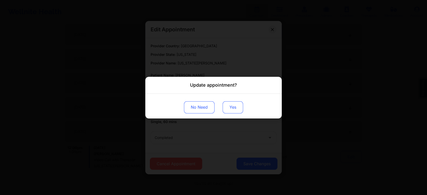
click at [230, 109] on button "Yes" at bounding box center [233, 107] width 20 height 12
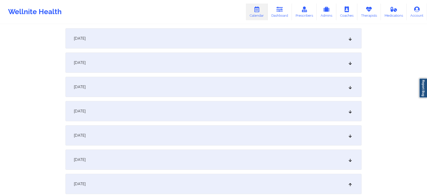
scroll to position [31, 0]
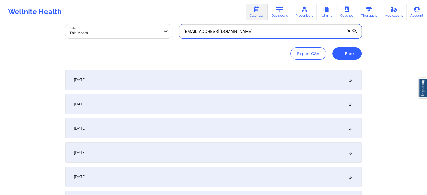
drag, startPoint x: 278, startPoint y: 36, endPoint x: 245, endPoint y: 28, distance: 34.2
click at [245, 28] on input "[EMAIL_ADDRESS][DOMAIN_NAME]" at bounding box center [270, 31] width 183 height 14
drag, startPoint x: 245, startPoint y: 28, endPoint x: 153, endPoint y: 24, distance: 91.9
click at [153, 24] on div "Provider Role Therapist Therapist Select Therapist Date This Month [EMAIL_ADDRE…" at bounding box center [214, 20] width 304 height 42
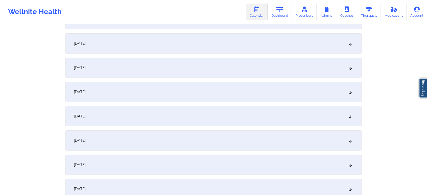
scroll to position [93, 0]
click at [276, 170] on div "[DATE]" at bounding box center [214, 164] width 296 height 20
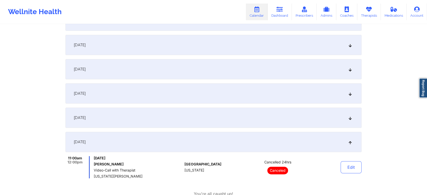
scroll to position [97, 0]
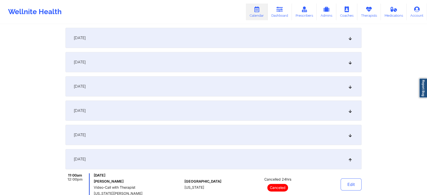
click at [284, 37] on div "[DATE]" at bounding box center [214, 38] width 296 height 20
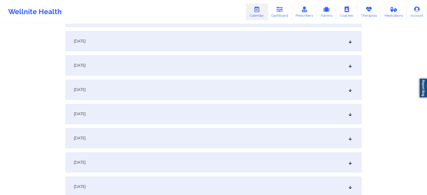
scroll to position [415, 0]
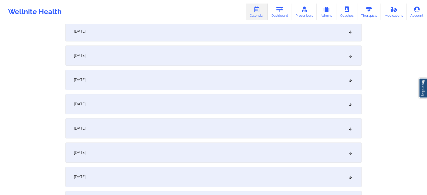
click at [233, 102] on div "[DATE]" at bounding box center [214, 104] width 296 height 20
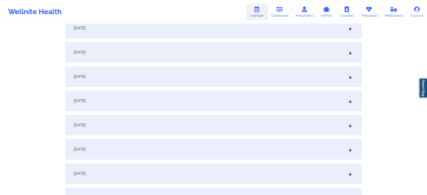
click at [245, 153] on div "[DATE]" at bounding box center [214, 149] width 296 height 20
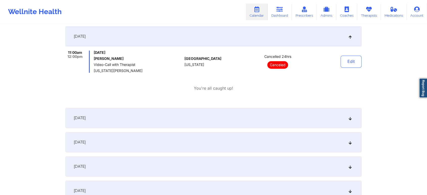
scroll to position [0, 0]
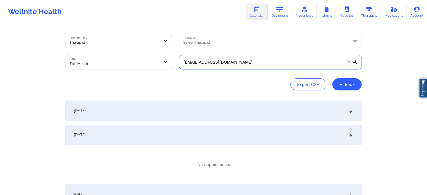
drag, startPoint x: 251, startPoint y: 60, endPoint x: 131, endPoint y: 65, distance: 120.5
click at [131, 65] on div "Provider Role Therapist Therapist Select Therapist Date This Month [EMAIL_ADDRE…" at bounding box center [214, 51] width 304 height 42
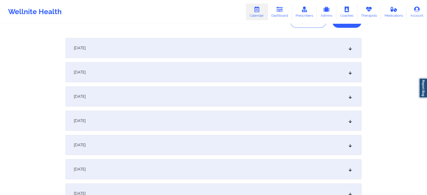
scroll to position [77, 0]
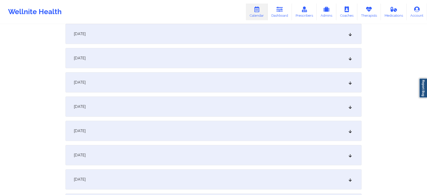
click at [264, 125] on div "[DATE]" at bounding box center [214, 131] width 296 height 20
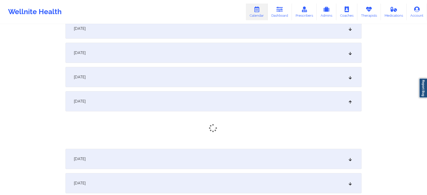
scroll to position [136, 0]
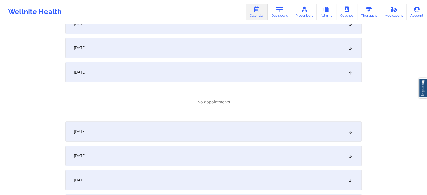
click at [274, 152] on div "[DATE]" at bounding box center [214, 156] width 296 height 20
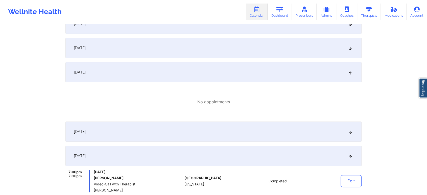
scroll to position [162, 0]
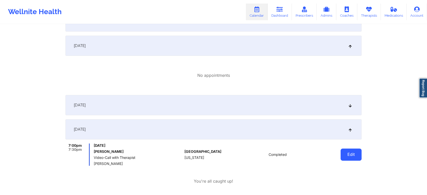
click at [349, 154] on button "Edit" at bounding box center [351, 155] width 21 height 12
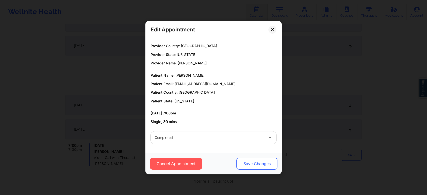
click at [262, 163] on button "Save Changes" at bounding box center [257, 164] width 41 height 12
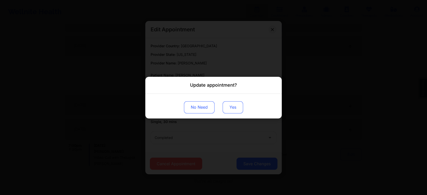
drag, startPoint x: 230, startPoint y: 101, endPoint x: 230, endPoint y: 107, distance: 6.1
click at [230, 107] on div "No Need Yes" at bounding box center [213, 106] width 137 height 25
click at [230, 107] on button "Yes" at bounding box center [233, 107] width 20 height 12
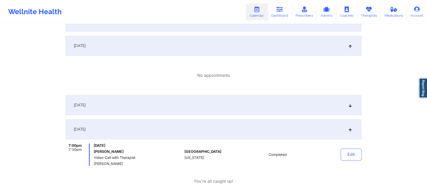
scroll to position [0, 0]
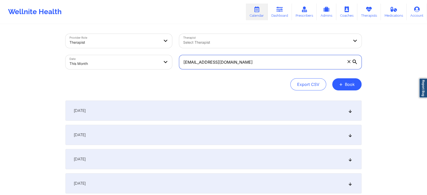
click at [249, 61] on input "[EMAIL_ADDRESS][DOMAIN_NAME]" at bounding box center [270, 62] width 183 height 14
drag, startPoint x: 249, startPoint y: 61, endPoint x: 134, endPoint y: 63, distance: 115.4
click at [134, 63] on div "Provider Role Therapist Therapist Select Therapist Date This Month [EMAIL_ADDRE…" at bounding box center [214, 51] width 304 height 42
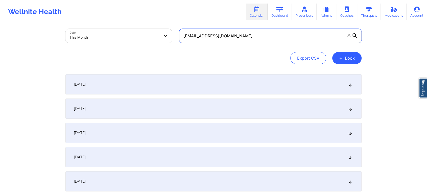
scroll to position [71, 0]
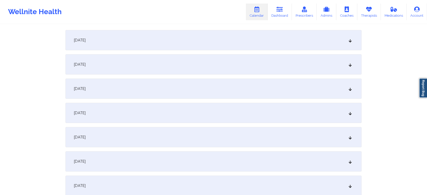
click at [298, 178] on div "[DATE]" at bounding box center [214, 186] width 296 height 20
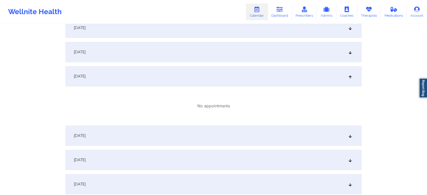
scroll to position [0, 0]
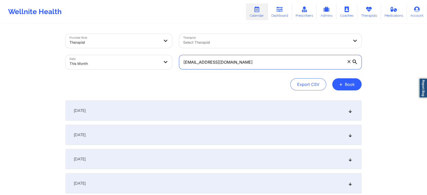
drag, startPoint x: 267, startPoint y: 58, endPoint x: 129, endPoint y: 70, distance: 138.1
click at [129, 70] on div "Provider Role Therapist Therapist Select Therapist Date This Month [EMAIL_ADDRE…" at bounding box center [214, 51] width 304 height 42
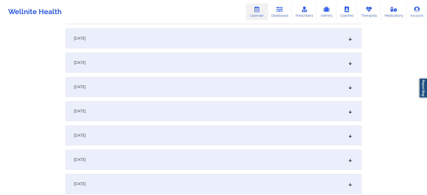
click at [277, 121] on div "[DATE]" at bounding box center [214, 111] width 296 height 20
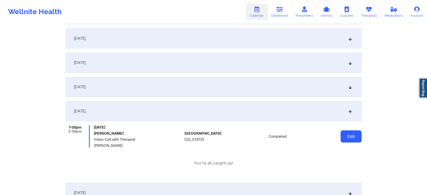
click at [356, 141] on button "Edit" at bounding box center [351, 137] width 21 height 12
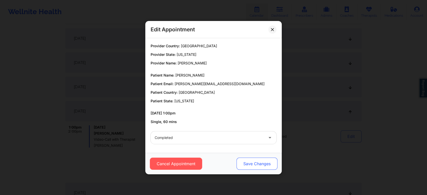
drag, startPoint x: 261, startPoint y: 170, endPoint x: 269, endPoint y: 160, distance: 13.4
click at [269, 160] on div "Cancel Appointment Save Changes" at bounding box center [213, 163] width 137 height 21
click at [269, 160] on button "Save Changes" at bounding box center [257, 164] width 41 height 12
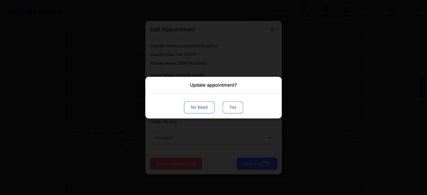
click at [226, 106] on button "Yes" at bounding box center [233, 107] width 20 height 12
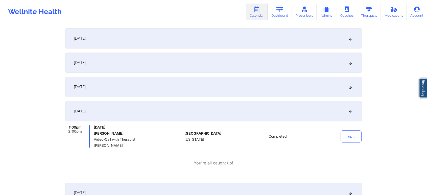
scroll to position [0, 0]
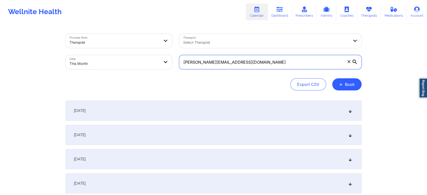
drag, startPoint x: 277, startPoint y: 57, endPoint x: 128, endPoint y: 83, distance: 151.1
click at [128, 83] on div "Provider Role Therapist Therapist Select Therapist Date This Month [PERSON_NAME…" at bounding box center [214, 62] width 296 height 57
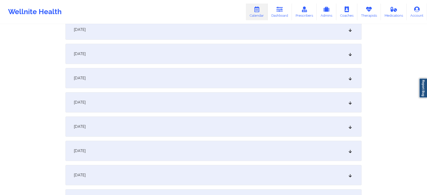
click at [256, 61] on div "[DATE]" at bounding box center [214, 54] width 296 height 20
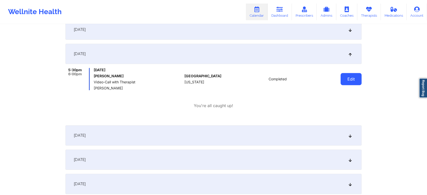
click at [350, 76] on button "Edit" at bounding box center [351, 79] width 21 height 12
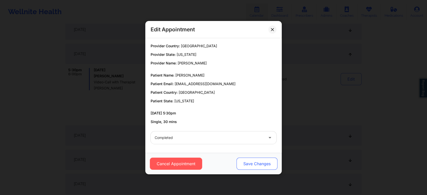
click at [261, 162] on button "Save Changes" at bounding box center [257, 164] width 41 height 12
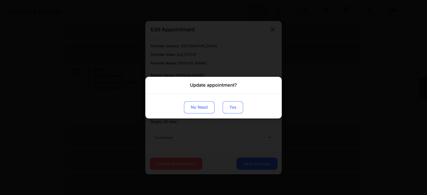
click at [230, 110] on button "Yes" at bounding box center [233, 107] width 20 height 12
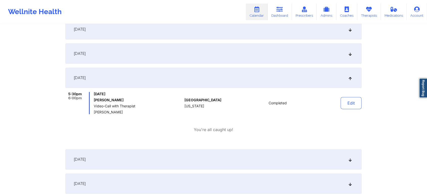
scroll to position [0, 0]
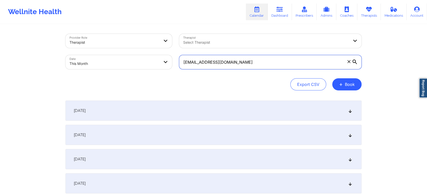
drag, startPoint x: 251, startPoint y: 67, endPoint x: 131, endPoint y: 90, distance: 122.4
click at [131, 90] on div "Provider Role Therapist Therapist Select Therapist Date This Month [EMAIL_ADDRE…" at bounding box center [214, 62] width 296 height 57
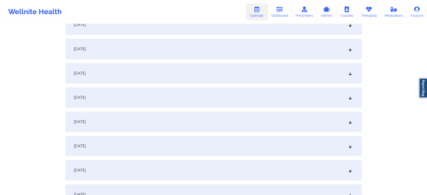
click at [275, 65] on div "[DATE]" at bounding box center [214, 73] width 296 height 20
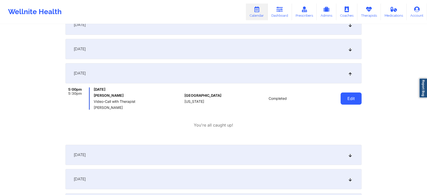
click at [342, 103] on button "Edit" at bounding box center [351, 99] width 21 height 12
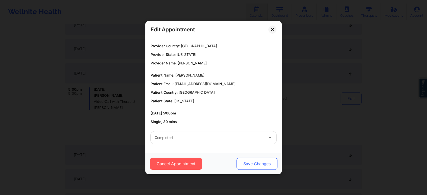
click at [263, 159] on button "Save Changes" at bounding box center [257, 164] width 41 height 12
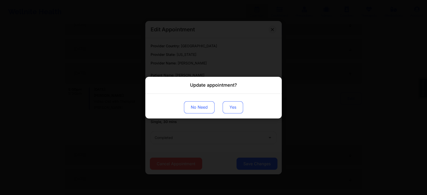
click at [230, 111] on button "Yes" at bounding box center [233, 107] width 20 height 12
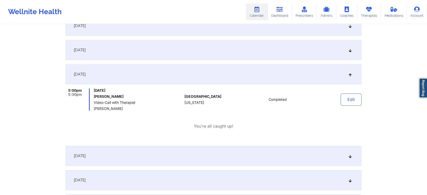
scroll to position [0, 0]
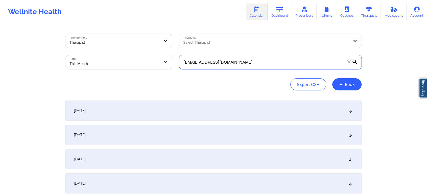
drag, startPoint x: 242, startPoint y: 61, endPoint x: 125, endPoint y: 63, distance: 116.9
click at [125, 63] on div "Provider Role Therapist Therapist Select Therapist Date This Month [EMAIL_ADDRE…" at bounding box center [214, 51] width 304 height 42
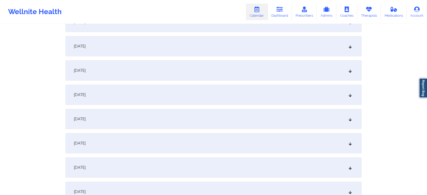
scroll to position [157, 0]
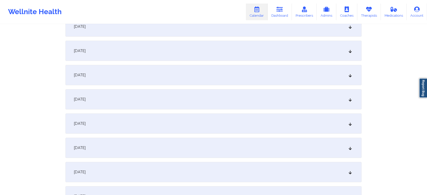
click at [310, 95] on div "[DATE]" at bounding box center [214, 99] width 296 height 20
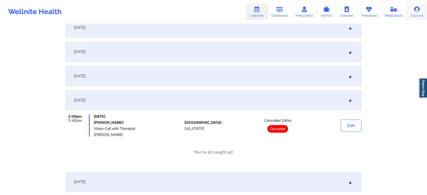
scroll to position [0, 0]
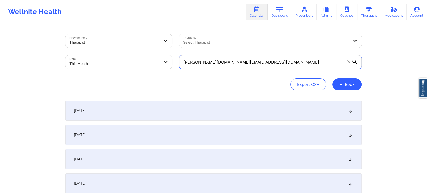
drag, startPoint x: 246, startPoint y: 62, endPoint x: 126, endPoint y: 69, distance: 119.3
click at [126, 69] on div "Provider Role Therapist Therapist Select Therapist Date This Month [PERSON_NAME…" at bounding box center [214, 51] width 304 height 42
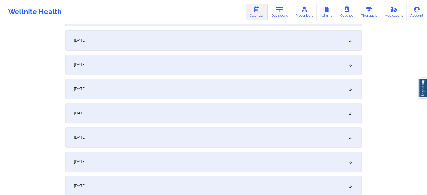
type input "[EMAIL_ADDRESS][DOMAIN_NAME]"
click at [208, 120] on div "[DATE]" at bounding box center [214, 113] width 296 height 20
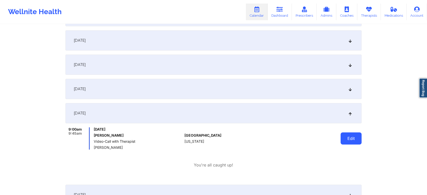
click at [349, 138] on button "Edit" at bounding box center [351, 139] width 21 height 12
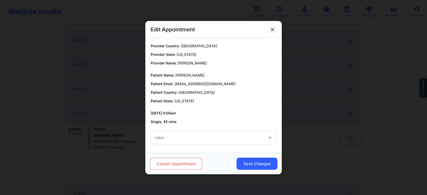
click at [190, 163] on button "Cancel Appointment" at bounding box center [176, 164] width 52 height 12
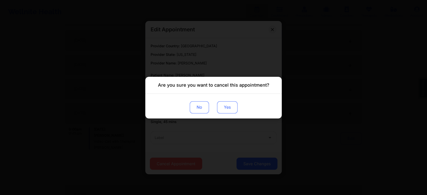
click at [222, 105] on button "Yes" at bounding box center [227, 107] width 20 height 12
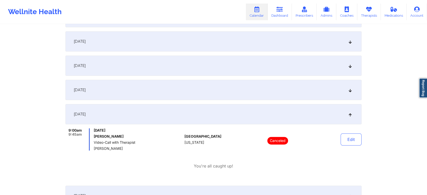
scroll to position [0, 0]
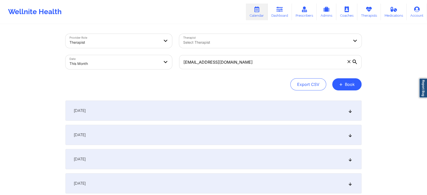
click at [104, 68] on body "Wellnite Health Calendar Dashboard Prescribers Admins Coaches Therapists Medica…" at bounding box center [213, 97] width 427 height 195
select select "2025-9"
select select "2025-10"
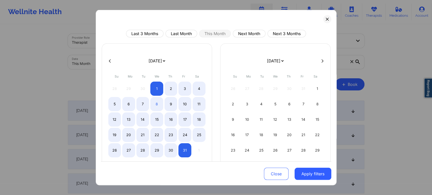
click at [147, 58] on select "[DATE] [DATE] [DATE] [DATE] [DATE] [DATE] [DATE] [DATE] [DATE] [DATE] [DATE] [D…" at bounding box center [156, 61] width 18 height 14
click at [186, 32] on button "Last Month" at bounding box center [181, 34] width 32 height 8
select select "2025-8"
select select "2025-9"
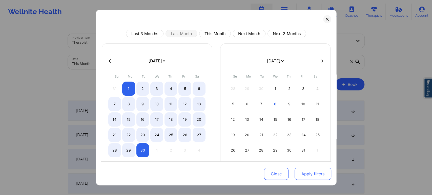
click at [319, 176] on button "Apply filters" at bounding box center [312, 174] width 37 height 12
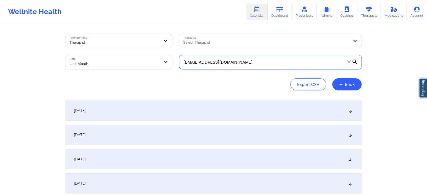
drag, startPoint x: 258, startPoint y: 59, endPoint x: 107, endPoint y: 68, distance: 151.0
click at [107, 68] on div "Provider Role Therapist Therapist Select Therapist Date Last Month [EMAIL_ADDRE…" at bounding box center [214, 51] width 304 height 42
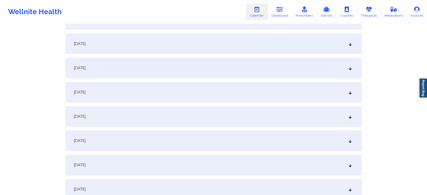
scroll to position [583, 0]
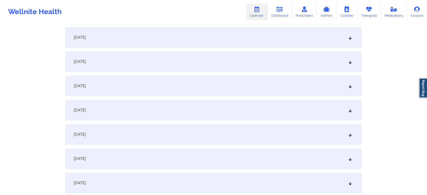
type input "[EMAIL_ADDRESS][DOMAIN_NAME]"
click at [165, 37] on div "[DATE]" at bounding box center [214, 37] width 296 height 20
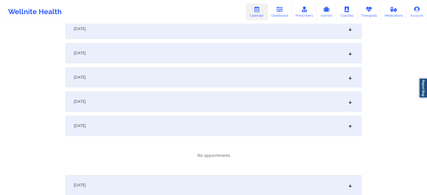
scroll to position [499, 0]
